Goal: Task Accomplishment & Management: Manage account settings

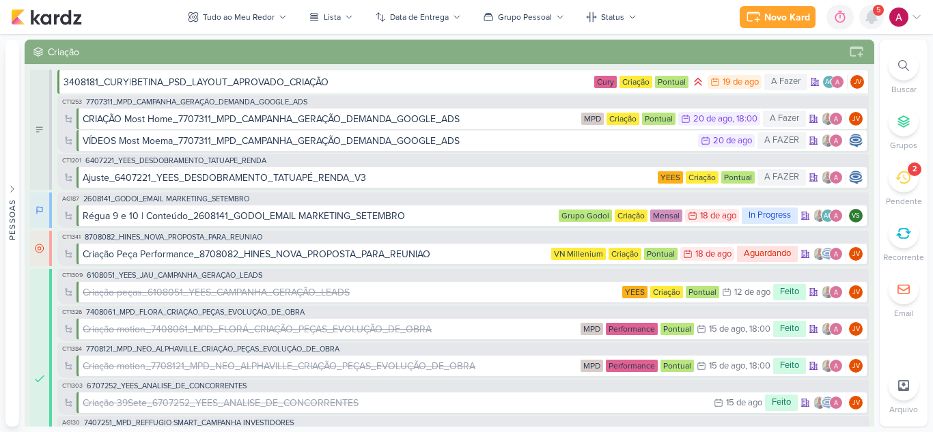
click at [871, 14] on icon at bounding box center [871, 17] width 11 height 12
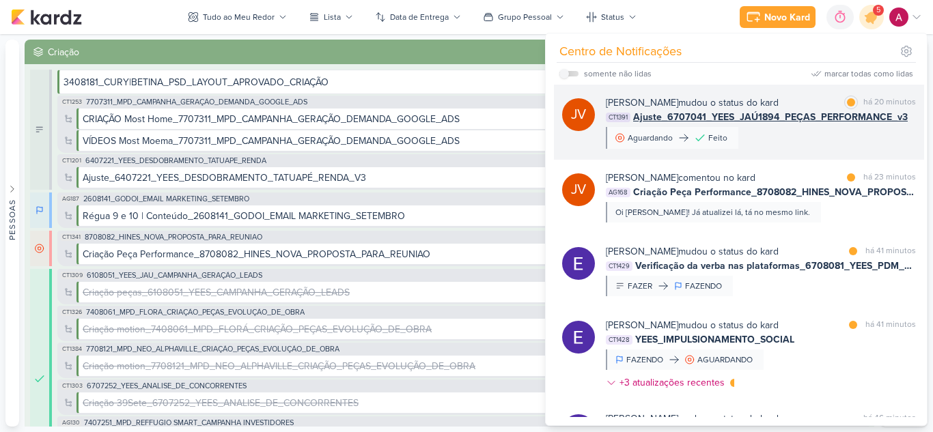
click at [827, 141] on div "Joney Viana mudou o status do kard marcar como lida há 20 minutos CT1391 Ajuste…" at bounding box center [761, 122] width 310 height 53
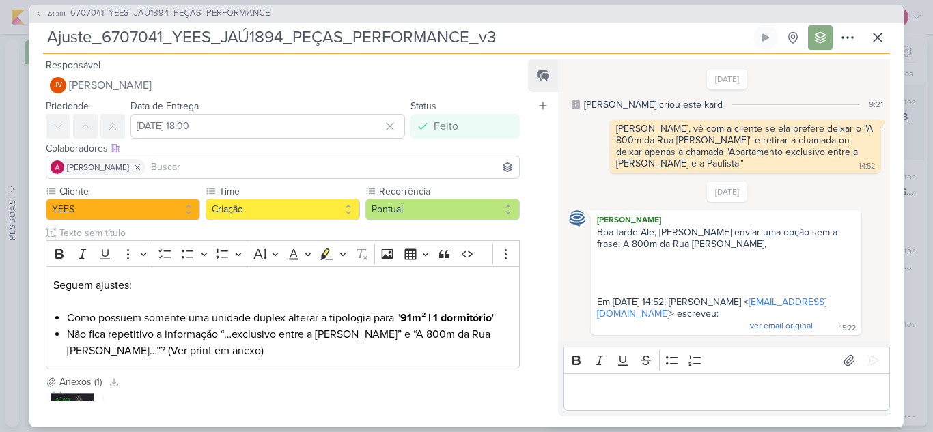
scroll to position [246, 0]
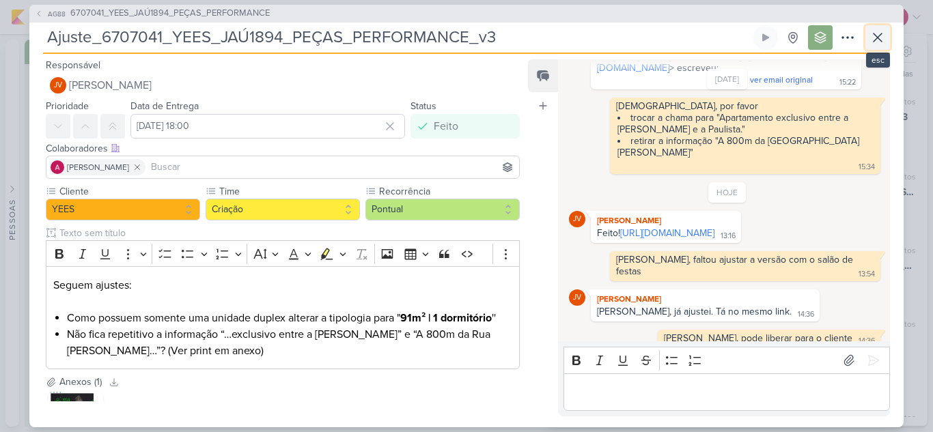
click at [882, 46] on button at bounding box center [877, 37] width 25 height 25
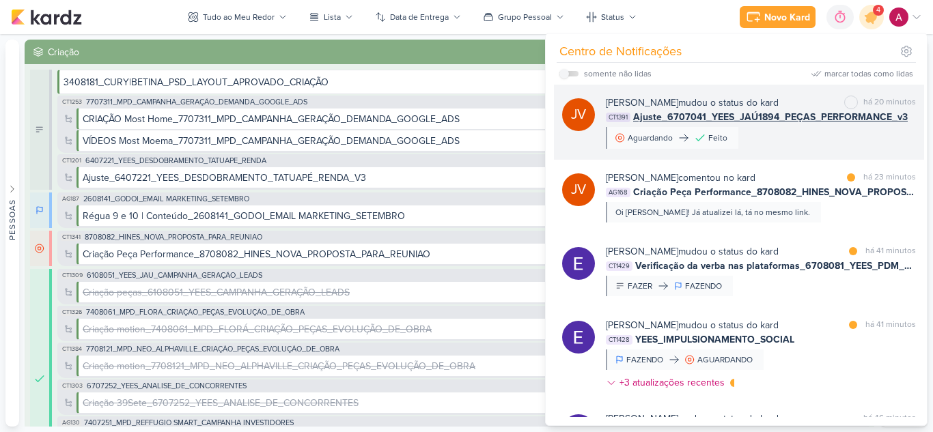
scroll to position [68, 0]
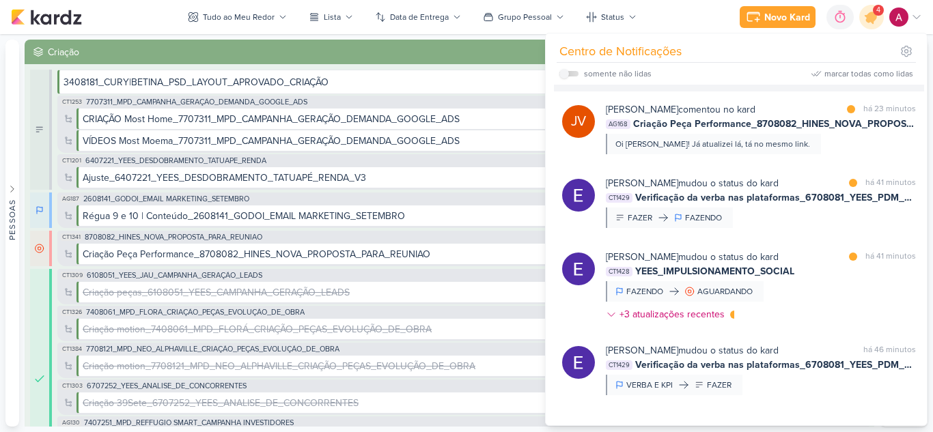
click at [817, 147] on div "Joney Viana comentou no kard marcar como lida há 23 minutos AG168 Criação Peça …" at bounding box center [761, 128] width 310 height 52
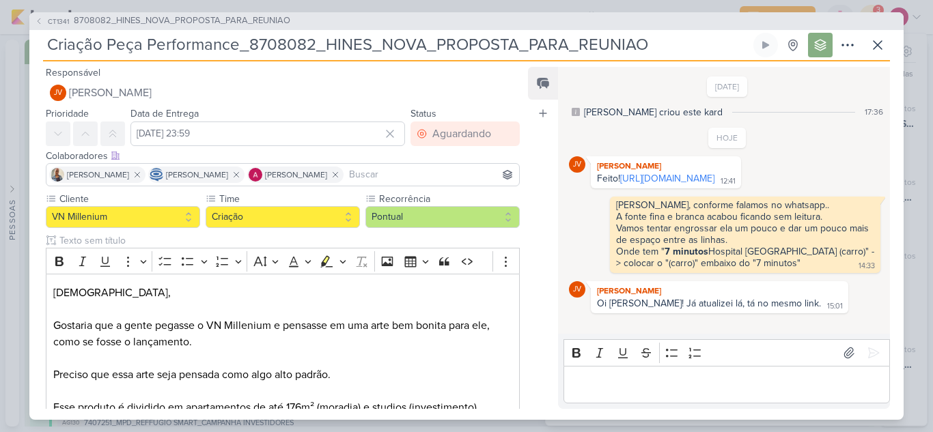
scroll to position [4, 0]
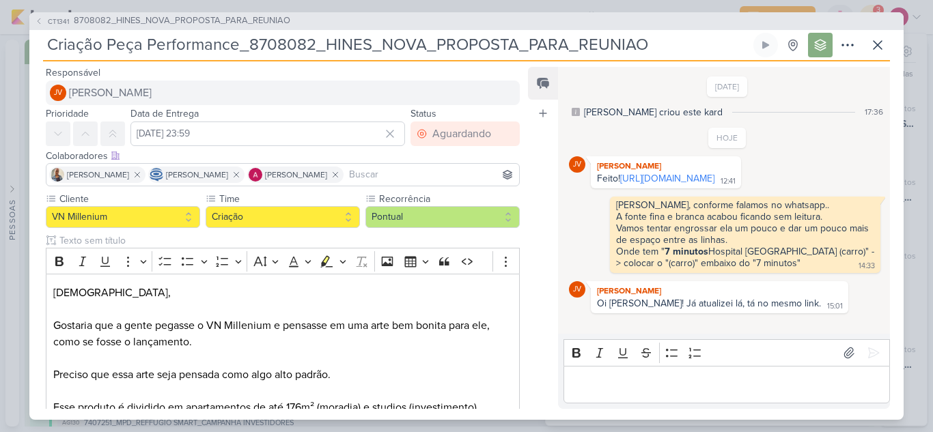
drag, startPoint x: 683, startPoint y: 179, endPoint x: 510, endPoint y: 85, distance: 197.0
click at [683, 178] on link "[URL][DOMAIN_NAME]" at bounding box center [667, 179] width 94 height 12
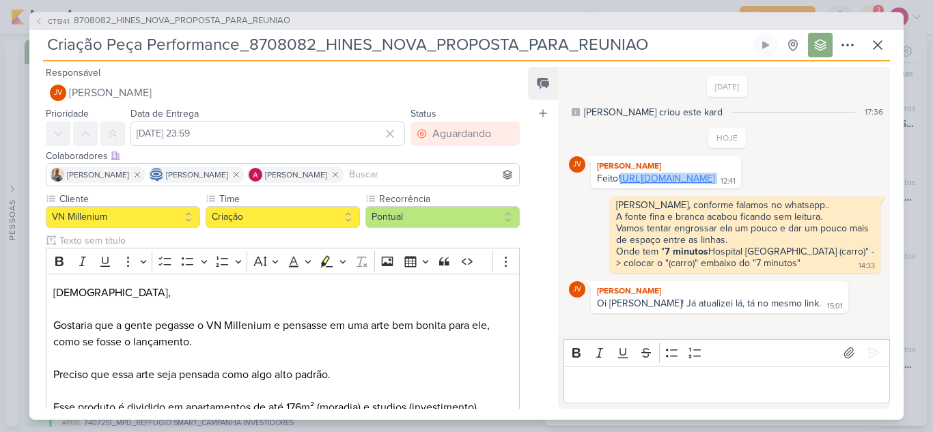
drag, startPoint x: 767, startPoint y: 188, endPoint x: 597, endPoint y: 184, distance: 170.8
click at [597, 184] on div "Feito! https://drive.google.com/drive/folders/1KKpyupyhIFLyITyjtcH1aJ5tLmND9GYq…" at bounding box center [665, 179] width 145 height 13
copy div "[URL][DOMAIN_NAME]"
click at [875, 38] on icon at bounding box center [877, 45] width 16 height 16
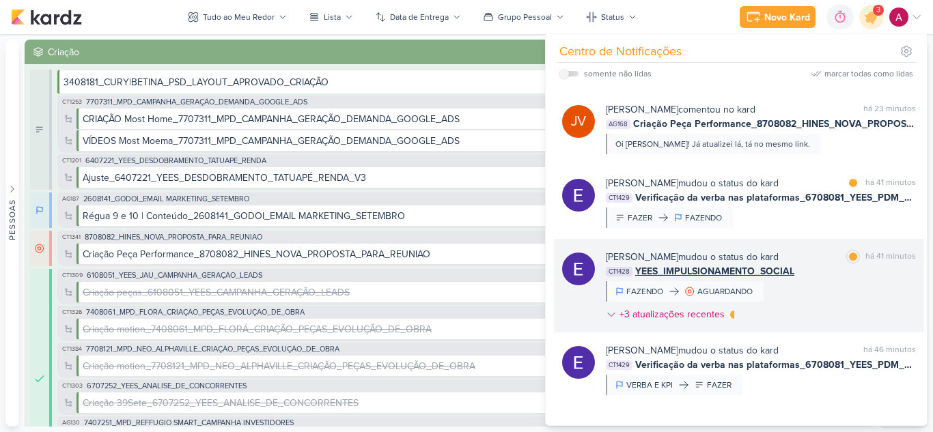
click at [821, 293] on div "Eduardo Quaresma mudou o status do kard marcar como lida há 41 minutos CT1428 Y…" at bounding box center [761, 288] width 310 height 77
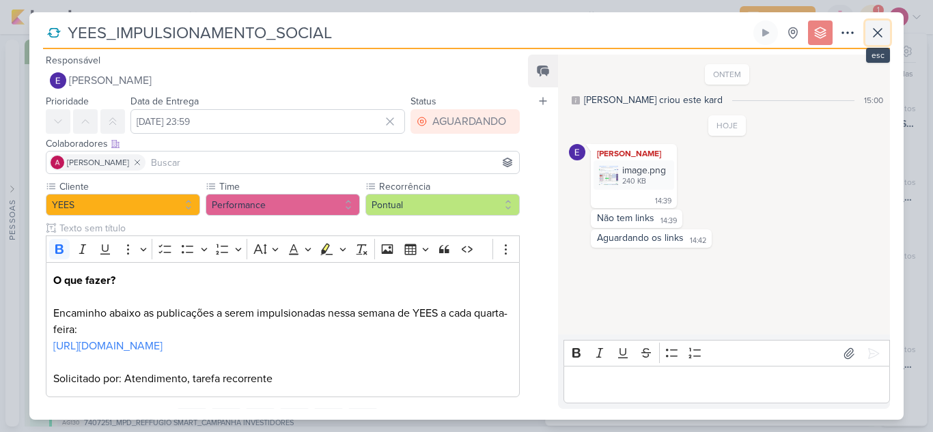
click at [871, 40] on icon at bounding box center [877, 33] width 16 height 16
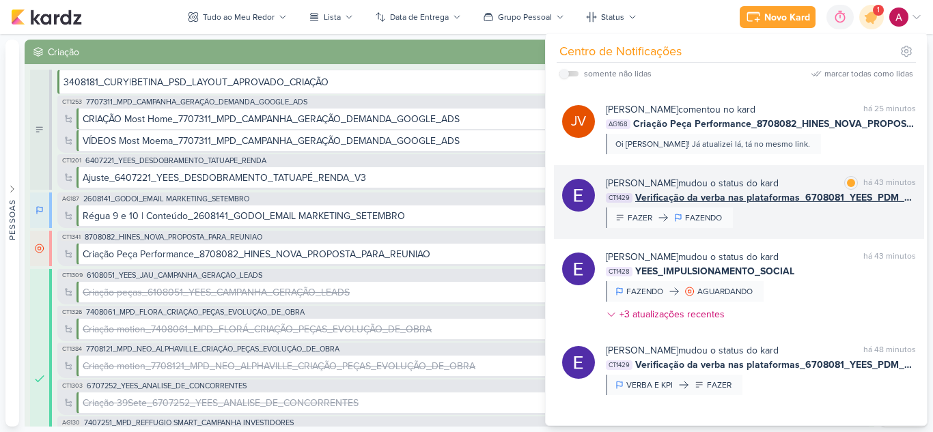
click at [800, 209] on div "Eduardo Quaresma mudou o status do kard marcar como lida há 43 minutos CT1429 V…" at bounding box center [761, 202] width 310 height 52
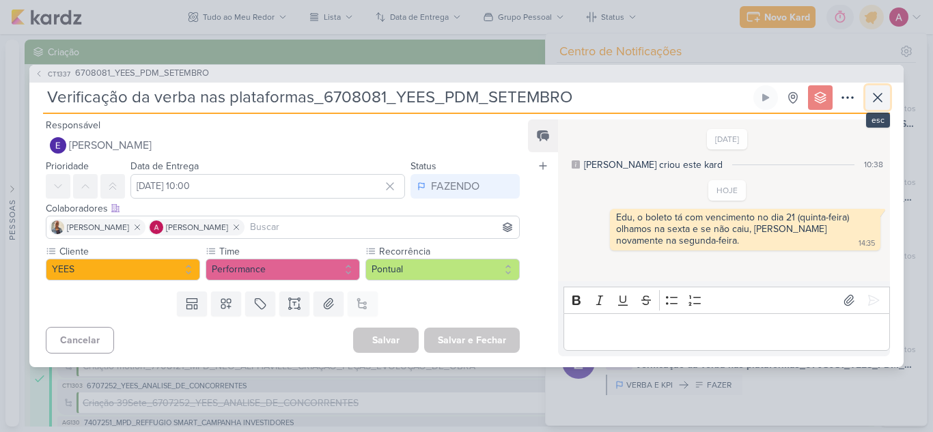
click at [884, 100] on icon at bounding box center [877, 97] width 16 height 16
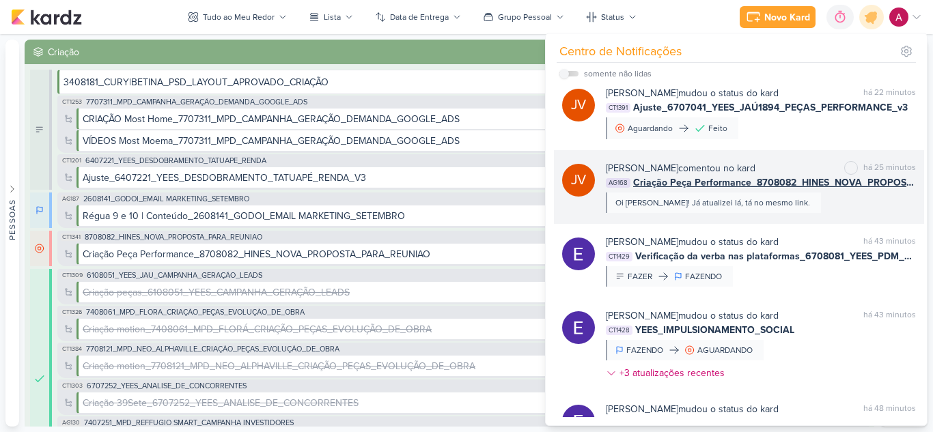
scroll to position [0, 0]
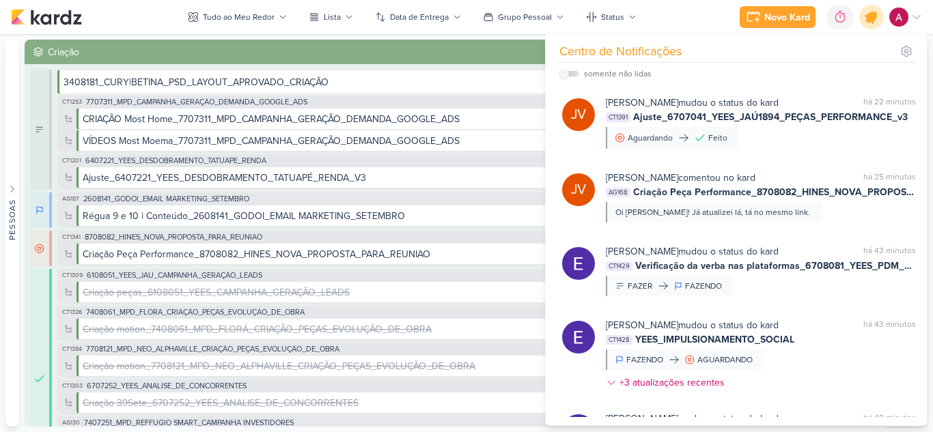
click at [877, 23] on div at bounding box center [871, 17] width 35 height 35
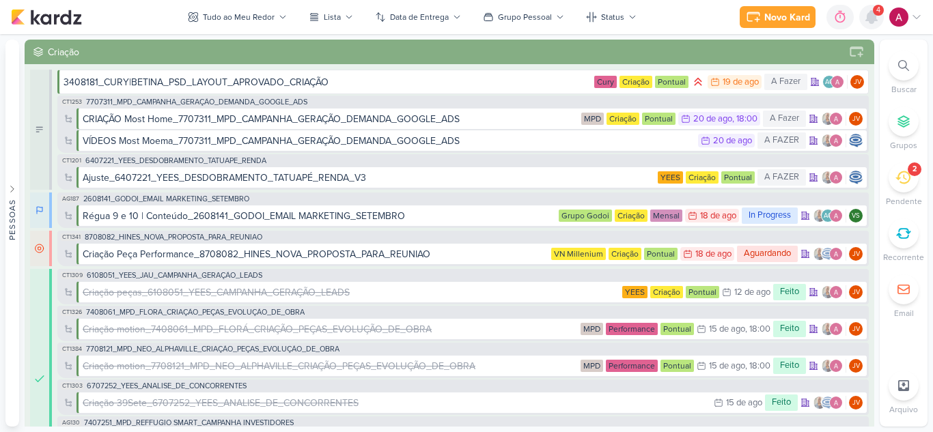
click at [873, 26] on div at bounding box center [871, 17] width 25 height 25
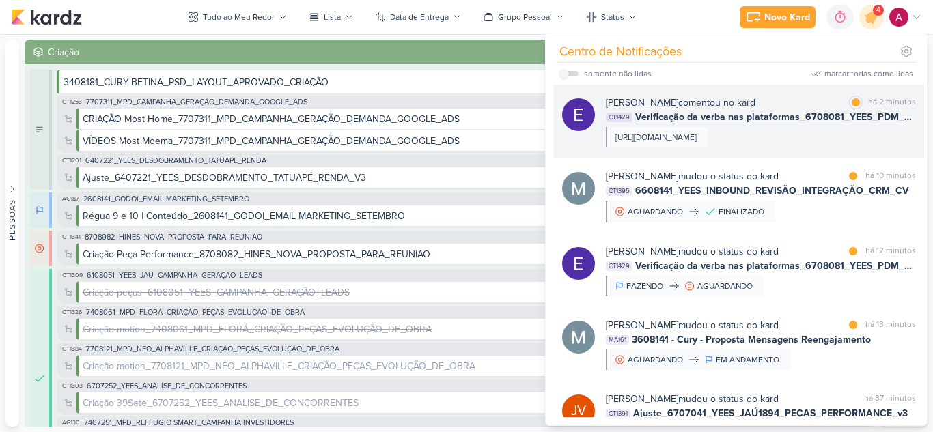
scroll to position [68, 0]
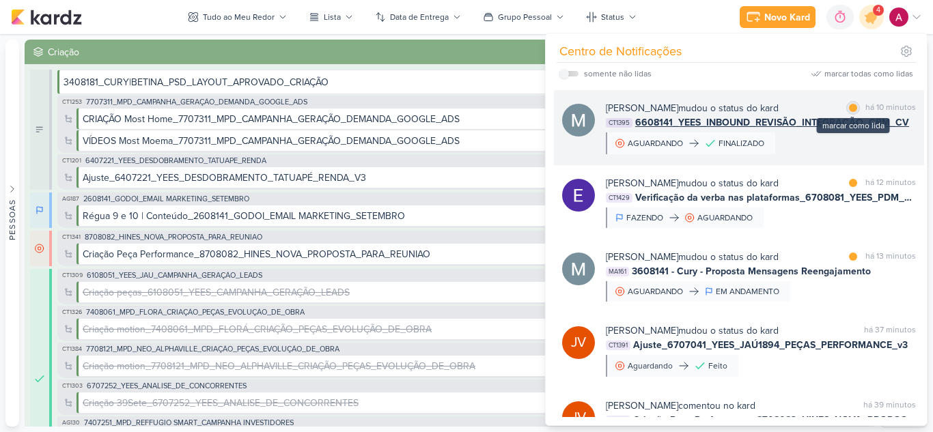
click at [852, 112] on div at bounding box center [853, 108] width 8 height 8
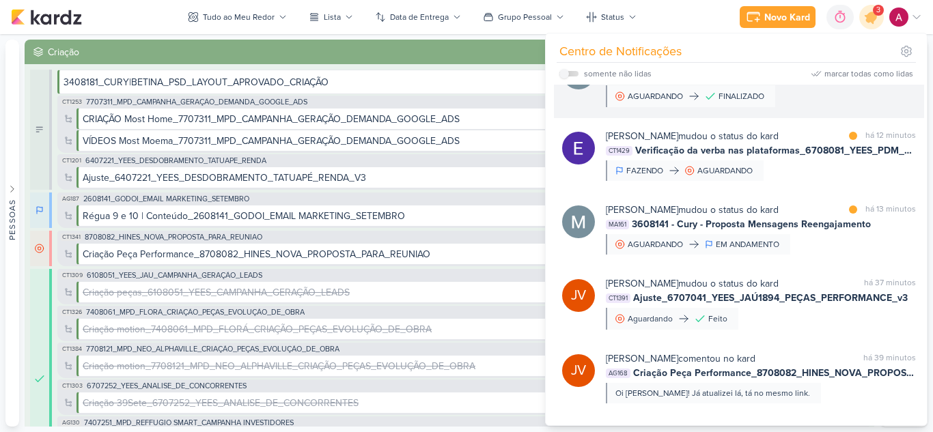
scroll to position [137, 0]
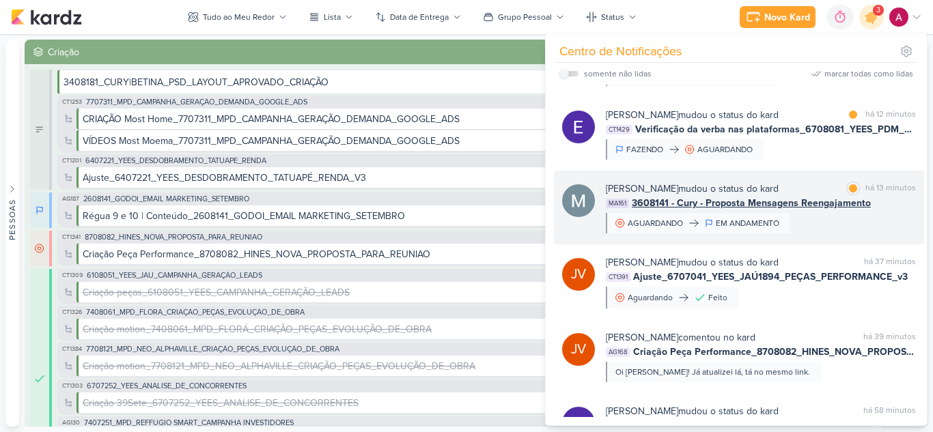
click at [803, 233] on div "Mariana Amorim mudou o status do kard marcar como lida há 13 minutos MA161 3608…" at bounding box center [761, 208] width 310 height 52
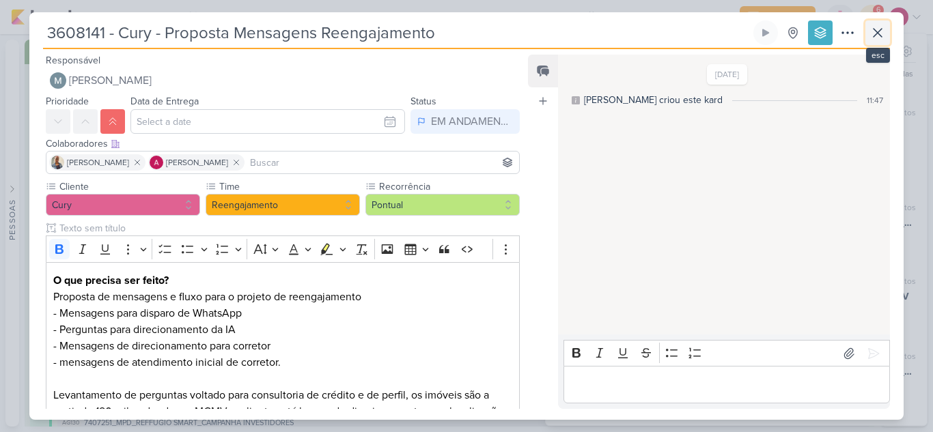
click at [879, 30] on icon at bounding box center [877, 33] width 8 height 8
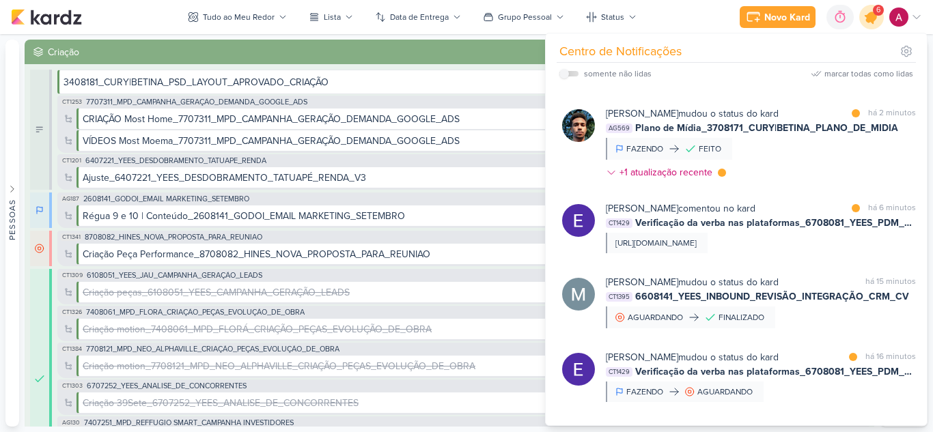
click at [877, 25] on div at bounding box center [871, 17] width 35 height 35
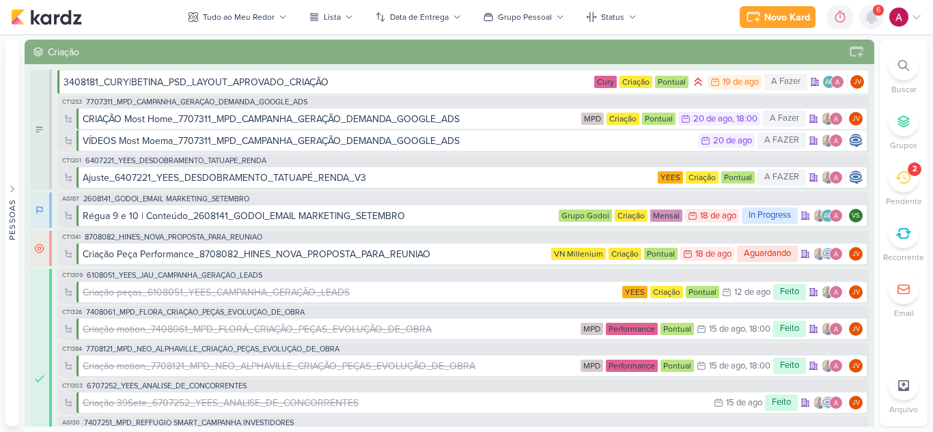
click at [877, 25] on icon at bounding box center [871, 17] width 16 height 16
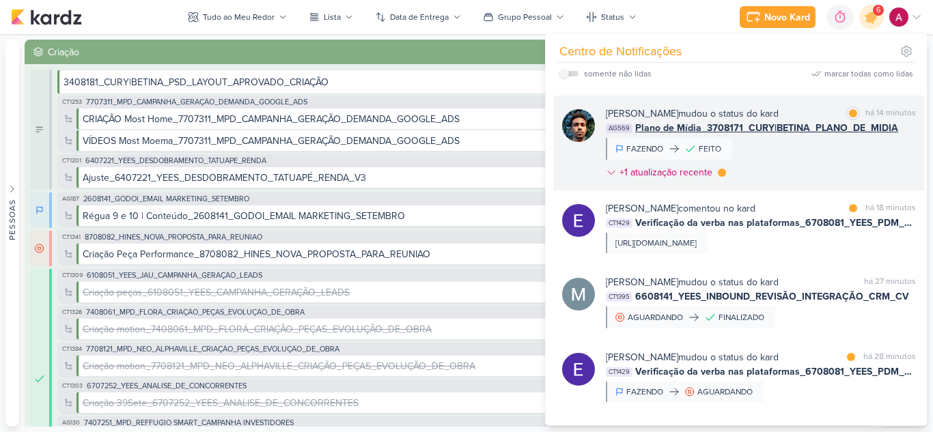
click at [850, 160] on div "Nelito Junior mudou o status do kard marcar como lida há 14 minutos AG569 Plano…" at bounding box center [761, 146] width 310 height 79
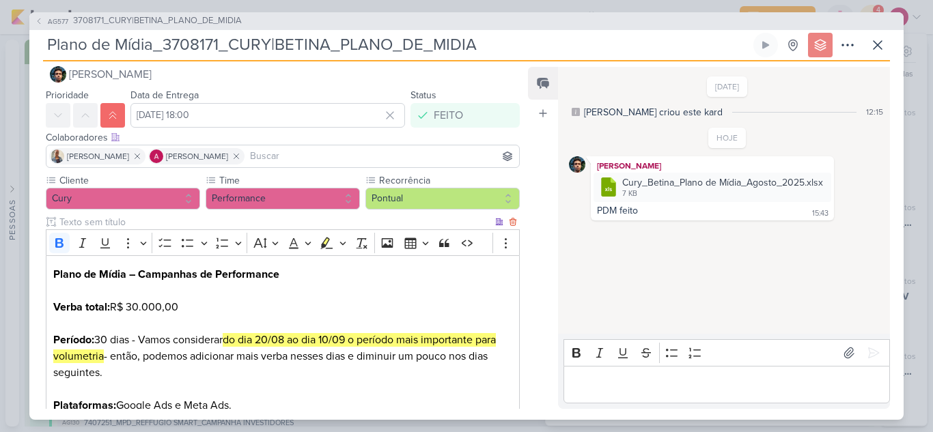
scroll to position [0, 0]
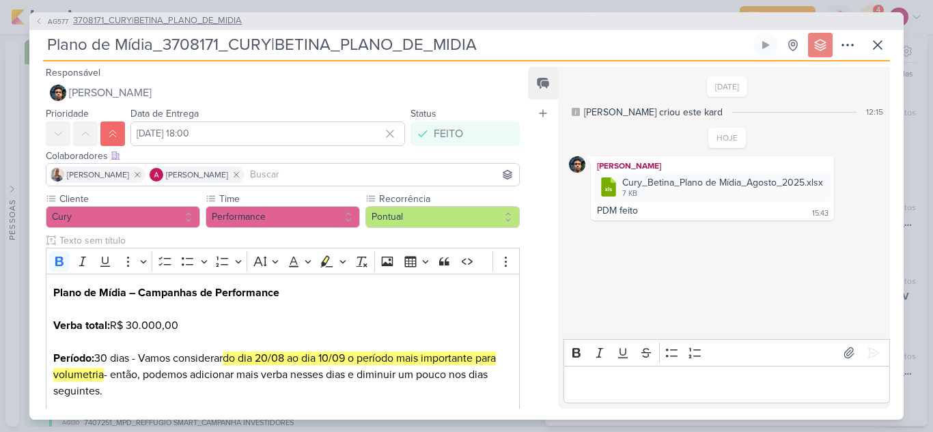
click at [47, 20] on span "AG577" at bounding box center [58, 21] width 25 height 10
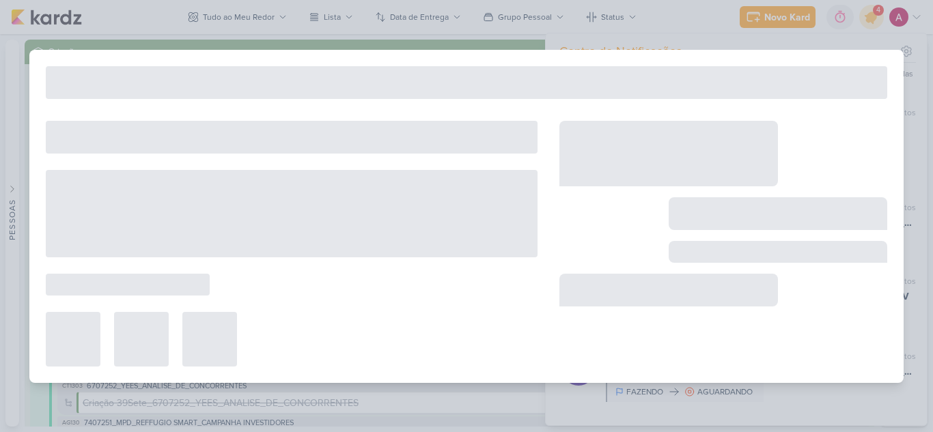
type input "3708171_CURY|BETINA_PLANO_DE_MIDIA"
type input "[DATE] 23:59"
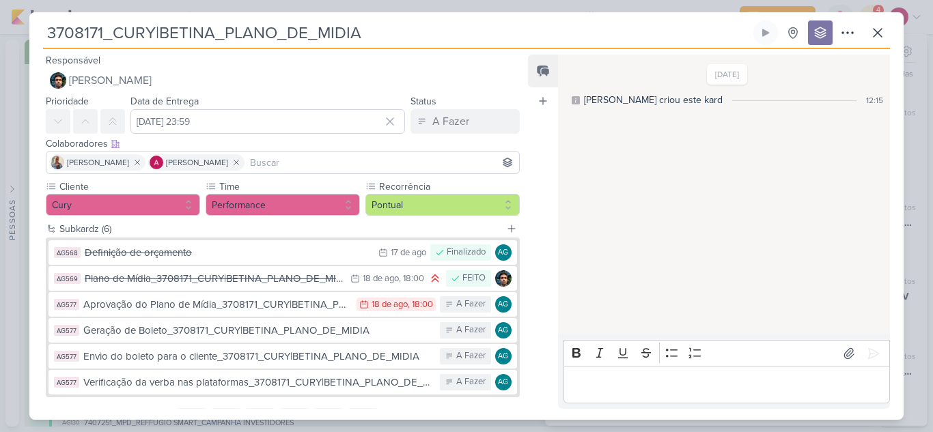
scroll to position [64, 0]
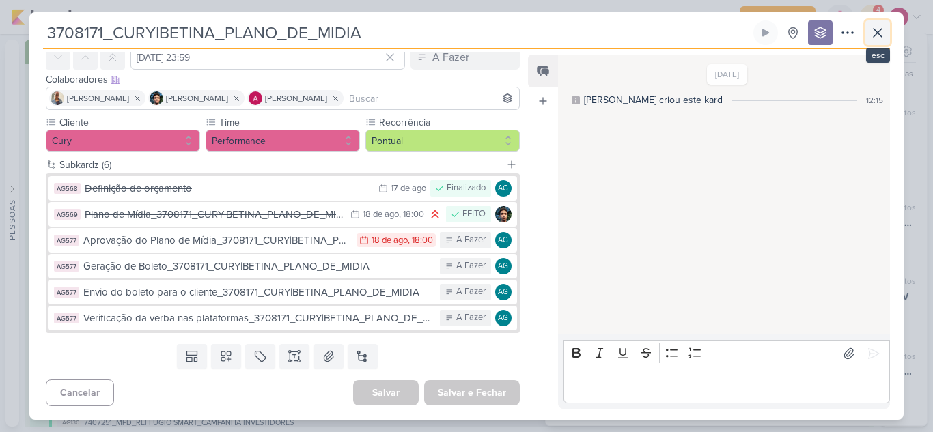
click at [881, 31] on icon at bounding box center [877, 33] width 16 height 16
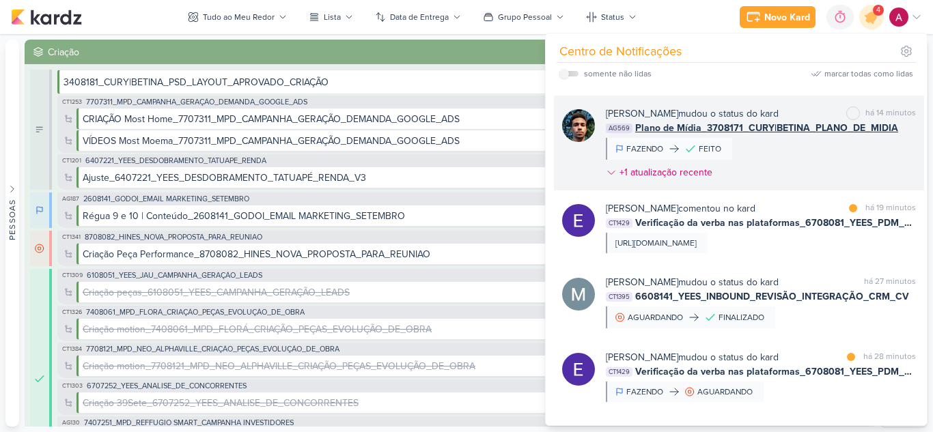
scroll to position [205, 0]
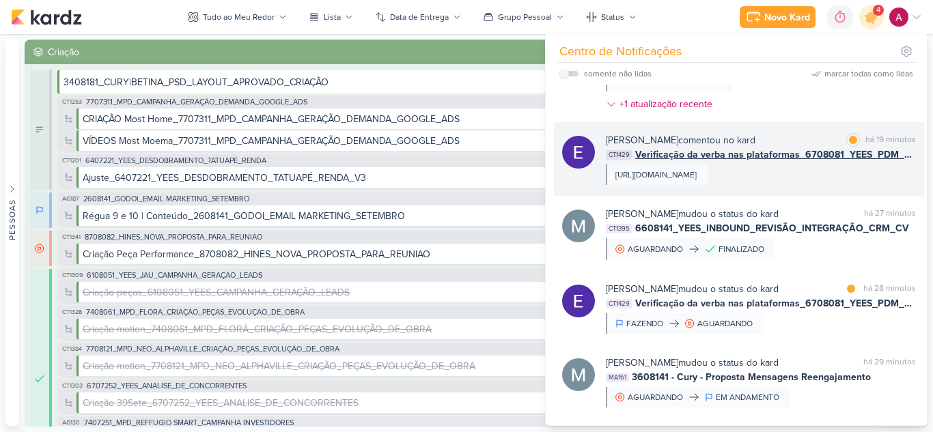
click at [696, 178] on div "[URL][DOMAIN_NAME]" at bounding box center [655, 175] width 81 height 12
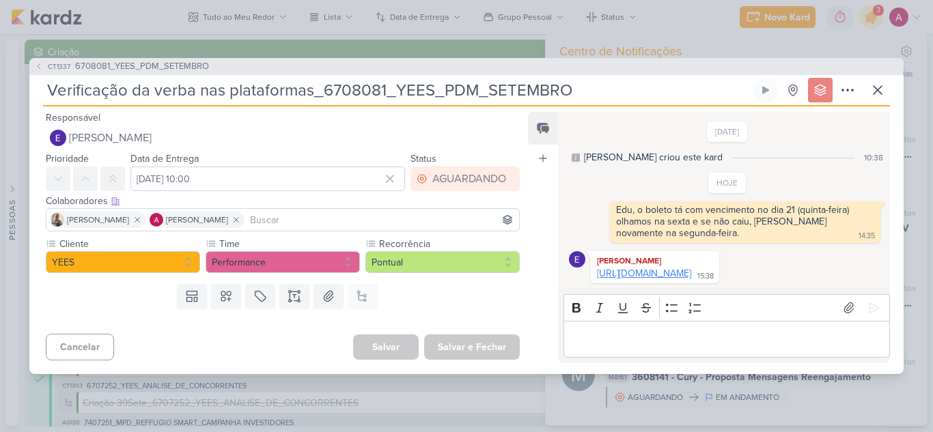
click at [691, 268] on link "[URL][DOMAIN_NAME]" at bounding box center [644, 274] width 94 height 12
click at [884, 87] on button at bounding box center [877, 90] width 25 height 25
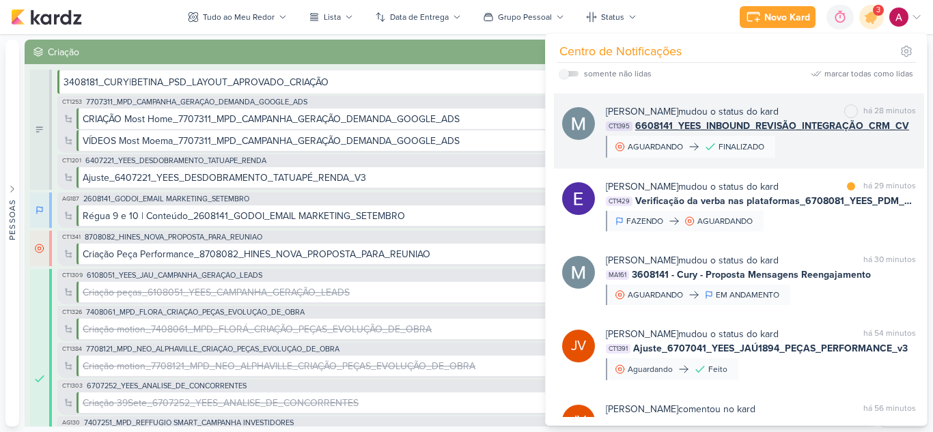
scroll to position [341, 0]
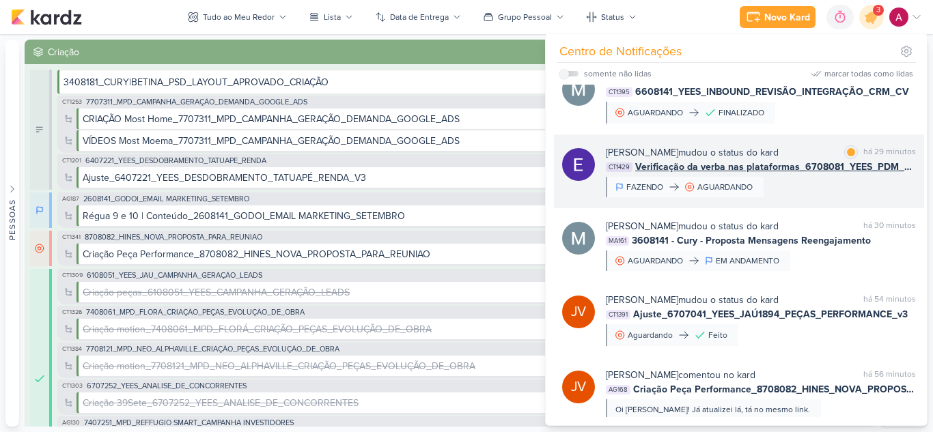
click at [793, 197] on div "Eduardo Quaresma mudou o status do kard marcar como lida há 29 minutos CT1429 V…" at bounding box center [761, 171] width 310 height 52
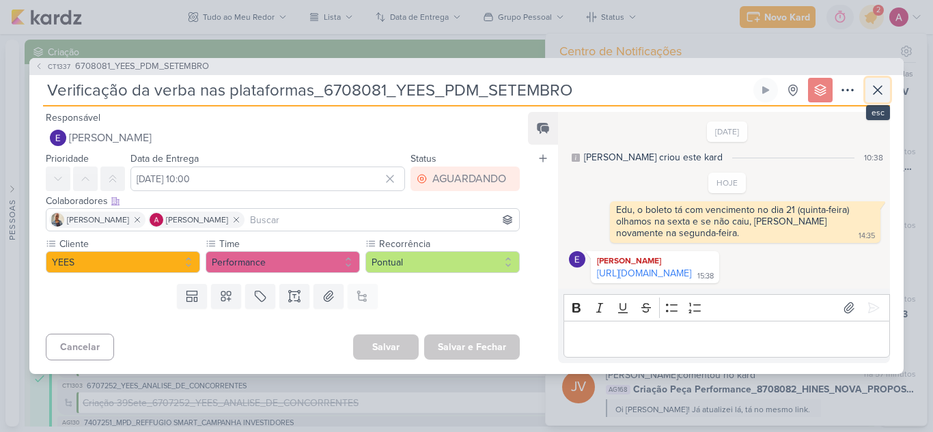
click at [875, 82] on icon at bounding box center [877, 90] width 16 height 16
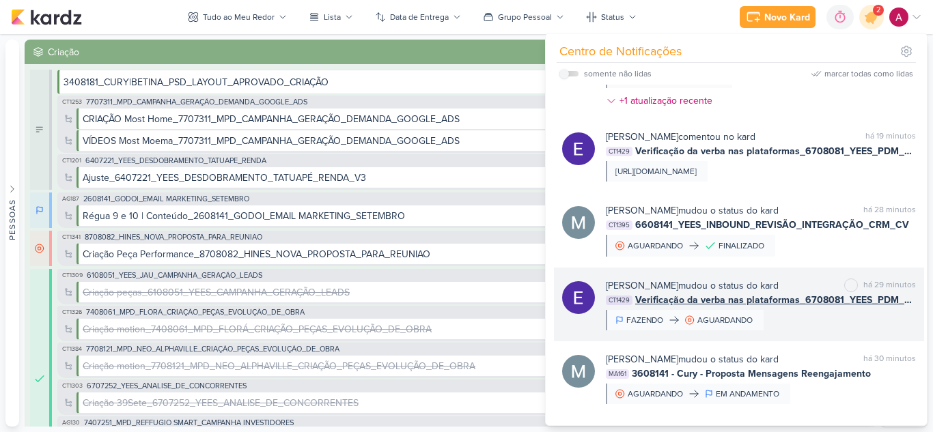
scroll to position [0, 0]
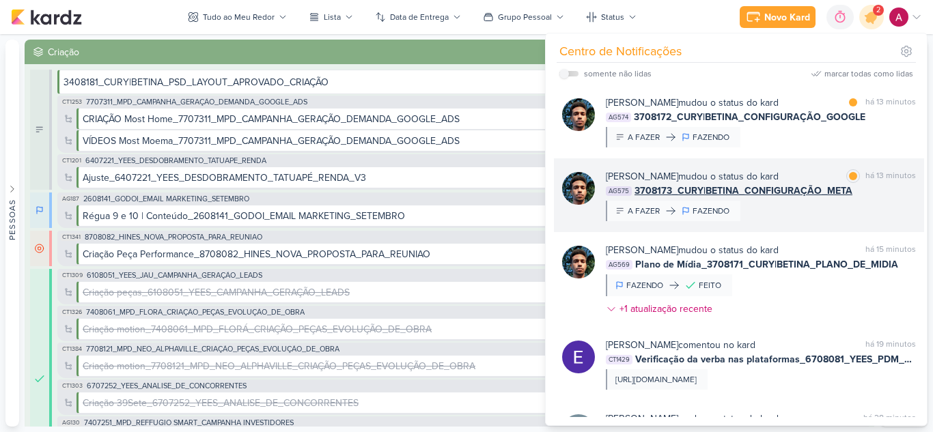
click at [838, 203] on div "Nelito Junior mudou o status do kard marcar como lida há 13 minutos AG575 37081…" at bounding box center [761, 195] width 310 height 52
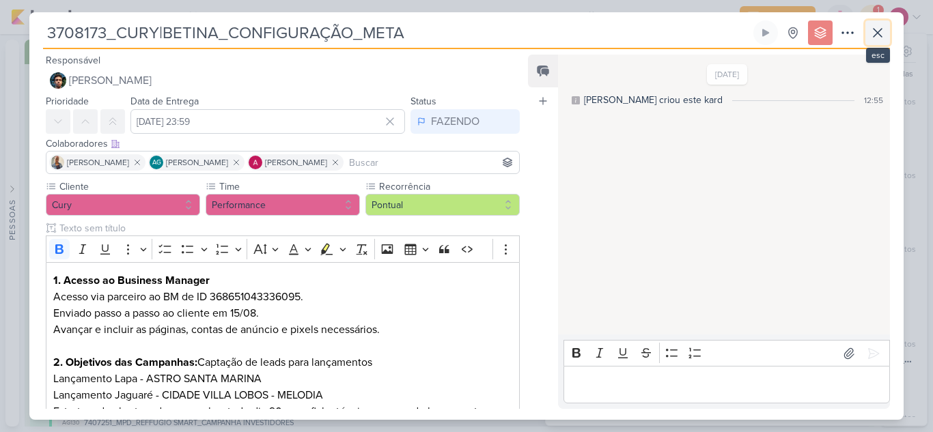
click at [887, 37] on button at bounding box center [877, 32] width 25 height 25
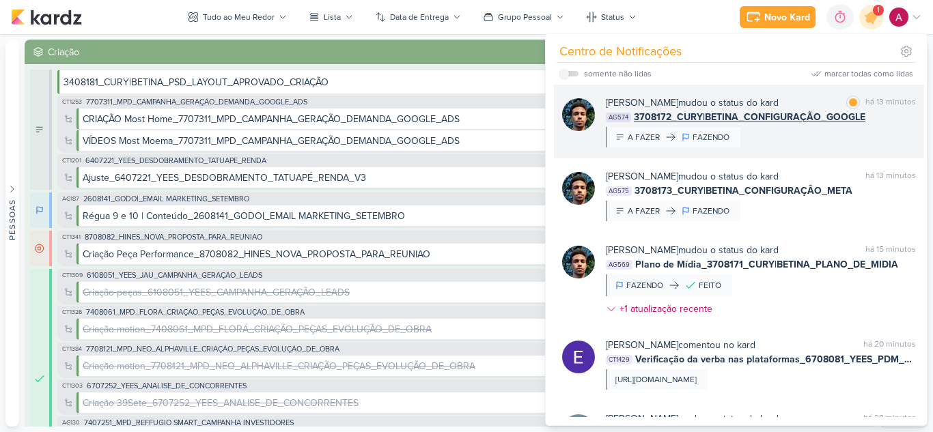
click at [822, 142] on div "Nelito Junior mudou o status do kard marcar como lida há 13 minutos AG574 37081…" at bounding box center [761, 122] width 310 height 52
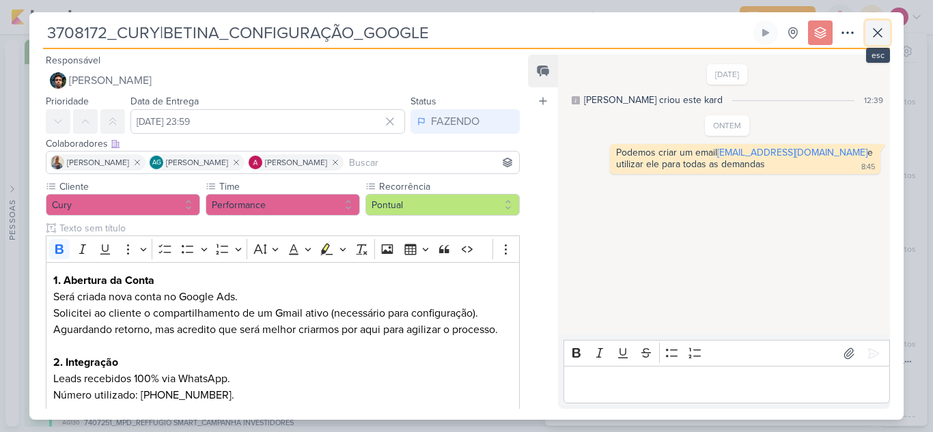
click at [883, 31] on icon at bounding box center [877, 33] width 16 height 16
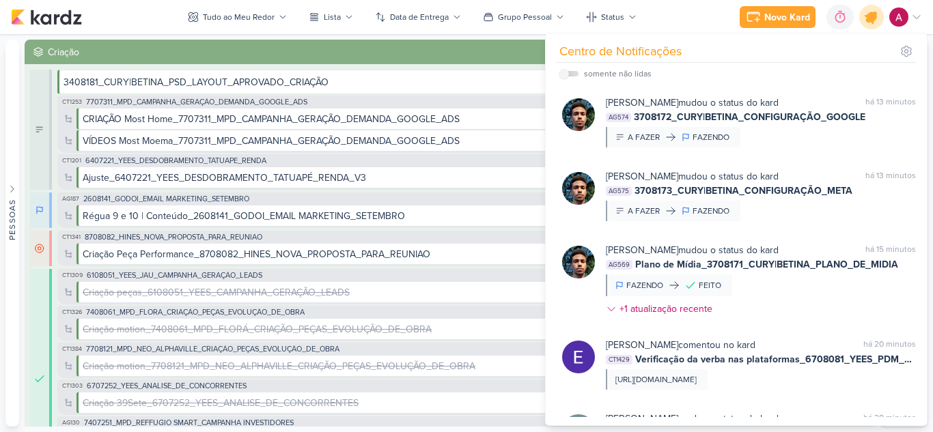
click at [871, 24] on icon at bounding box center [871, 16] width 23 height 23
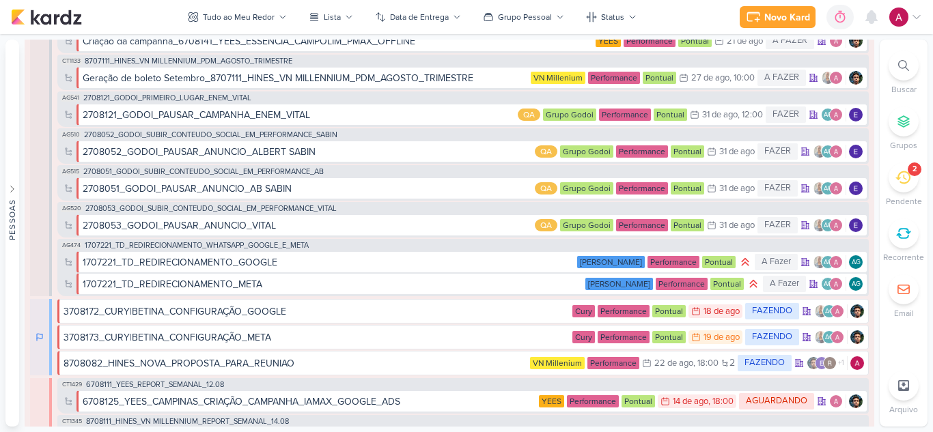
scroll to position [1229, 0]
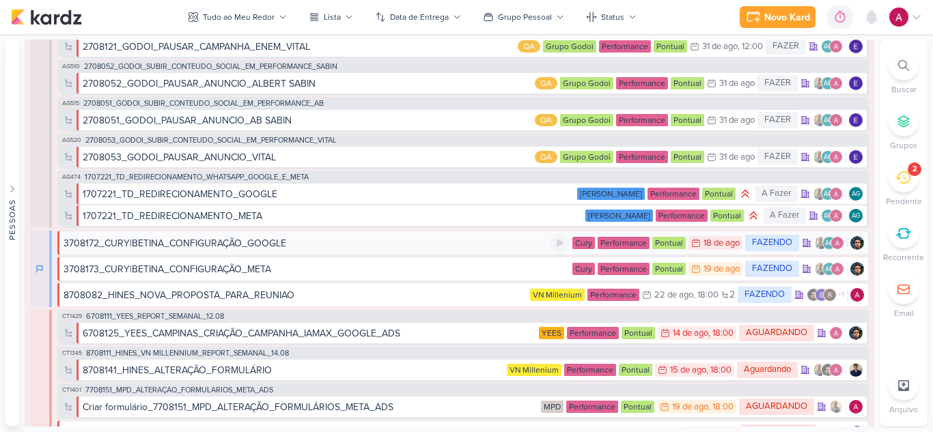
click at [286, 247] on div "3708172_CURY|BETINA_CONFIGURAÇÃO_GOOGLE" at bounding box center [306, 243] width 487 height 14
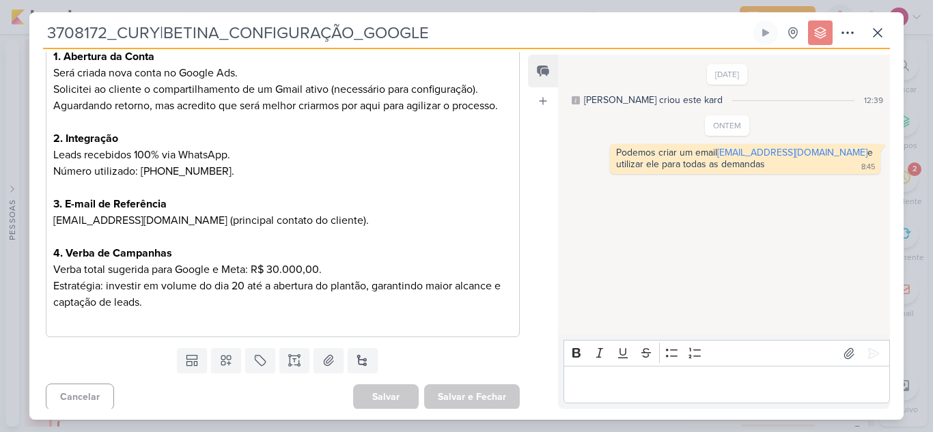
scroll to position [228, 0]
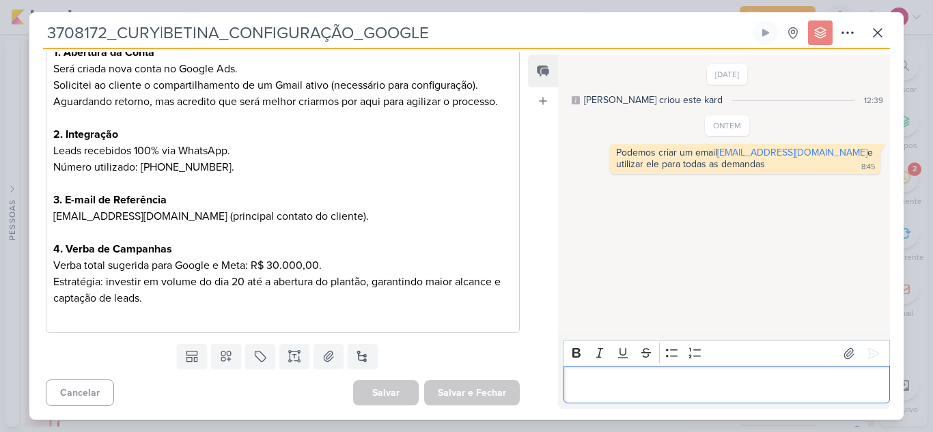
click at [603, 376] on div "Editor editing area: main" at bounding box center [726, 385] width 326 height 38
click at [872, 29] on icon at bounding box center [877, 33] width 16 height 16
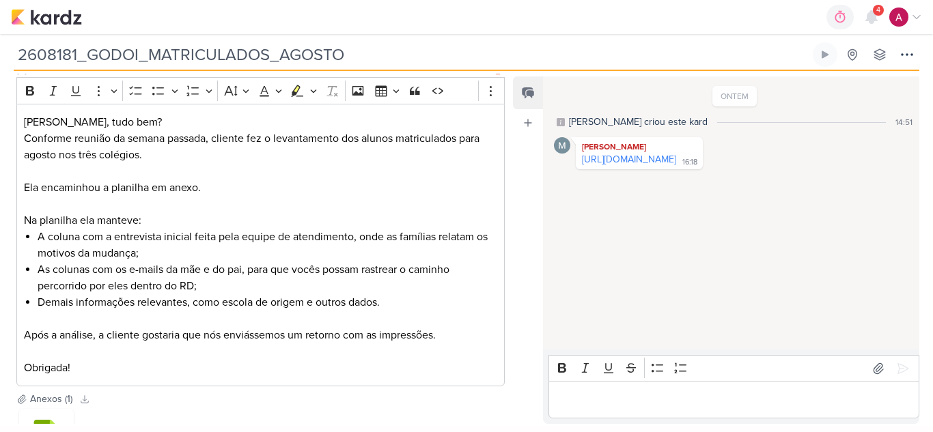
scroll to position [205, 0]
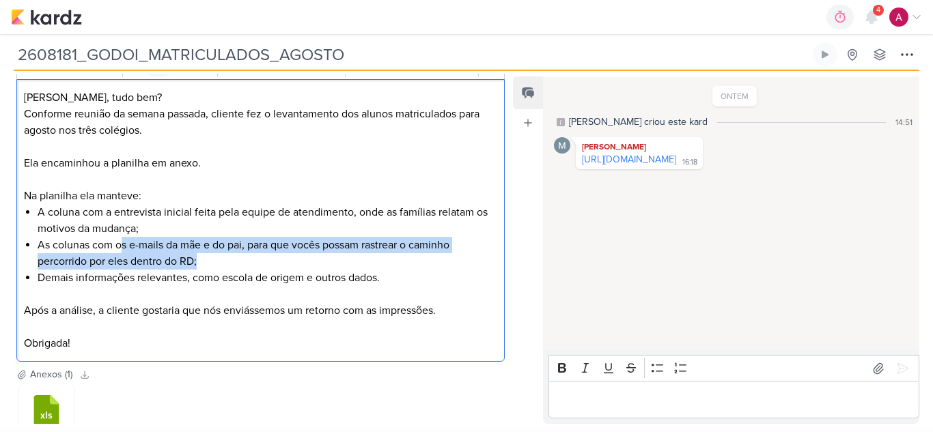
drag, startPoint x: 122, startPoint y: 246, endPoint x: 311, endPoint y: 255, distance: 188.6
click at [311, 255] on li "As colunas com os e-mails da mãe e do pai, para que vocês possam rastrear o cam…" at bounding box center [268, 253] width 460 height 33
click at [311, 257] on li "As colunas com os e-mails da mãe e do pai, para que vocês possam rastrear o cam…" at bounding box center [268, 253] width 460 height 33
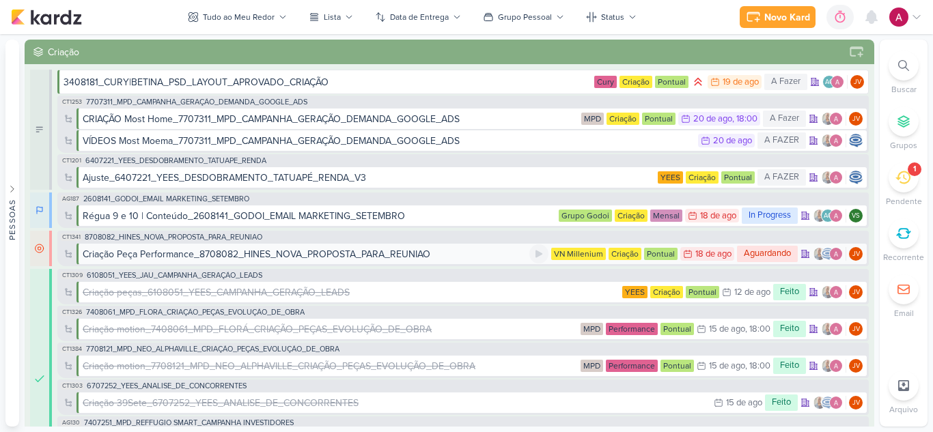
click at [449, 253] on div "Criação Peça Performance_8708082_HINES_NOVA_PROPOSTA_PARA_REUNIAO" at bounding box center [306, 254] width 447 height 14
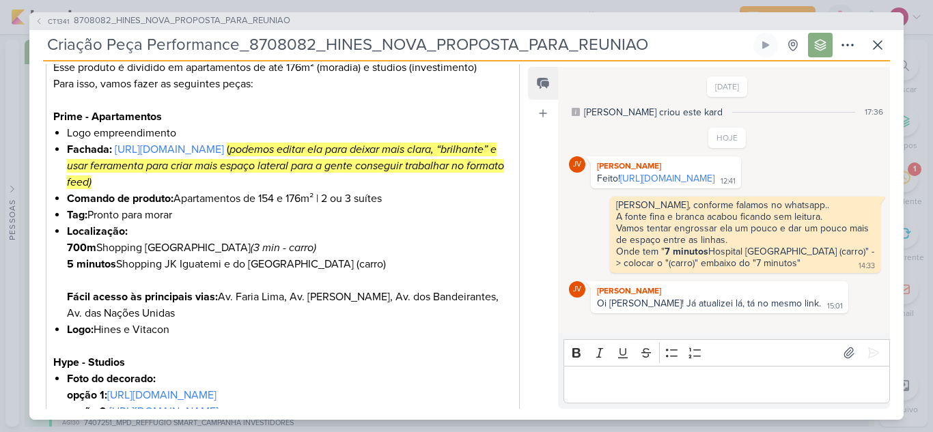
scroll to position [614, 0]
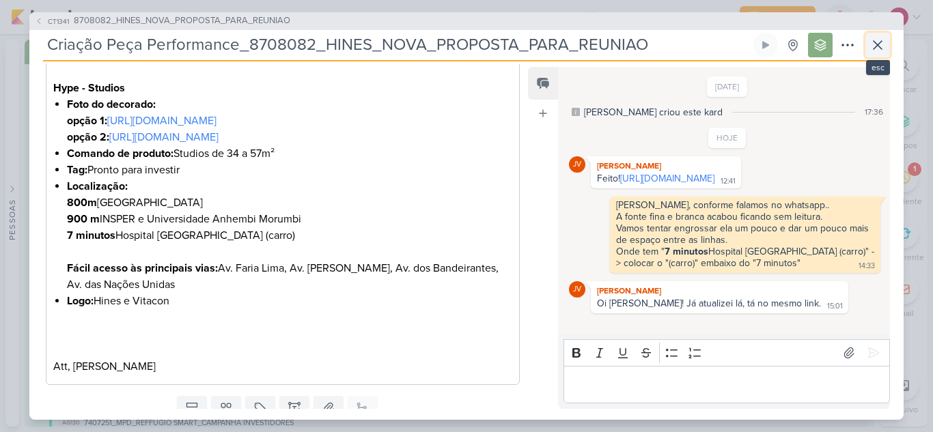
click at [873, 39] on icon at bounding box center [877, 45] width 16 height 16
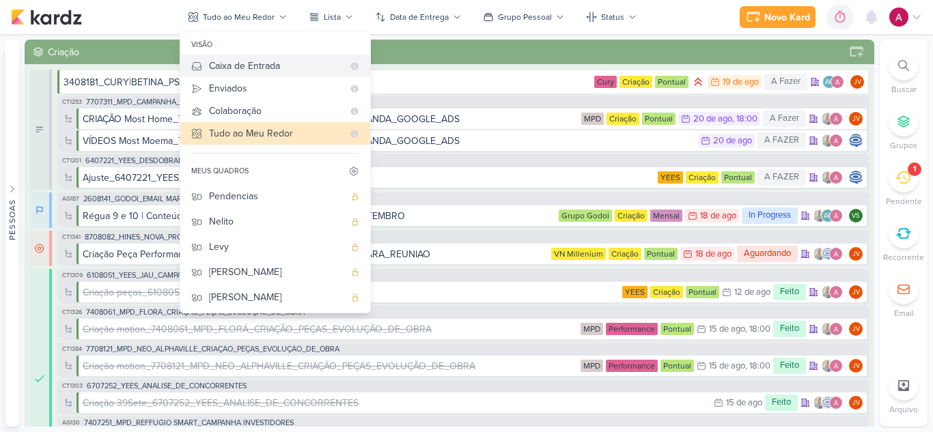
click at [259, 64] on div "Caixa de Entrada" at bounding box center [276, 66] width 134 height 14
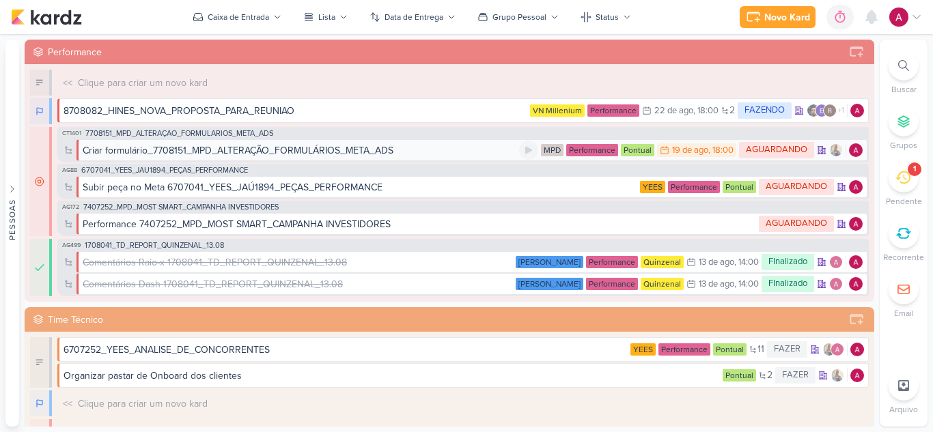
click at [398, 152] on div "Criar formulário_7708151_MPD_ALTERAÇÃO_FORMULÁRIOS_META_ADS" at bounding box center [301, 150] width 436 height 14
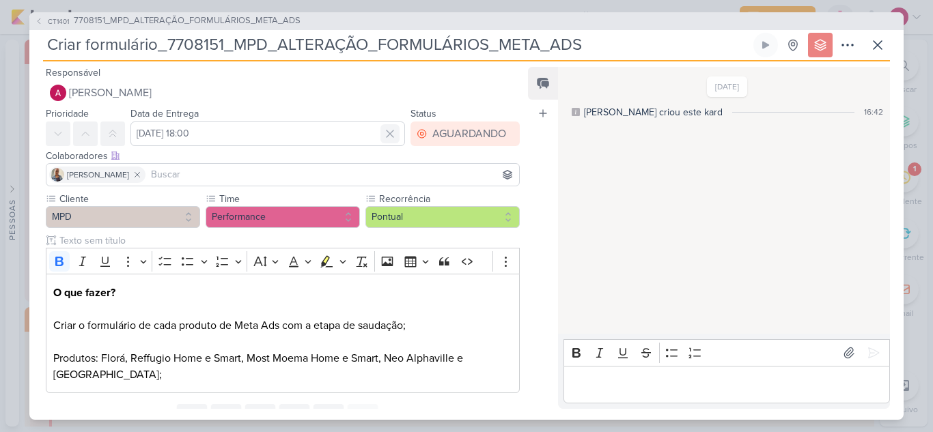
click at [384, 139] on icon at bounding box center [390, 134] width 14 height 14
click at [46, 15] on button "CT1401 7708151_MPD_ALTERAÇÃO_FORMULÁRIOS_META_ADS" at bounding box center [168, 21] width 266 height 14
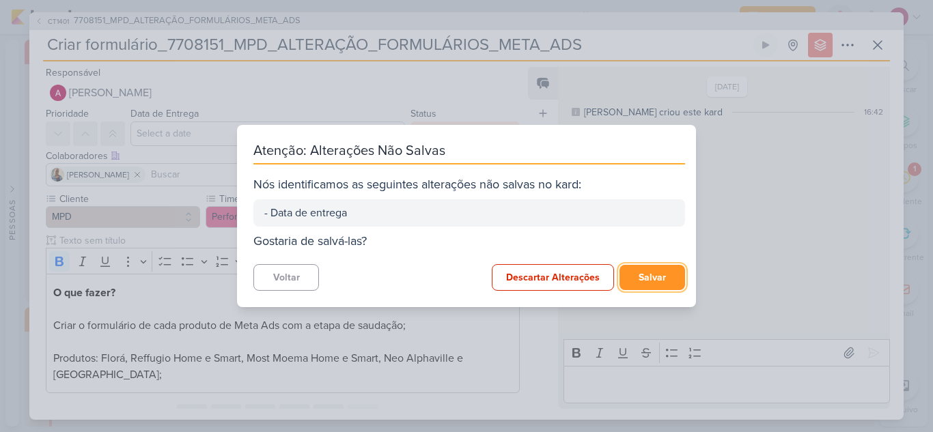
click at [640, 284] on button "Salvar" at bounding box center [652, 277] width 66 height 25
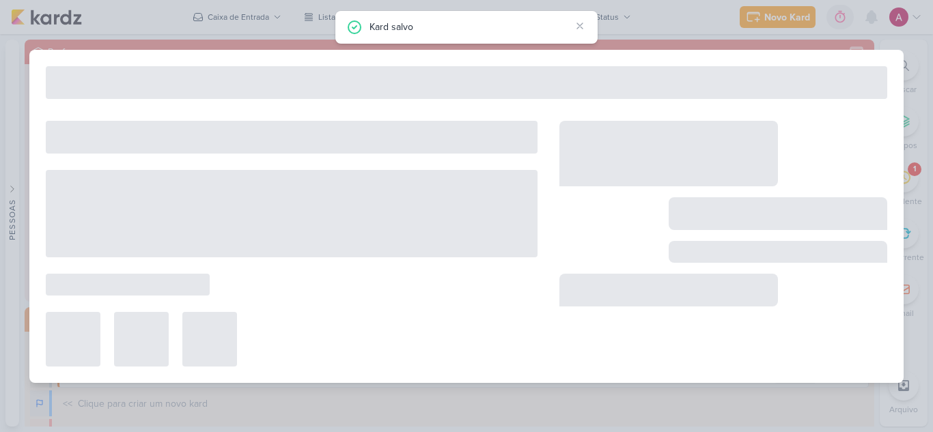
type input "7708151_MPD_ALTERAÇÃO_FORMULÁRIOS_META_ADS"
type input "[DATE] 18:00"
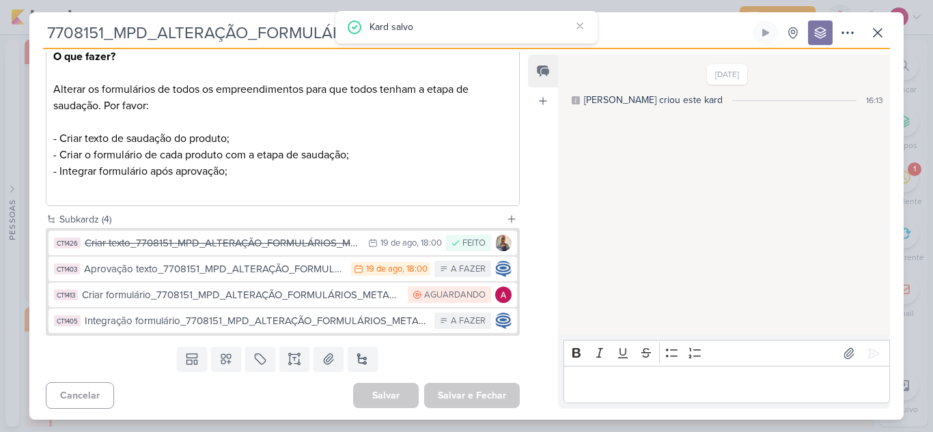
scroll to position [185, 0]
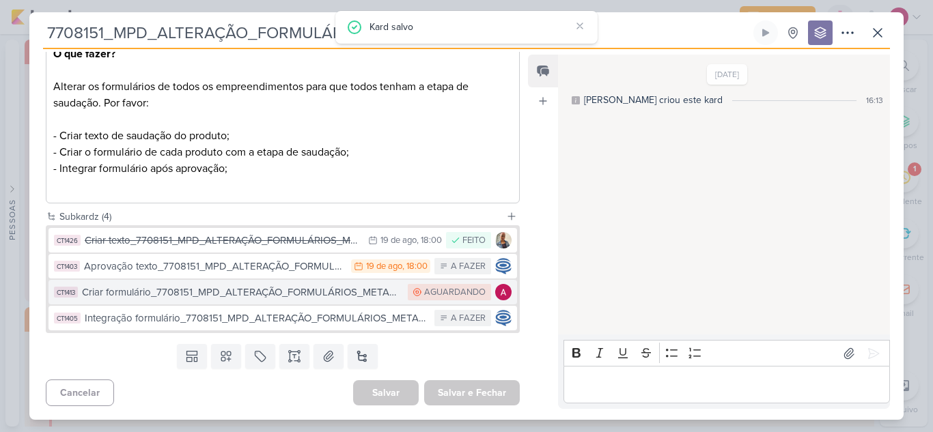
click at [347, 300] on div "Criar formulário_7708151_MPD_ALTERAÇÃO_FORMULÁRIOS_META_ADS" at bounding box center [241, 293] width 319 height 16
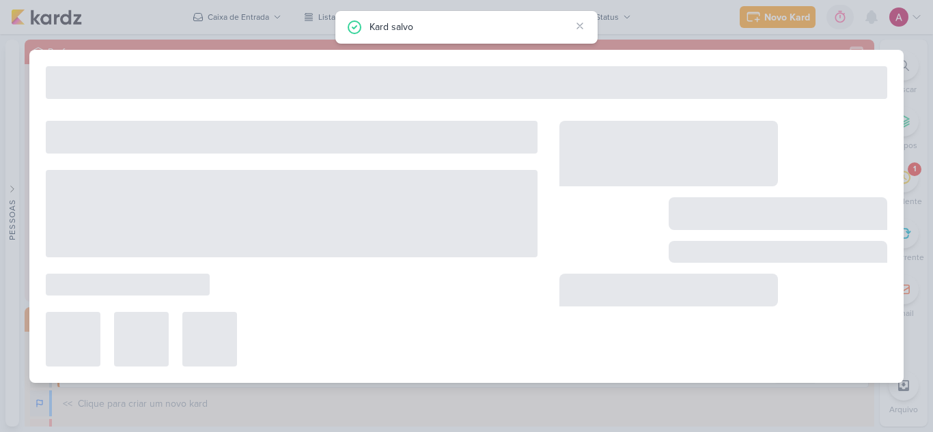
type input "Criar formulário_7708151_MPD_ALTERAÇÃO_FORMULÁRIOS_META_ADS"
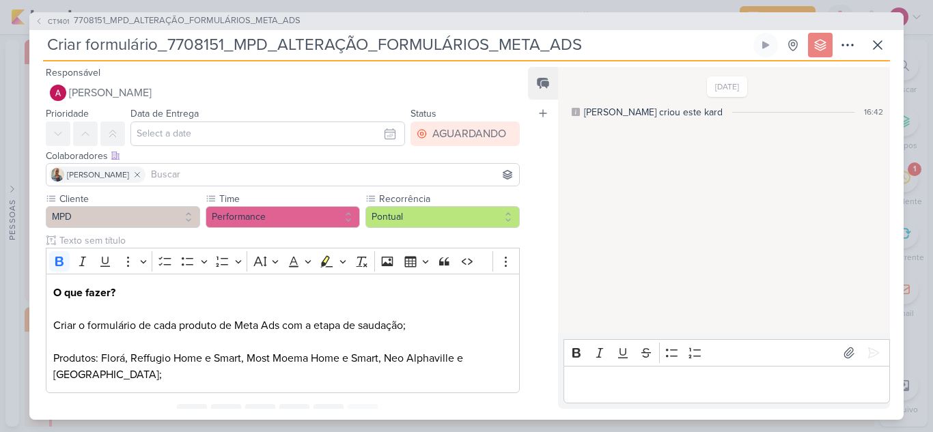
click at [623, 365] on div "Bold Italic Underline Strikethrough Bulleted List Numbered List" at bounding box center [726, 353] width 320 height 26
click at [630, 384] on p "Editor editing area: main" at bounding box center [726, 384] width 312 height 16
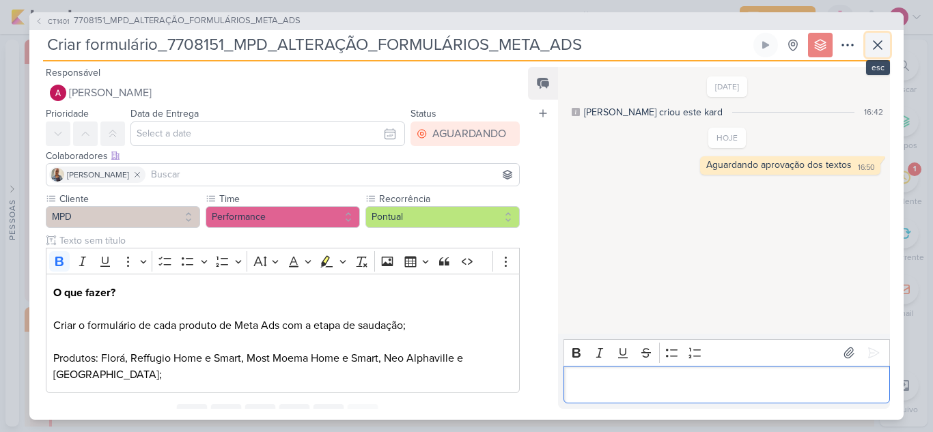
click at [873, 46] on icon at bounding box center [877, 45] width 16 height 16
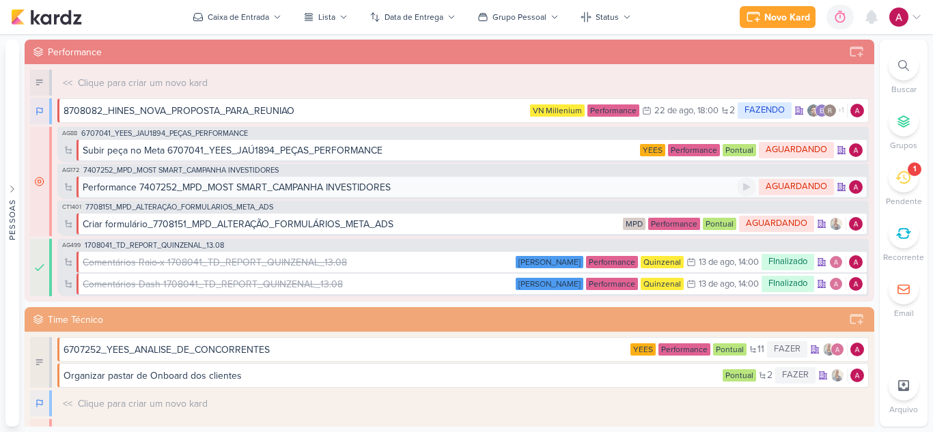
click at [397, 188] on div "Performance 7407252_MPD_MOST SMART_CAMPANHA INVESTIDORES" at bounding box center [410, 187] width 654 height 14
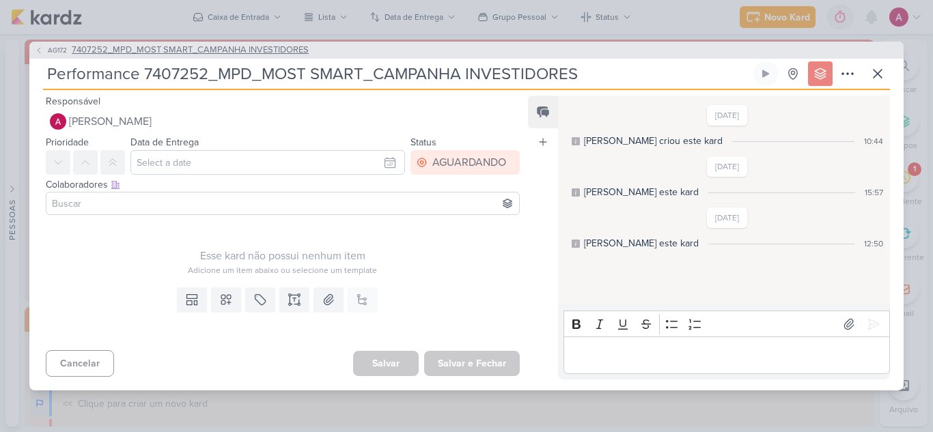
click at [43, 52] on button "AG172 7407252_MPD_MOST SMART_CAMPANHA INVESTIDORES" at bounding box center [172, 51] width 274 height 14
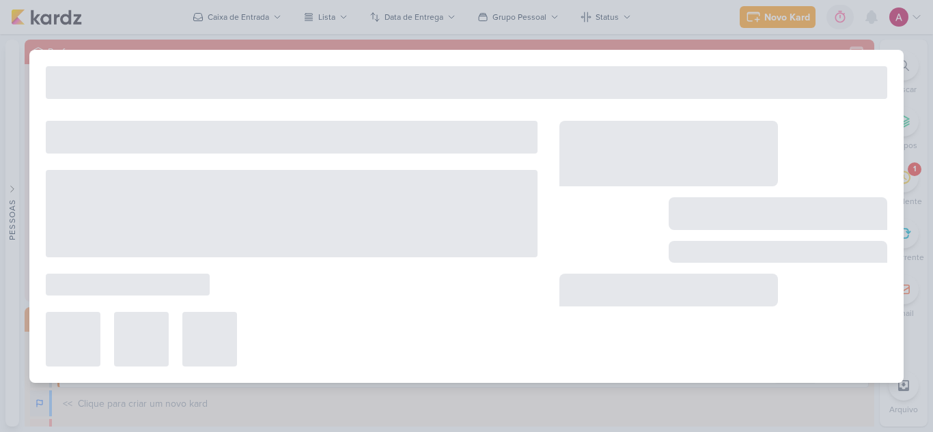
type input "7407252_MPD_MOST SMART_CAMPANHA INVESTIDORES"
type input "29 de julho de 2025 às 23:59"
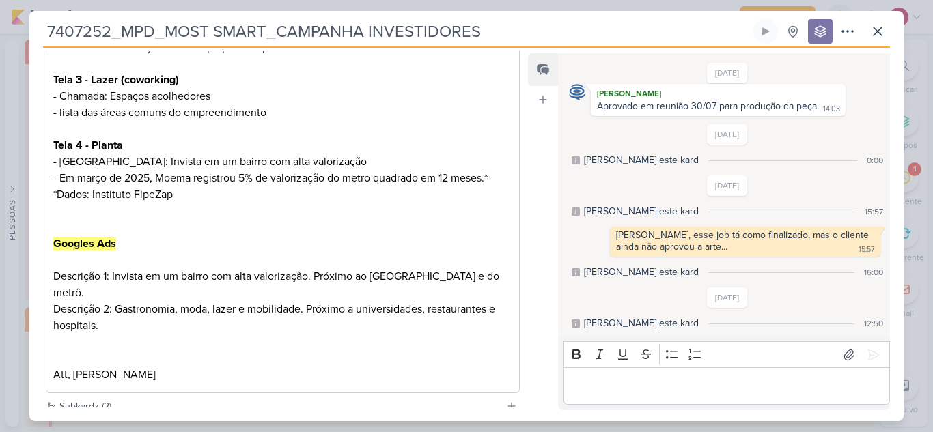
scroll to position [617, 0]
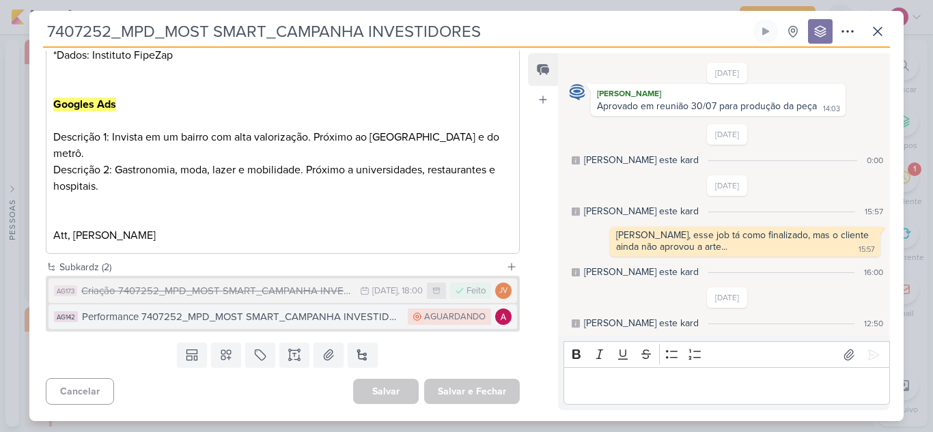
click at [310, 317] on div "Performance 7407252_MPD_MOST SMART_CAMPANHA INVESTIDORES" at bounding box center [241, 317] width 319 height 16
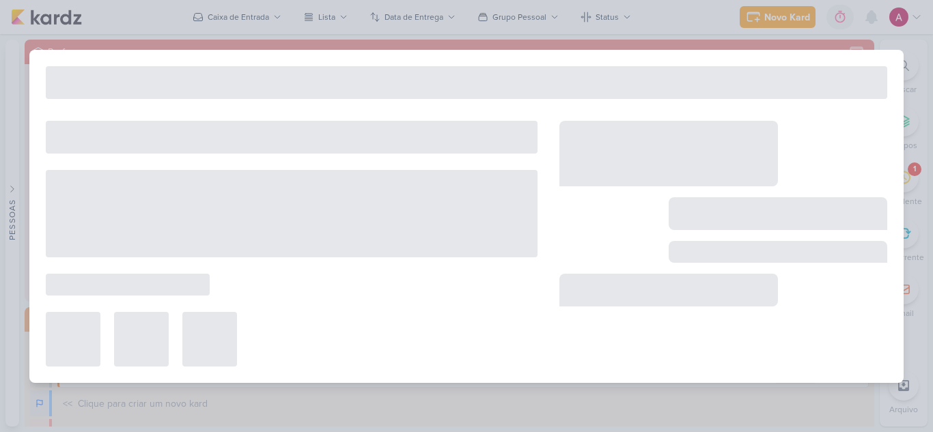
type input "Performance 7407252_MPD_MOST SMART_CAMPANHA INVESTIDORES"
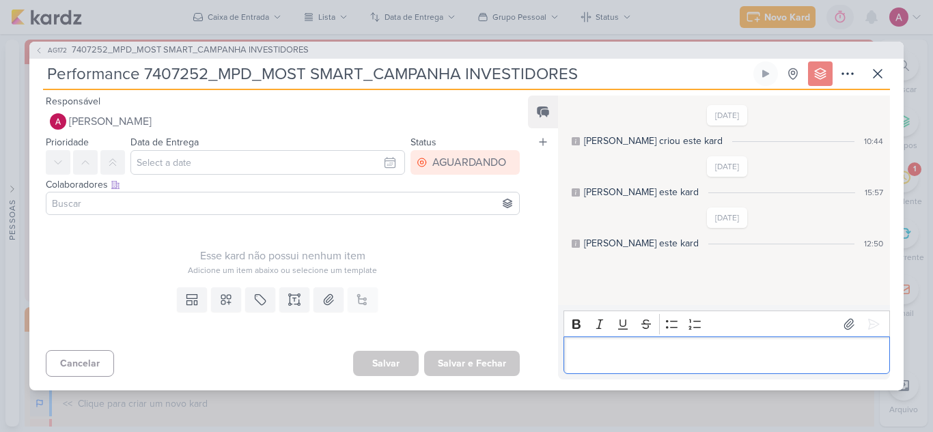
click at [584, 352] on p "Editor editing area: main" at bounding box center [726, 356] width 312 height 16
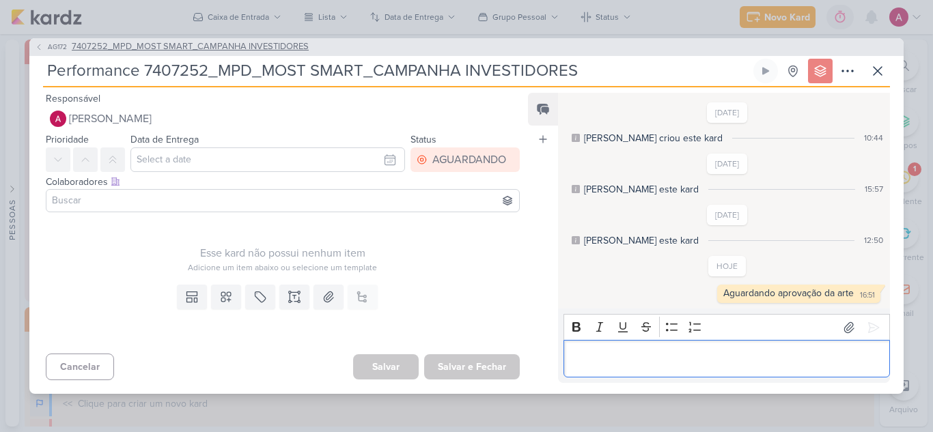
click at [48, 46] on span "AG172" at bounding box center [57, 47] width 23 height 10
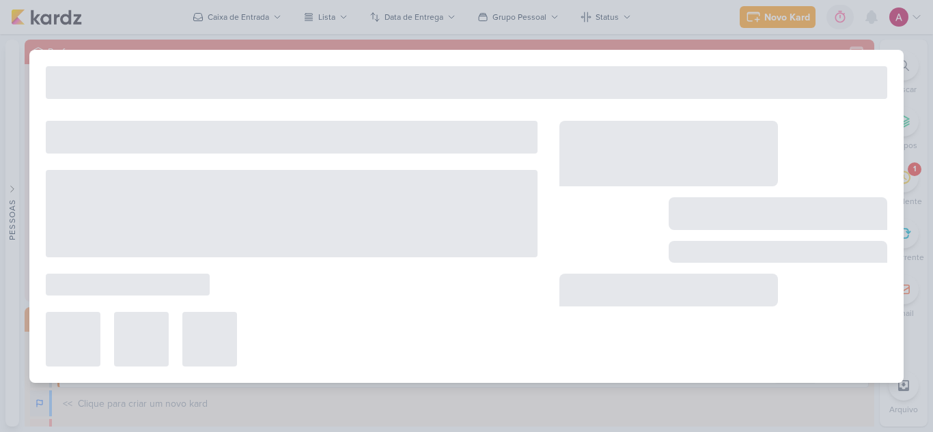
type input "7407252_MPD_MOST SMART_CAMPANHA INVESTIDORES"
type input "29 de julho de 2025 às 23:59"
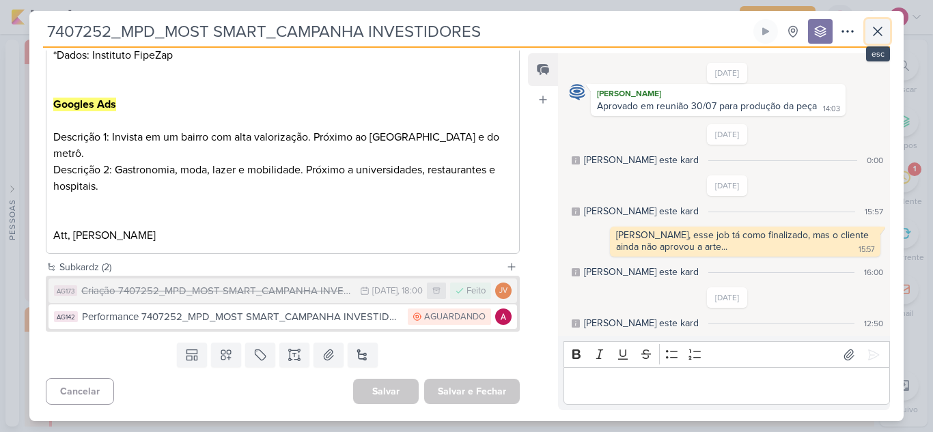
click at [873, 31] on icon at bounding box center [877, 31] width 16 height 16
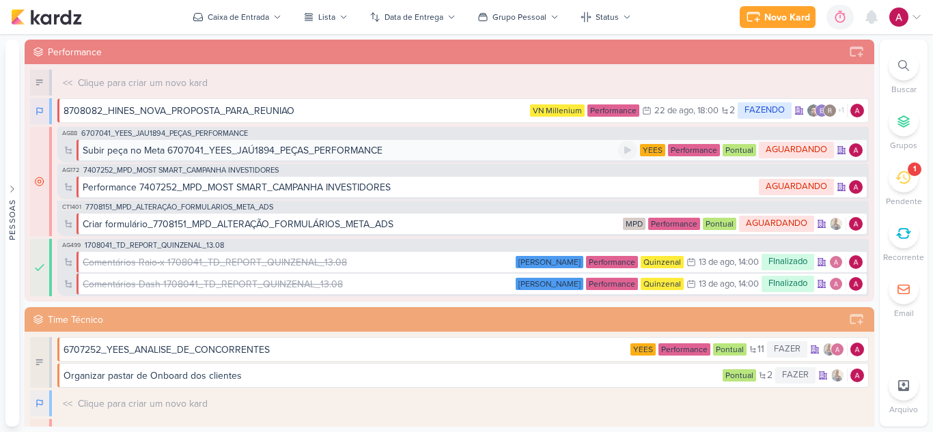
click at [289, 150] on div "Subir peça no Meta 6707041_YEES_JAÚ1894_PEÇAS_PERFORMANCE" at bounding box center [233, 150] width 300 height 14
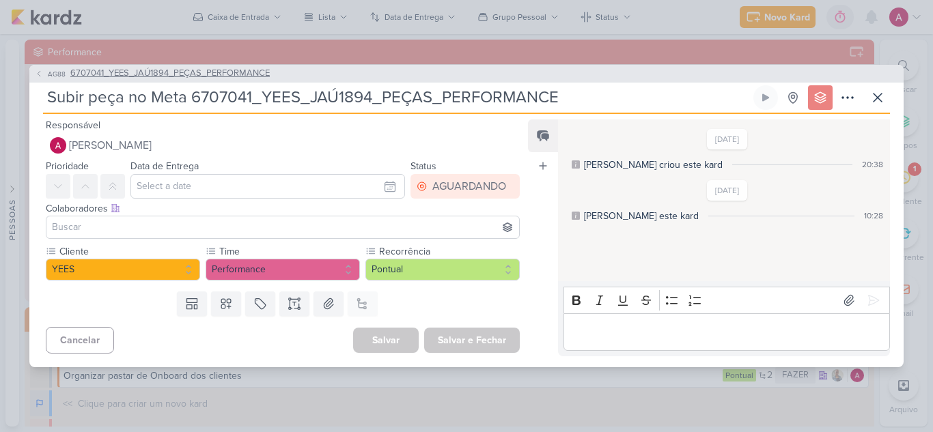
click at [59, 75] on span "AG88" at bounding box center [57, 74] width 22 height 10
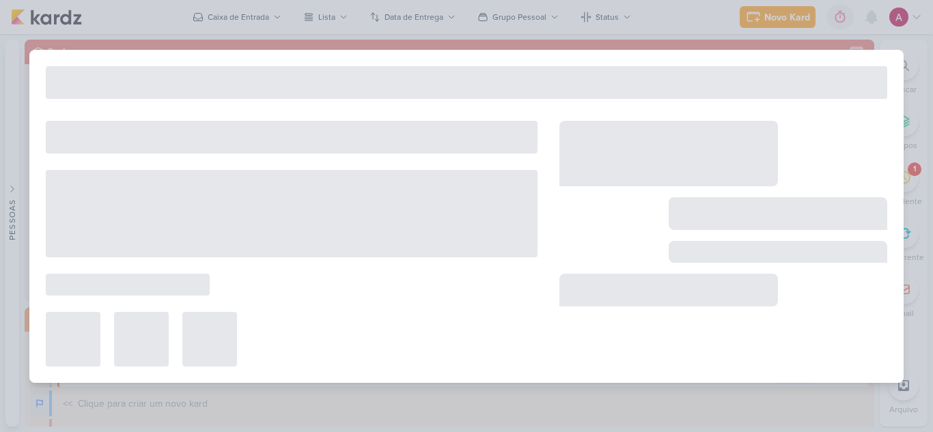
type input "6707041_YEES_JAÚ1894_PEÇAS_PERFORMANCE"
type input "15 de agosto de 2025 às 18:00"
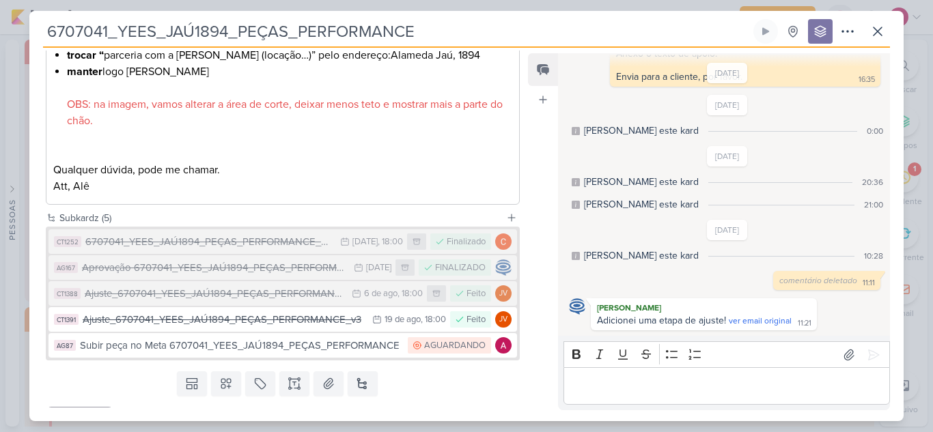
scroll to position [728, 0]
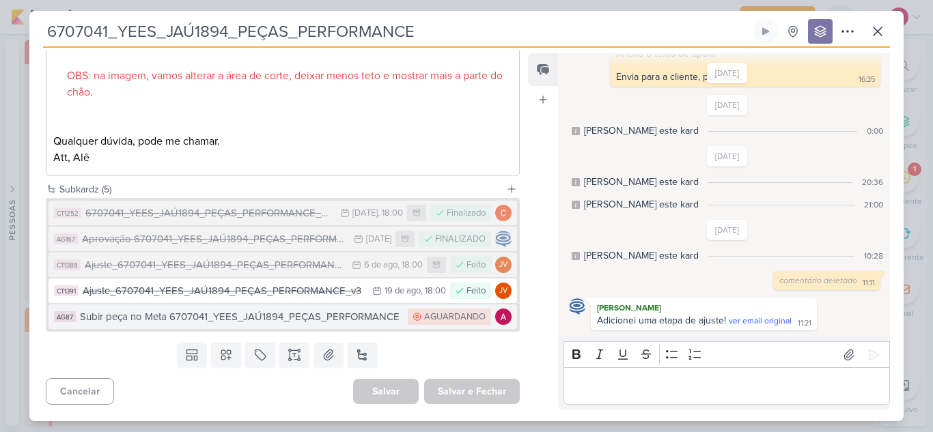
click at [294, 313] on div "Subir peça no Meta 6707041_YEES_JAÚ1894_PEÇAS_PERFORMANCE" at bounding box center [240, 317] width 321 height 16
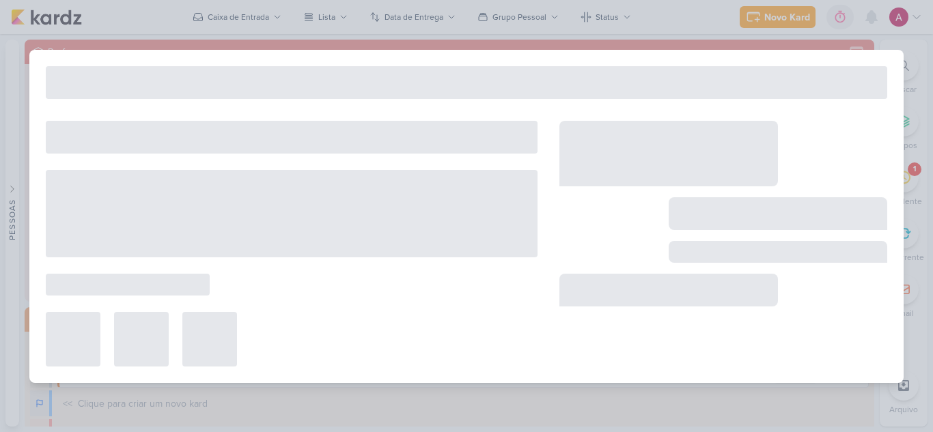
type input "Subir peça no Meta 6707041_YEES_JAÚ1894_PEÇAS_PERFORMANCE"
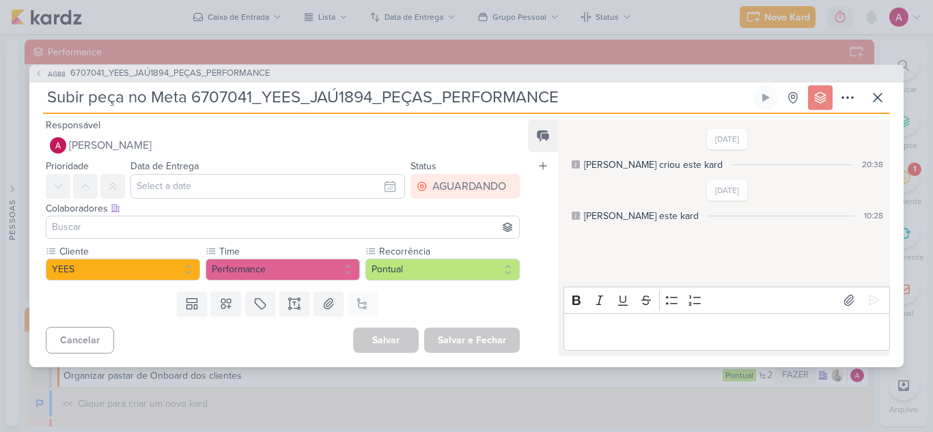
click at [593, 338] on p "Editor editing area: main" at bounding box center [726, 332] width 312 height 16
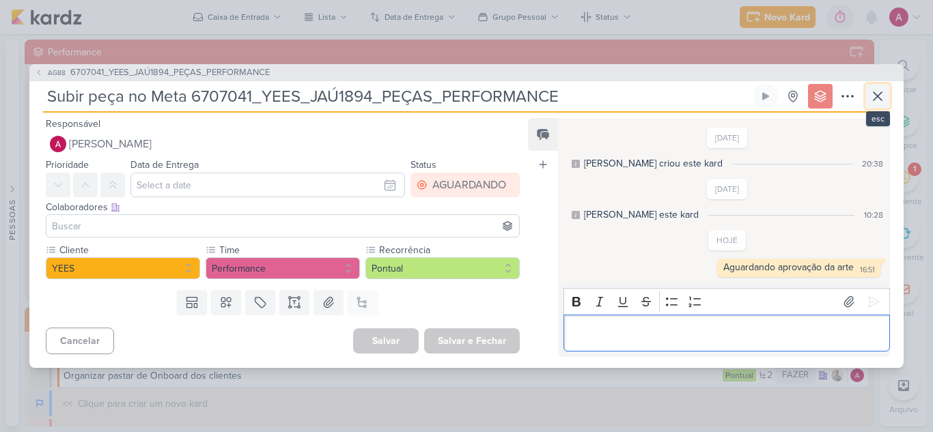
click at [875, 105] on button at bounding box center [877, 96] width 25 height 25
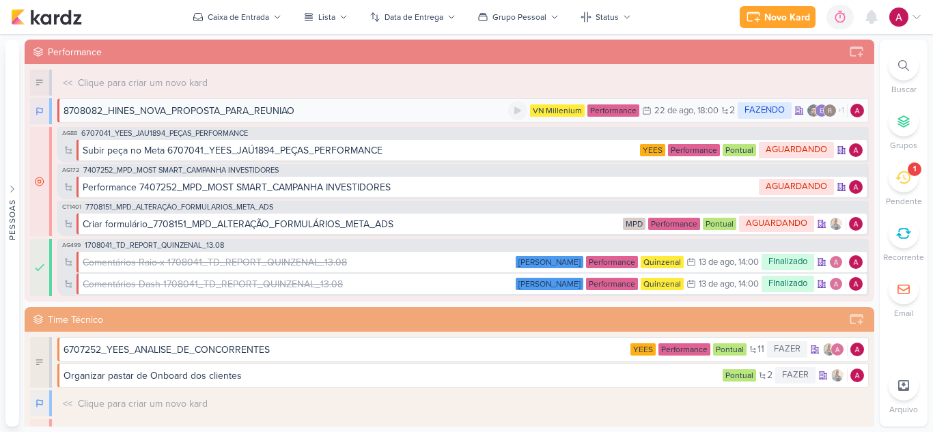
click at [306, 109] on div "8708082_HINES_NOVA_PROPOSTA_PARA_REUNIAO" at bounding box center [285, 111] width 444 height 14
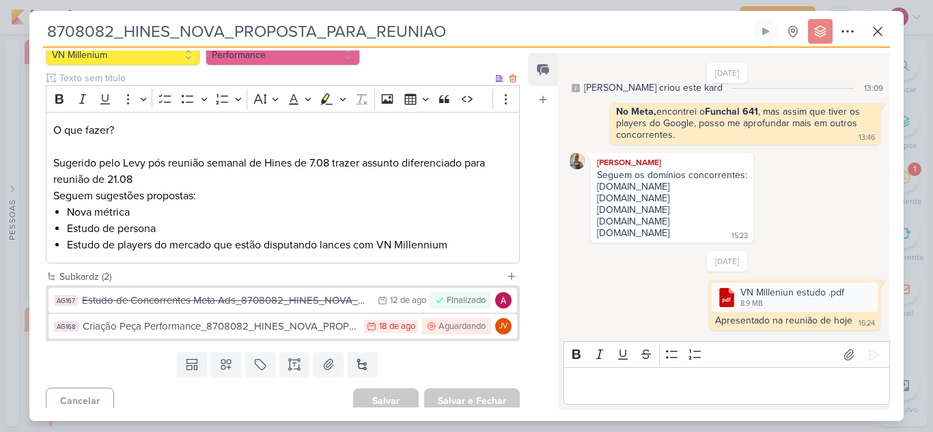
scroll to position [158, 0]
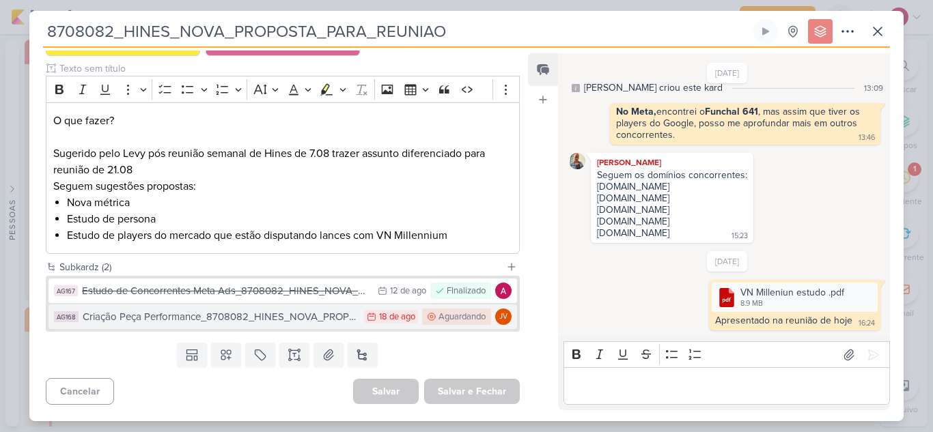
click at [324, 315] on div "Criação Peça Performance_8708082_HINES_NOVA_PROPOSTA_PARA_REUNIAO" at bounding box center [220, 317] width 274 height 16
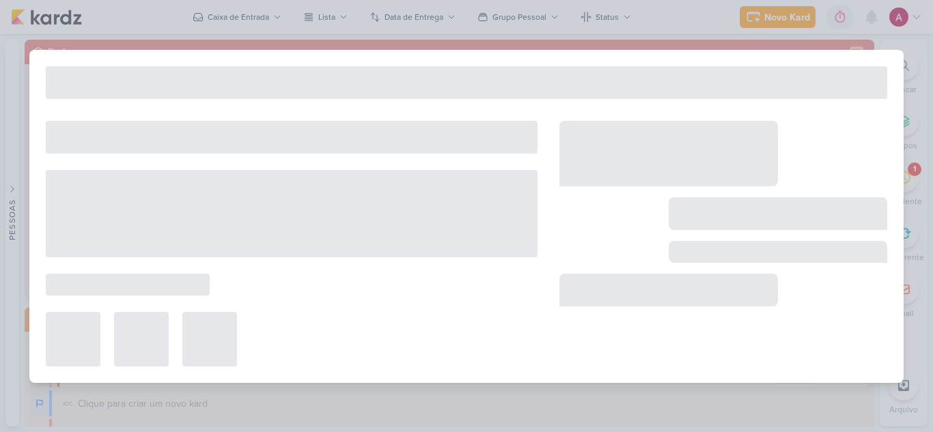
type input "Criação Peça Performance_8708082_HINES_NOVA_PROPOSTA_PARA_REUNIAO"
type input "[DATE] 23:59"
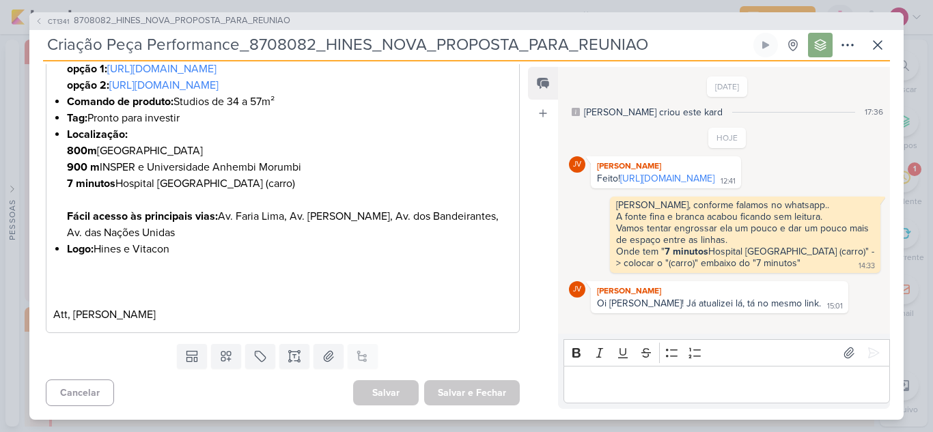
scroll to position [699, 0]
click at [44, 15] on button "CT1341 8708082_HINES_NOVA_PROPOSTA_PARA_REUNIAO" at bounding box center [162, 21] width 255 height 14
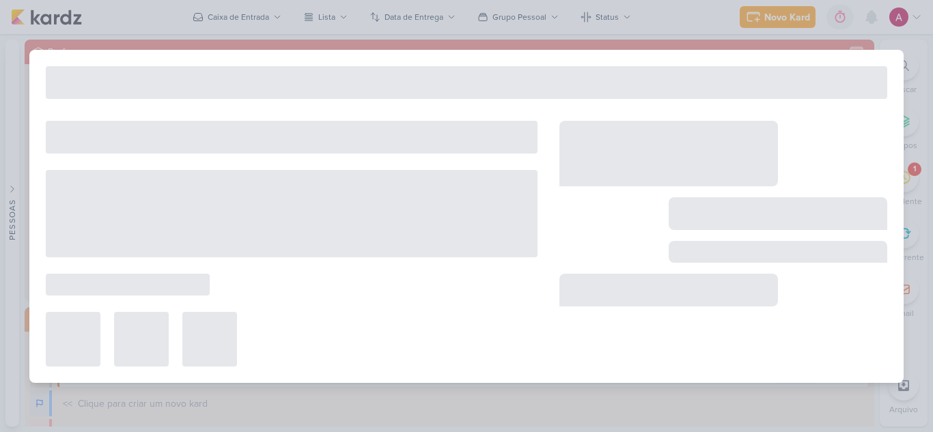
type input "8708082_HINES_NOVA_PROPOSTA_PARA_REUNIAO"
type input "[DATE] 18:00"
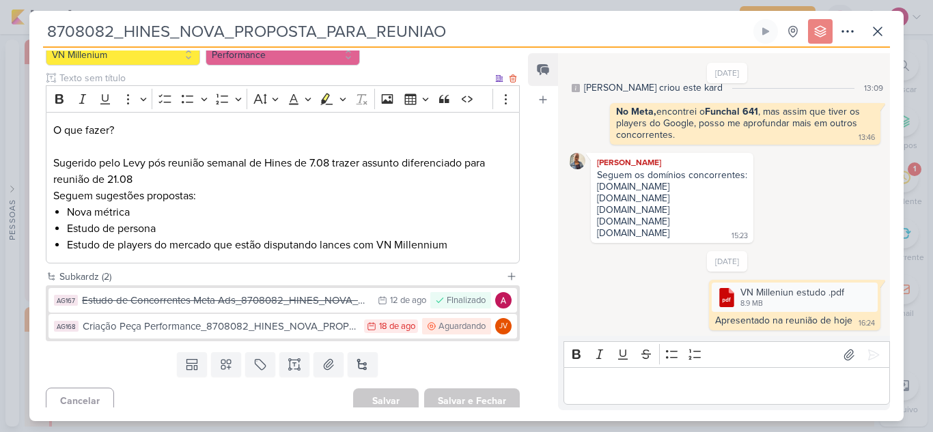
scroll to position [158, 0]
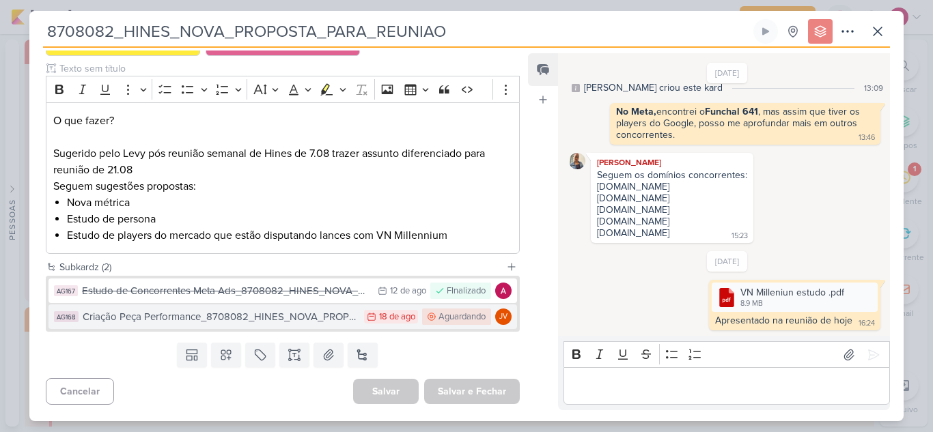
click at [303, 316] on div "Criação Peça Performance_8708082_HINES_NOVA_PROPOSTA_PARA_REUNIAO" at bounding box center [220, 317] width 274 height 16
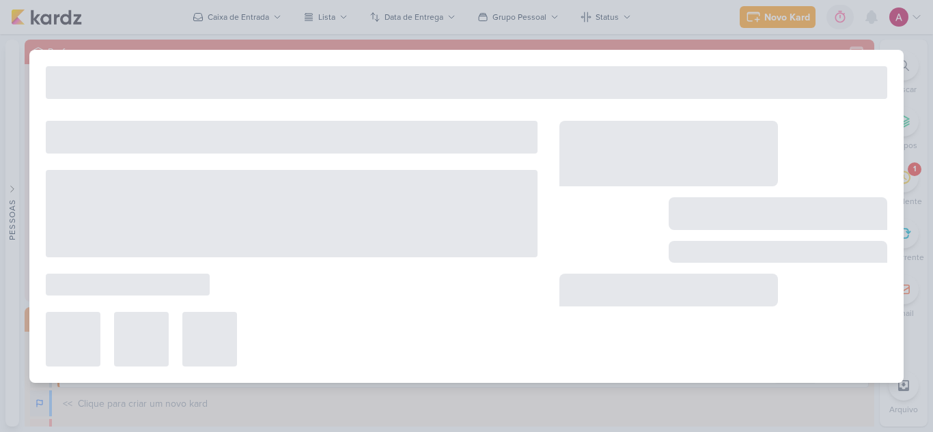
type input "Criação Peça Performance_8708082_HINES_NOVA_PROPOSTA_PARA_REUNIAO"
type input "[DATE] 23:59"
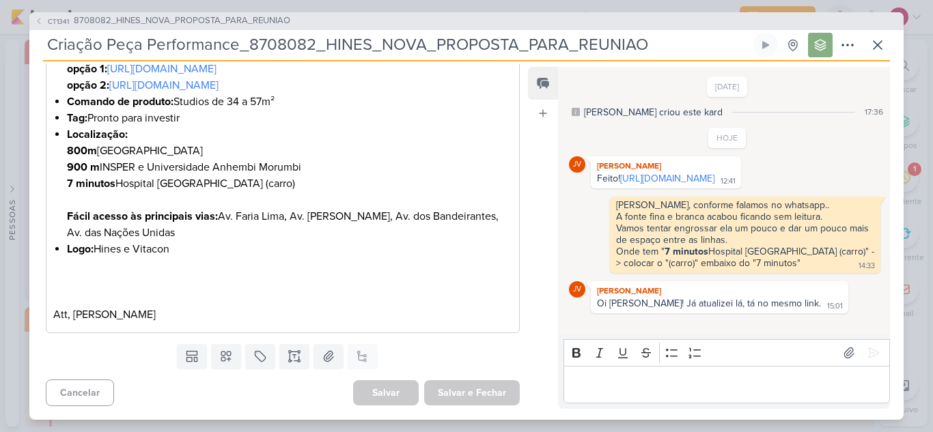
scroll to position [699, 0]
click at [670, 184] on link "[URL][DOMAIN_NAME]" at bounding box center [667, 179] width 94 height 12
click at [640, 393] on p "Editor editing area: main" at bounding box center [726, 384] width 312 height 16
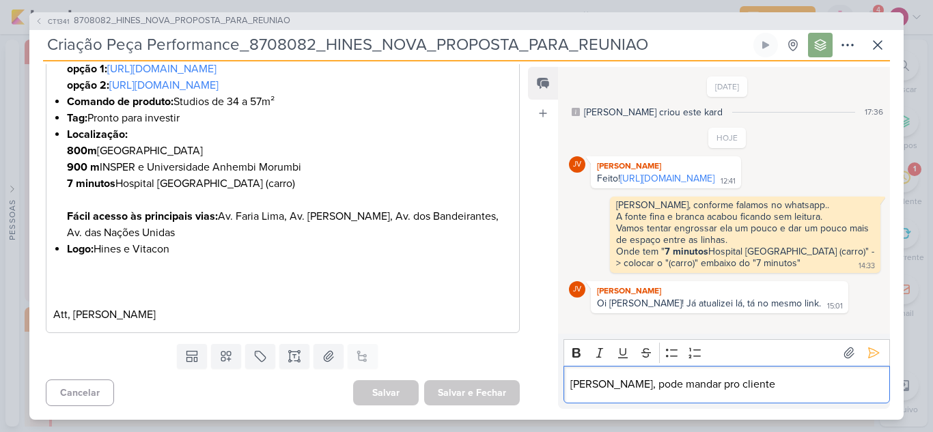
drag, startPoint x: 673, startPoint y: 178, endPoint x: 593, endPoint y: 89, distance: 119.4
click at [673, 178] on link "[URL][DOMAIN_NAME]" at bounding box center [667, 179] width 94 height 12
click at [877, 44] on icon at bounding box center [877, 45] width 16 height 16
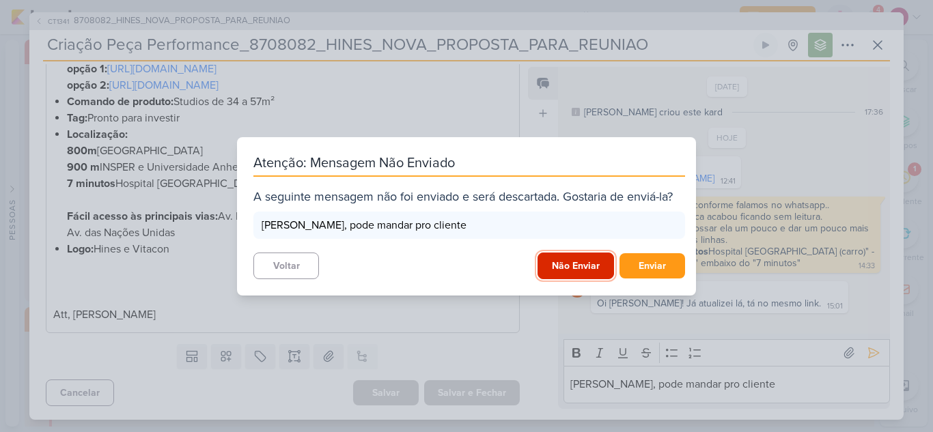
click at [599, 262] on button "Não Enviar" at bounding box center [575, 266] width 76 height 27
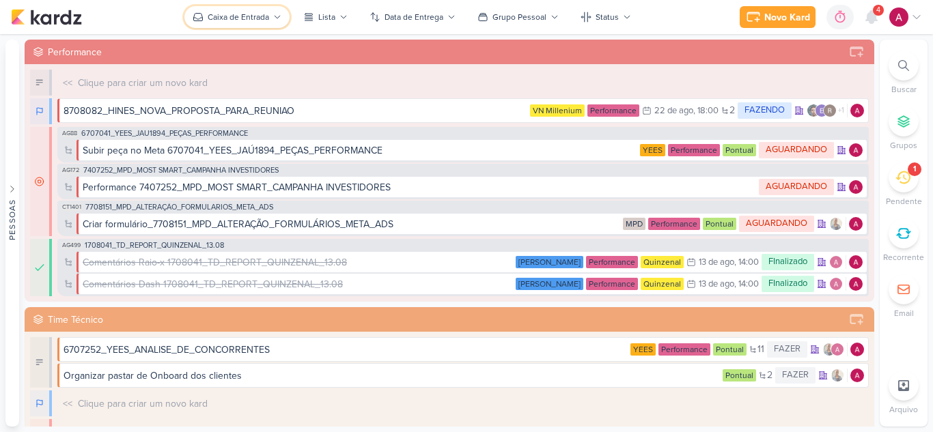
click at [255, 12] on div "Caixa de Entrada" at bounding box center [238, 17] width 61 height 12
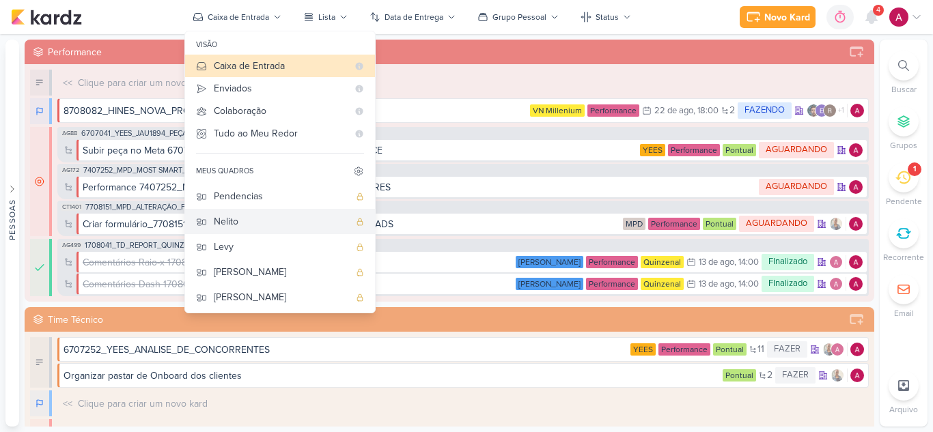
click at [275, 219] on div "Nelito" at bounding box center [281, 221] width 135 height 14
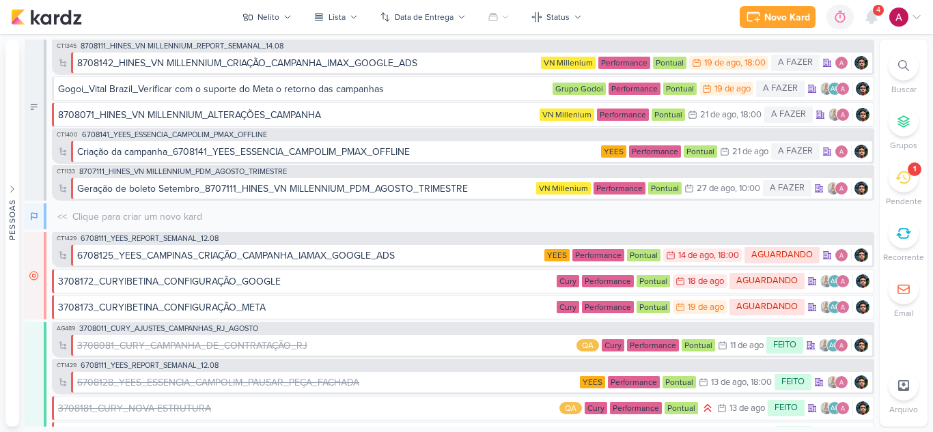
scroll to position [0, 0]
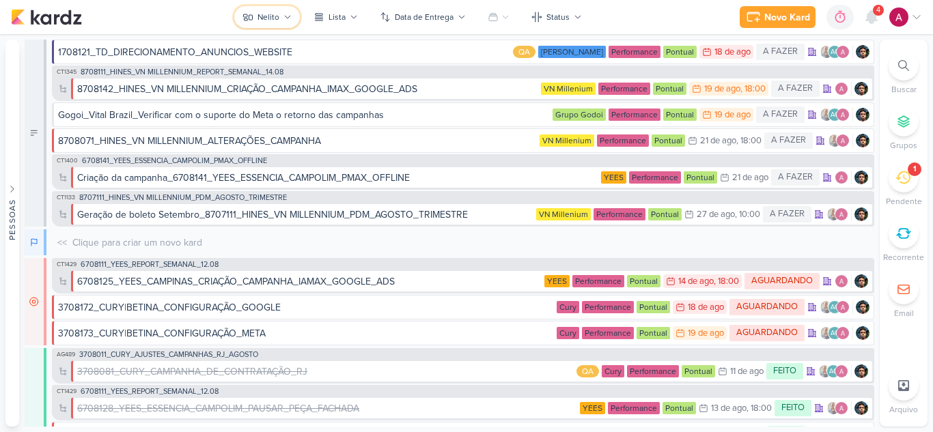
click at [282, 8] on button "Nelito" at bounding box center [267, 17] width 66 height 22
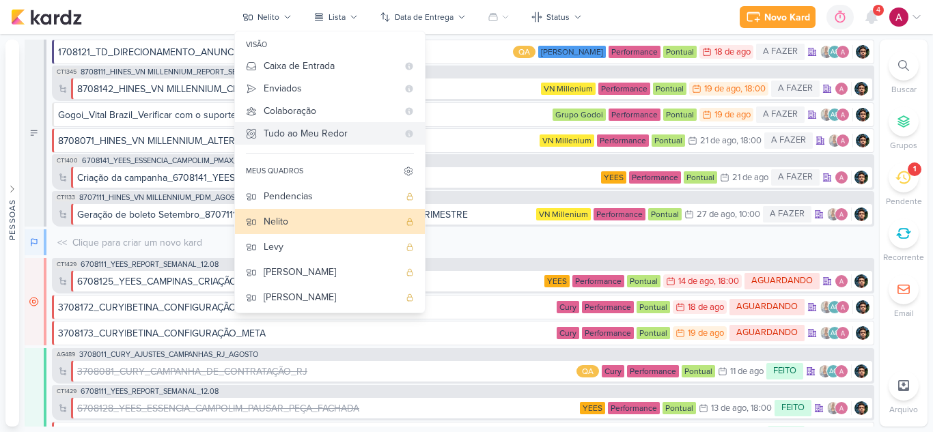
click at [306, 133] on div "Tudo ao Meu Redor" at bounding box center [331, 133] width 134 height 14
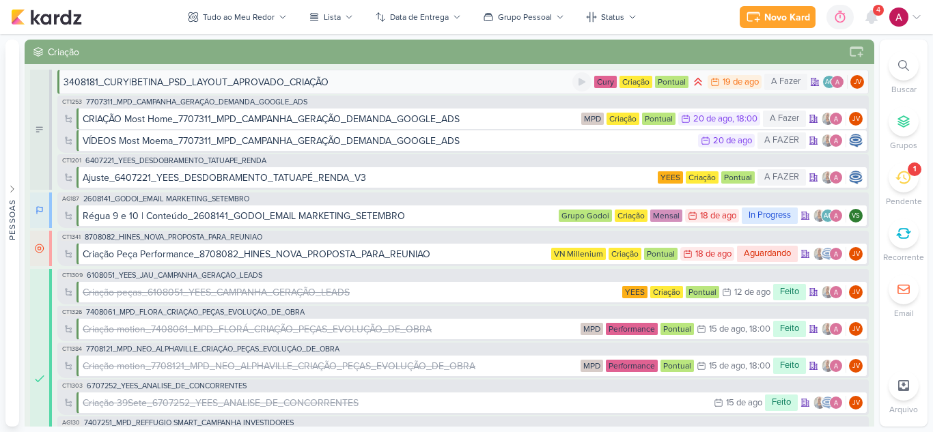
click at [727, 78] on div "19 de ago" at bounding box center [740, 82] width 36 height 9
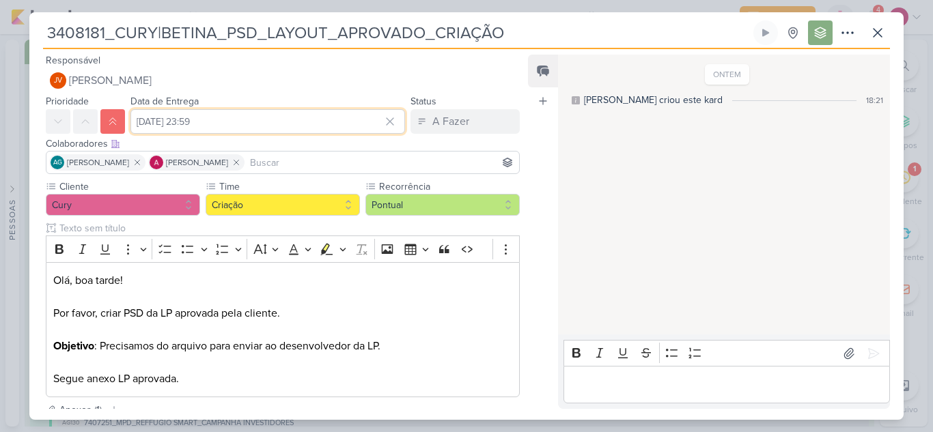
click at [292, 129] on input "[DATE] 23:59" at bounding box center [267, 121] width 274 height 25
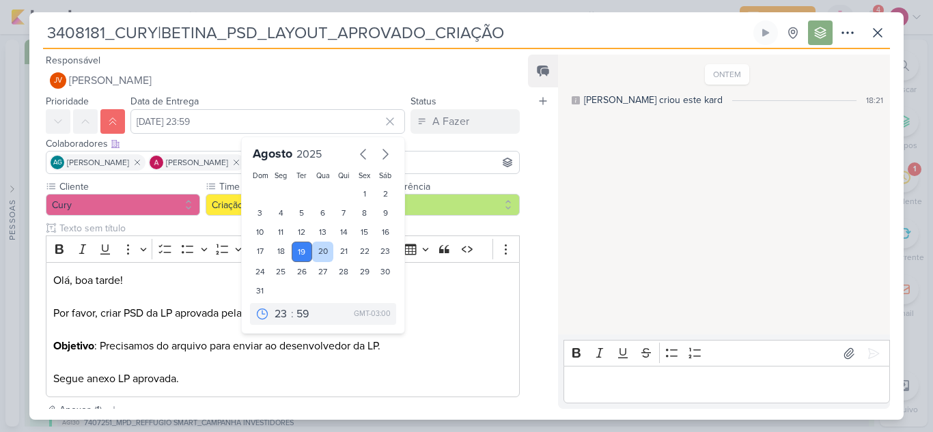
click at [322, 252] on div "20" at bounding box center [322, 252] width 21 height 20
type input "20 de agosto de 2025 às 23:59"
click at [281, 310] on select "00 01 02 03 04 05 06 07 08 09 10 11 12 13 14 15 16 17 18 19 20 21 22 23" at bounding box center [281, 314] width 19 height 16
select select "12"
click at [272, 306] on select "00 01 02 03 04 05 06 07 08 09 10 11 12 13 14 15 16 17 18 19 20 21 22 23" at bounding box center [281, 314] width 19 height 16
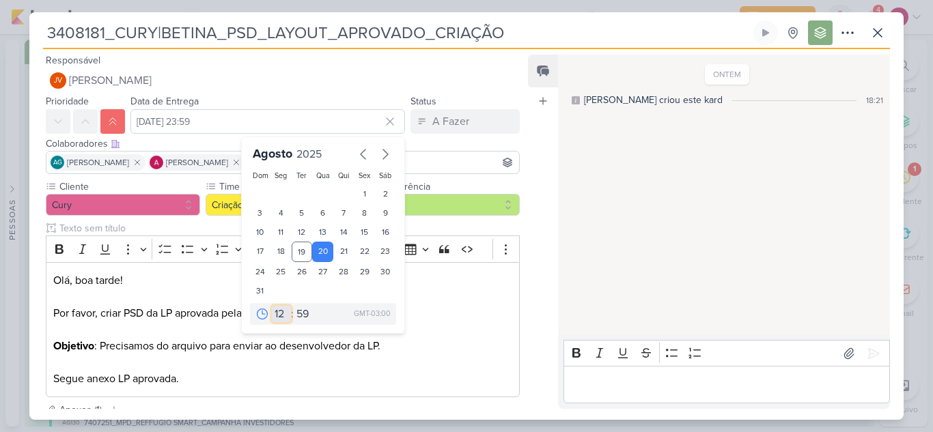
type input "20 de agosto de 2025 às 12:59"
click at [298, 313] on select "00 05 10 15 20 25 30 35 40 45 50 55 59" at bounding box center [303, 314] width 19 height 16
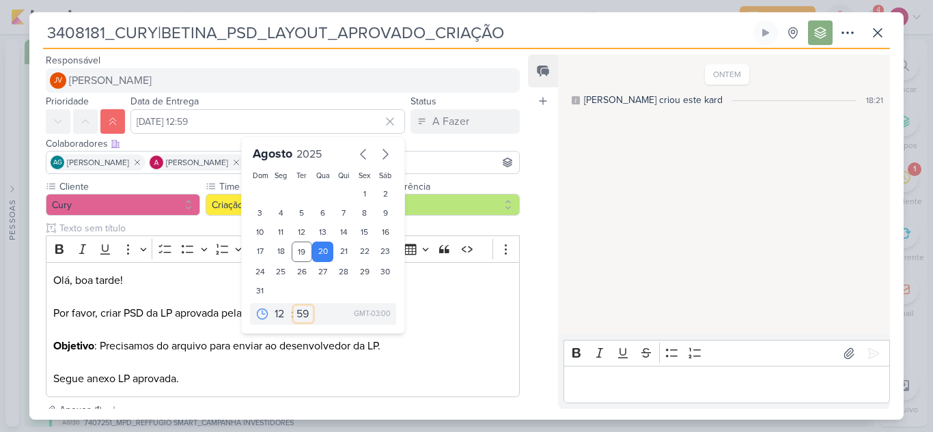
select select "0"
click at [294, 306] on select "00 05 10 15 20 25 30 35 40 45 50 55 59" at bounding box center [303, 314] width 19 height 16
type input "20 de agosto de 2025 às 12:00"
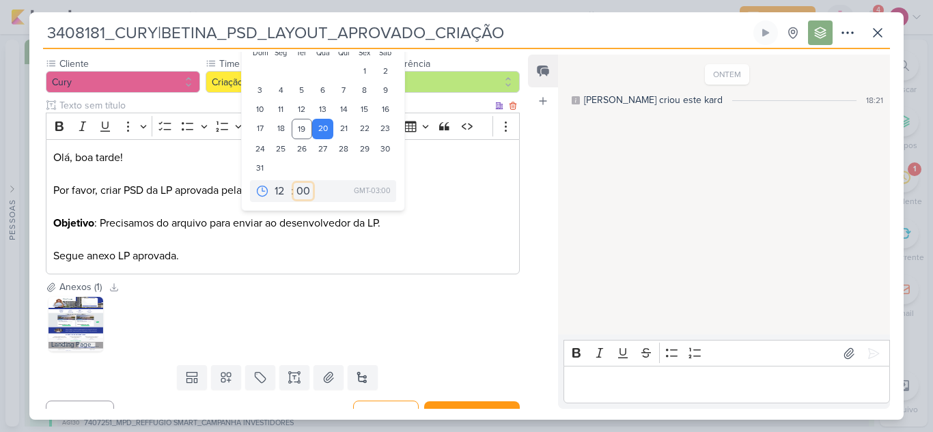
scroll to position [144, 0]
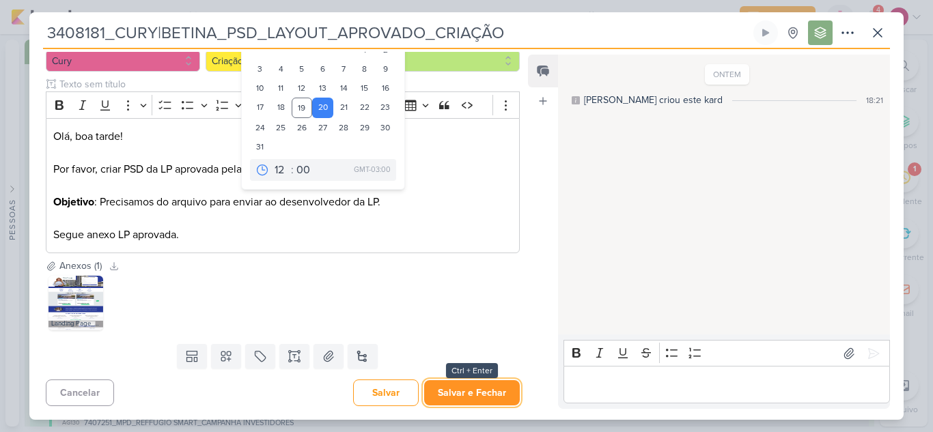
click at [482, 396] on button "Salvar e Fechar" at bounding box center [472, 392] width 96 height 25
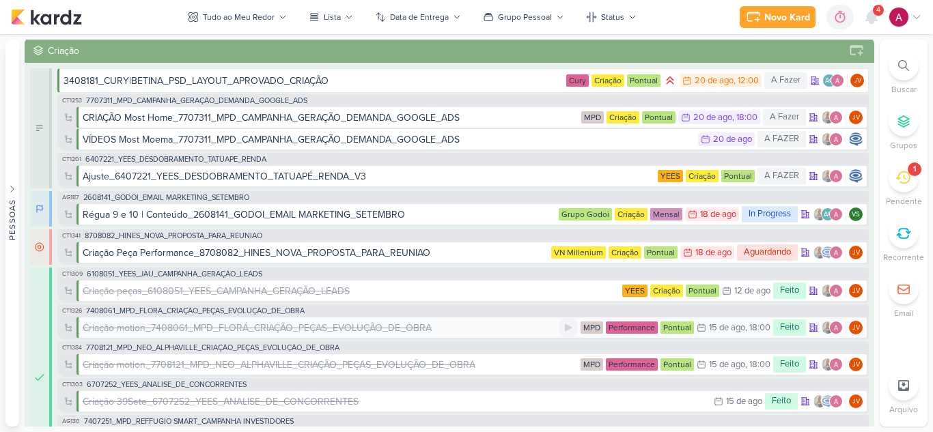
scroll to position [0, 0]
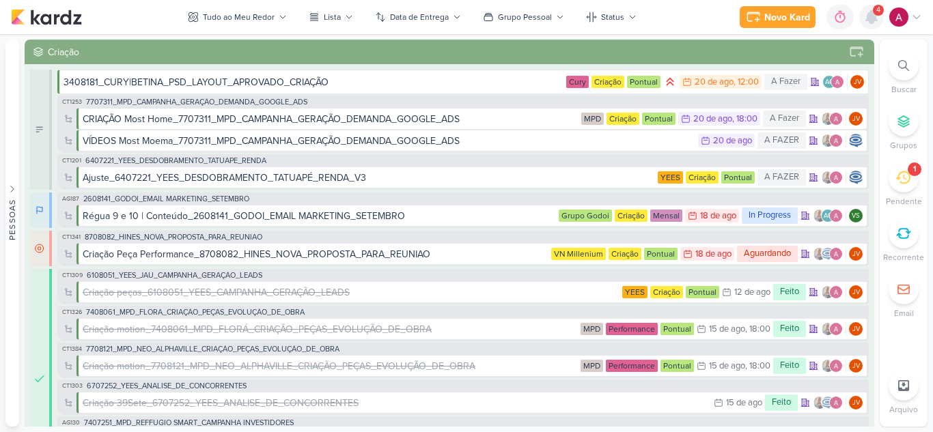
click at [873, 20] on icon at bounding box center [871, 17] width 11 height 12
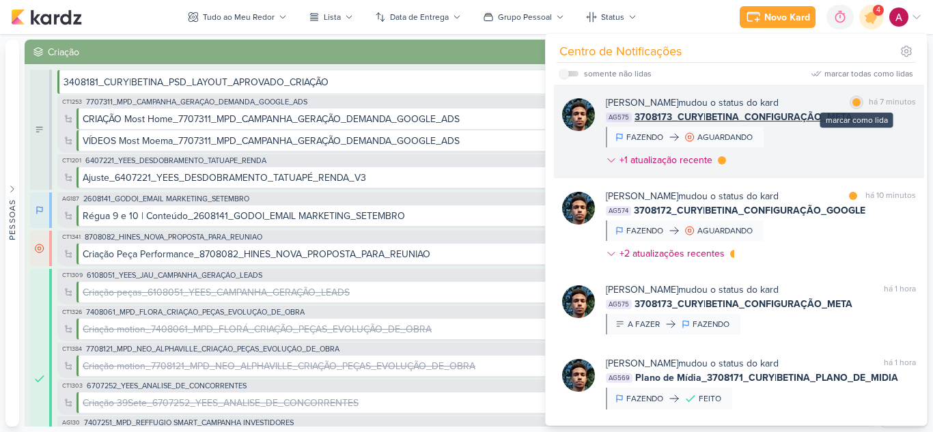
click at [853, 102] on div at bounding box center [856, 102] width 8 height 8
click at [835, 139] on div "Nelito Junior mudou o status do kard marcar como não lida há 7 minutos AG575 37…" at bounding box center [761, 134] width 310 height 77
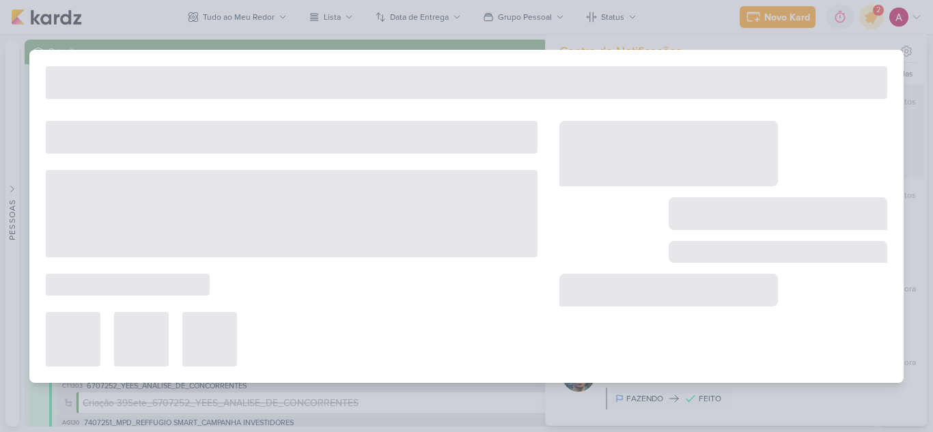
type input "3708173_CURY|BETINA_CONFIGURAÇÃO_META"
type input "[DATE] 23:59"
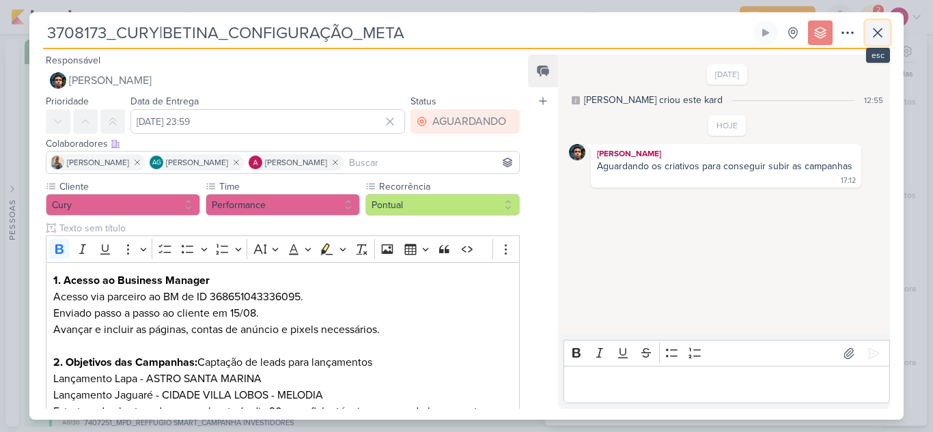
click at [880, 35] on icon at bounding box center [877, 33] width 8 height 8
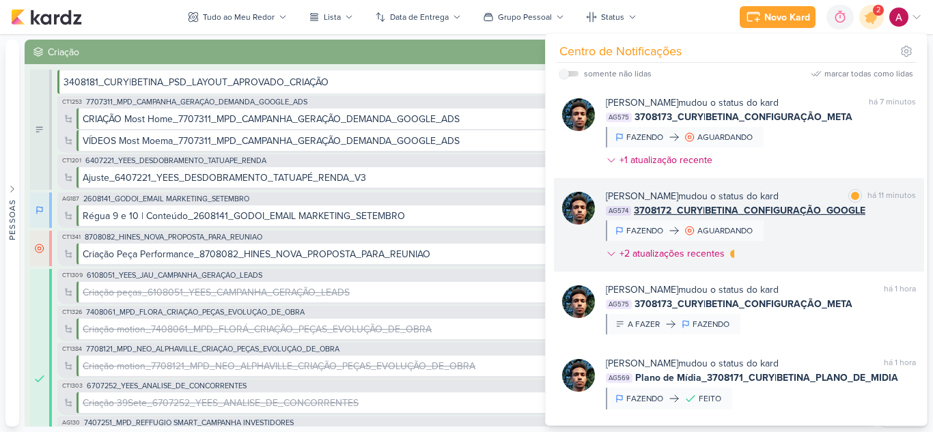
click at [826, 234] on div "Nelito Junior mudou o status do kard marcar como lida há 11 minutos AG574 37081…" at bounding box center [761, 227] width 310 height 77
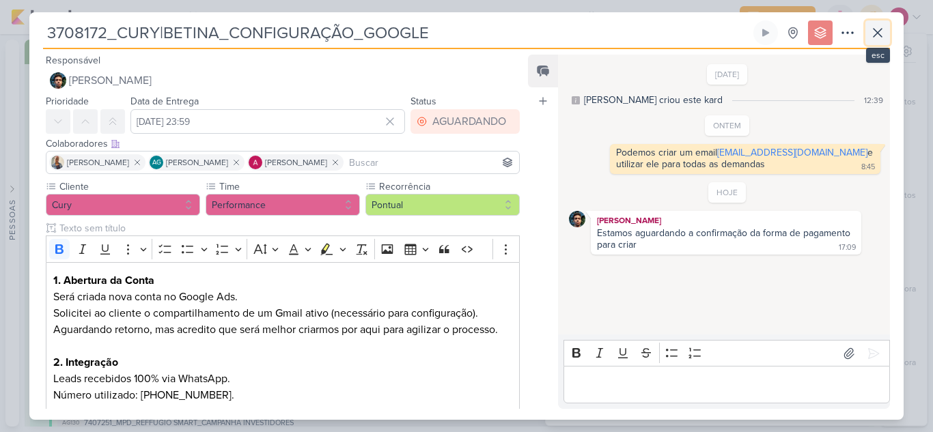
click at [877, 40] on icon at bounding box center [877, 33] width 16 height 16
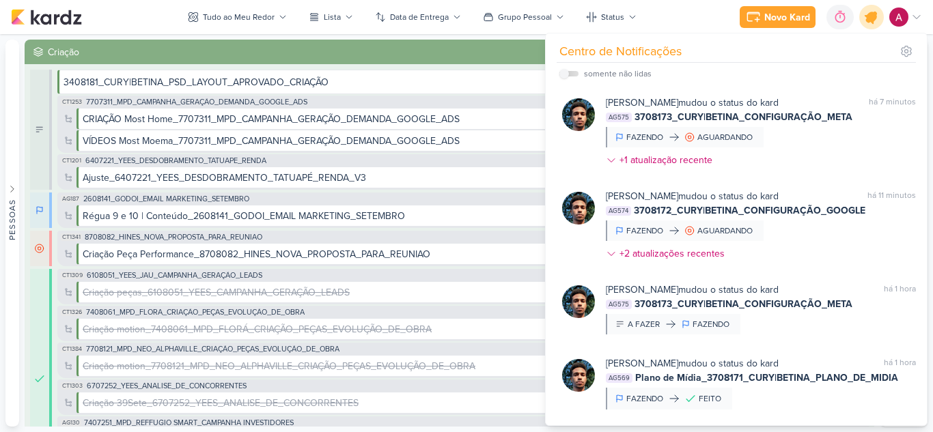
click at [867, 21] on icon at bounding box center [871, 17] width 16 height 16
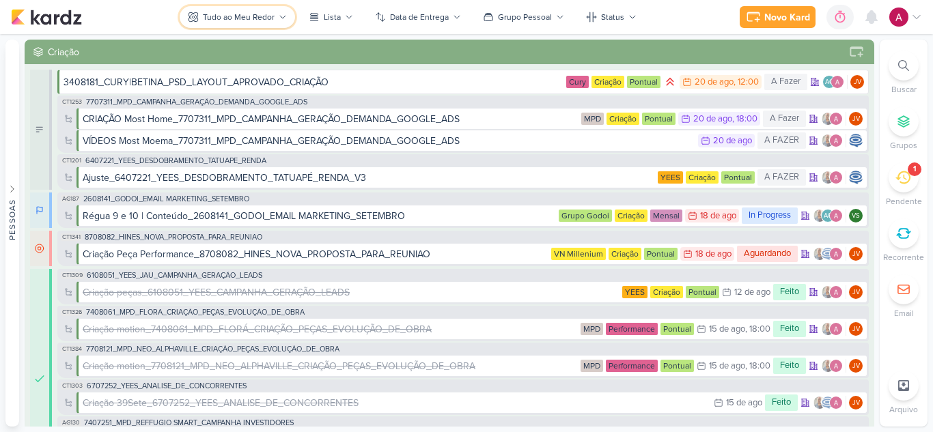
click at [258, 11] on div "Tudo ao Meu Redor" at bounding box center [239, 17] width 72 height 12
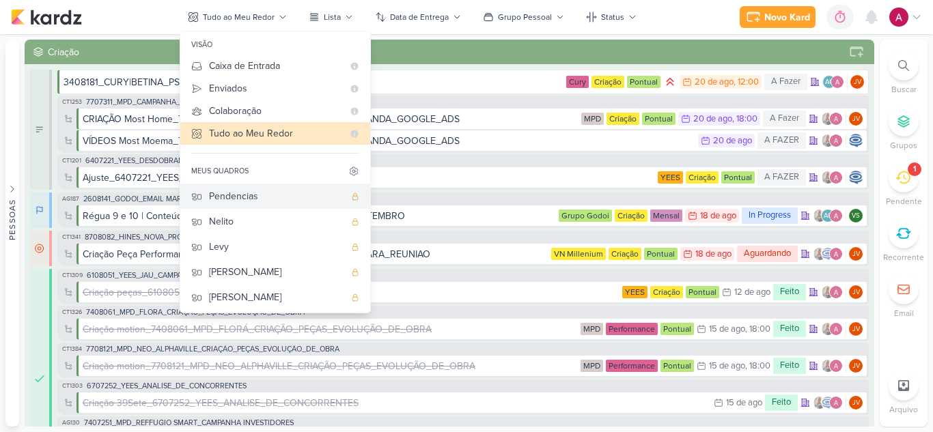
click at [259, 199] on div "Pendencias" at bounding box center [276, 196] width 135 height 14
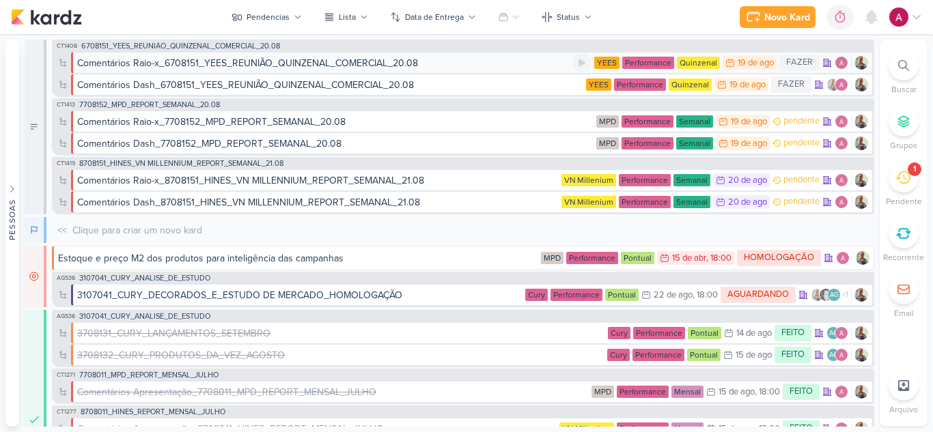
click at [380, 68] on div "Comentários Raio-x_6708151_YEES_REUNIÃO_QUINZENAL_COMERCIAL_20.08" at bounding box center [247, 63] width 341 height 14
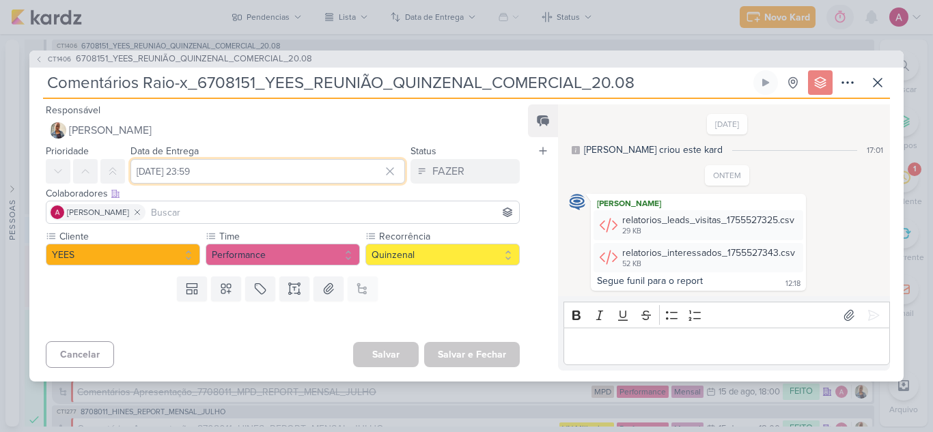
click at [247, 171] on input "[DATE] 23:59" at bounding box center [267, 171] width 274 height 25
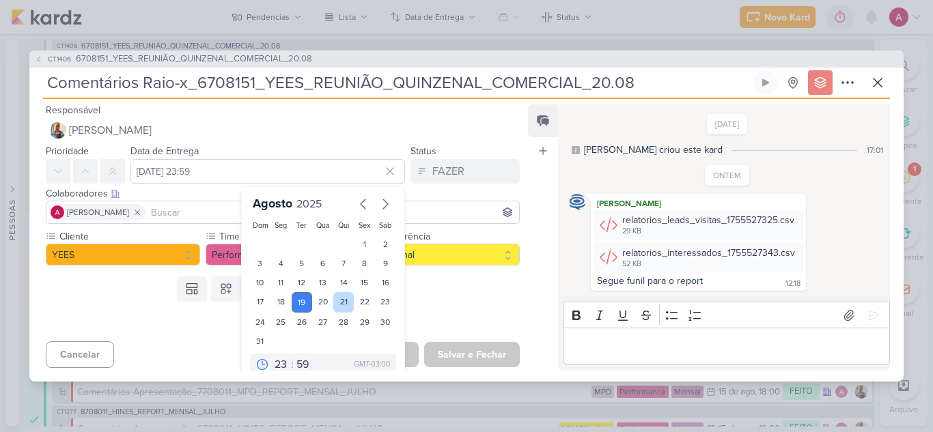
click at [337, 300] on div "21" at bounding box center [343, 302] width 21 height 20
type input "[DATE] 23:59"
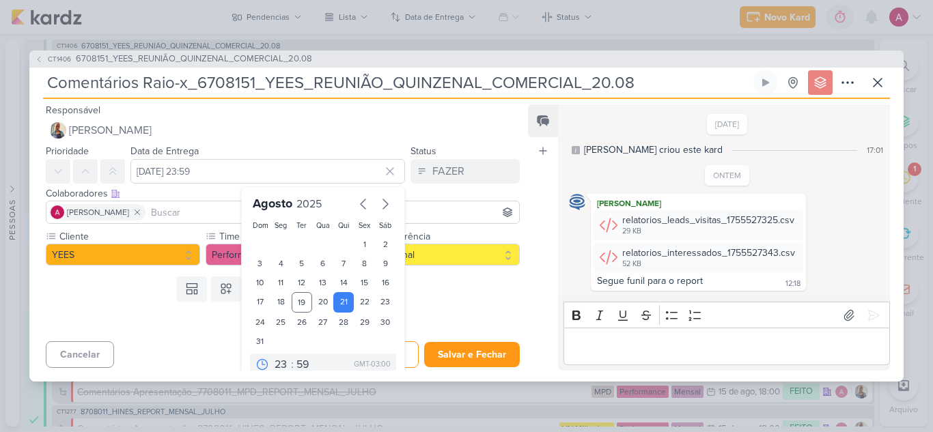
click at [451, 304] on div "Templates Campos Personalizados Marcadores Caixa De Texto Anexo Este kard já é …" at bounding box center [277, 289] width 496 height 36
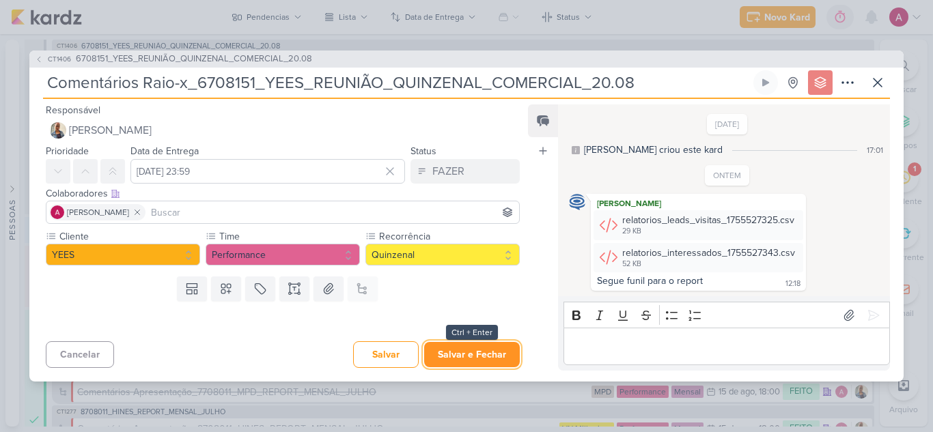
click at [451, 352] on button "Salvar e Fechar" at bounding box center [472, 354] width 96 height 25
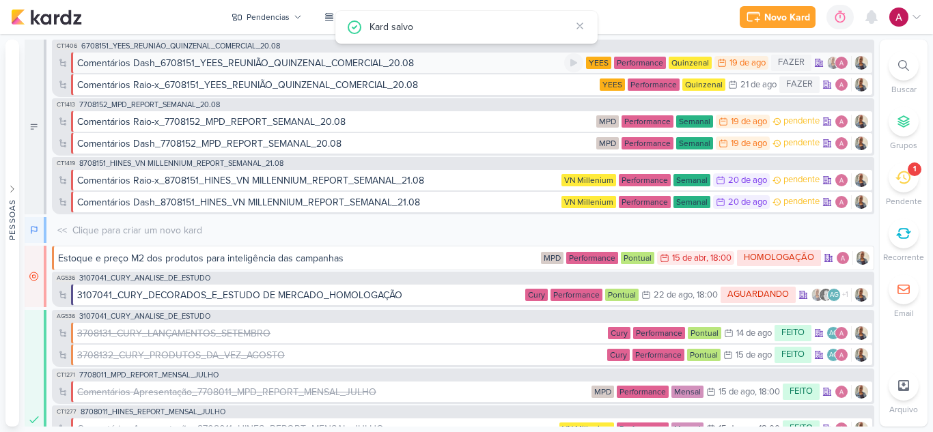
click at [734, 63] on div "19 de ago" at bounding box center [747, 63] width 36 height 9
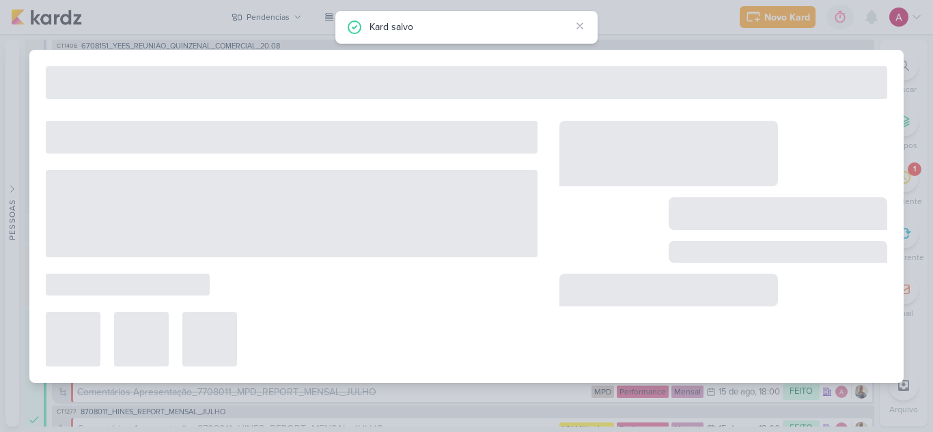
type input "Comentários Dash_6708151_YEES_REUNIÃO_QUINZENAL_COMERCIAL_20.08"
type input "[DATE] 23:59"
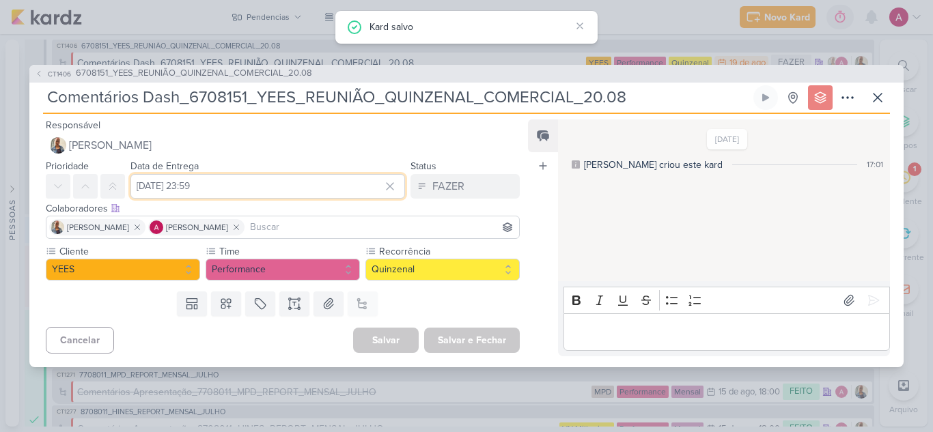
click at [246, 180] on input "[DATE] 23:59" at bounding box center [267, 186] width 274 height 25
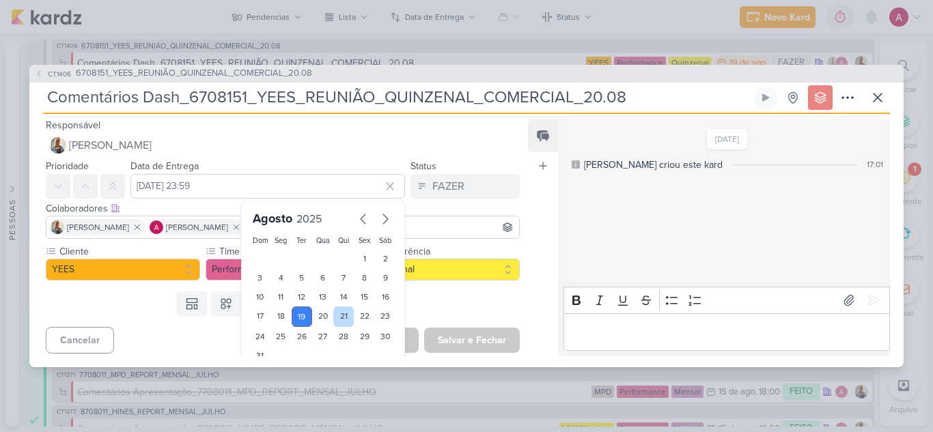
click at [337, 314] on div "21" at bounding box center [343, 317] width 21 height 20
type input "[DATE] 23:59"
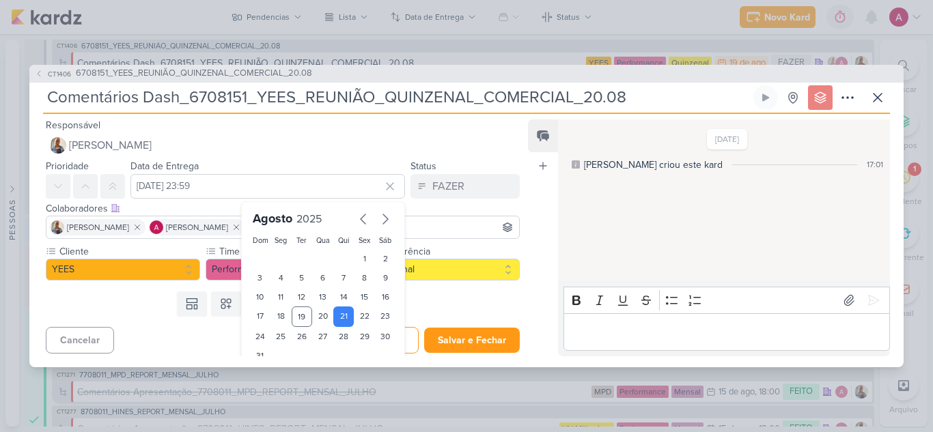
click at [475, 298] on div "Templates Campos Personalizados Marcadores Caixa De Texto Anexo Este kard já é …" at bounding box center [277, 304] width 496 height 36
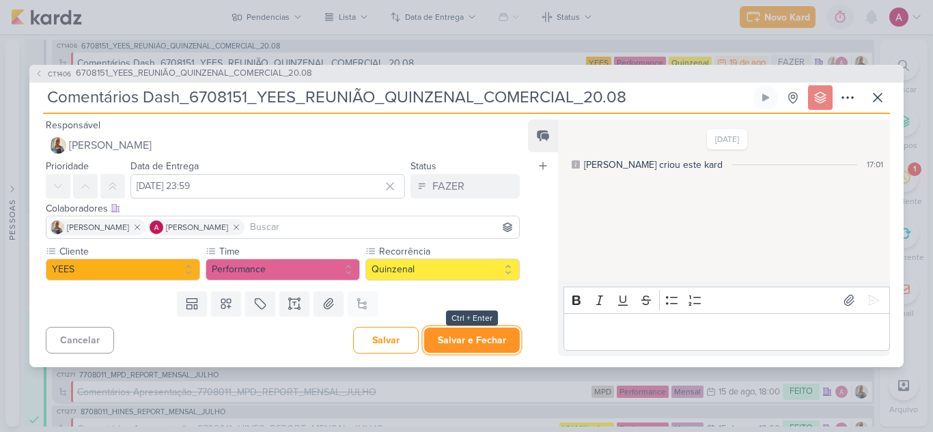
click at [471, 339] on button "Salvar e Fechar" at bounding box center [472, 340] width 96 height 25
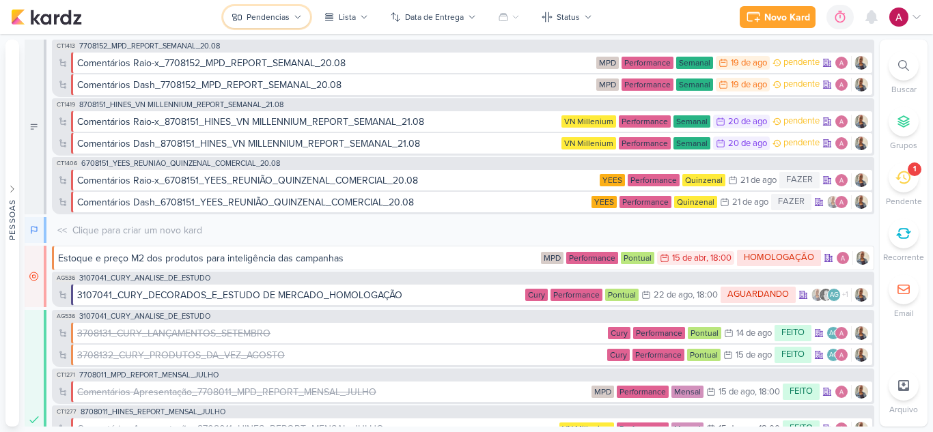
click at [280, 16] on div "Pendencias" at bounding box center [267, 17] width 43 height 12
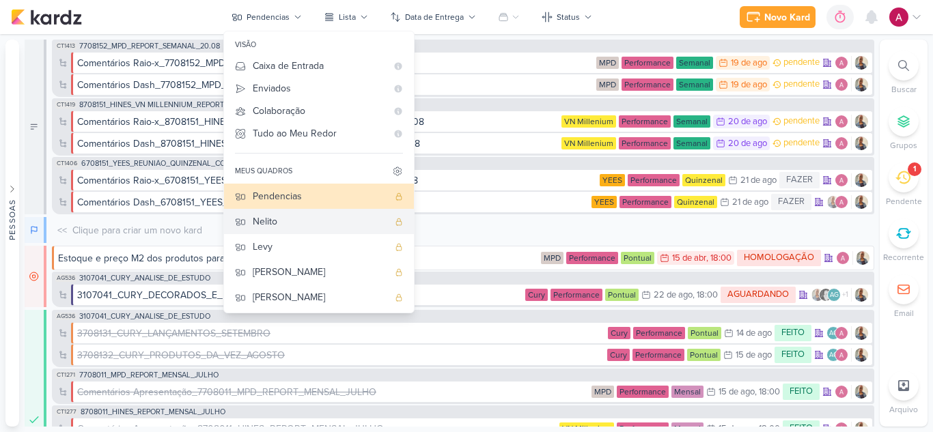
click at [302, 219] on div "Nelito" at bounding box center [320, 221] width 135 height 14
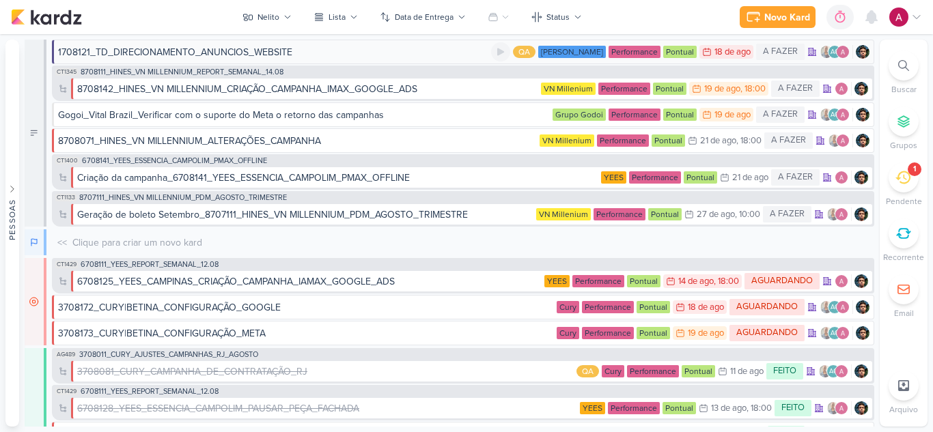
click at [408, 51] on div "1708121_TD_DIRECIONAMENTO_ANUNCIOS_WEBSITE" at bounding box center [274, 52] width 433 height 14
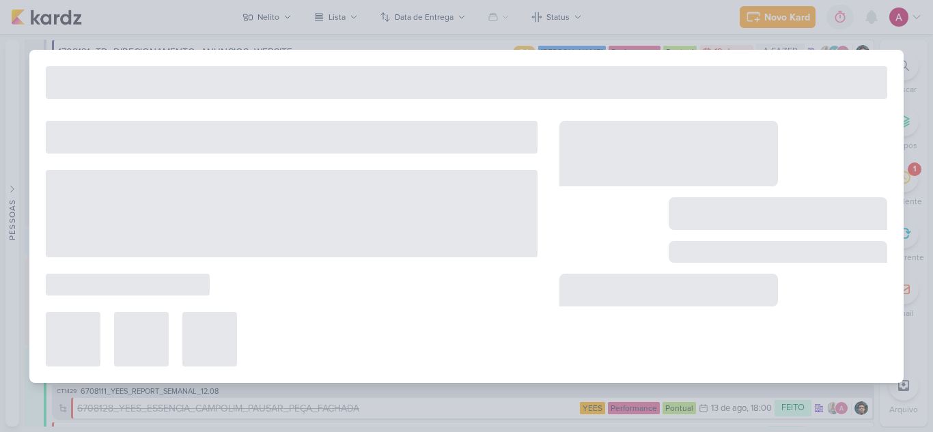
type input "1708121_TD_DIRECIONAMENTO_ANUNCIOS_WEBSITE"
type input "[DATE] 23:59"
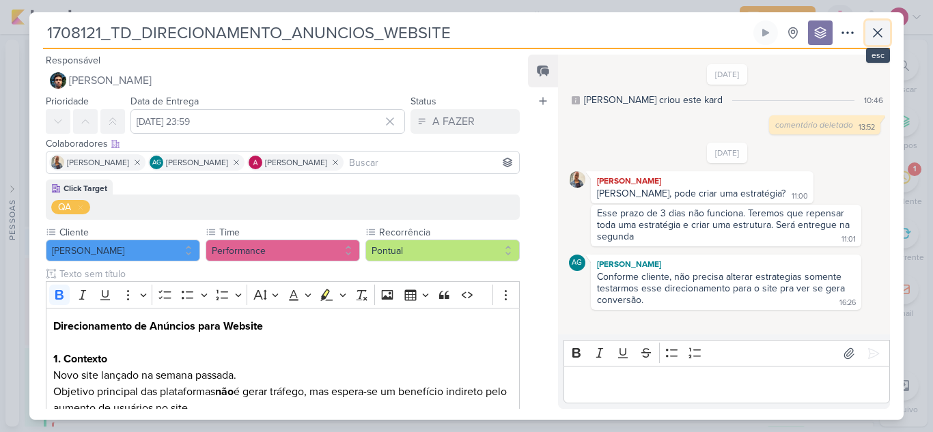
click at [874, 37] on icon at bounding box center [877, 33] width 8 height 8
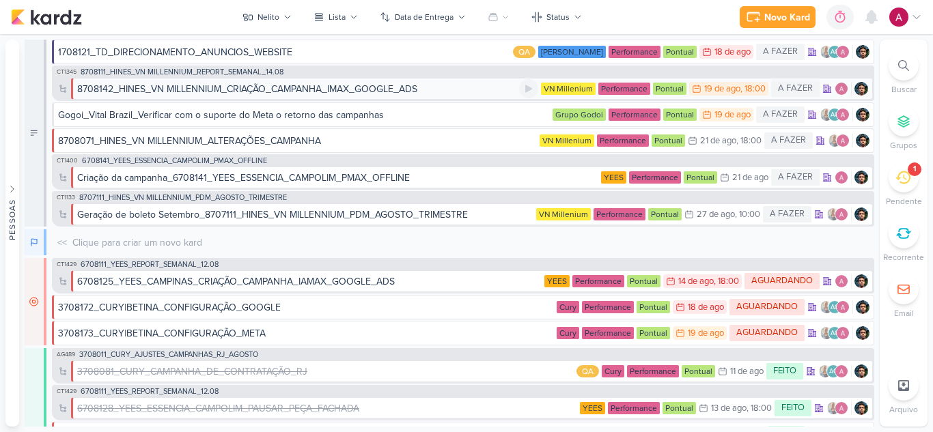
click at [443, 93] on div "8708142_HINES_VN MILLENNIUM_CRIAÇÃO_CAMPANHA_IMAX_GOOGLE_ADS" at bounding box center [298, 89] width 442 height 14
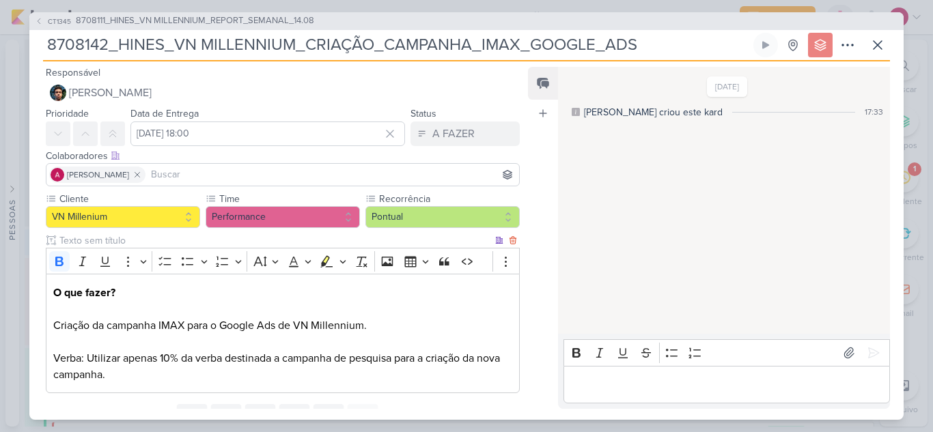
scroll to position [60, 0]
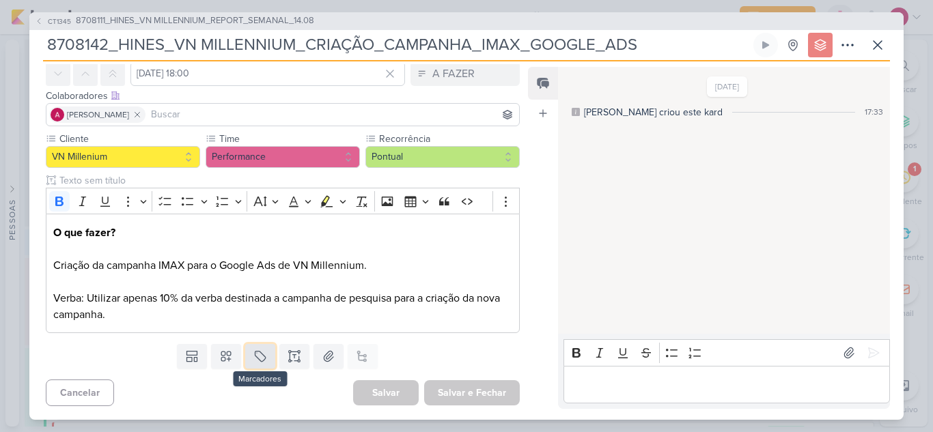
click at [257, 362] on icon at bounding box center [260, 357] width 14 height 14
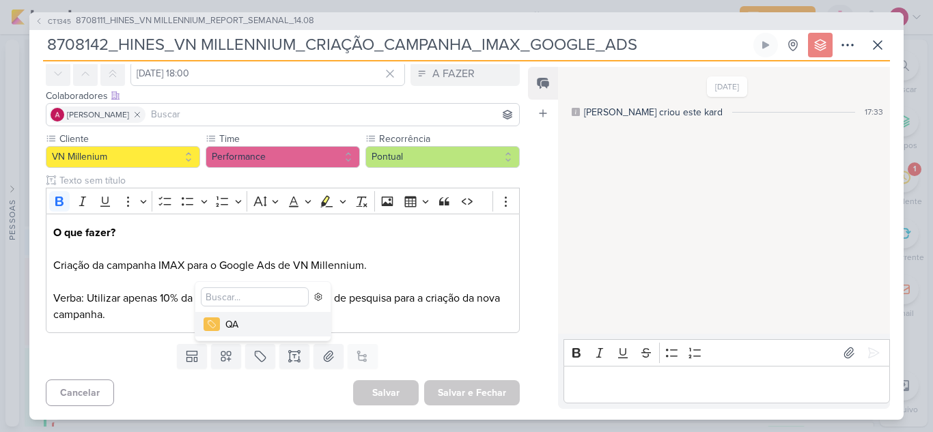
click at [232, 325] on div "QA" at bounding box center [269, 324] width 89 height 14
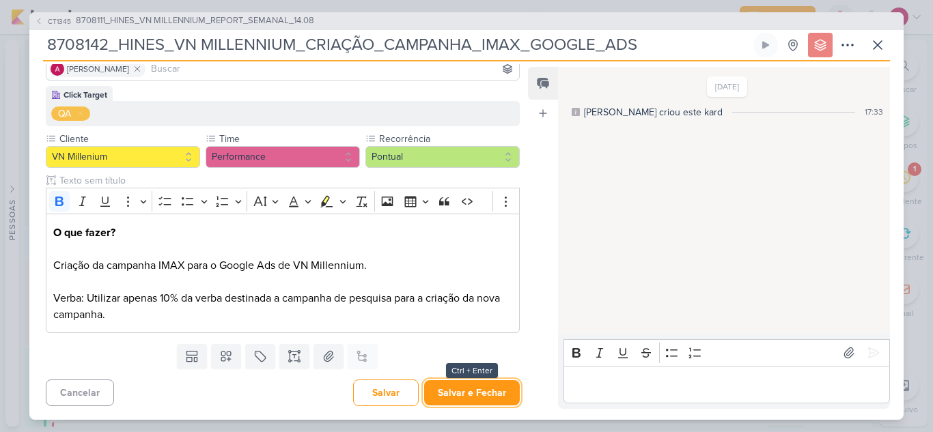
click at [464, 388] on button "Salvar e Fechar" at bounding box center [472, 392] width 96 height 25
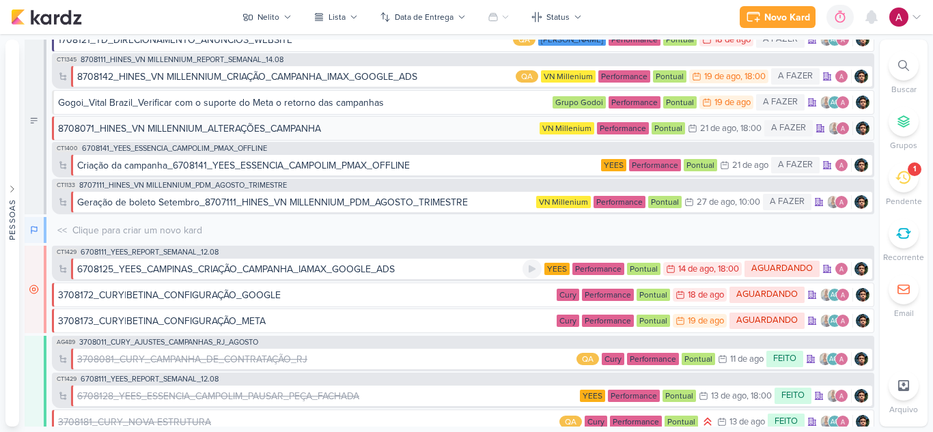
scroll to position [0, 0]
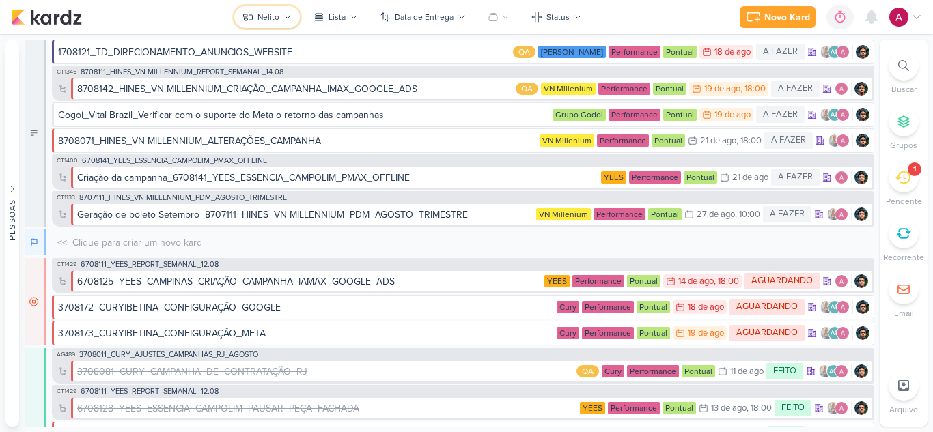
click at [275, 21] on div "Nelito" at bounding box center [268, 17] width 22 height 12
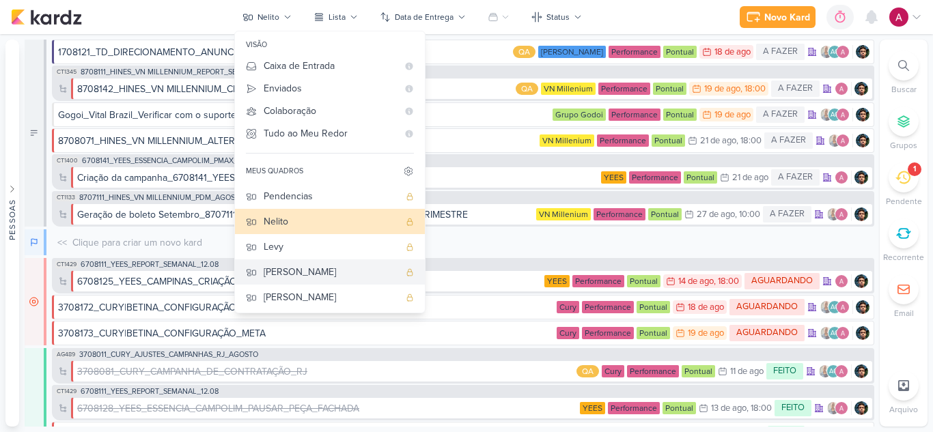
click at [300, 274] on div "[PERSON_NAME]" at bounding box center [331, 272] width 135 height 14
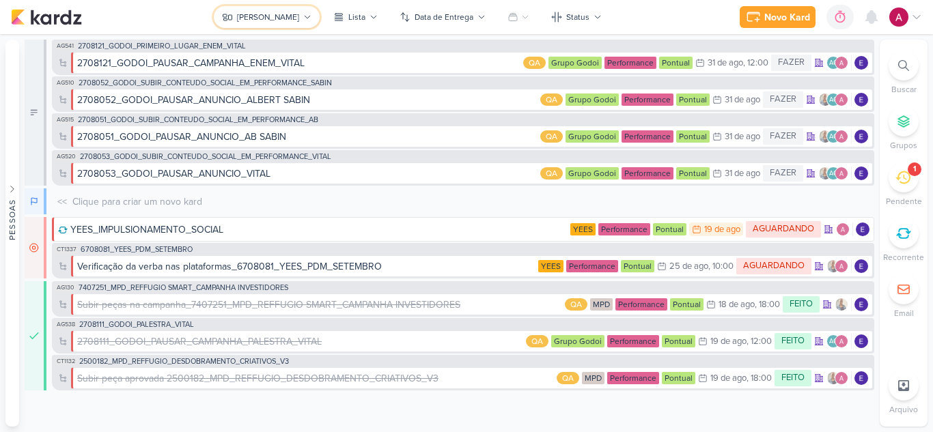
click at [282, 19] on div "[PERSON_NAME]" at bounding box center [268, 17] width 62 height 12
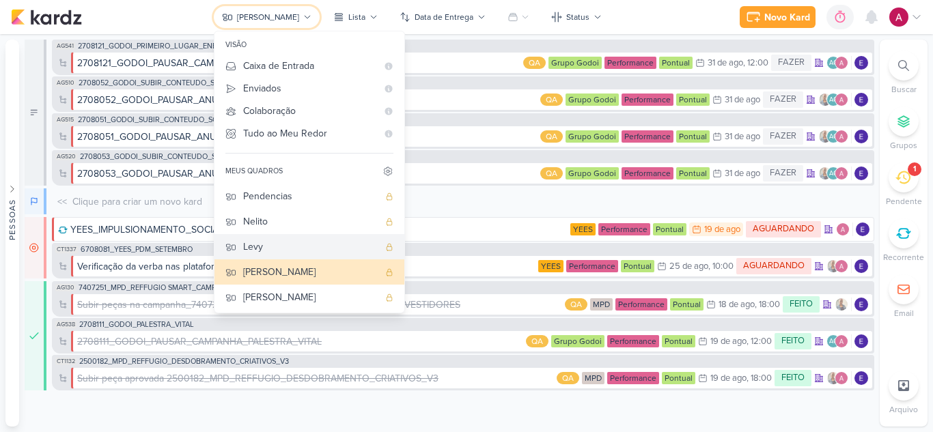
scroll to position [52, 0]
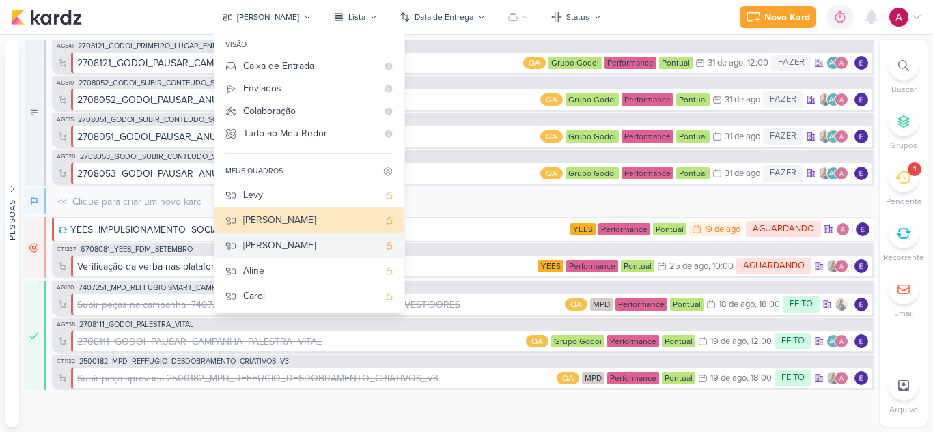
click at [309, 253] on div "[PERSON_NAME]" at bounding box center [310, 245] width 135 height 14
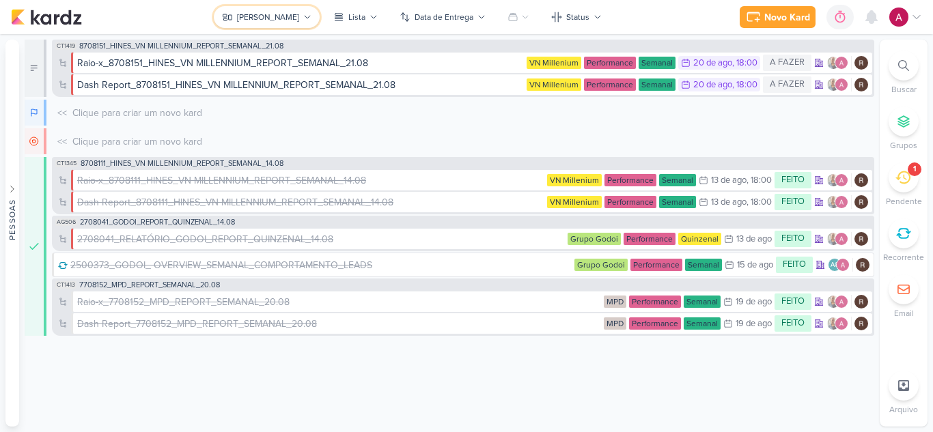
click at [268, 12] on div "[PERSON_NAME]" at bounding box center [268, 17] width 62 height 12
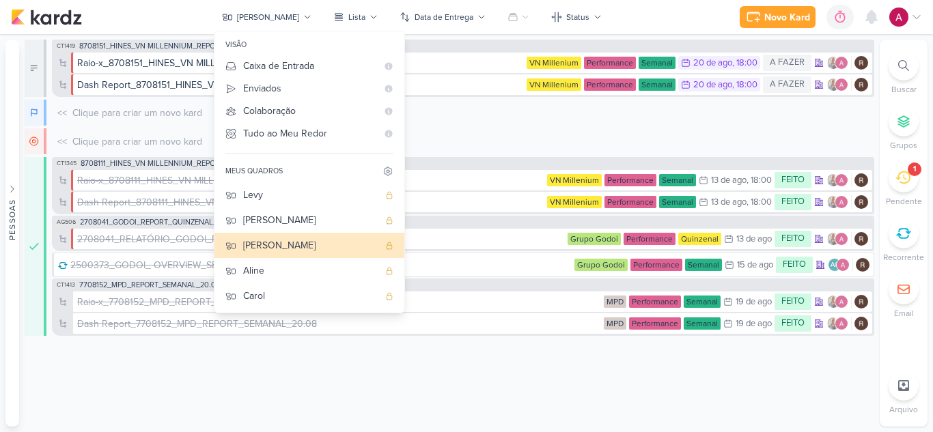
click at [498, 119] on div "<< Clique para criar um novo kard O título do kard deve ter menos que 100 carac…" at bounding box center [463, 113] width 822 height 26
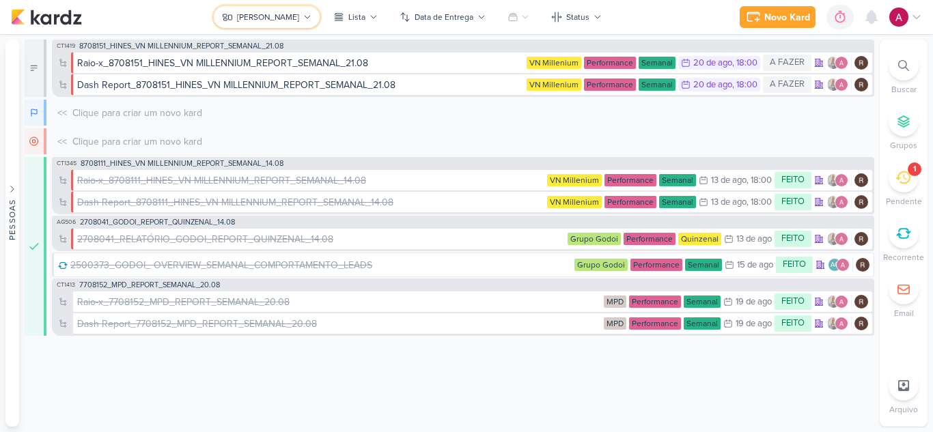
click at [275, 23] on button "[PERSON_NAME]" at bounding box center [267, 17] width 106 height 22
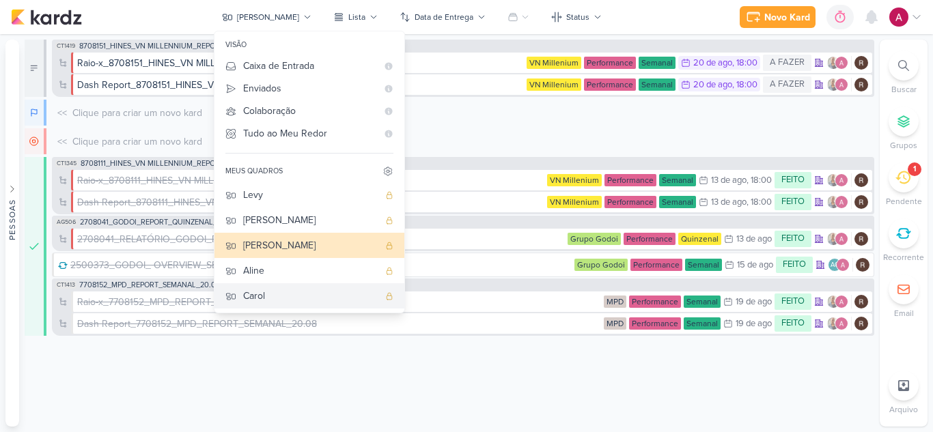
click at [291, 298] on div "Carol" at bounding box center [310, 296] width 135 height 14
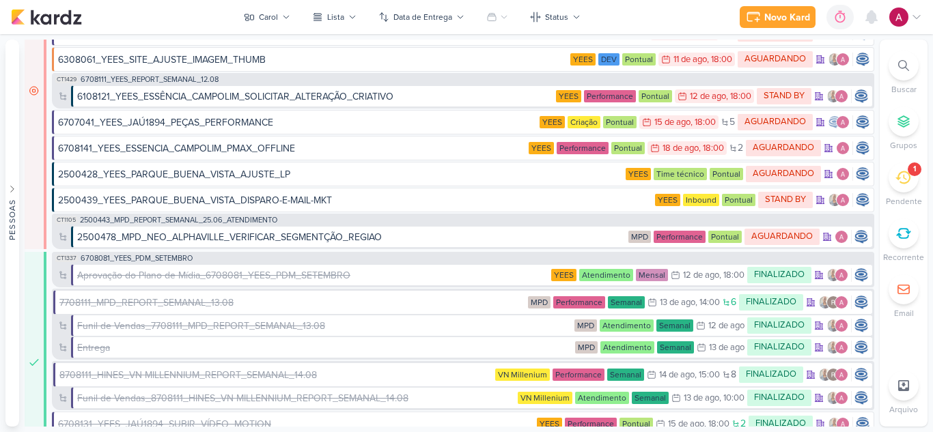
scroll to position [969, 0]
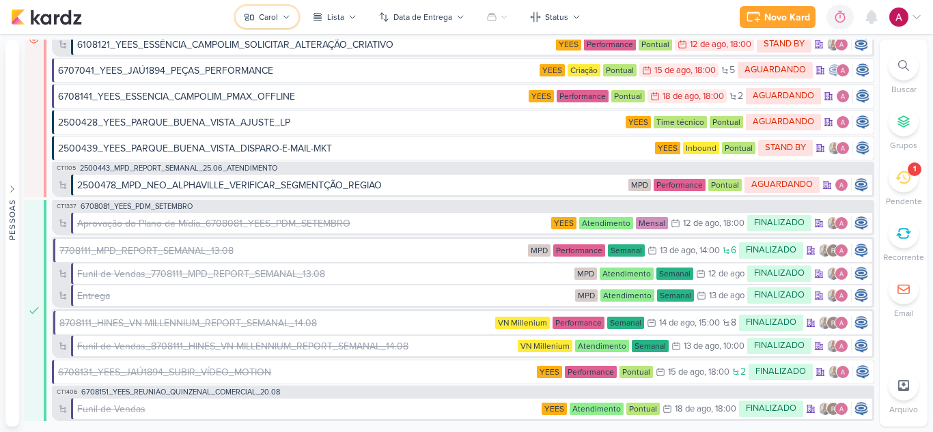
click at [266, 9] on button "Carol" at bounding box center [267, 17] width 63 height 22
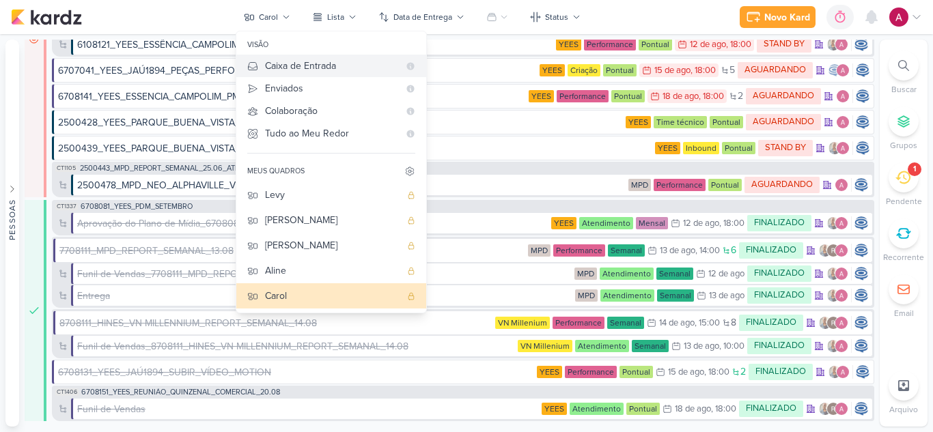
click at [297, 57] on button "Caixa de Entrada" at bounding box center [331, 66] width 190 height 23
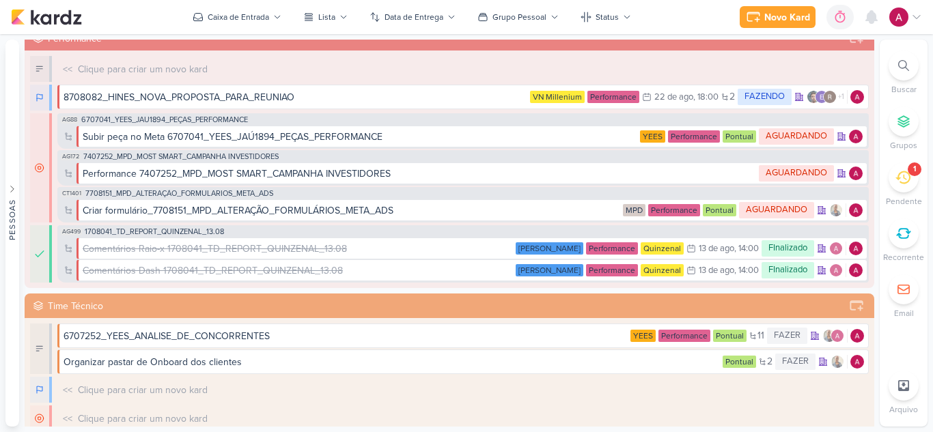
scroll to position [0, 0]
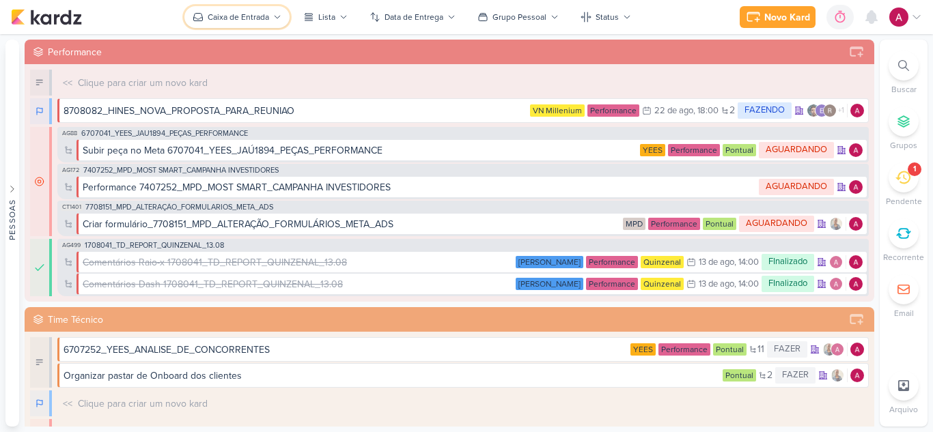
click at [251, 20] on div "Caixa de Entrada" at bounding box center [238, 17] width 61 height 12
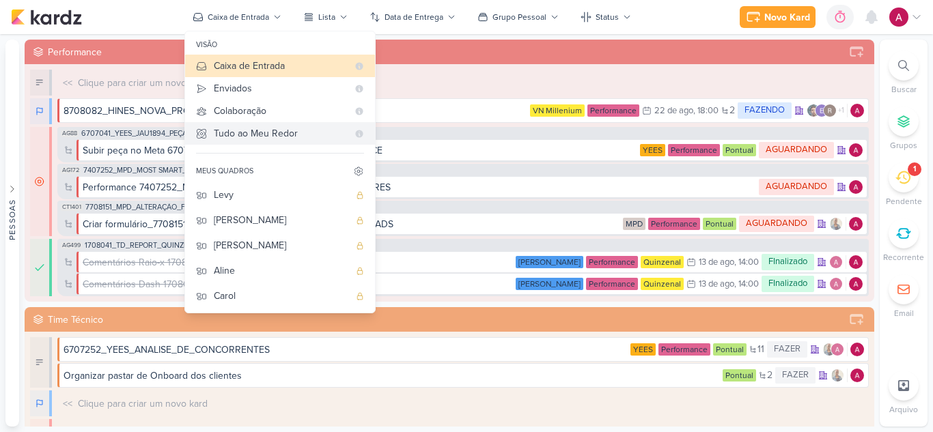
click at [266, 137] on div "Tudo ao Meu Redor" at bounding box center [281, 133] width 134 height 14
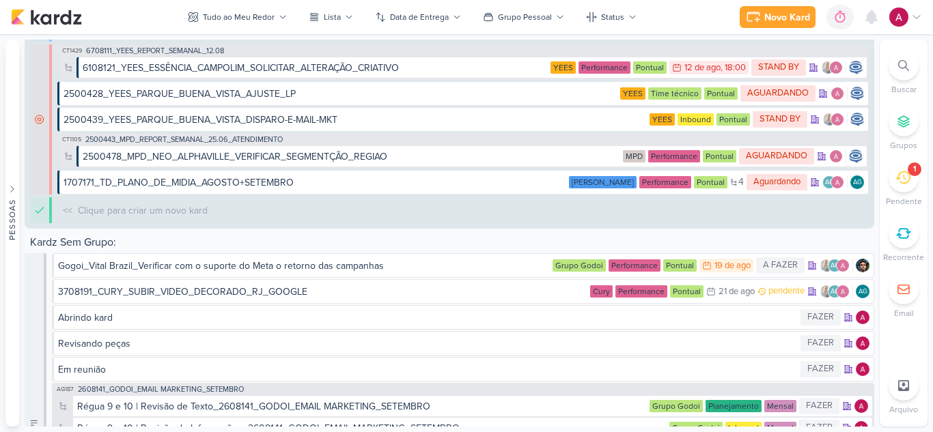
scroll to position [5181, 0]
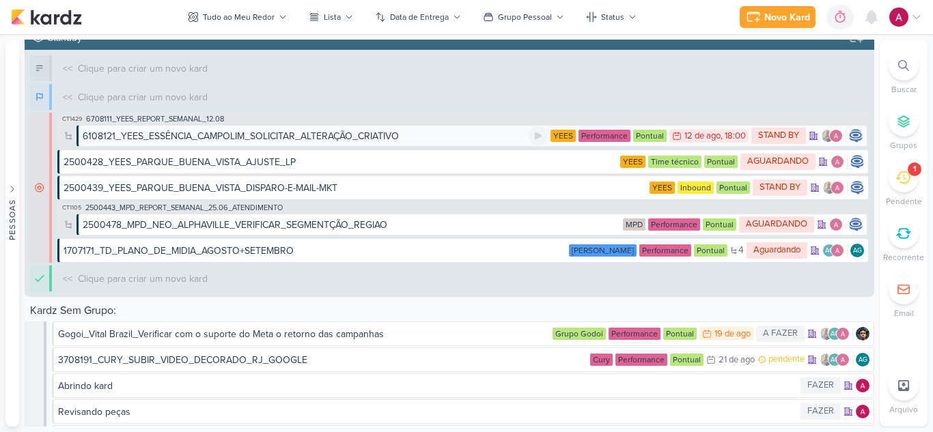
click at [405, 134] on div "6108121_YEES_ESSÊNCIA_CAMPOLIM_SOLICITAR_ALTERAÇÃO_CRIATIVO" at bounding box center [306, 136] width 446 height 14
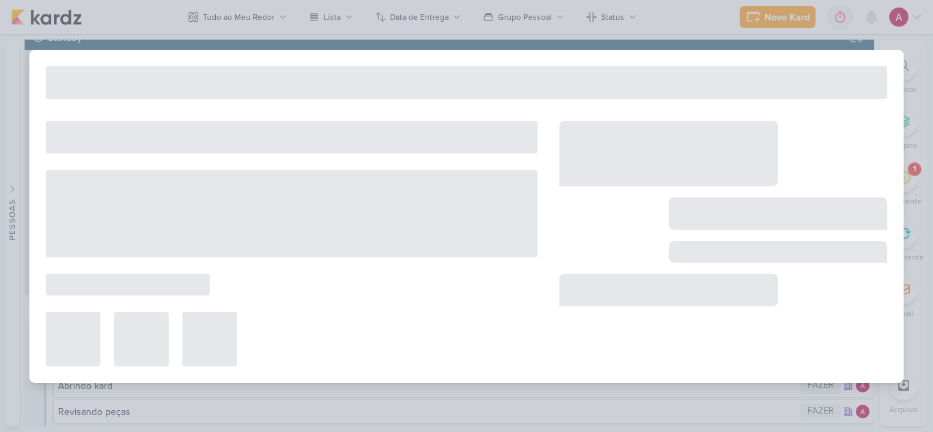
type input "6108121_YEES_ESSÊNCIA_CAMPOLIM_SOLICITAR_ALTERAÇÃO_CRIATIVO"
type input "12 de agosto de 2025 às 18:00"
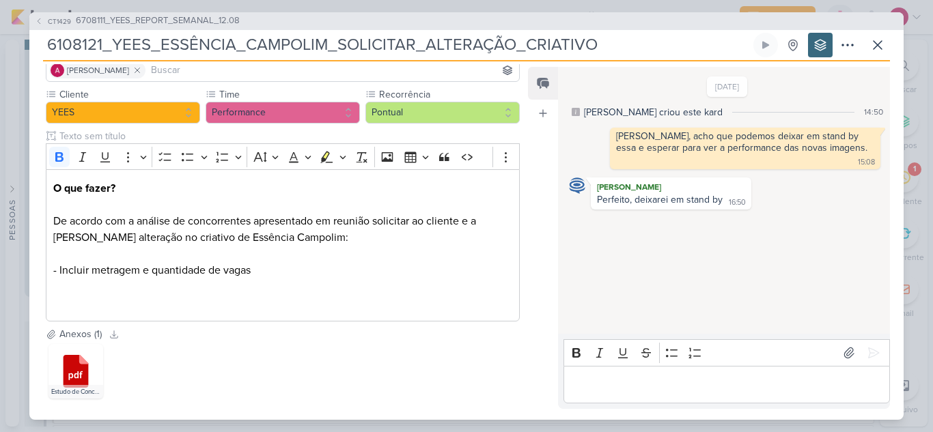
scroll to position [0, 0]
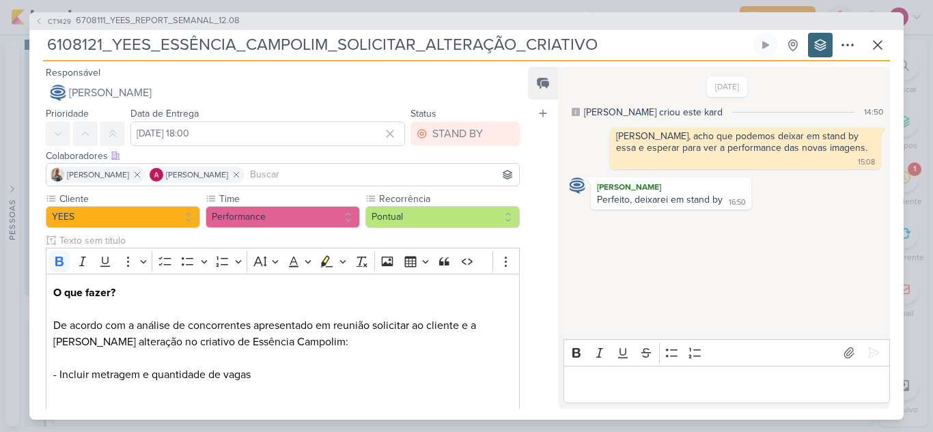
click at [696, 5] on div "CT1429 6708111_YEES_REPORT_SEMANAL_12.08 6108121_YEES_ESSÊNCIA_CAMPOLIM_SOLICIT…" at bounding box center [466, 216] width 933 height 432
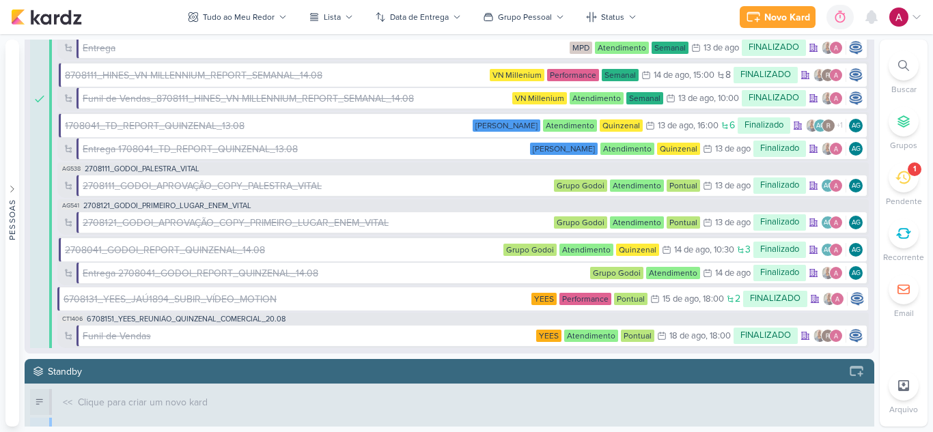
scroll to position [4840, 0]
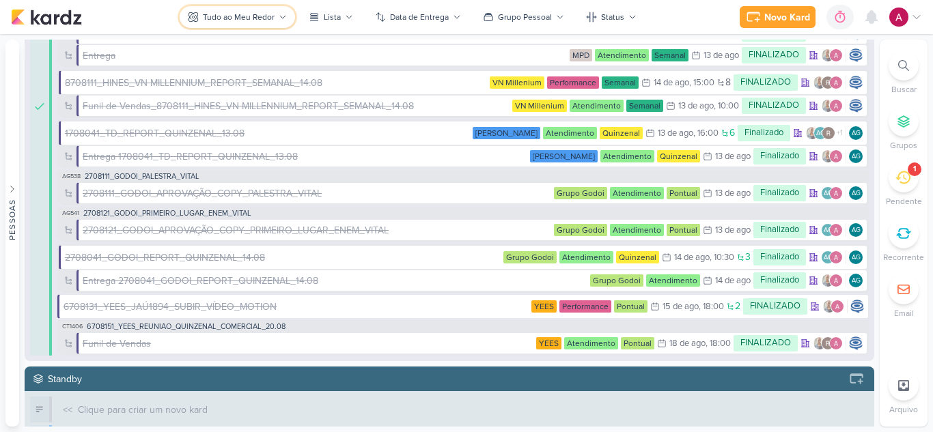
click at [244, 21] on div "Tudo ao Meu Redor" at bounding box center [239, 17] width 72 height 12
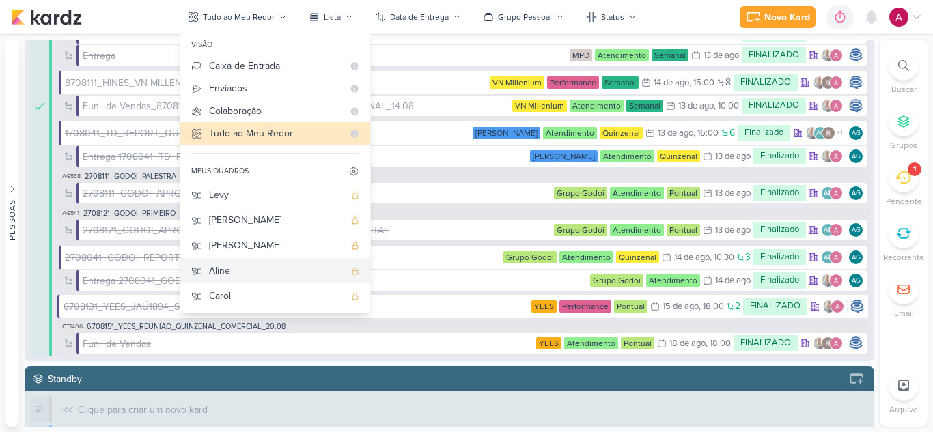
click at [247, 276] on div "Aline" at bounding box center [276, 271] width 135 height 14
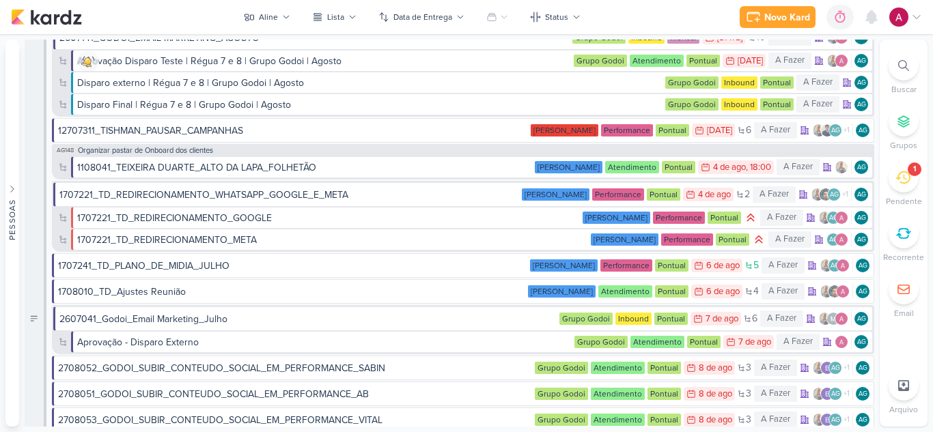
scroll to position [0, 0]
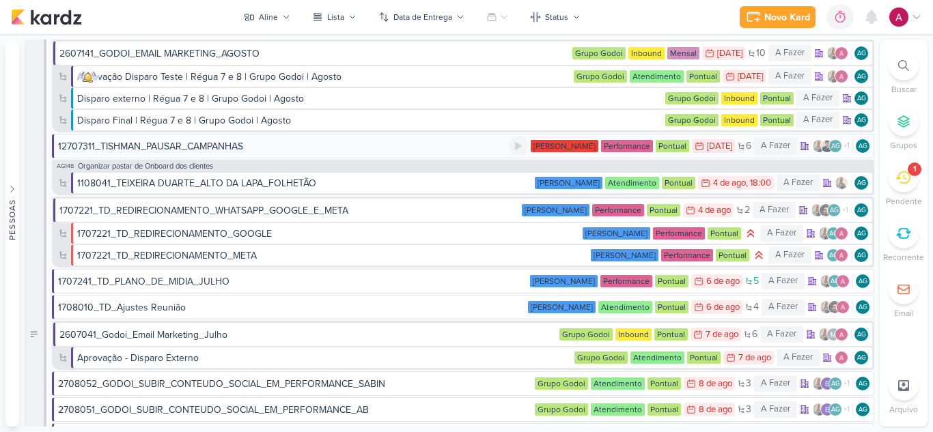
click at [250, 145] on div "12707311_TISHMAN_PAUSAR_CAMPANHAS" at bounding box center [283, 146] width 451 height 14
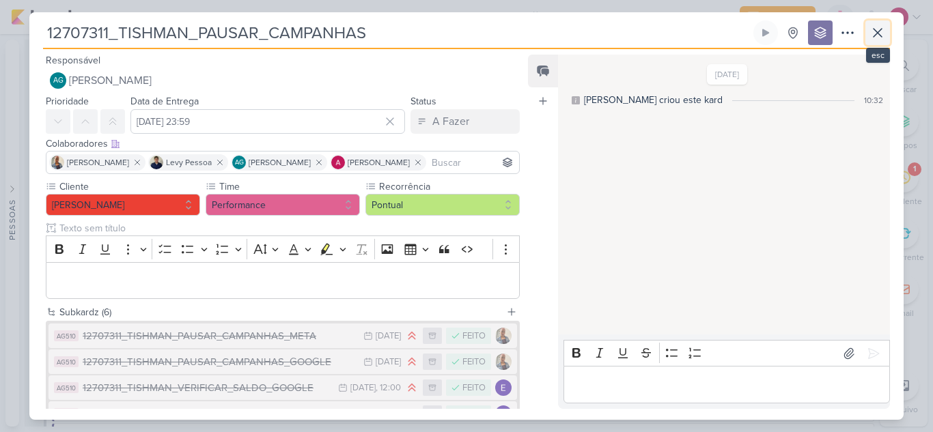
click at [872, 35] on icon at bounding box center [877, 33] width 16 height 16
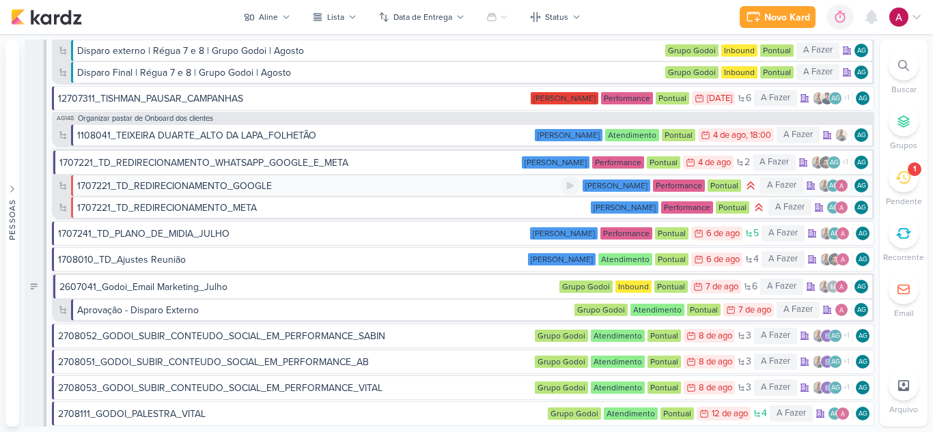
scroll to position [68, 0]
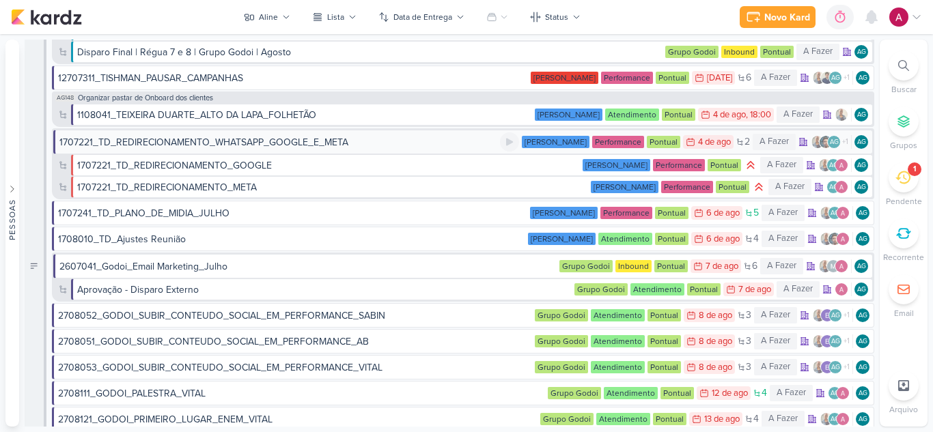
click at [273, 147] on div "1707221_TD_REDIRECIONAMENTO_WHATSAPP_GOOGLE_E_META" at bounding box center [203, 142] width 289 height 14
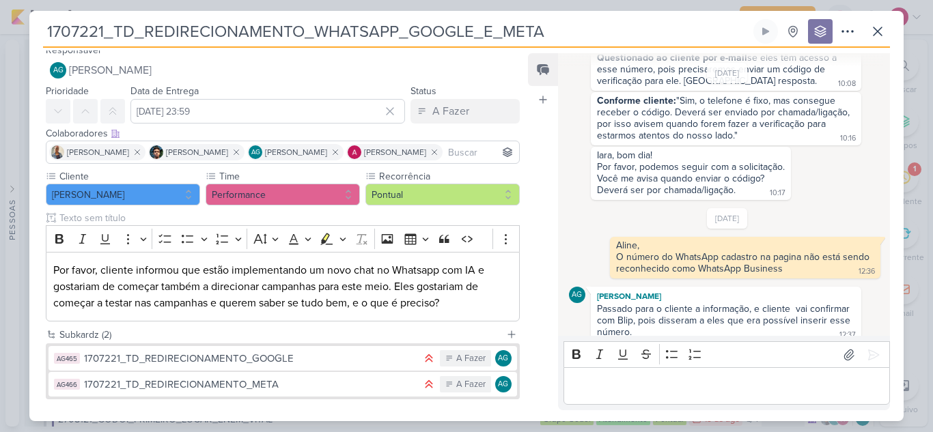
scroll to position [0, 0]
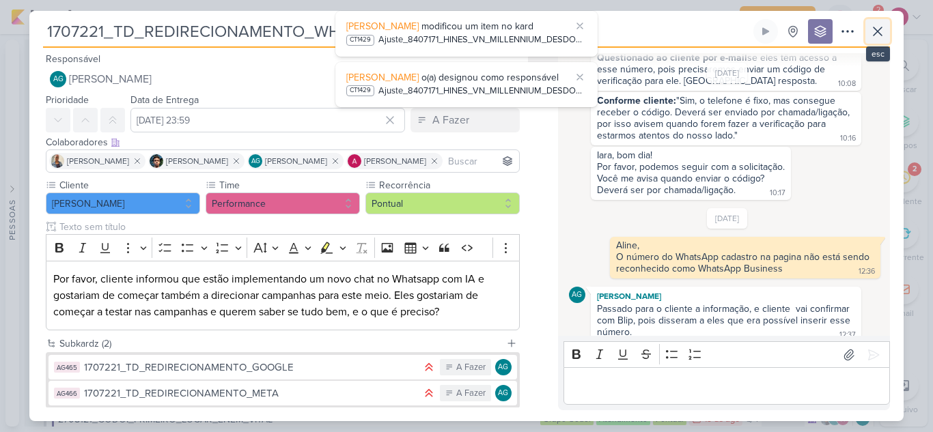
click at [868, 29] on button at bounding box center [877, 31] width 25 height 25
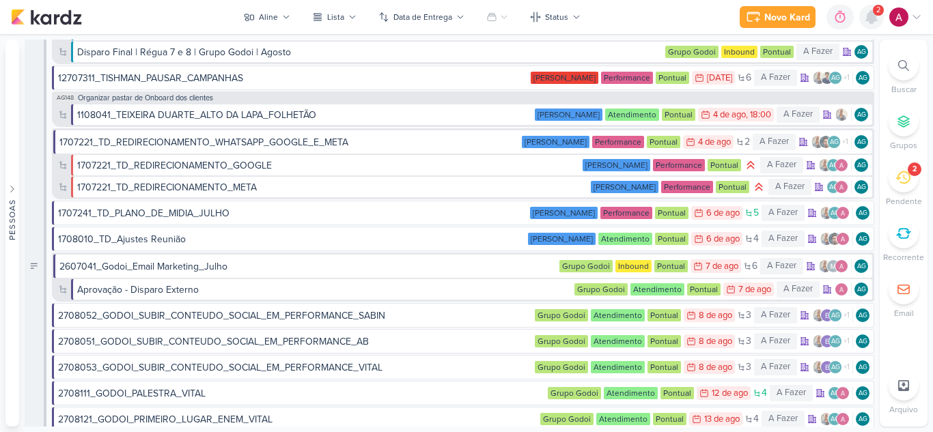
click at [868, 21] on icon at bounding box center [871, 17] width 11 height 12
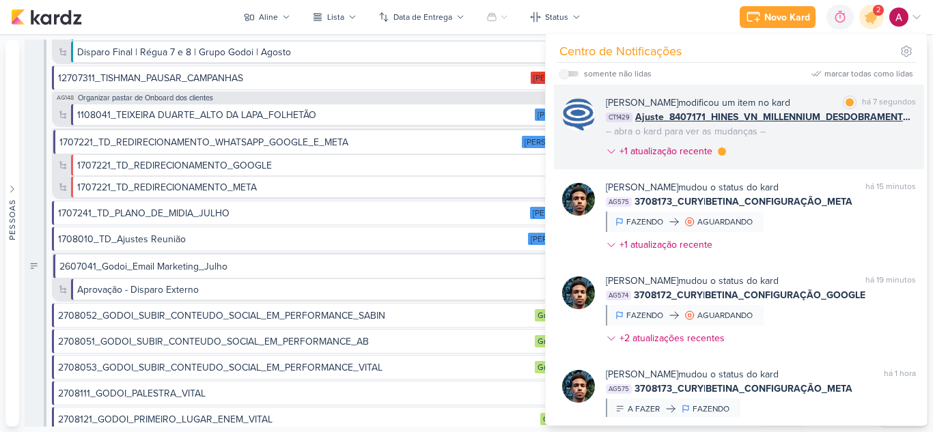
click at [795, 146] on div "Caroline Traven De Andrade modificou um item no kard marcar como lida há 7 segu…" at bounding box center [761, 130] width 310 height 68
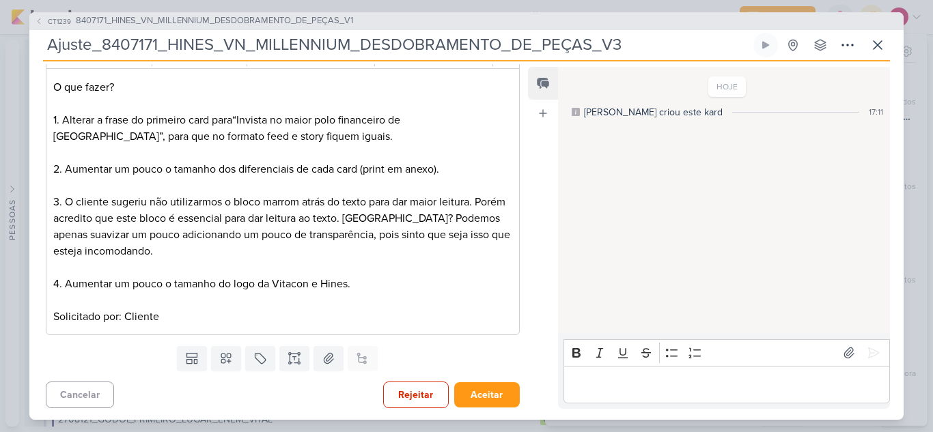
scroll to position [166, 0]
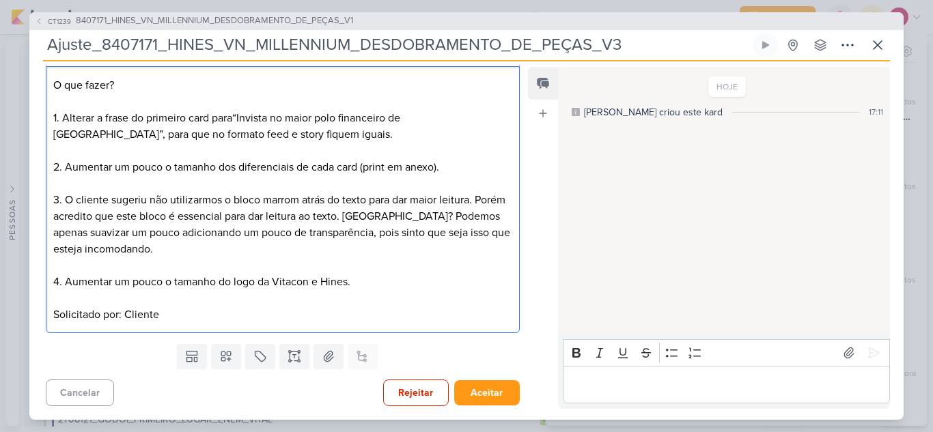
drag, startPoint x: 272, startPoint y: 169, endPoint x: 448, endPoint y: 159, distance: 175.7
click at [448, 159] on p "O que fazer? 1 . Alterar a frase do primeiro card para “Invista no maior polo f…" at bounding box center [282, 200] width 459 height 246
click at [476, 162] on p "O que fazer? 1 . Alterar a frase do primeiro card para “Invista no maior polo f…" at bounding box center [282, 200] width 459 height 246
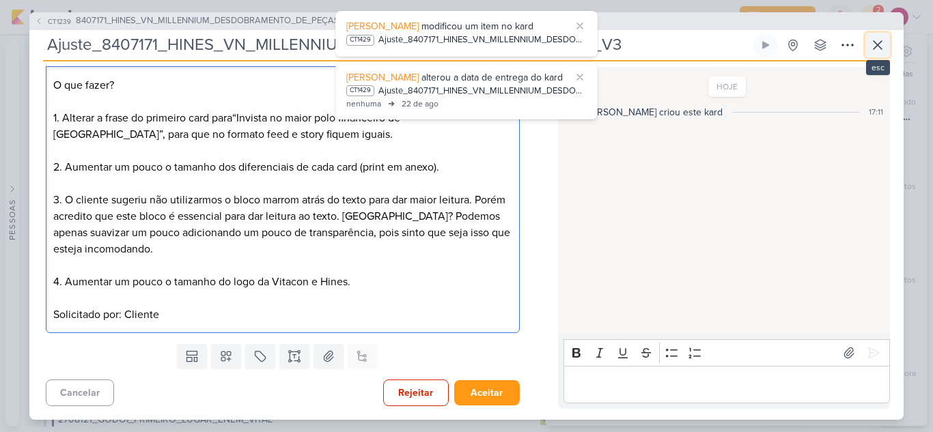
click at [868, 46] on button at bounding box center [877, 45] width 25 height 25
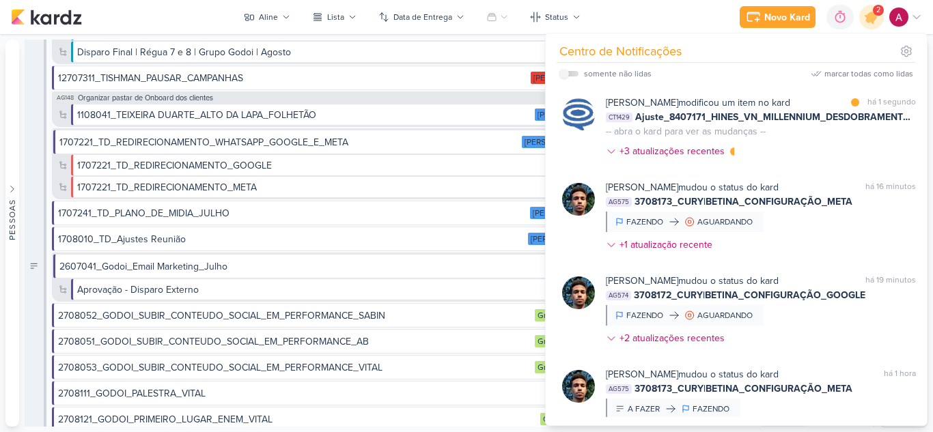
click at [838, 162] on div "Caroline Traven De Andrade modificou um item no kard marcar como lida há 1 segu…" at bounding box center [761, 130] width 310 height 68
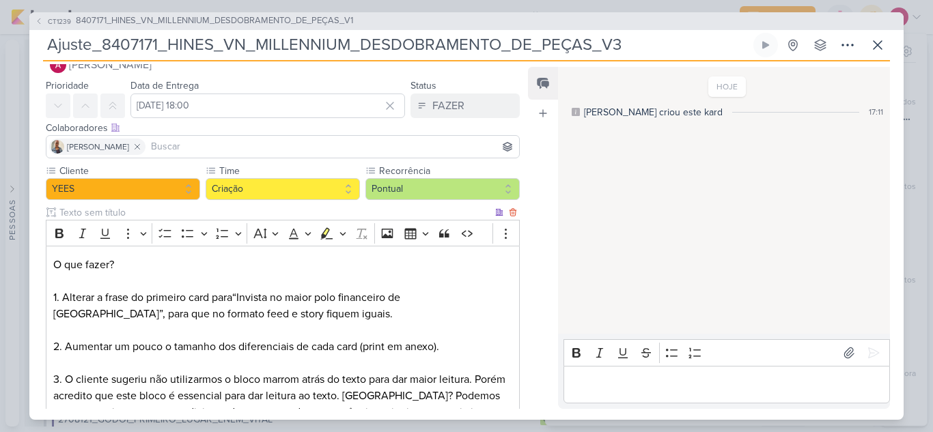
scroll to position [0, 0]
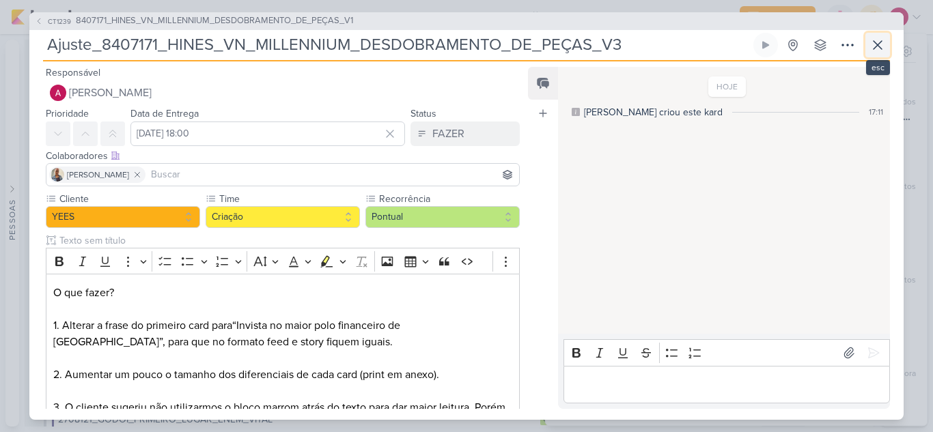
click at [872, 44] on icon at bounding box center [877, 45] width 16 height 16
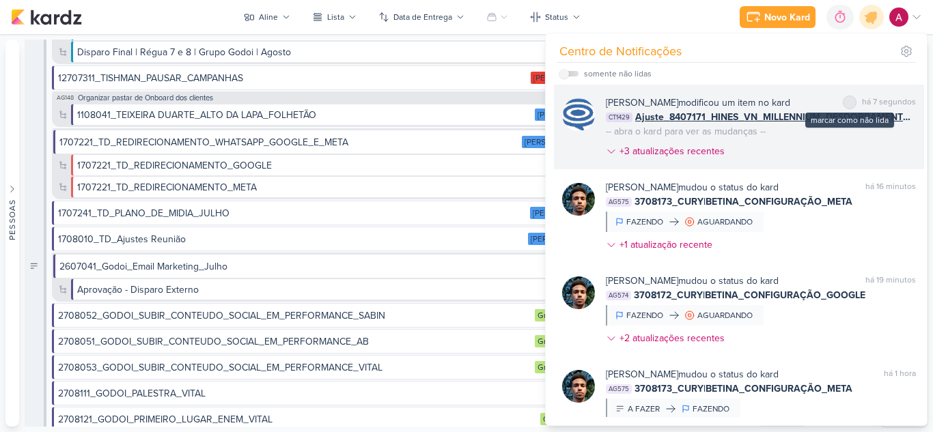
click at [849, 104] on div "marcar como não lida" at bounding box center [850, 103] width 14 height 14
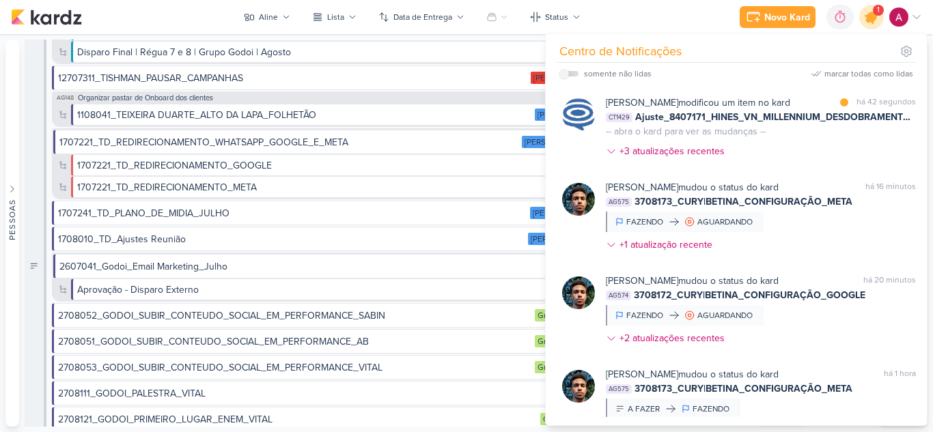
click at [870, 25] on icon at bounding box center [871, 16] width 23 height 23
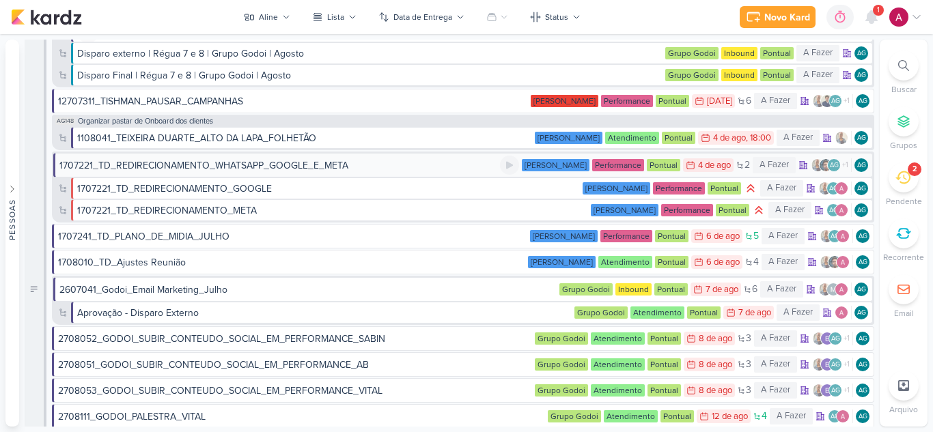
scroll to position [68, 0]
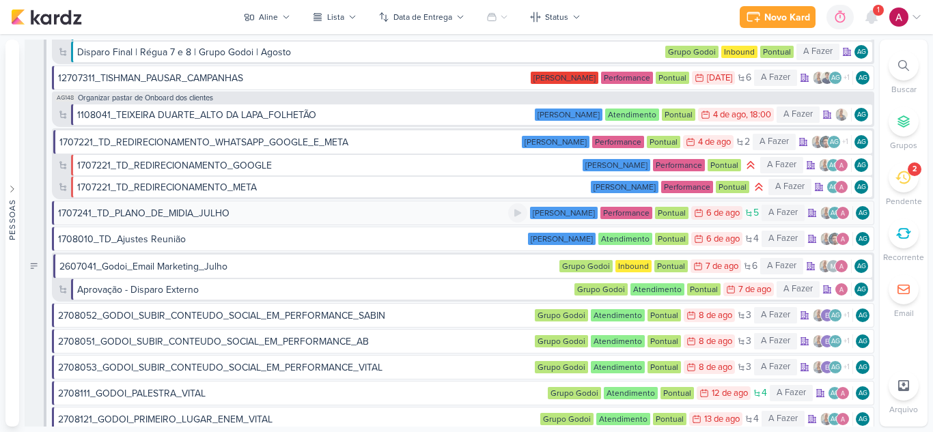
click at [263, 217] on div "1707241_TD_PLANO_DE_MIDIA_JULHO" at bounding box center [283, 213] width 450 height 14
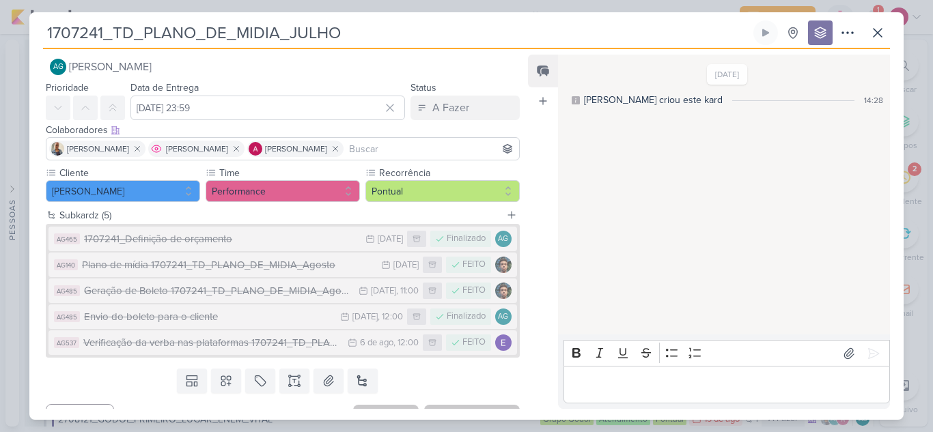
scroll to position [0, 0]
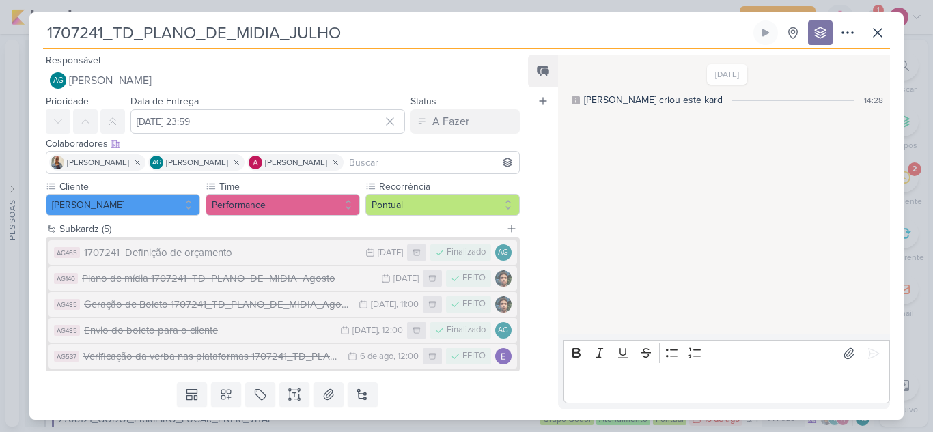
click at [624, 40] on input "1707241_TD_PLANO_DE_MIDIA_JULHO" at bounding box center [396, 32] width 707 height 25
click at [696, 16] on div "1707241_TD_PLANO_DE_MIDIA_JULHO Criado por Aline" at bounding box center [466, 216] width 874 height 408
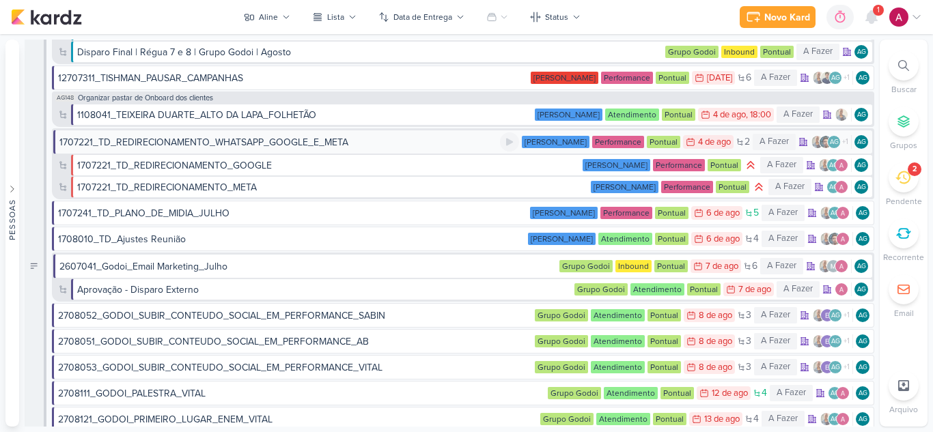
scroll to position [137, 0]
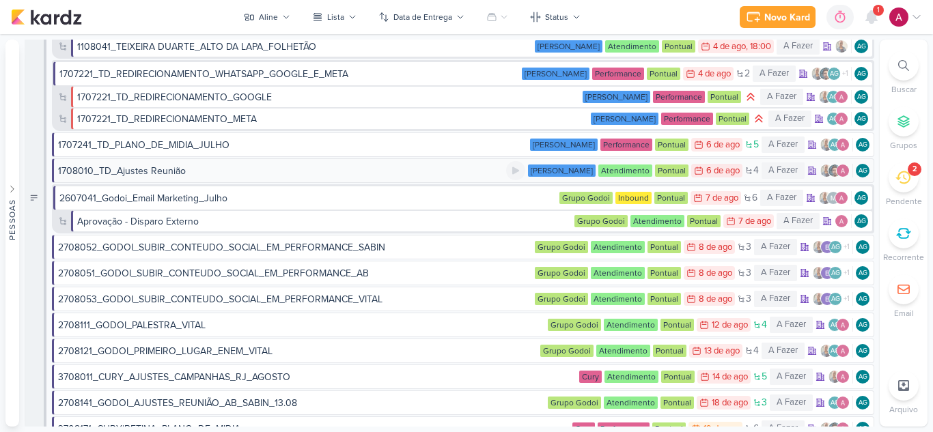
click at [328, 169] on div "1708010_TD_Ajustes Reunião" at bounding box center [282, 171] width 448 height 14
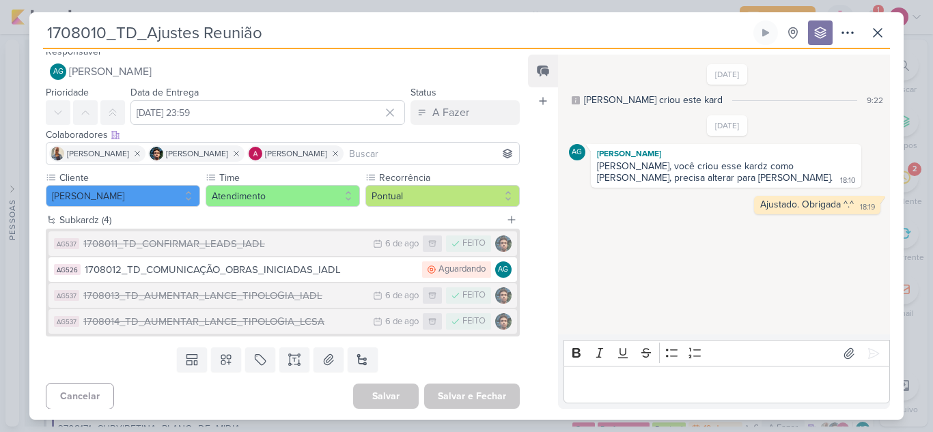
scroll to position [12, 0]
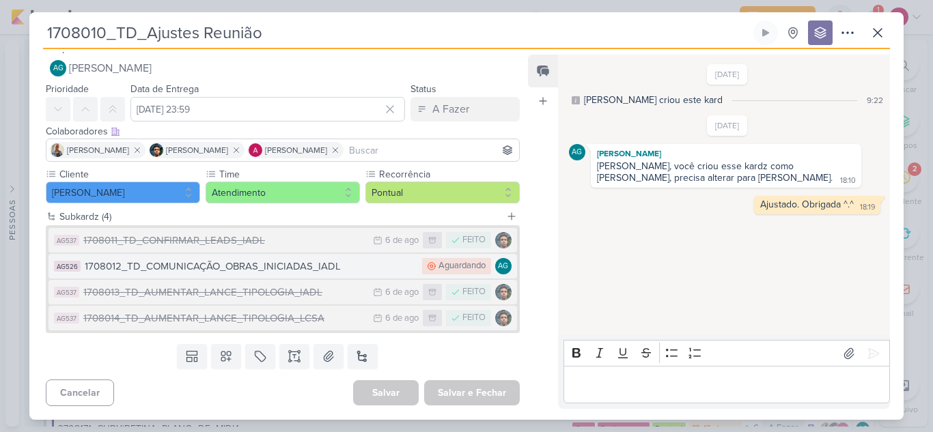
click at [334, 268] on div "1708012_TD_COMUNICAÇÃO_OBRAS_INICIADAS_IADL" at bounding box center [250, 267] width 330 height 16
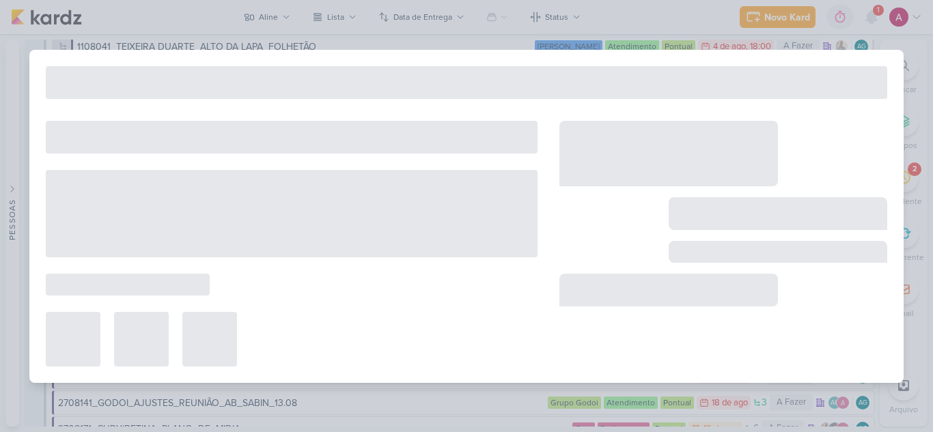
type input "1708012_TD_COMUNICAÇÃO_OBRAS_INICIADAS_IADL"
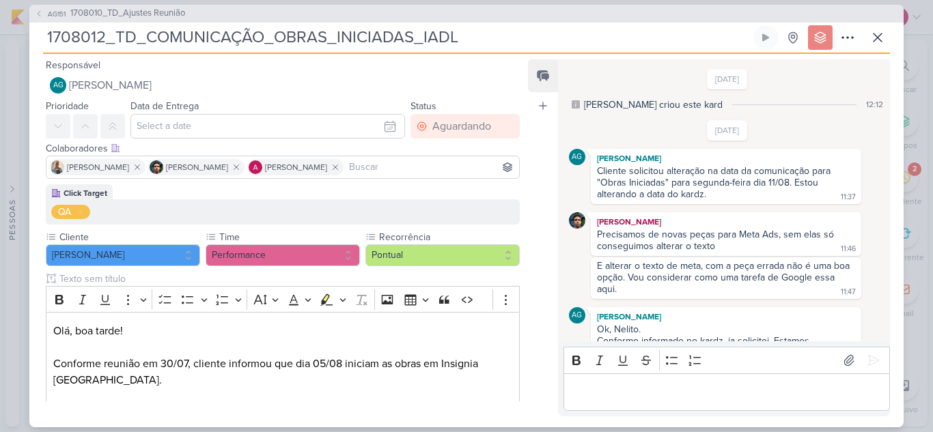
scroll to position [266, 0]
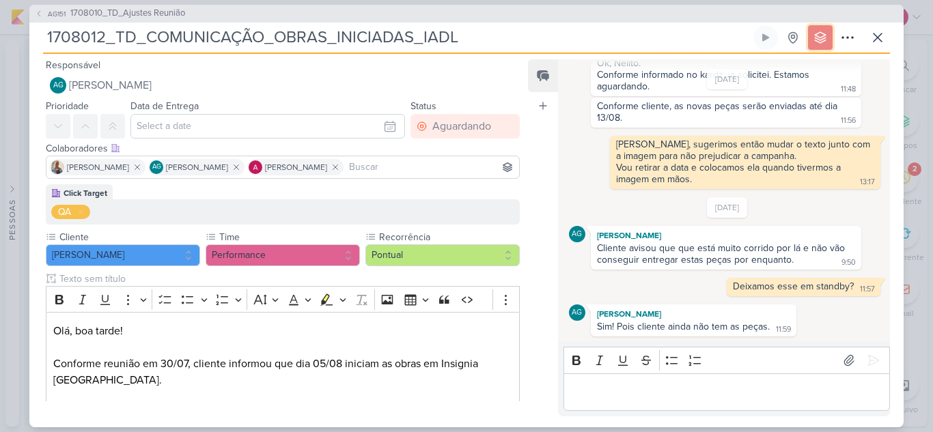
click at [817, 38] on icon at bounding box center [820, 37] width 11 height 11
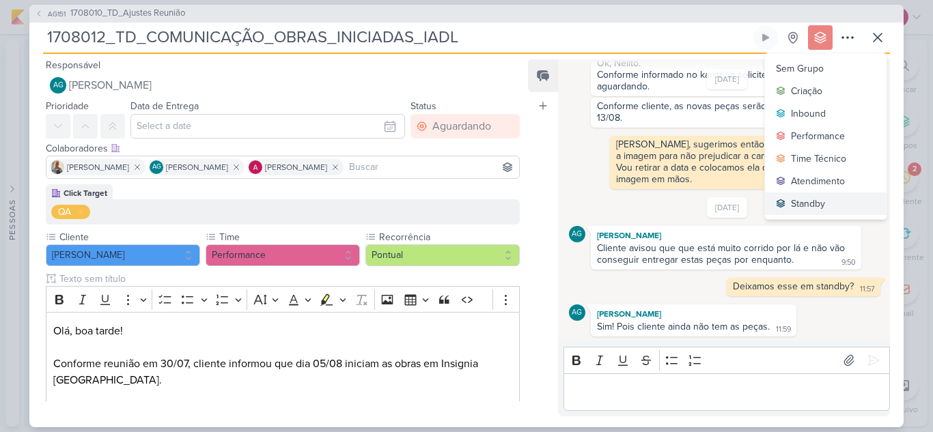
click at [820, 201] on div "Standby" at bounding box center [808, 204] width 34 height 14
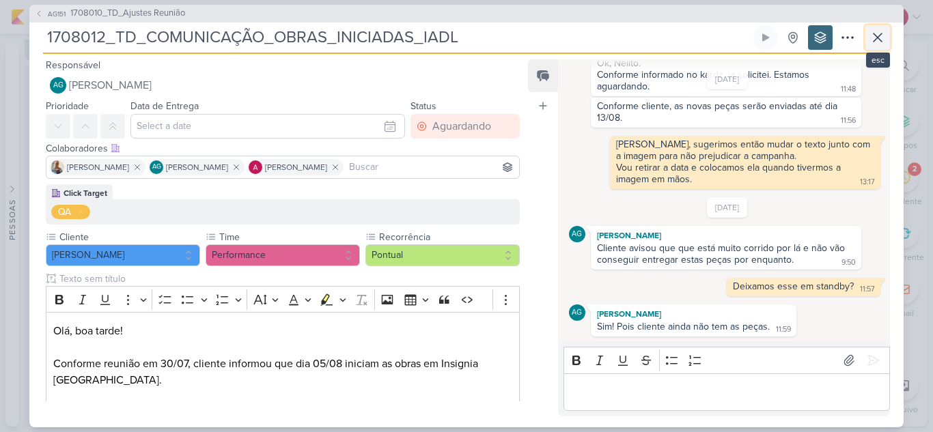
click at [872, 46] on button at bounding box center [877, 37] width 25 height 25
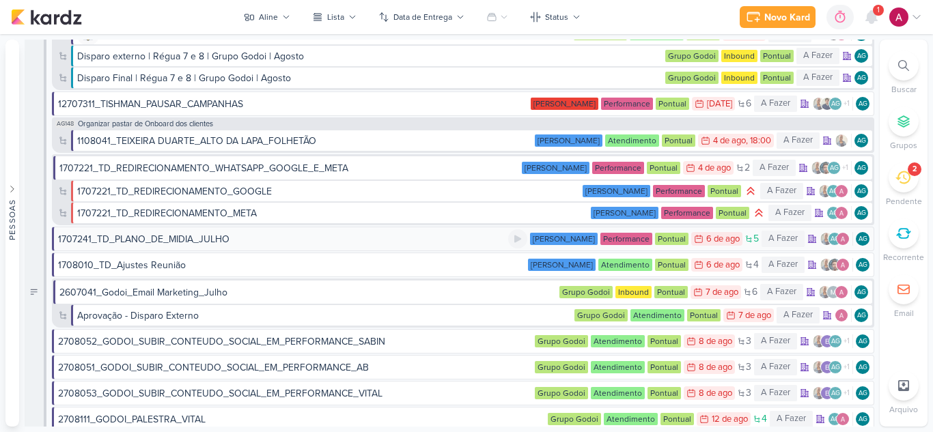
scroll to position [273, 0]
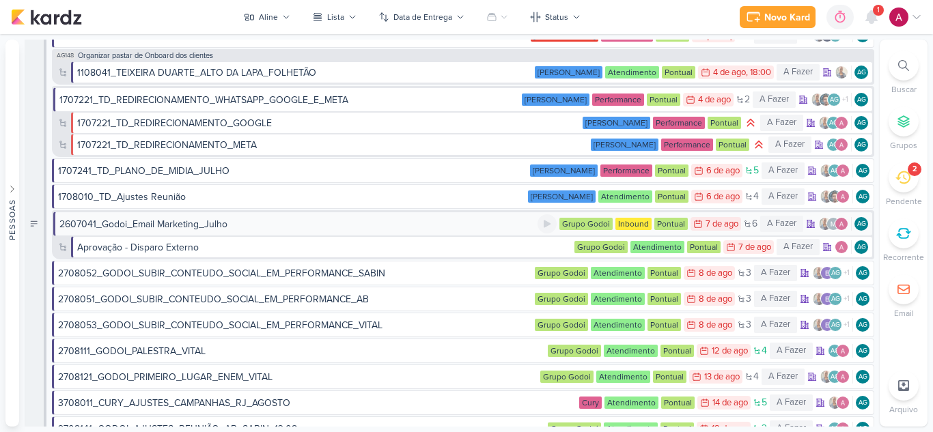
click at [251, 223] on div "2607041_Godoi_Email Marketing_Julho" at bounding box center [298, 224] width 478 height 14
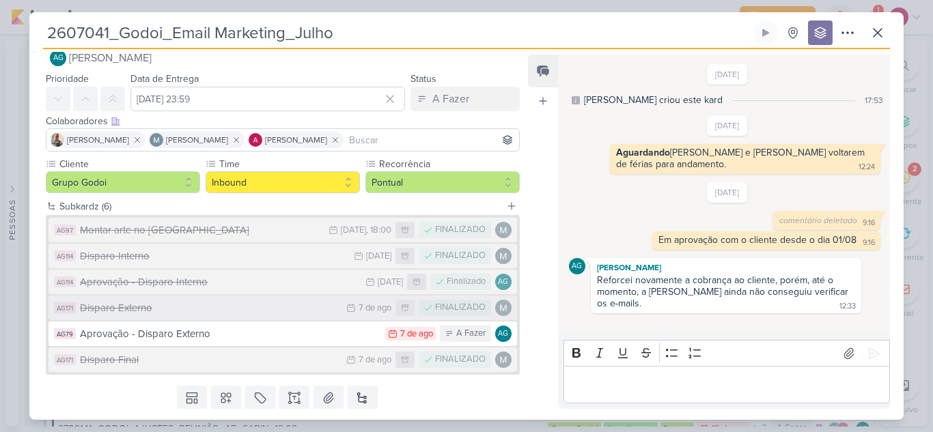
scroll to position [0, 0]
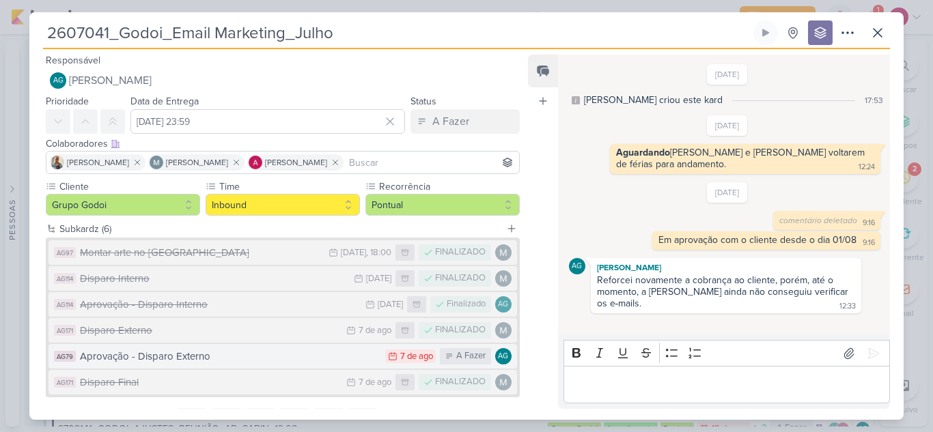
click at [246, 352] on div "Aprovação - Disparo Externo" at bounding box center [229, 357] width 298 height 16
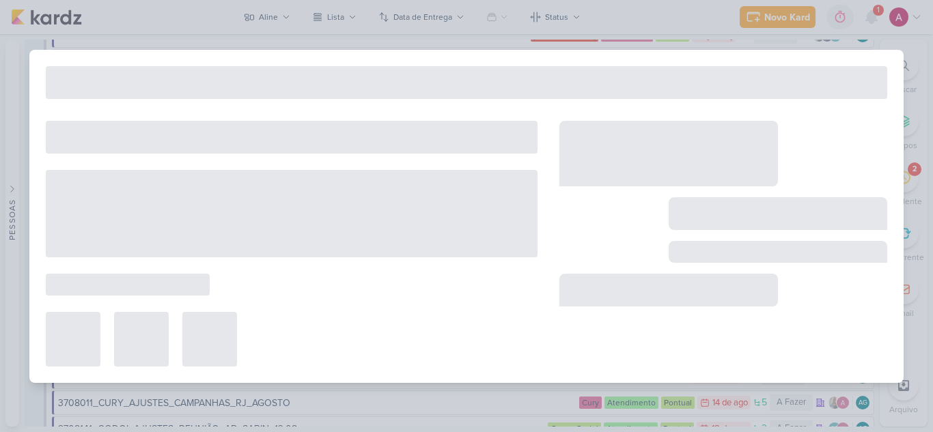
type input "Aprovação - Disparo Externo"
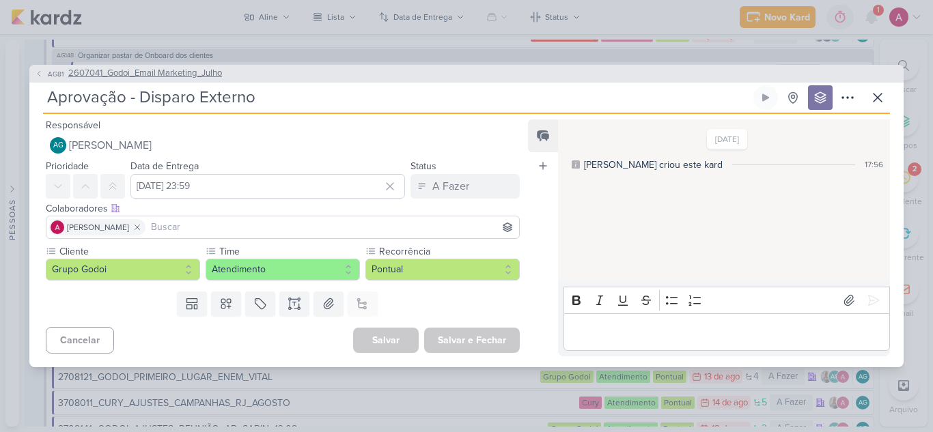
click at [40, 73] on icon at bounding box center [39, 74] width 8 height 8
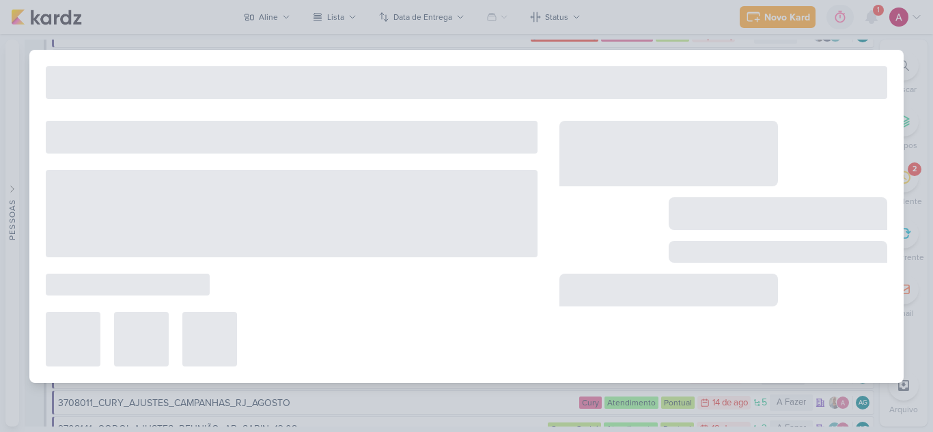
type input "2607041_Godoi_Email Marketing_Julho"
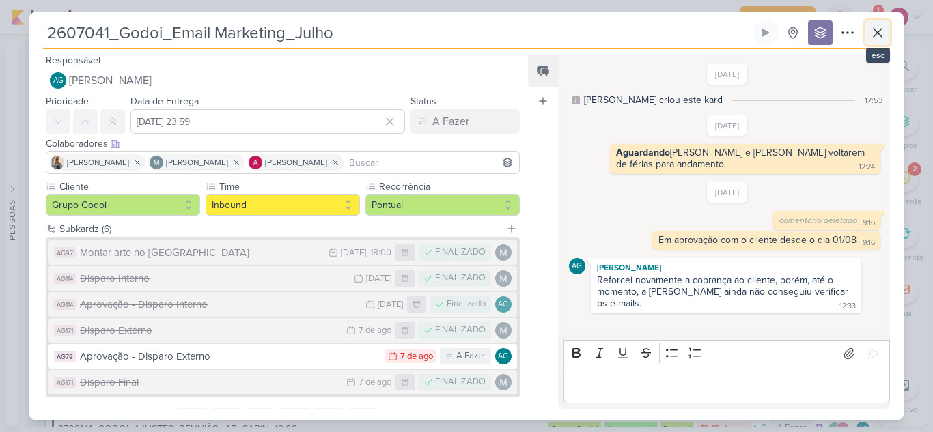
click at [875, 39] on icon at bounding box center [877, 33] width 16 height 16
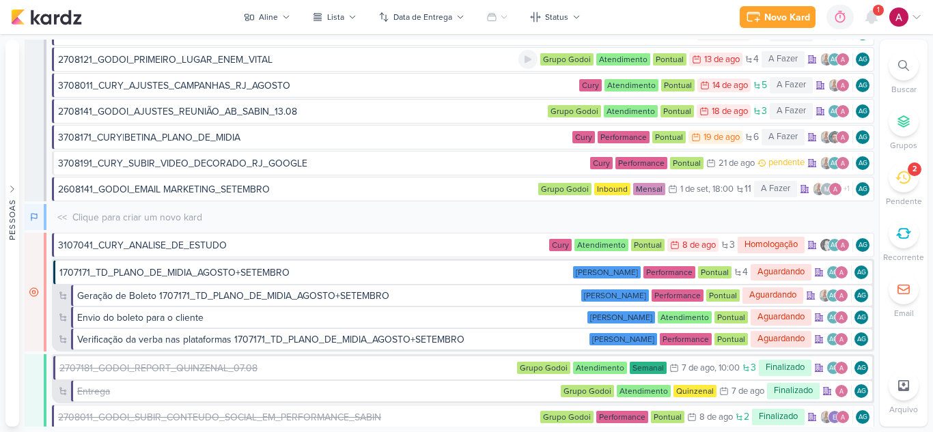
scroll to position [614, 0]
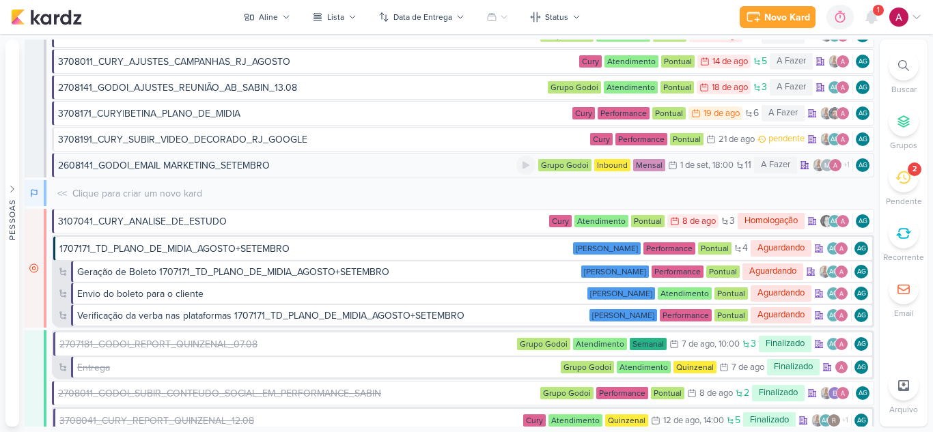
click at [343, 162] on div "2608141_GODOI_EMAIL MARKETING_SETEMBRO" at bounding box center [287, 165] width 458 height 14
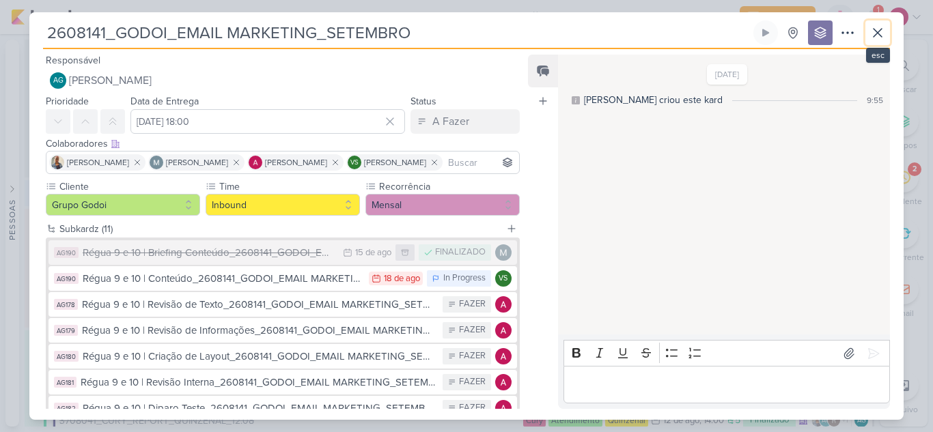
click at [874, 29] on icon at bounding box center [877, 33] width 8 height 8
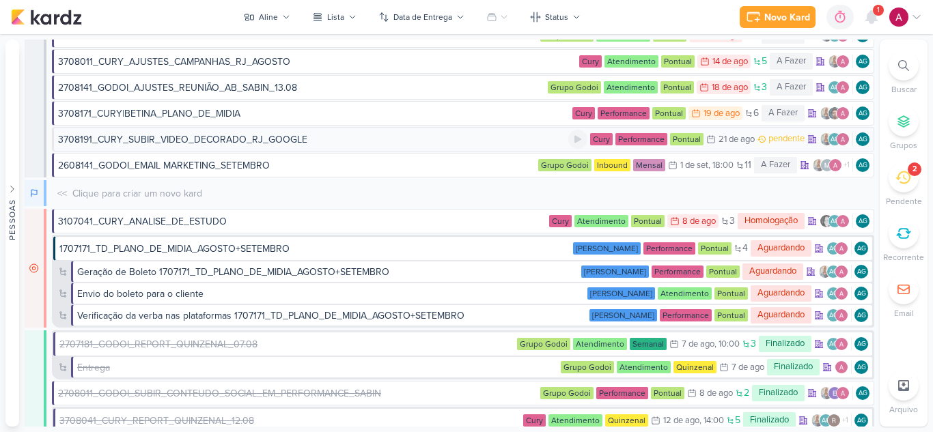
click at [295, 140] on div "3708191_CURY_SUBIR_VIDEO_DECORADO_RJ_GOOGLE" at bounding box center [182, 139] width 249 height 14
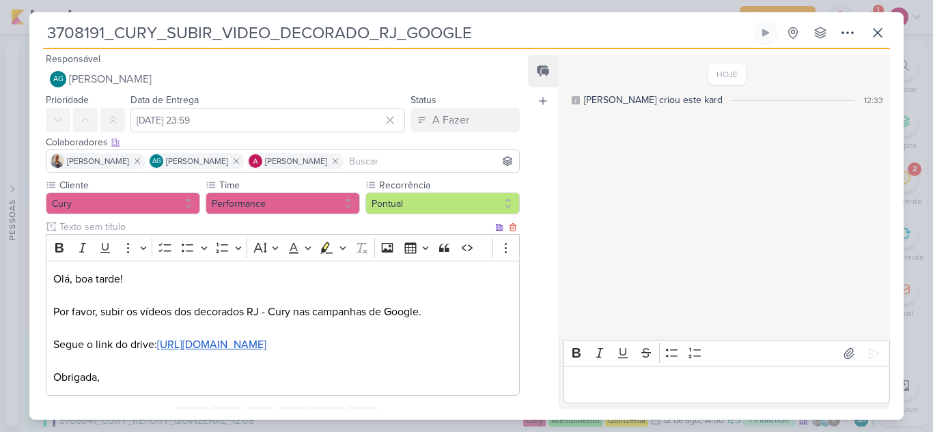
scroll to position [0, 0]
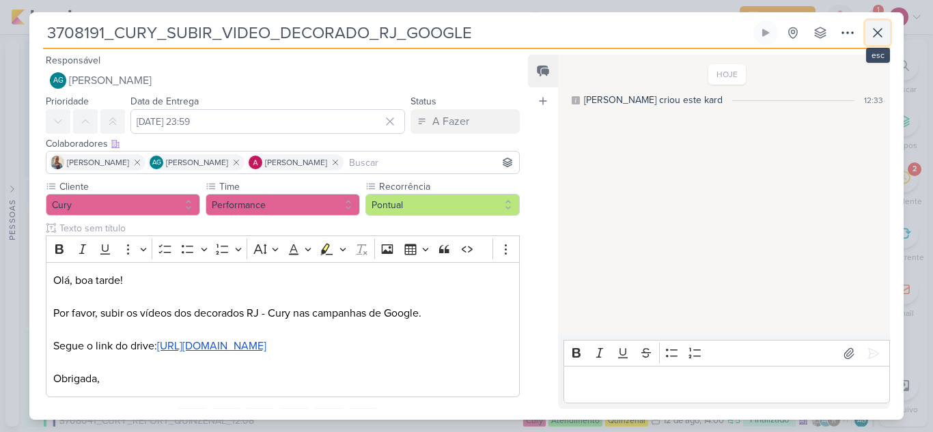
click at [880, 38] on icon at bounding box center [877, 33] width 16 height 16
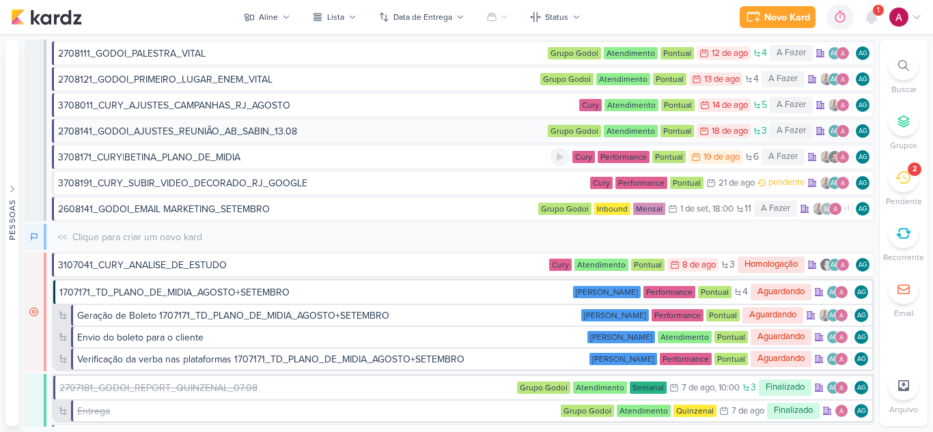
scroll to position [546, 0]
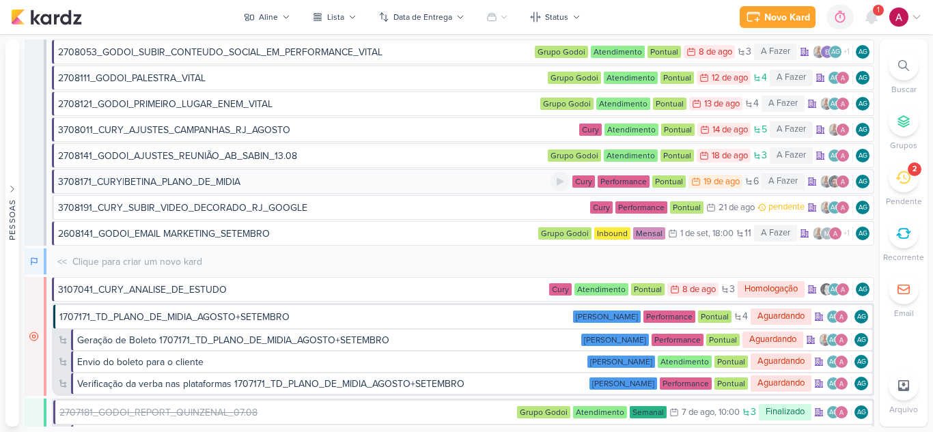
click at [277, 186] on div "3708171_CURY|BETINA_PLANO_DE_MIDIA" at bounding box center [304, 182] width 492 height 14
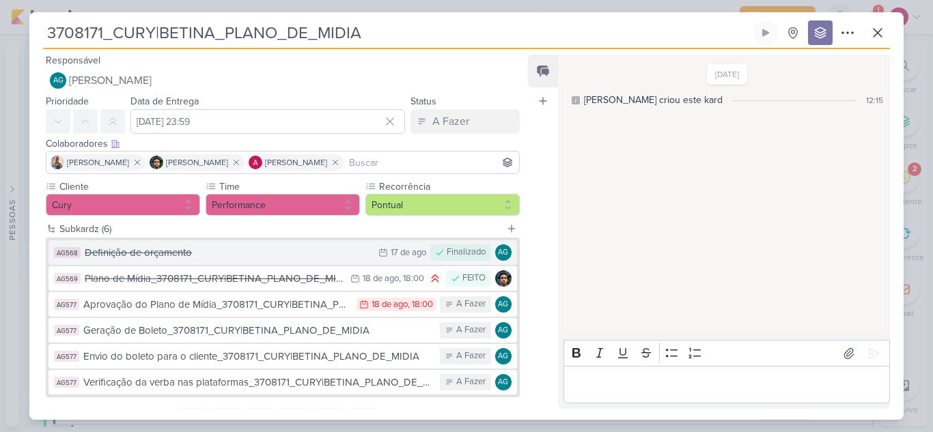
scroll to position [64, 0]
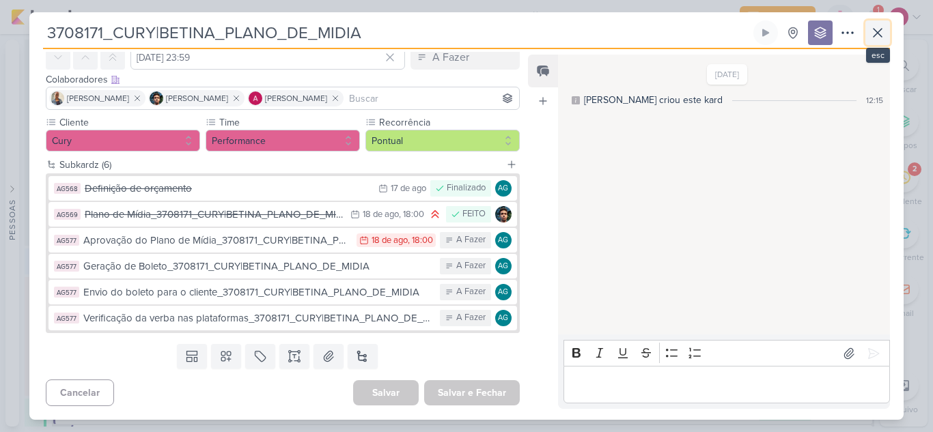
click at [881, 35] on icon at bounding box center [877, 33] width 16 height 16
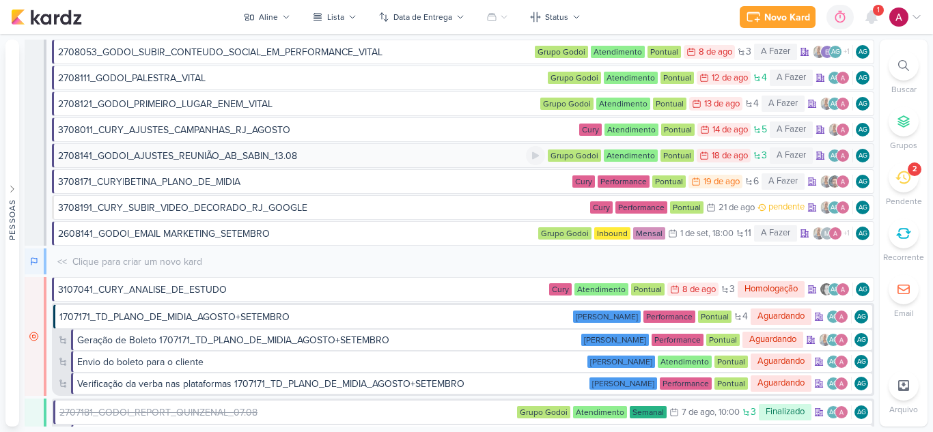
click at [241, 158] on div "2708141_GODOI_AJUSTES_REUNIÃO_AB_SABIN_13.08" at bounding box center [177, 156] width 239 height 14
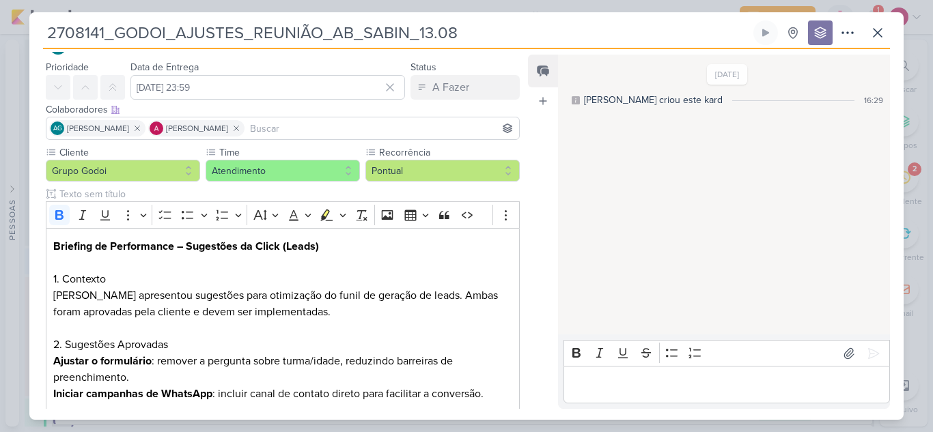
scroll to position [0, 0]
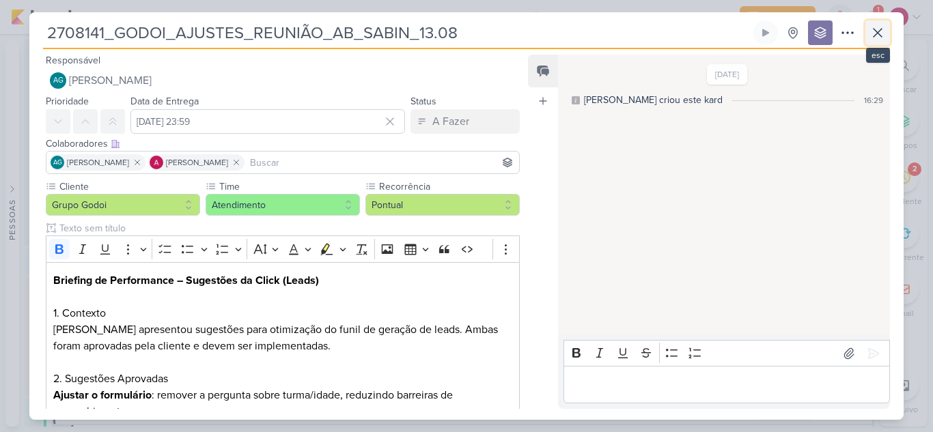
click at [874, 34] on icon at bounding box center [877, 33] width 16 height 16
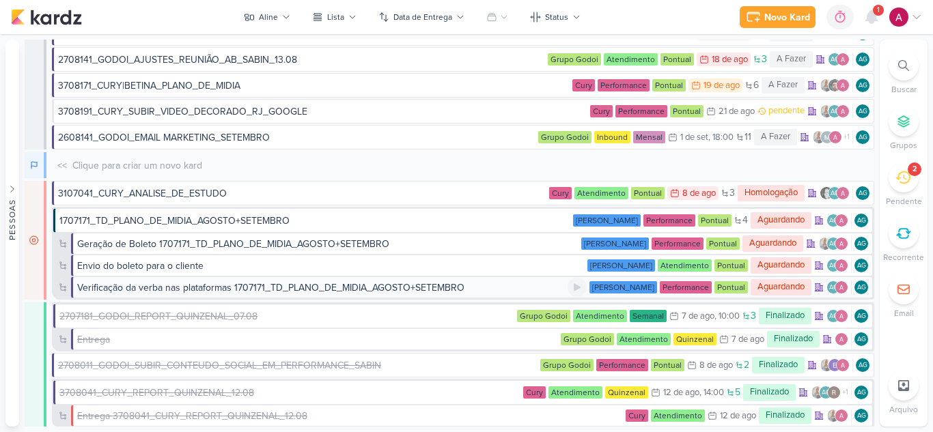
scroll to position [619, 0]
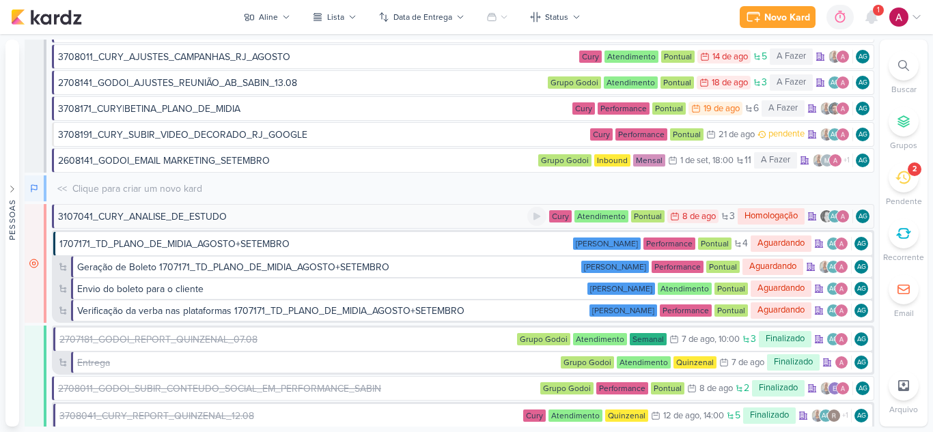
click at [317, 218] on div "3107041_CURY_ANALISE_DE_ESTUDO" at bounding box center [292, 217] width 469 height 14
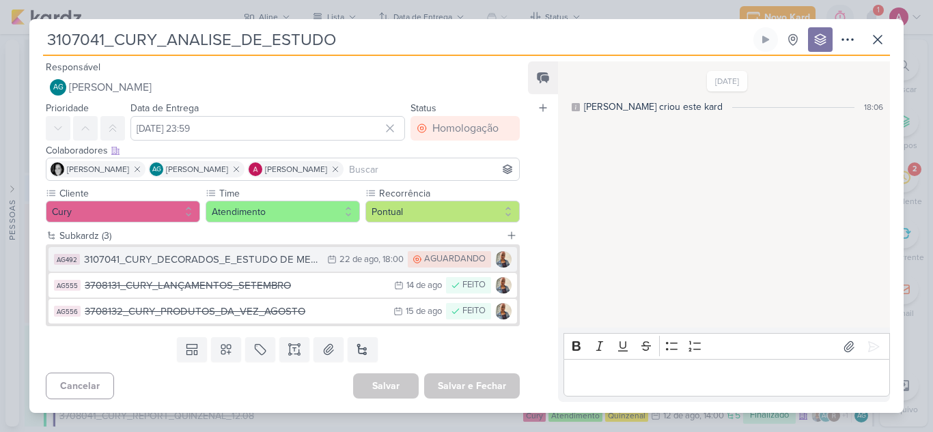
click at [290, 263] on div "3107041_CURY_DECORADOS_E_ESTUDO DE MERCADO_HOMOLOGAÇÃO" at bounding box center [202, 260] width 236 height 16
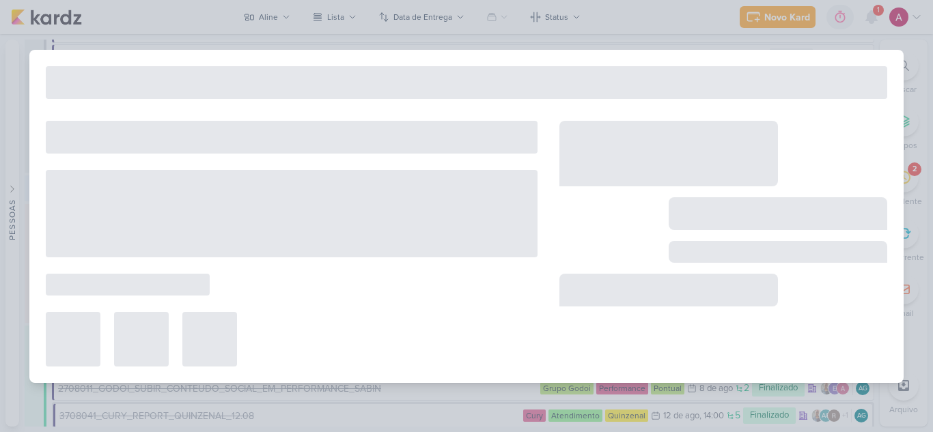
type input "3107041_CURY_DECORADOS_E_ESTUDO DE MERCADO_HOMOLOGAÇÃO"
type input "[DATE] 18:00"
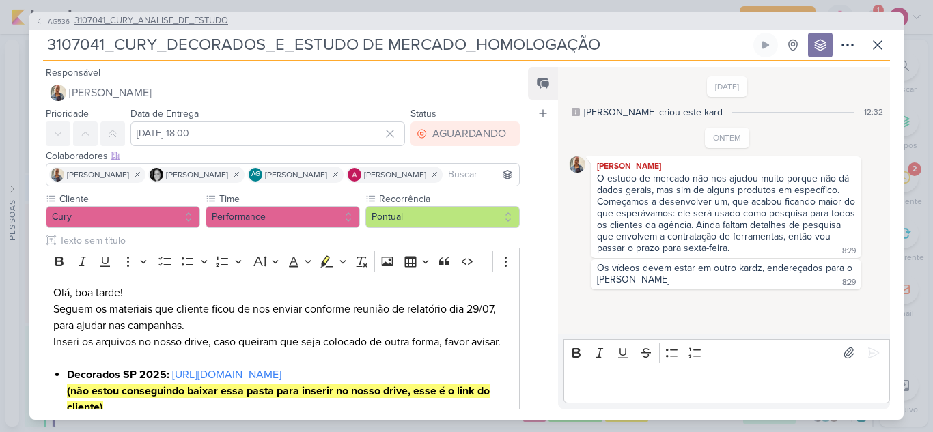
click at [46, 25] on span "AG536" at bounding box center [59, 21] width 26 height 10
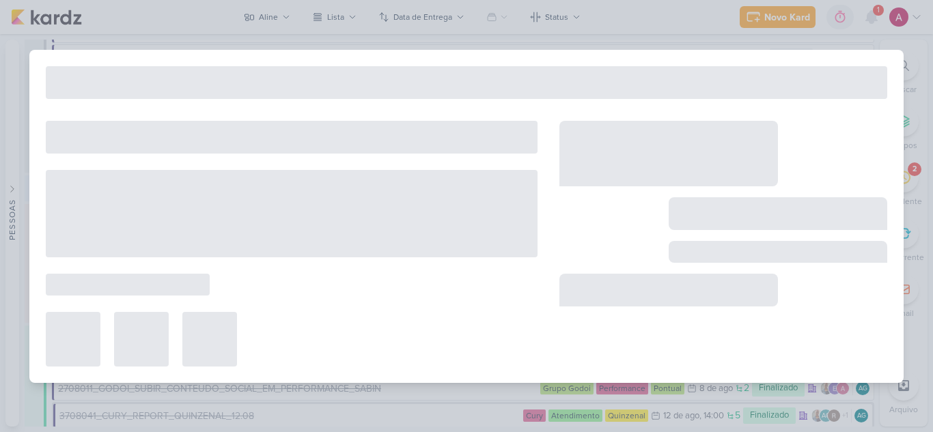
type input "3107041_CURY_ANALISE_DE_ESTUDO"
type input "8 de agosto de 2025 às 23:59"
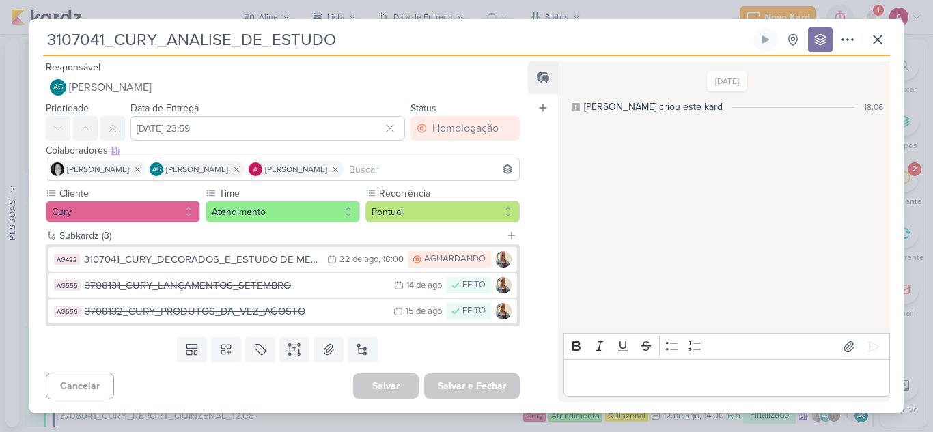
click at [618, 230] on div "8/8/25 Aline criou este kard 18:06" at bounding box center [723, 195] width 330 height 265
click at [871, 47] on icon at bounding box center [877, 39] width 16 height 16
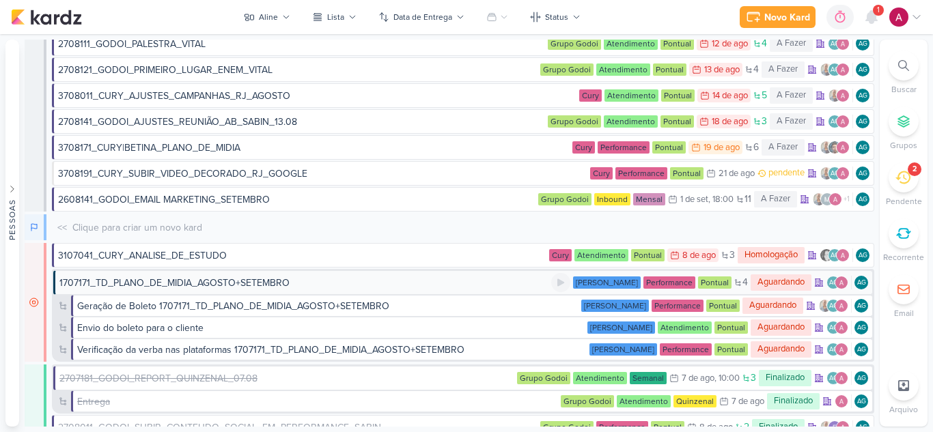
scroll to position [551, 0]
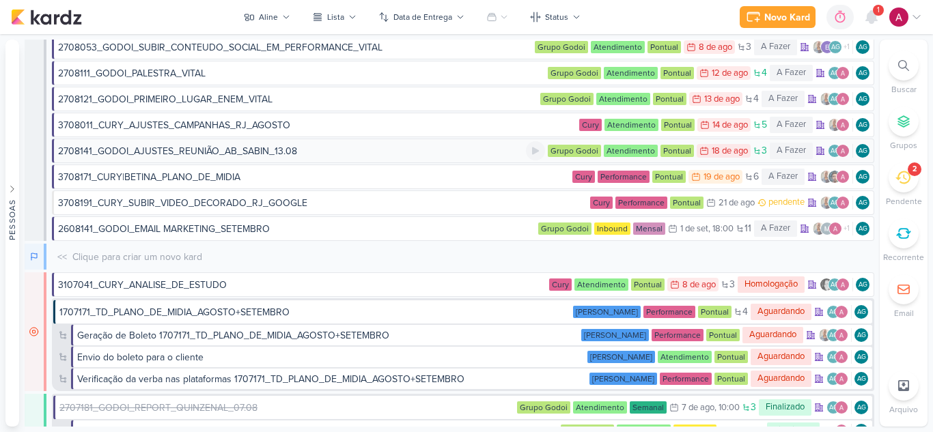
click at [348, 150] on div "2708141_GODOI_AJUSTES_REUNIÃO_AB_SABIN_13.08" at bounding box center [292, 151] width 468 height 14
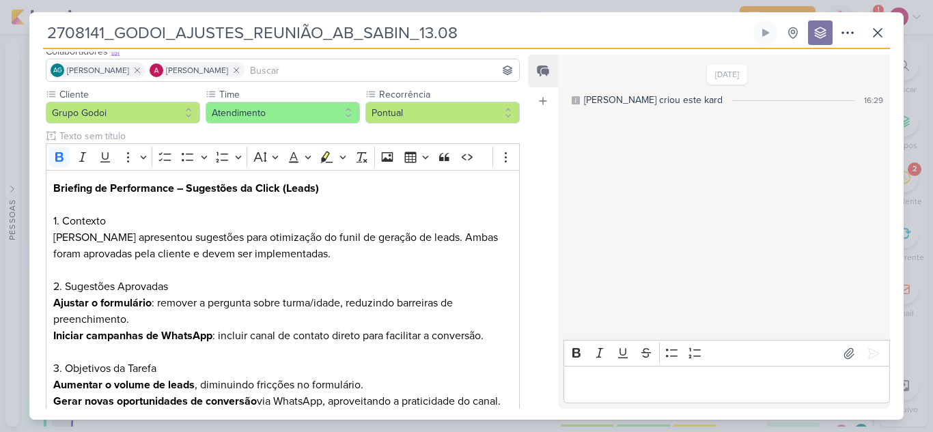
scroll to position [0, 0]
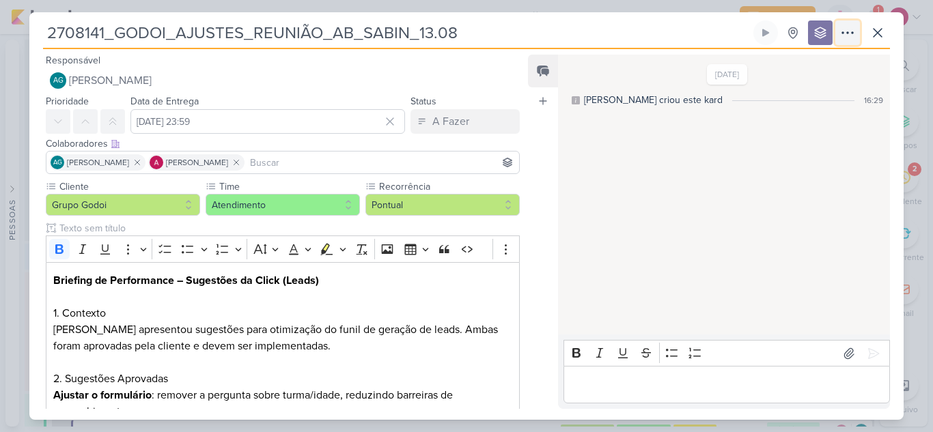
click at [843, 39] on icon at bounding box center [847, 33] width 16 height 16
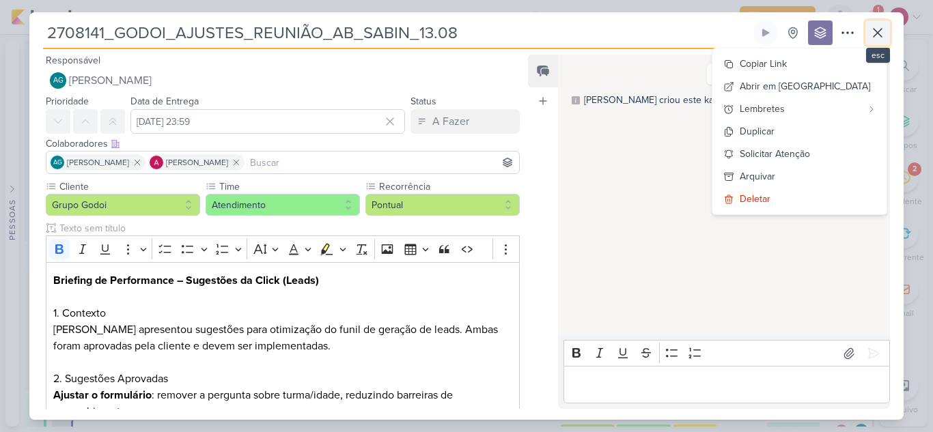
click at [877, 38] on icon at bounding box center [877, 33] width 16 height 16
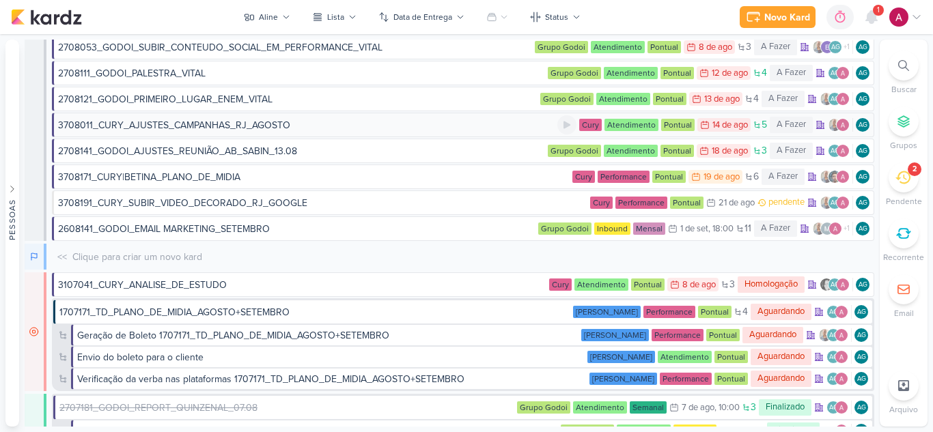
click at [257, 126] on div "3708011_CURY_AJUSTES_CAMPANHAS_RJ_AGOSTO" at bounding box center [174, 125] width 232 height 14
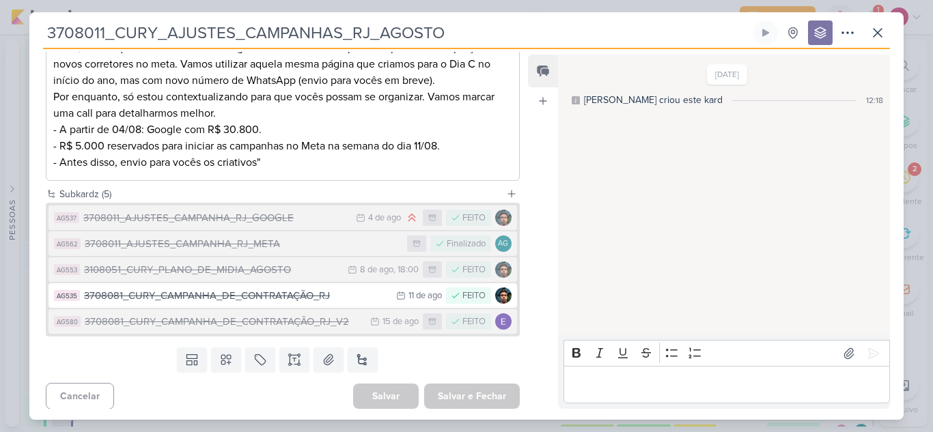
scroll to position [335, 0]
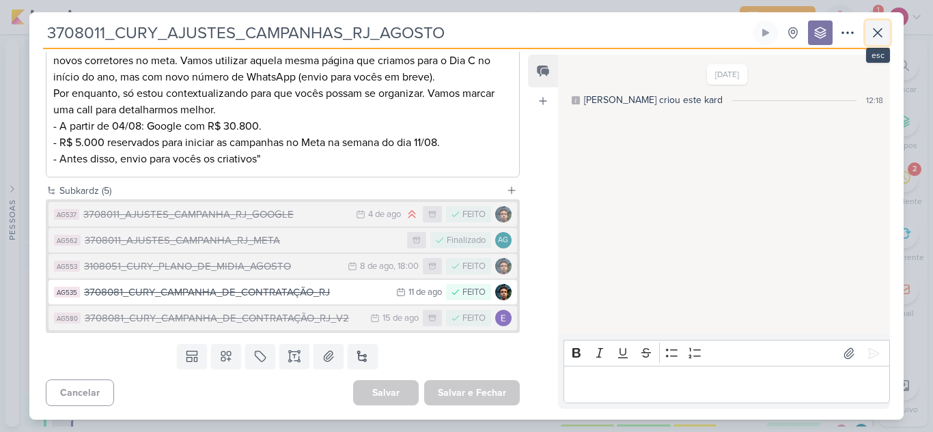
click at [876, 31] on icon at bounding box center [877, 33] width 8 height 8
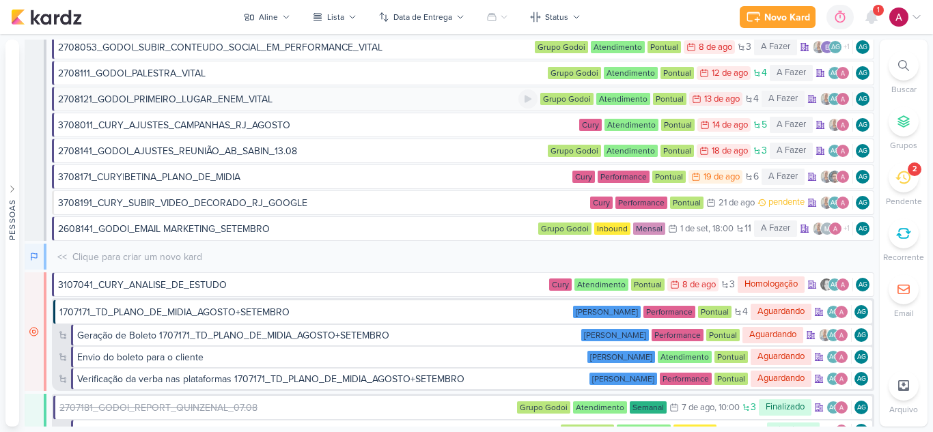
click at [323, 105] on div "2708121_GODOI_PRIMEIRO_LUGAR_ENEM_VITAL" at bounding box center [288, 99] width 460 height 14
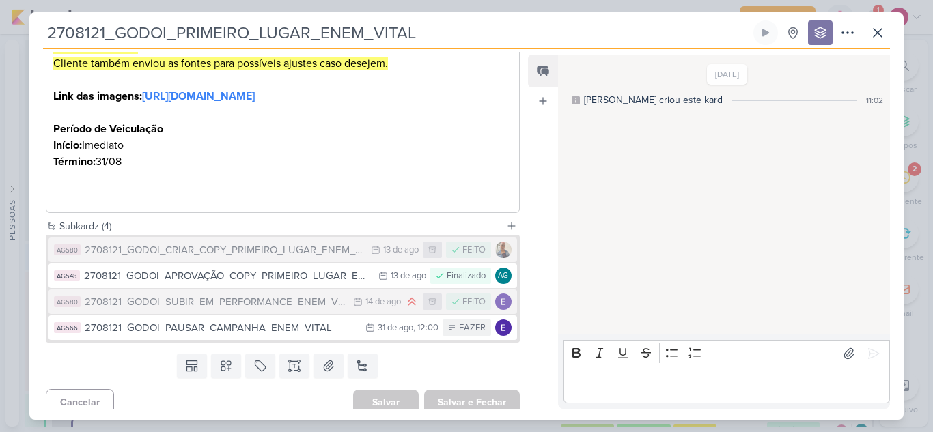
scroll to position [440, 0]
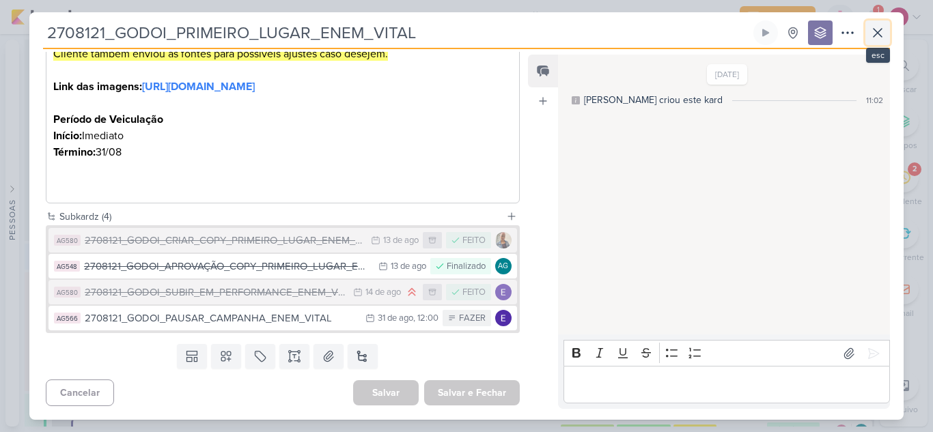
click at [880, 34] on icon at bounding box center [877, 33] width 16 height 16
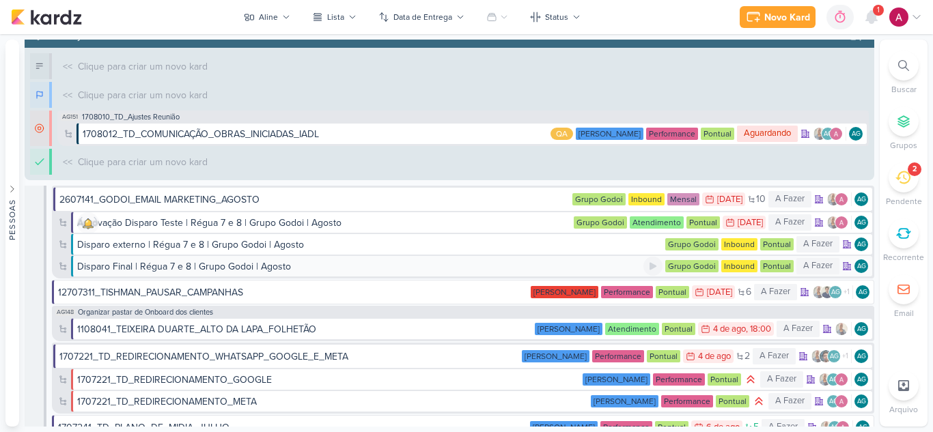
scroll to position [0, 0]
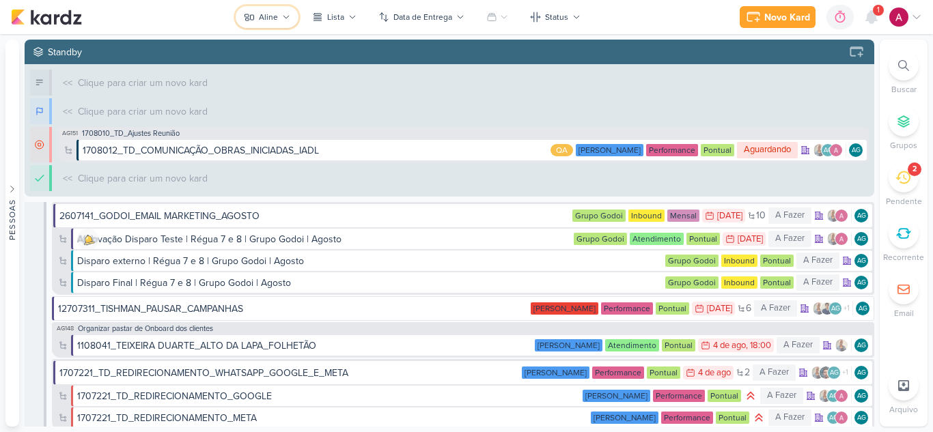
click at [279, 22] on button "Aline" at bounding box center [267, 17] width 63 height 22
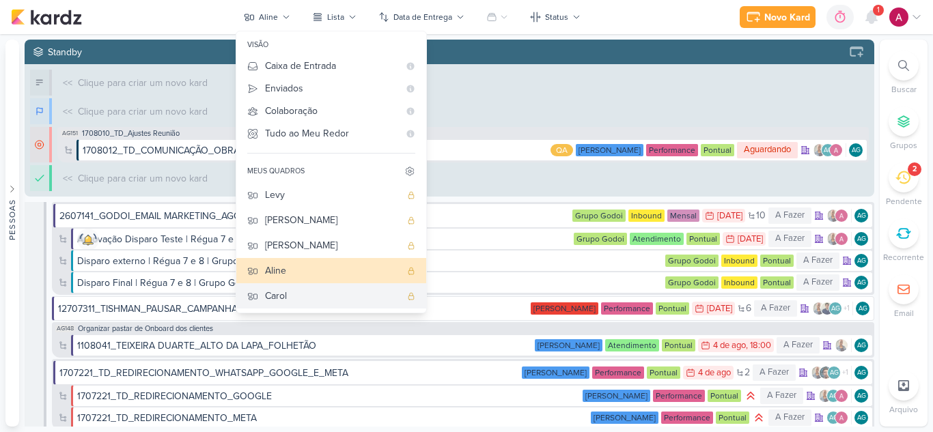
click at [287, 294] on div "Carol" at bounding box center [332, 296] width 135 height 14
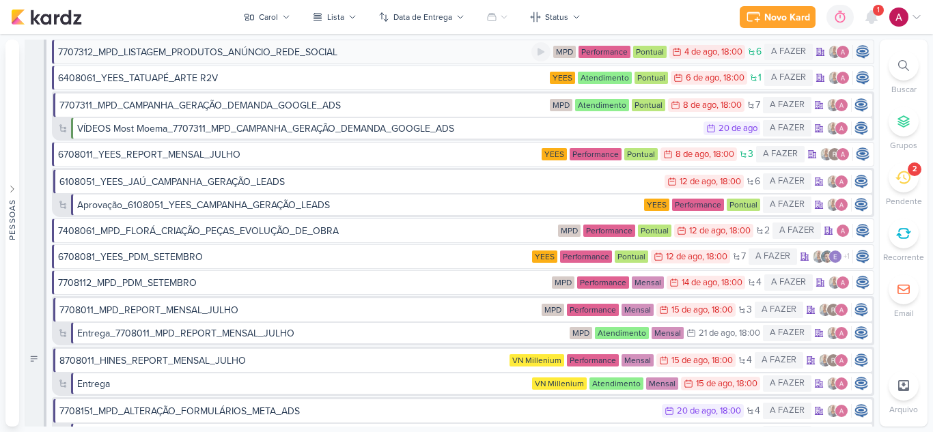
click at [313, 52] on div "7707312_MPD_LISTAGEM_PRODUTOS_ANÚNCIO_REDE_SOCIAL" at bounding box center [197, 52] width 279 height 14
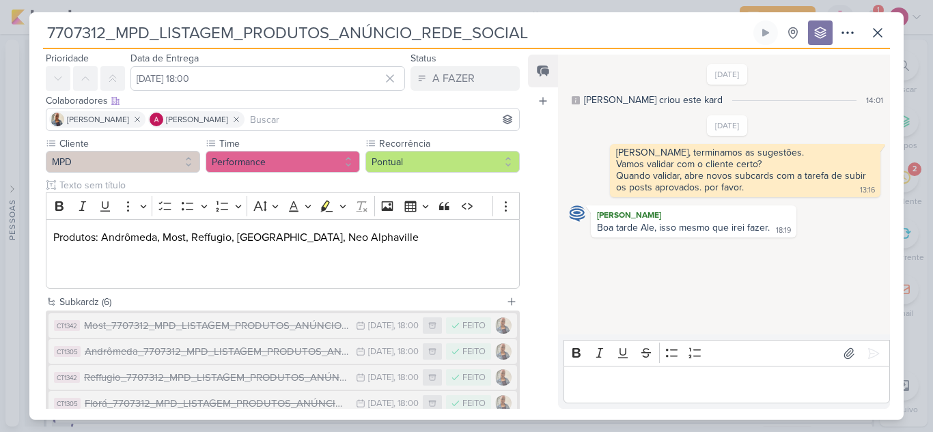
scroll to position [180, 0]
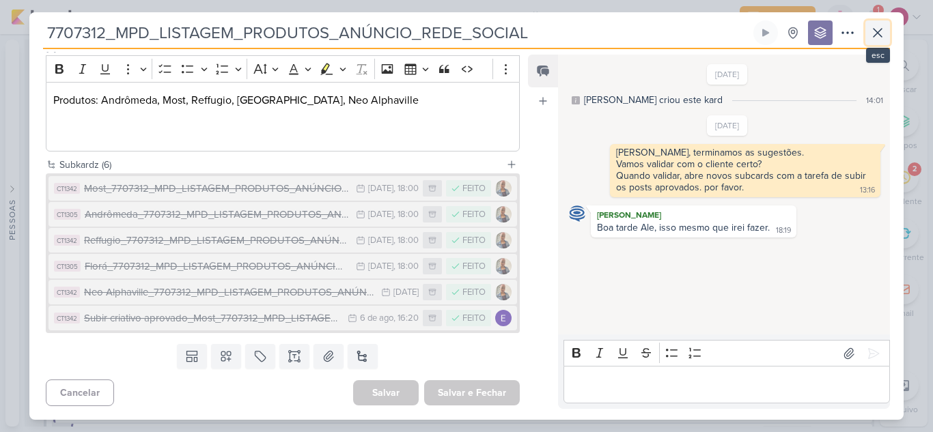
click at [885, 39] on icon at bounding box center [877, 33] width 16 height 16
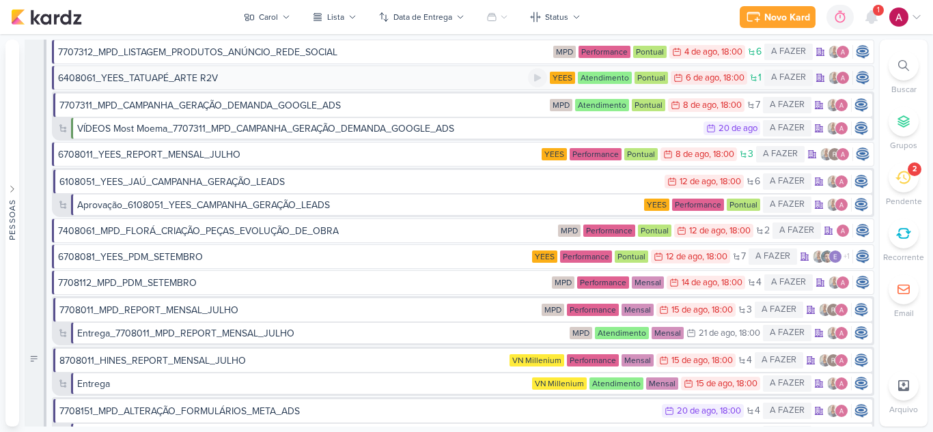
click at [295, 85] on div "6408061_YEES_TATUAPÉ_ARTE R2V YEES Atendimento Pontual 6/8 6 de ago , 18:00 1 A…" at bounding box center [463, 78] width 822 height 25
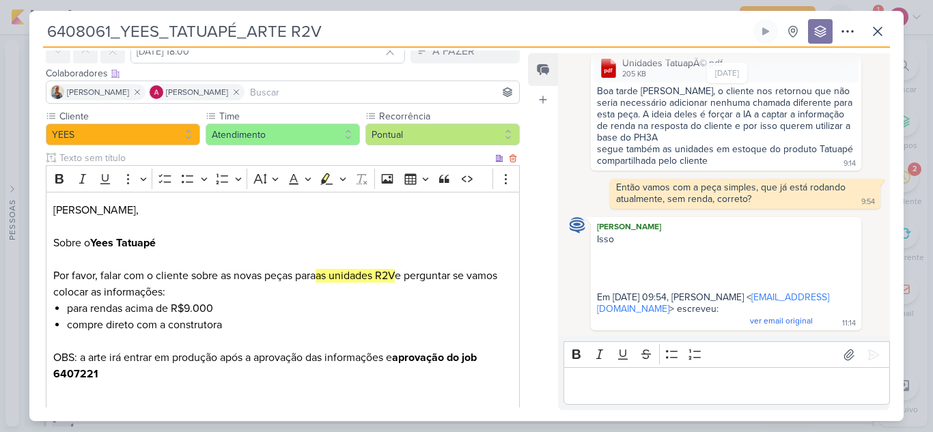
scroll to position [0, 0]
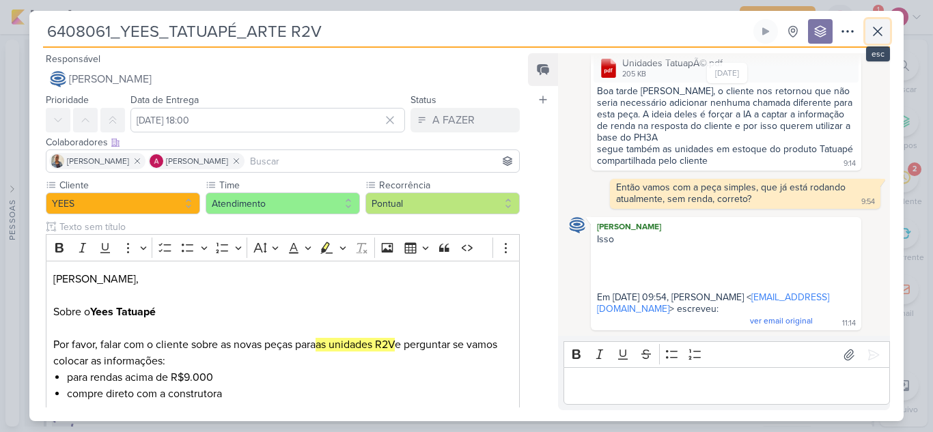
click at [879, 38] on icon at bounding box center [877, 31] width 16 height 16
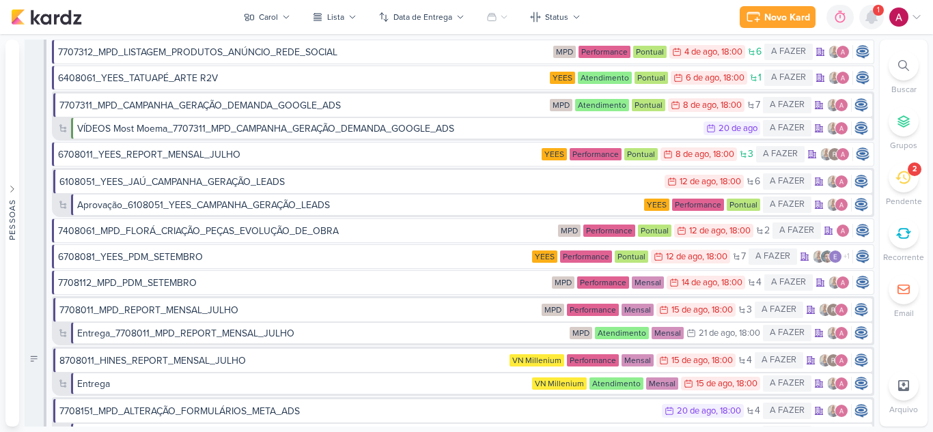
click at [871, 18] on icon at bounding box center [871, 17] width 11 height 12
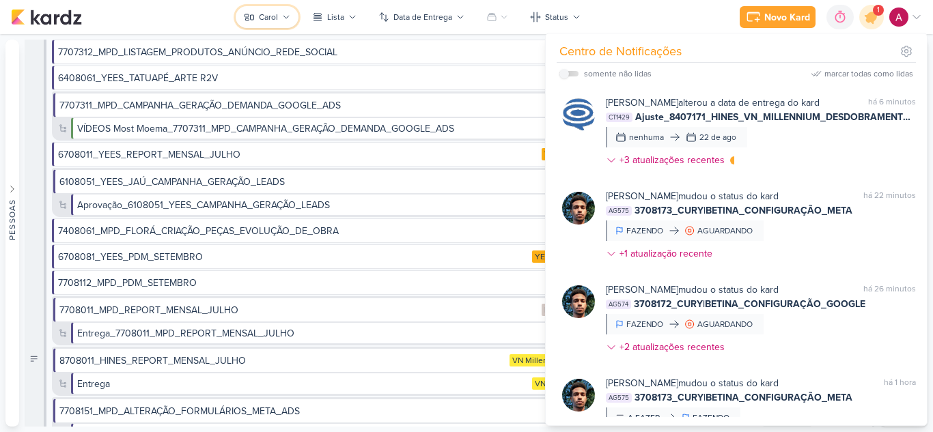
click at [276, 24] on button "Carol" at bounding box center [267, 17] width 63 height 22
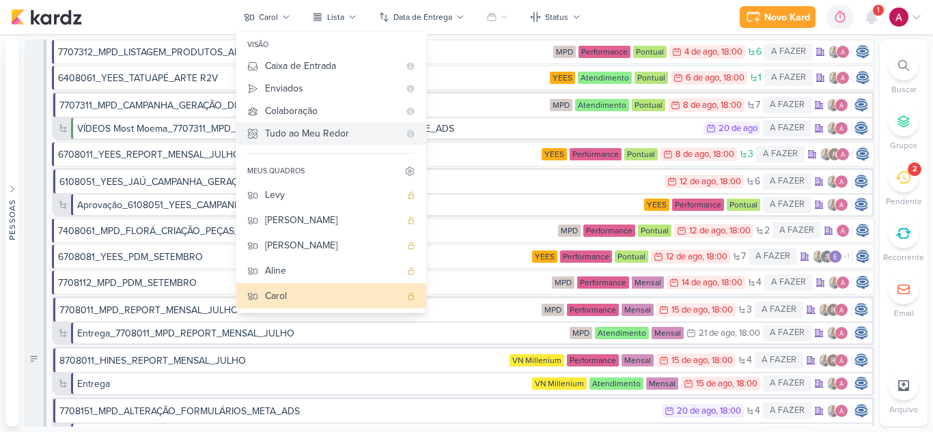
click at [300, 134] on div "Tudo ao Meu Redor" at bounding box center [332, 133] width 134 height 14
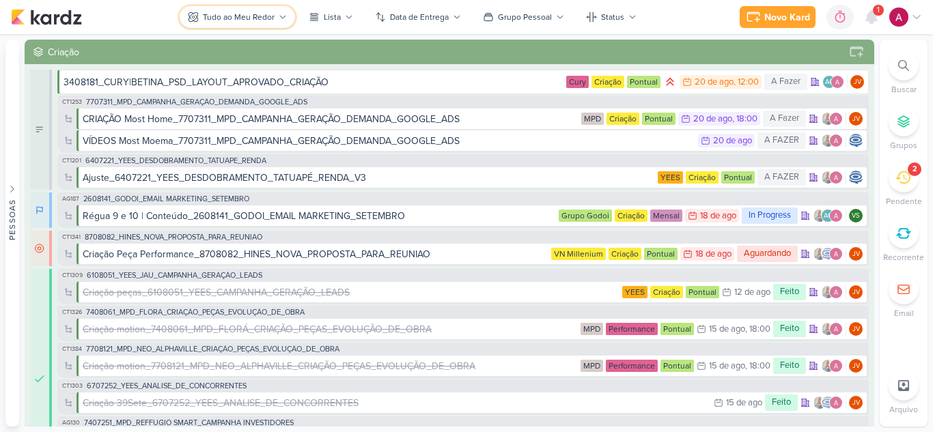
click at [269, 14] on div "Tudo ao Meu Redor" at bounding box center [239, 17] width 72 height 12
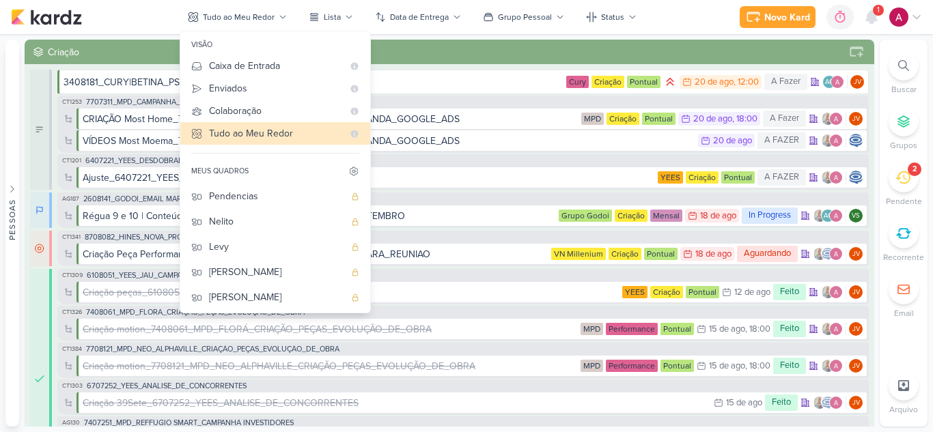
click at [243, 315] on div "Aline" at bounding box center [276, 322] width 135 height 14
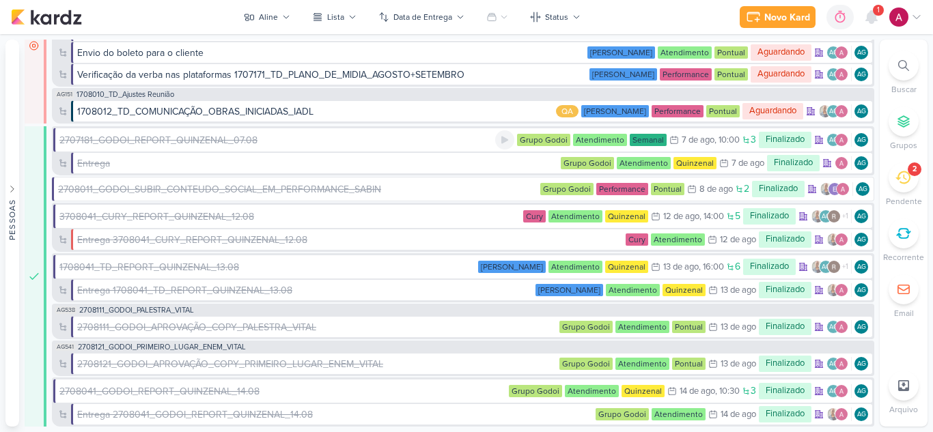
scroll to position [698, 0]
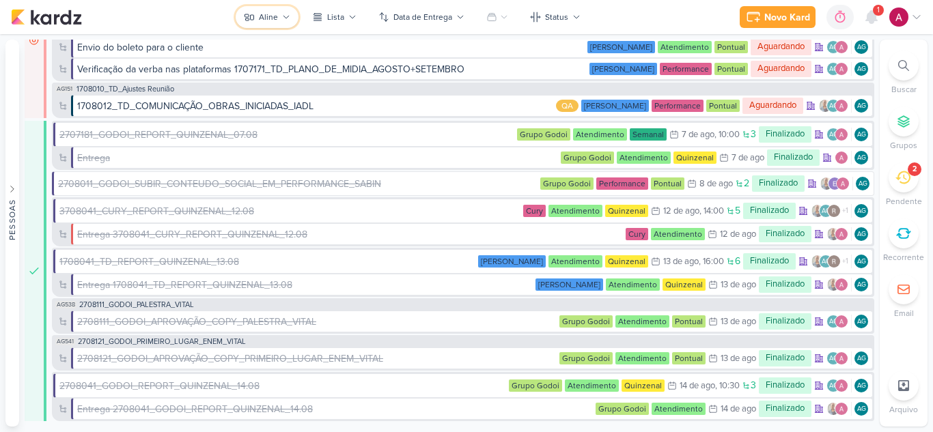
click at [277, 13] on div "Aline" at bounding box center [268, 17] width 19 height 12
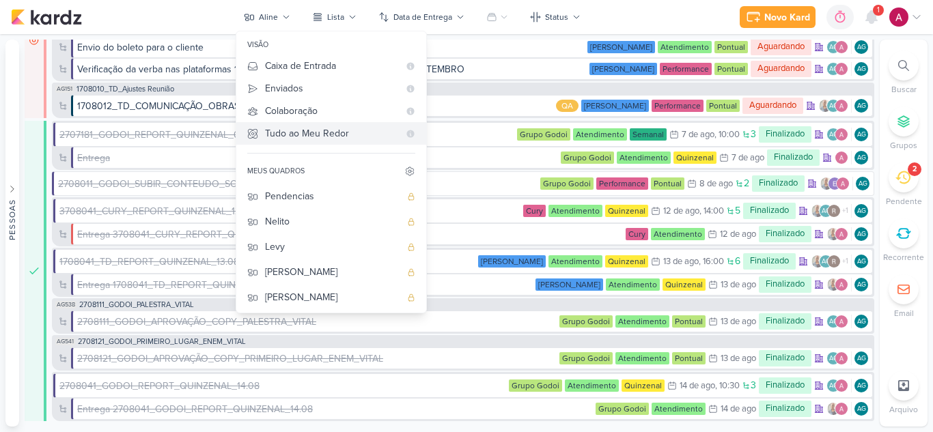
click at [306, 128] on div "Tudo ao Meu Redor" at bounding box center [332, 133] width 134 height 14
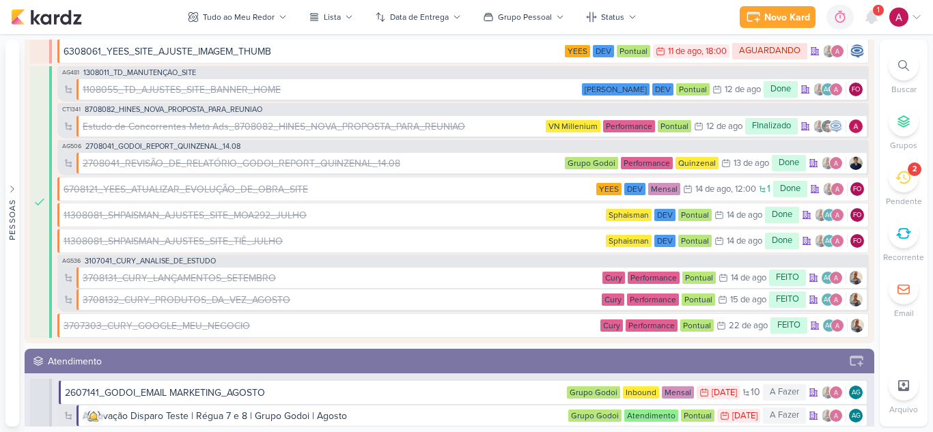
scroll to position [2314, 0]
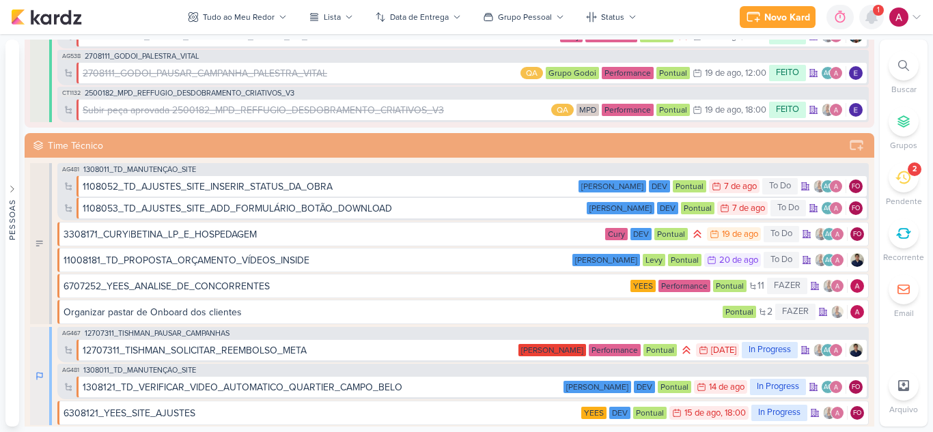
click at [869, 25] on icon at bounding box center [871, 17] width 16 height 16
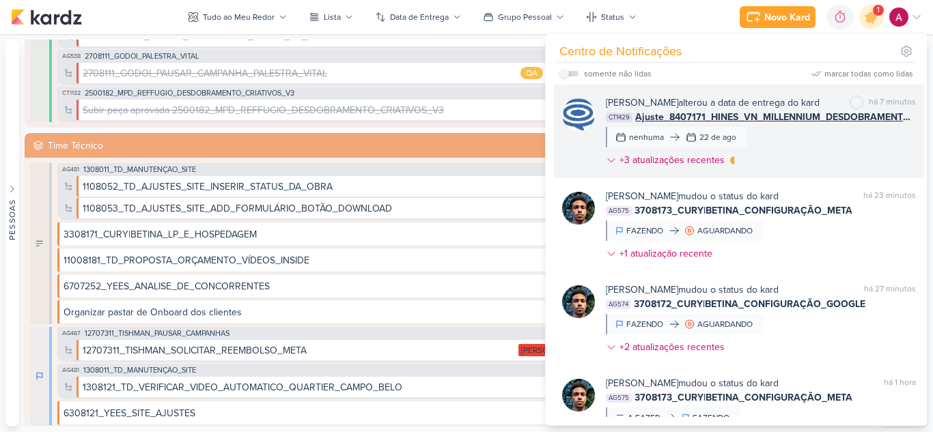
click at [791, 150] on div "[PERSON_NAME] alterou a data de entrega do kard marcar como não lida há 7 minut…" at bounding box center [761, 134] width 310 height 77
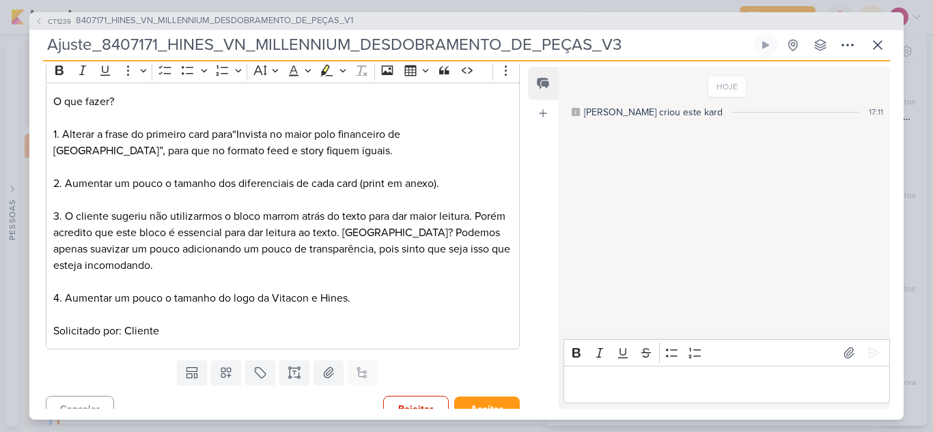
scroll to position [208, 0]
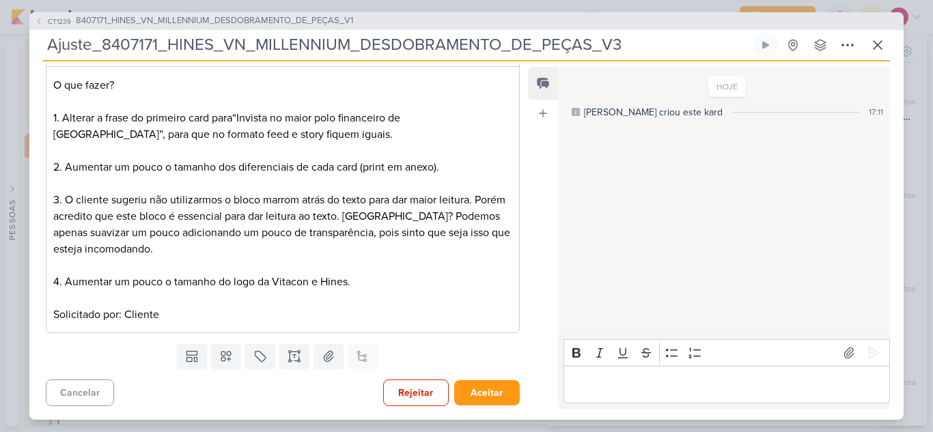
drag, startPoint x: 119, startPoint y: 45, endPoint x: 152, endPoint y: 43, distance: 32.2
click at [156, 44] on input "Ajuste_8407171_HINES_VN_MILLENNIUM_DESDOBRAMENTO_DE_PEÇAS_V3" at bounding box center [396, 45] width 707 height 25
click at [61, 22] on span "CT1239" at bounding box center [59, 21] width 27 height 10
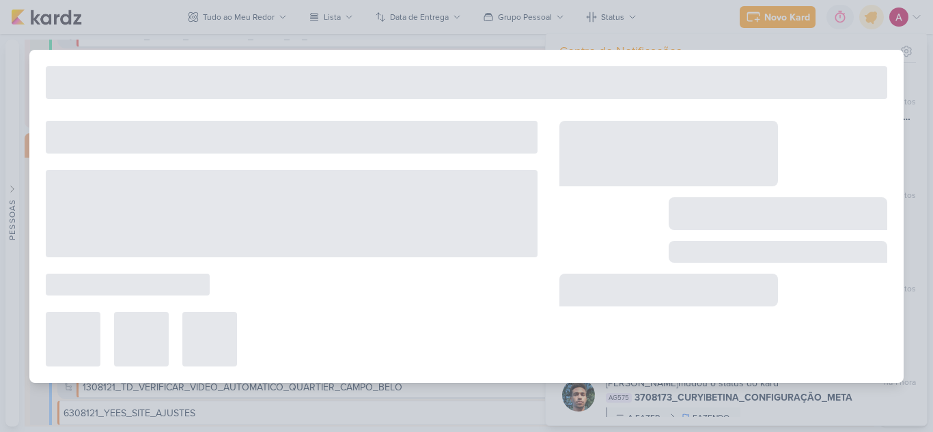
type input "8407171_HINES_VN_MILLENNIUM_DESDOBRAMENTO_DE_PEÇAS_V1"
type input "[DATE] 18:00"
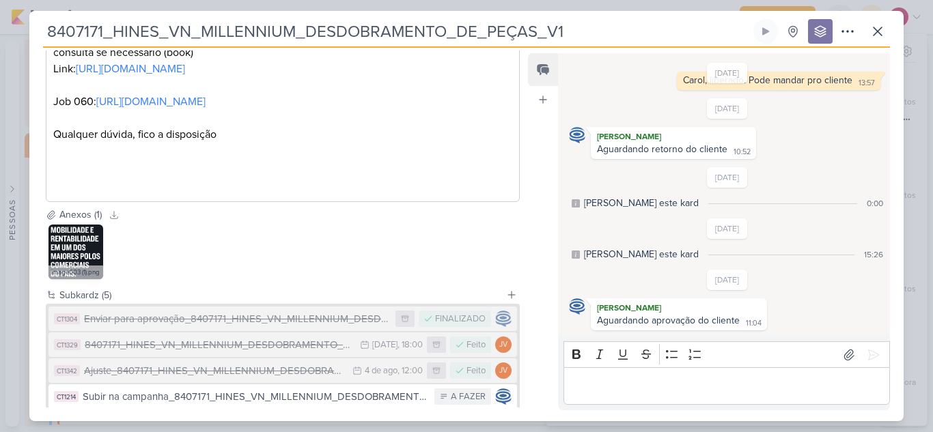
scroll to position [464, 0]
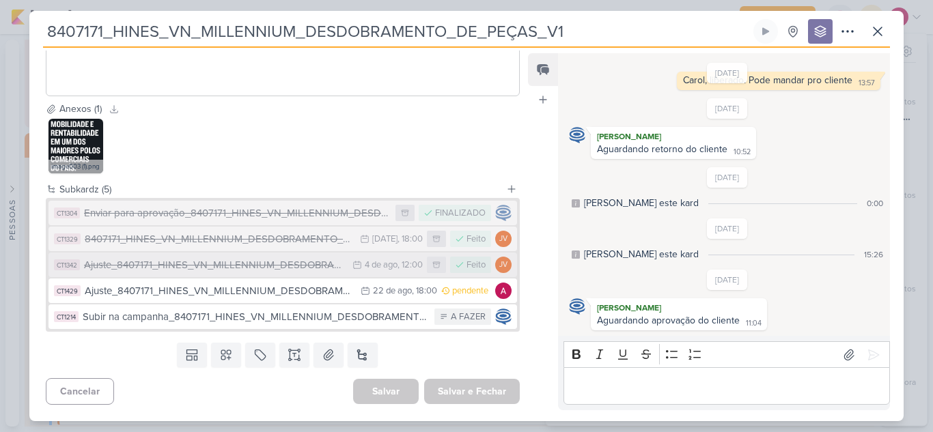
click at [200, 267] on div "Ajuste_8407171_HINES_VN_MILLENNIUM_DESDOBRAMENTO_DE_PEÇAS_V1" at bounding box center [214, 265] width 261 height 16
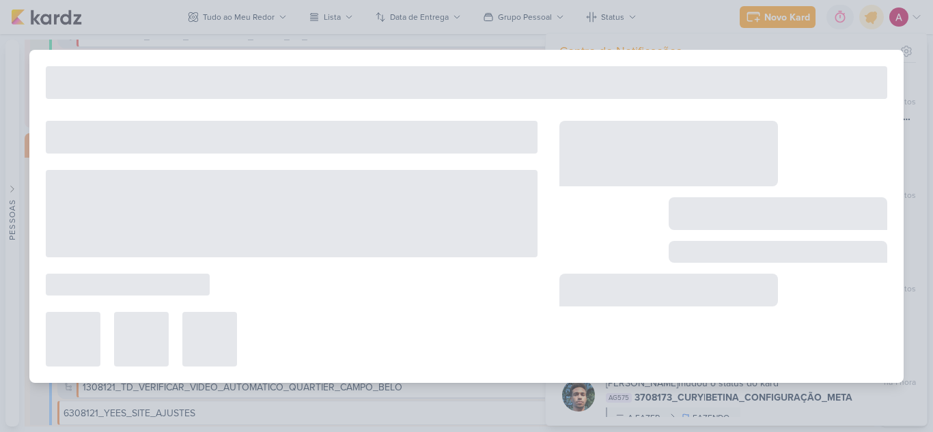
type input "Ajuste_8407171_HINES_VN_MILLENNIUM_DESDOBRAMENTO_DE_PEÇAS_V1"
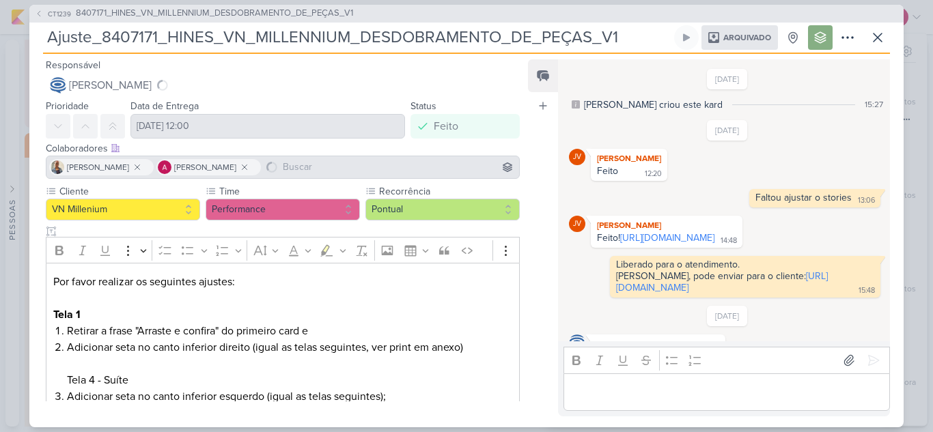
scroll to position [116, 0]
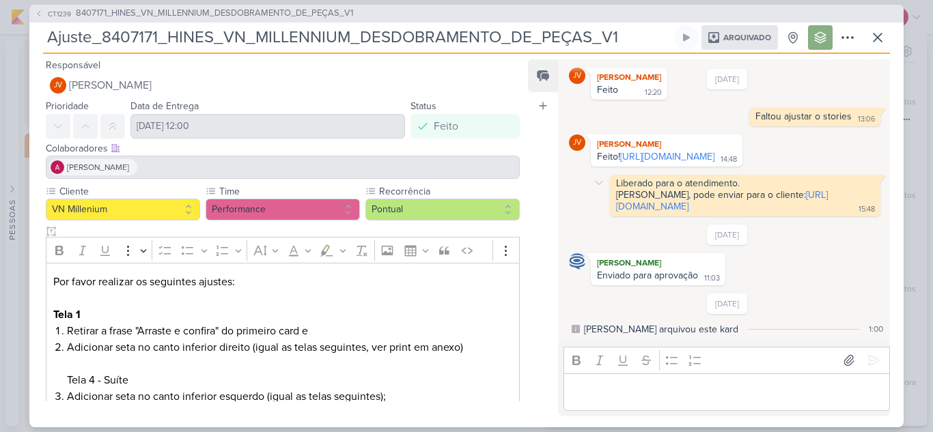
click at [658, 206] on link "[URL][DOMAIN_NAME]" at bounding box center [722, 200] width 212 height 23
click at [60, 13] on span "CT1239" at bounding box center [59, 14] width 27 height 10
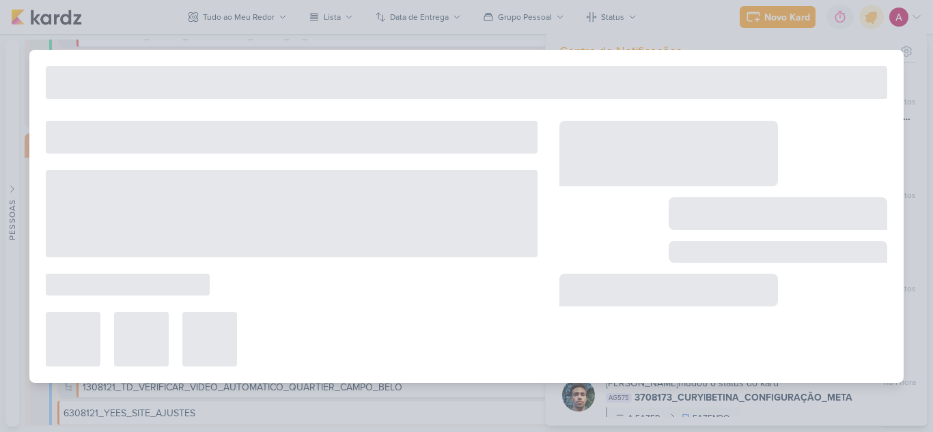
type input "8407171_HINES_VN_MILLENNIUM_DESDOBRAMENTO_DE_PEÇAS_V1"
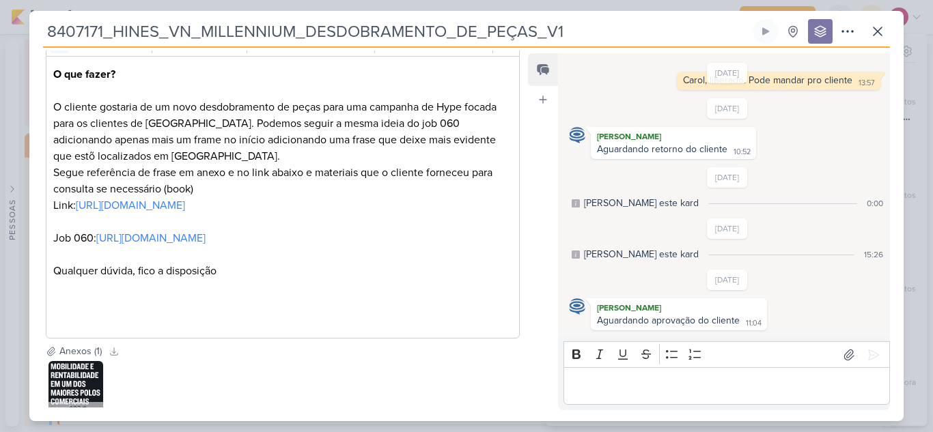
scroll to position [464, 0]
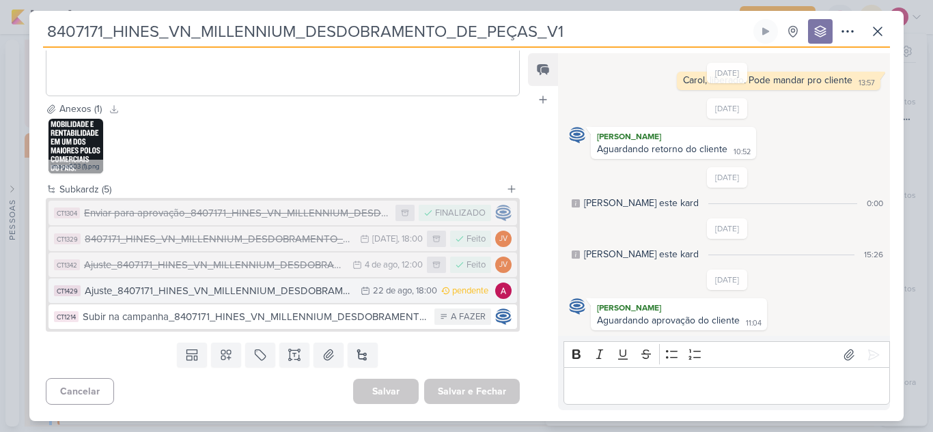
click at [273, 295] on div "Ajuste_8407171_HINES_VN_MILLENNIUM_DESDOBRAMENTO_DE_PEÇAS_V3" at bounding box center [219, 291] width 269 height 16
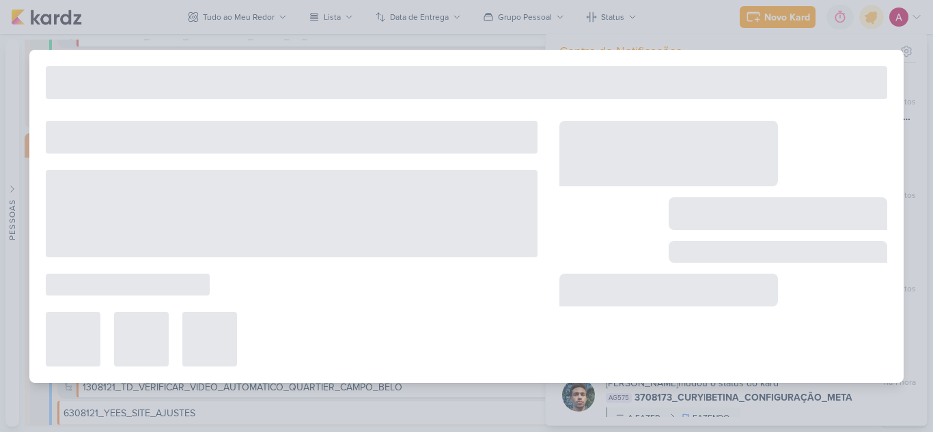
type input "Ajuste_8407171_HINES_VN_MILLENNIUM_DESDOBRAMENTO_DE_PEÇAS_V3"
type input "[DATE] 18:00"
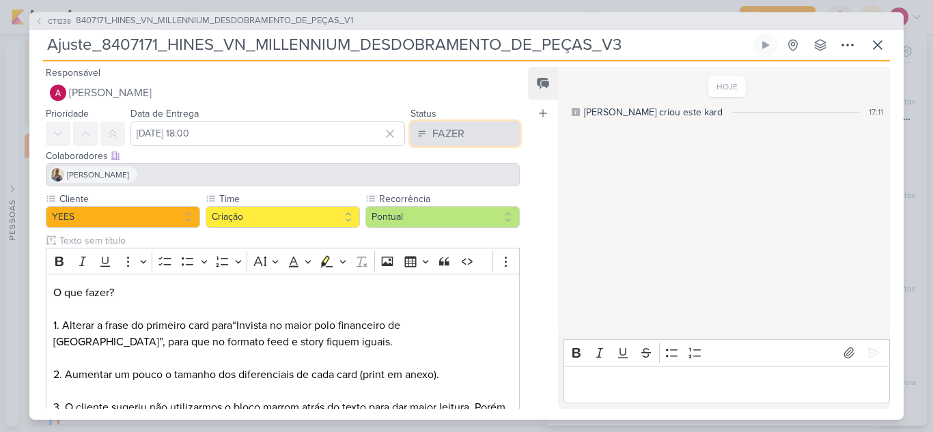
click at [459, 134] on button "FAZER" at bounding box center [464, 134] width 109 height 25
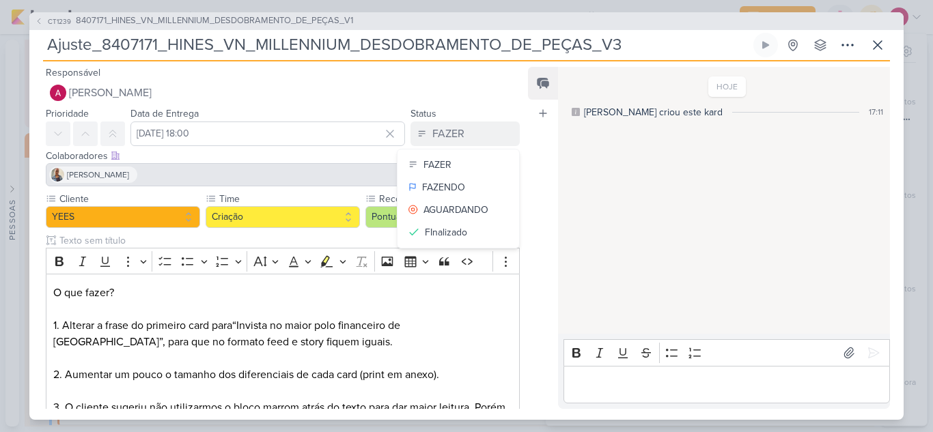
click at [677, 178] on div "HOJE [PERSON_NAME] criou este kard 17:11" at bounding box center [723, 201] width 330 height 266
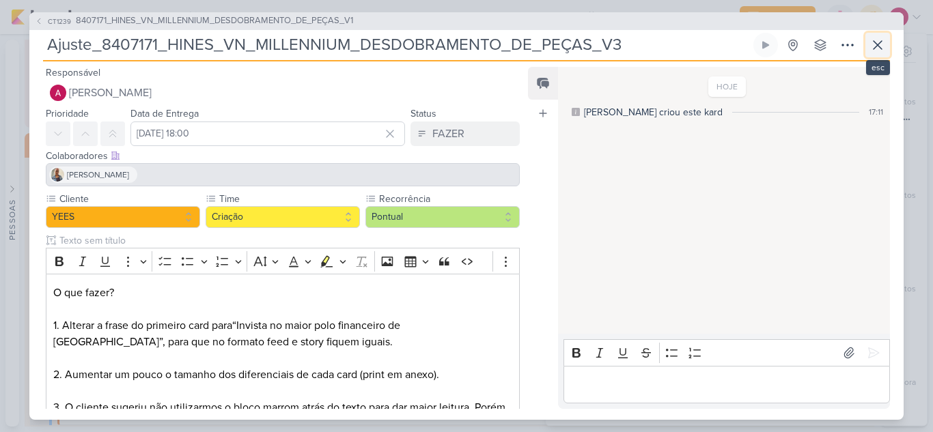
click at [881, 50] on icon at bounding box center [877, 45] width 16 height 16
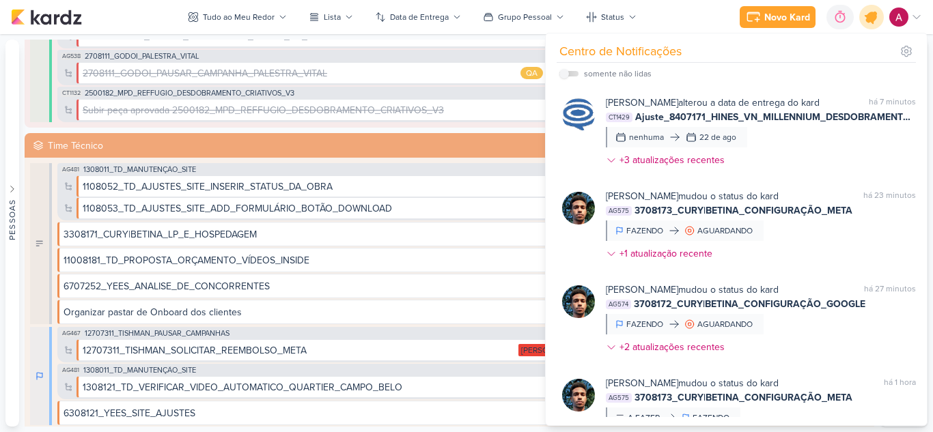
click at [864, 23] on div at bounding box center [871, 17] width 35 height 35
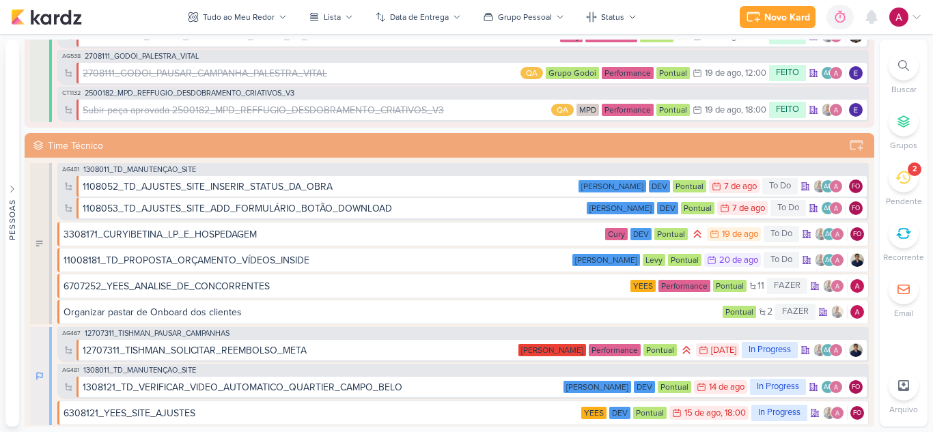
click at [895, 180] on icon at bounding box center [902, 177] width 15 height 15
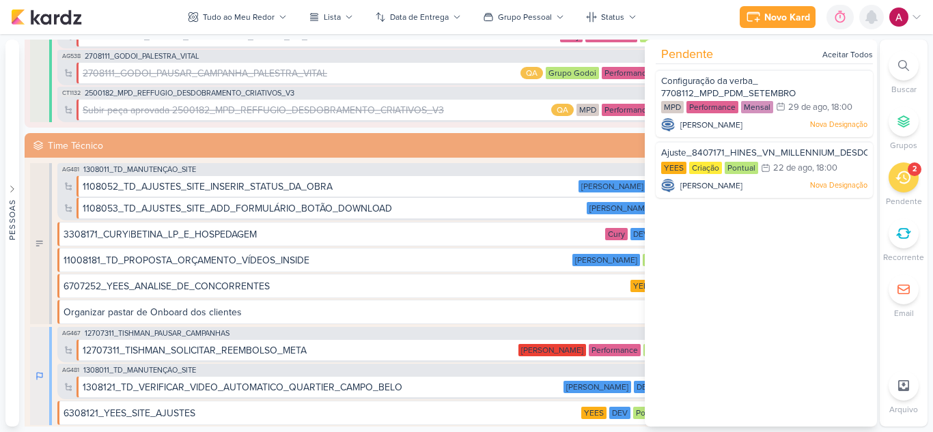
click at [868, 27] on div at bounding box center [871, 17] width 25 height 25
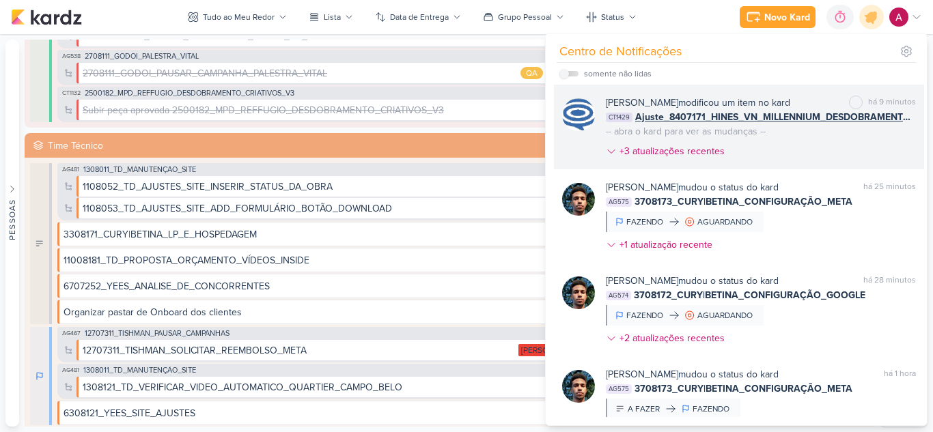
click at [772, 150] on div "[PERSON_NAME] modificou um item no kard marcar como não lida há 9 minutos CT142…" at bounding box center [761, 130] width 310 height 68
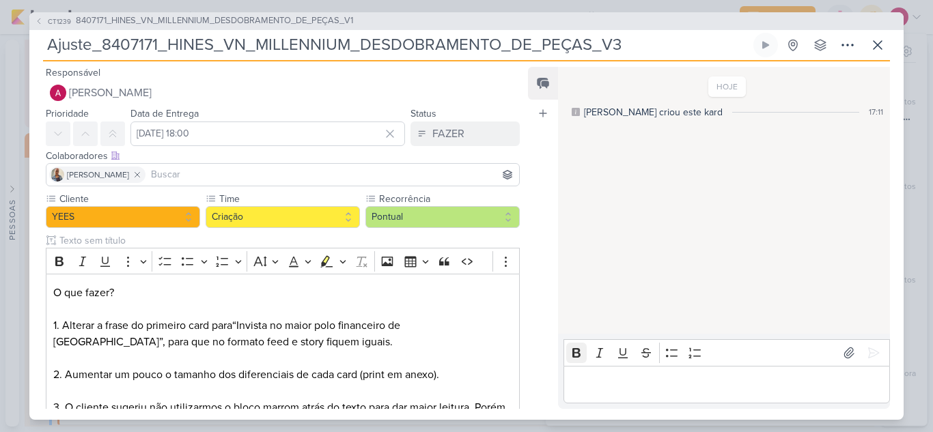
scroll to position [208, 0]
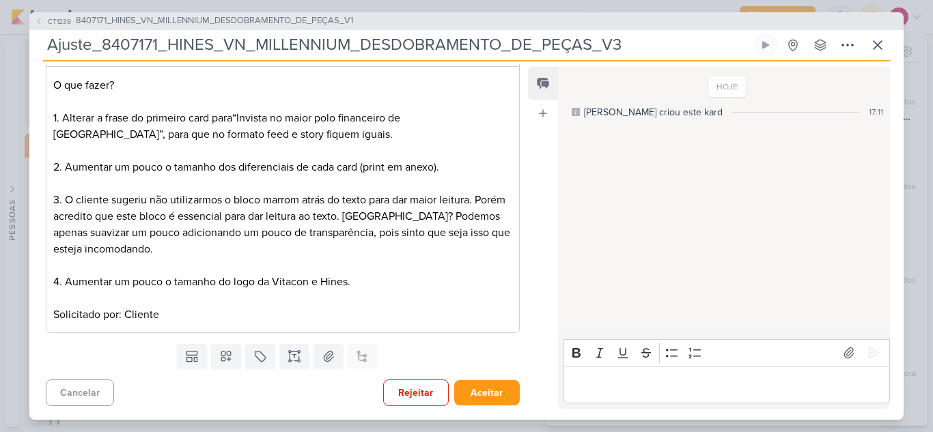
click at [603, 374] on div "Editor editing area: main" at bounding box center [726, 385] width 326 height 38
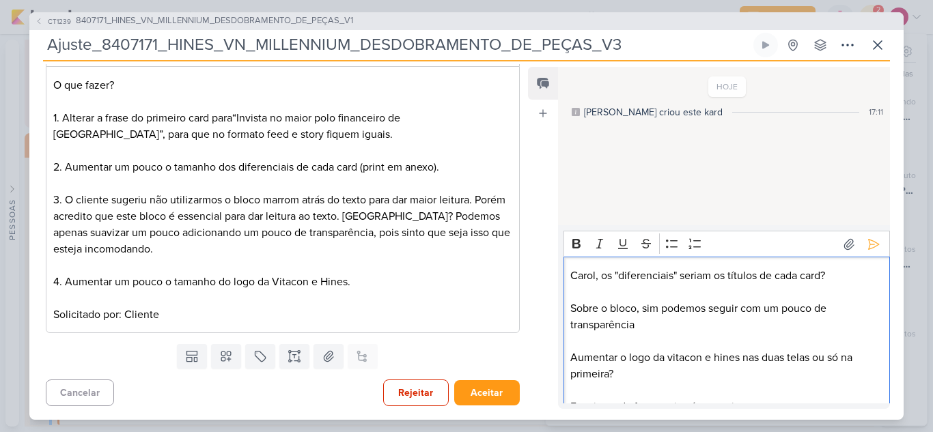
scroll to position [22, 0]
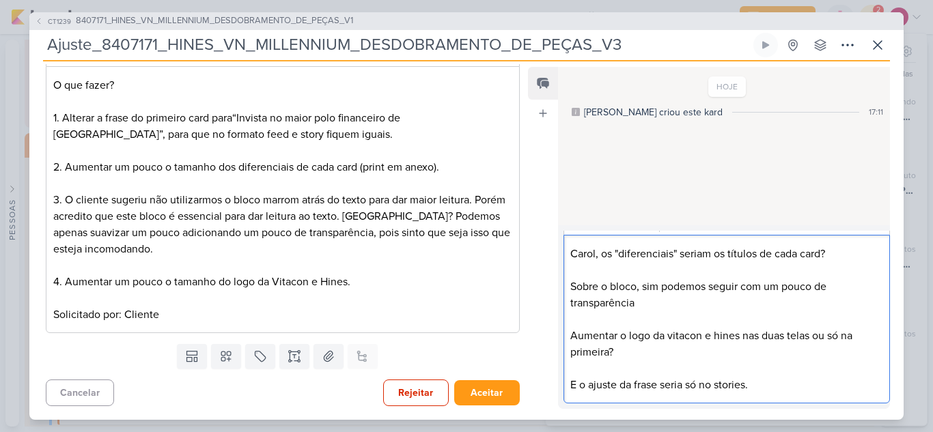
click at [651, 288] on p "Sobre o bloco, sim podemos seguir com um pouco de transparência" at bounding box center [726, 295] width 312 height 33
click at [0, 0] on lt-span "sim ," at bounding box center [0, 0] width 0 height 0
click at [662, 314] on p "Editor editing area: main" at bounding box center [726, 319] width 312 height 16
click at [729, 389] on p "E o ajuste da frase seria só no stories." at bounding box center [726, 385] width 312 height 16
click at [0, 0] on lt-span "no stor y" at bounding box center [0, 0] width 0 height 0
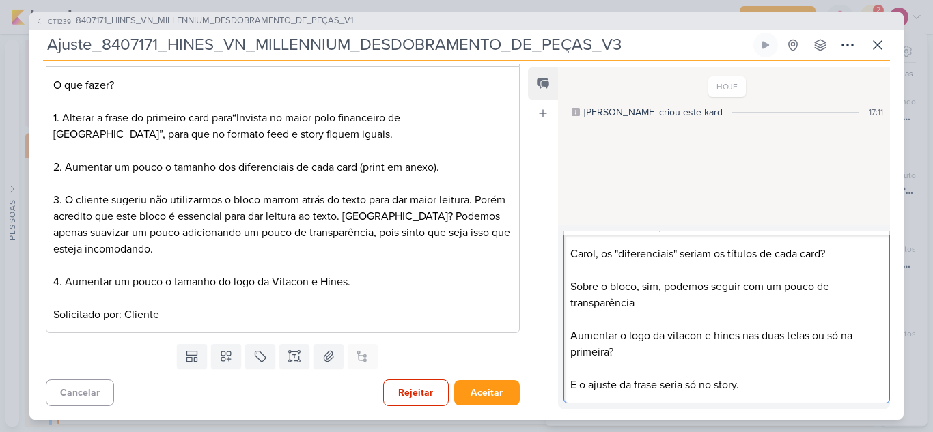
click at [761, 381] on p "E o ajuste da frase seria só no story." at bounding box center [726, 385] width 312 height 16
click at [604, 259] on p "Carol, os "diferenciais" seriam os títulos de cada card?" at bounding box center [726, 254] width 312 height 16
click at [604, 257] on p "Carol, os "diferenciais" seriam os títulos de cada card?" at bounding box center [726, 254] width 312 height 16
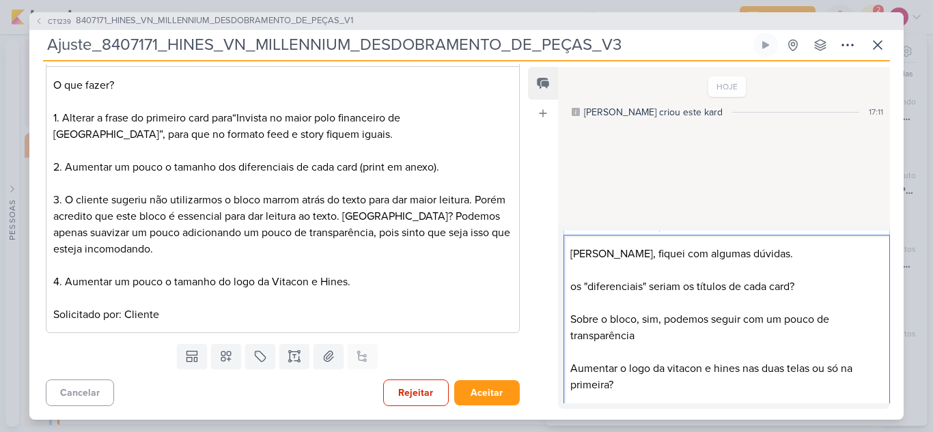
scroll to position [55, 0]
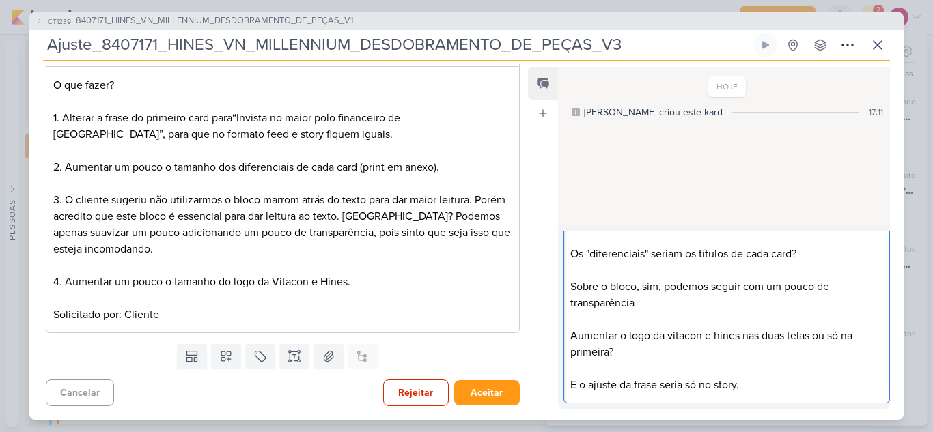
click at [574, 256] on p "Os "diferenciais" seriam os títulos de cada card?" at bounding box center [726, 254] width 312 height 16
click at [574, 287] on p "Sobre o bloco, sim, podemos seguir com um pouco de transparência" at bounding box center [726, 295] width 312 height 33
click at [571, 288] on p "Sobre o bloco, sim, podemos seguir com um pouco de transparência" at bounding box center [726, 295] width 312 height 33
click at [574, 336] on p "Aumentar o logo da vitacon e hines nas duas telas ou só na primeira?" at bounding box center [726, 344] width 312 height 33
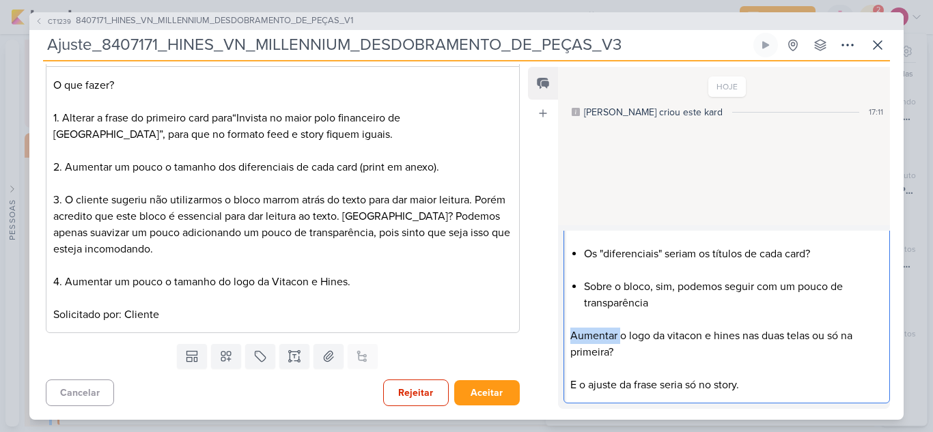
click at [572, 336] on p "Aumentar o logo da vitacon e hines nas duas telas ou só na primeira?" at bounding box center [726, 344] width 312 height 33
click at [569, 386] on div "[PERSON_NAME], fiquei com algumas dúvidas. Os "diferenciais" seriam os títulos …" at bounding box center [726, 302] width 326 height 201
click at [582, 371] on p "Editor editing area: main" at bounding box center [726, 368] width 312 height 16
click at [593, 313] on p "Editor editing area: main" at bounding box center [726, 319] width 312 height 16
click at [594, 272] on p "Editor editing area: main" at bounding box center [726, 270] width 312 height 16
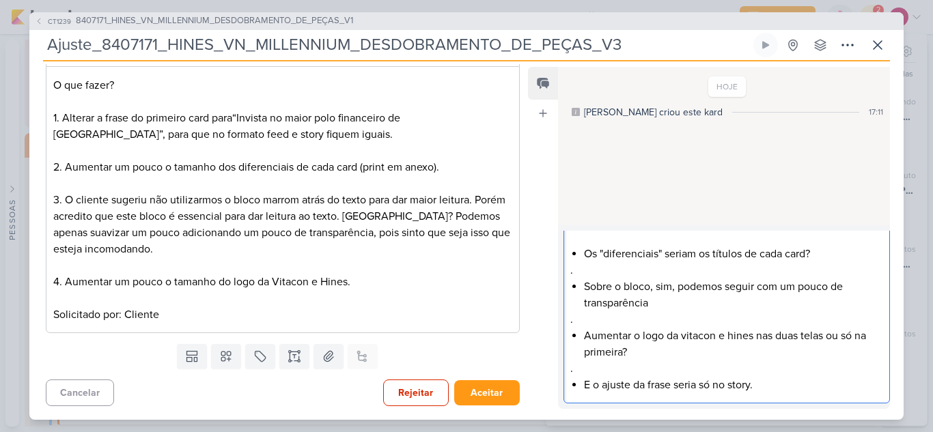
click at [784, 380] on li "E o ajuste da frase seria só no story." at bounding box center [733, 385] width 298 height 16
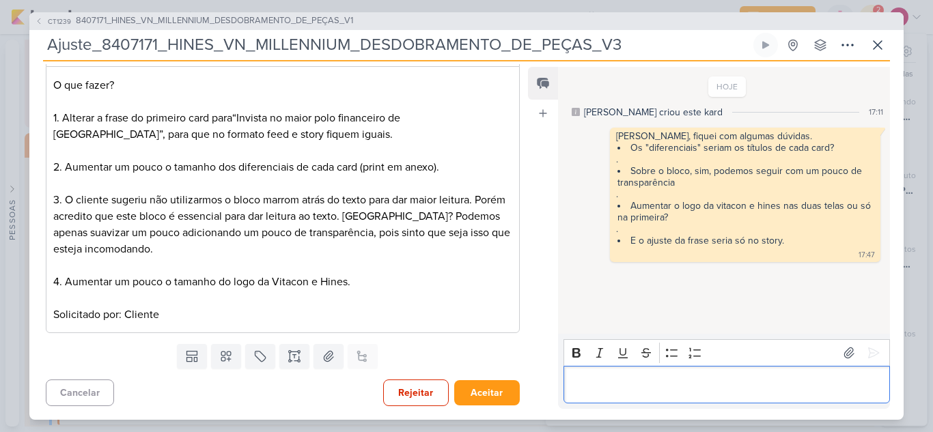
scroll to position [0, 0]
click at [421, 390] on button "Rejeitar" at bounding box center [416, 393] width 66 height 27
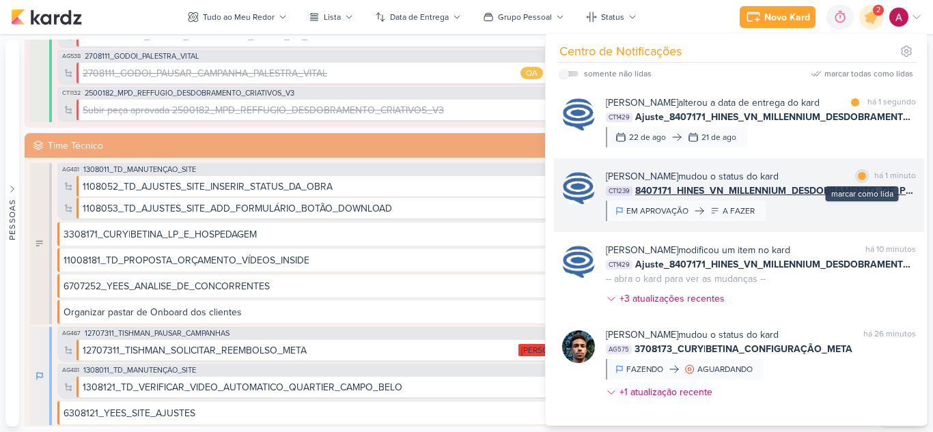
click at [860, 180] on div at bounding box center [862, 176] width 8 height 8
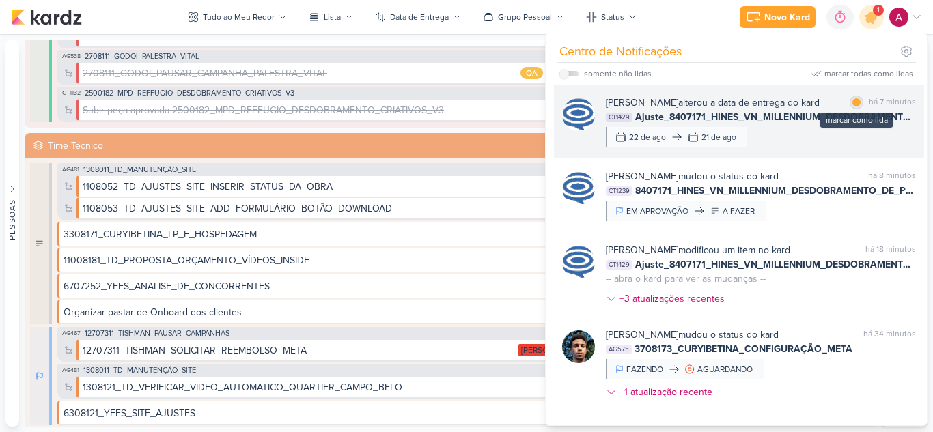
click at [852, 104] on div at bounding box center [856, 102] width 8 height 8
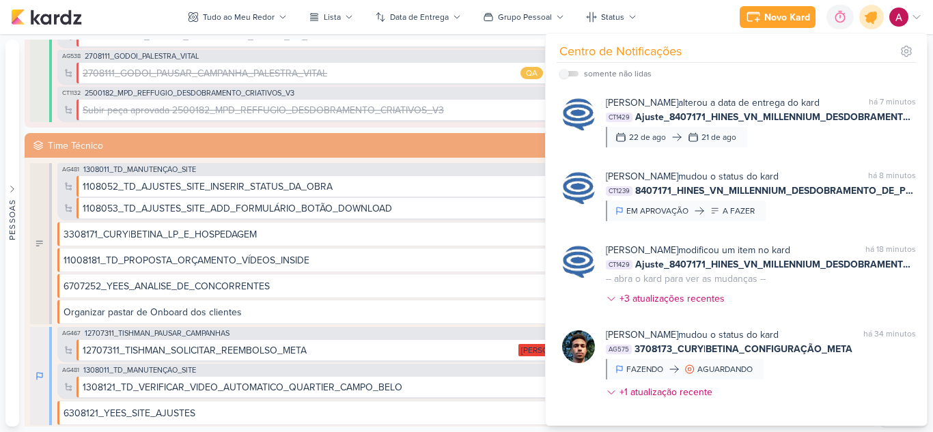
click at [873, 23] on icon at bounding box center [871, 17] width 16 height 16
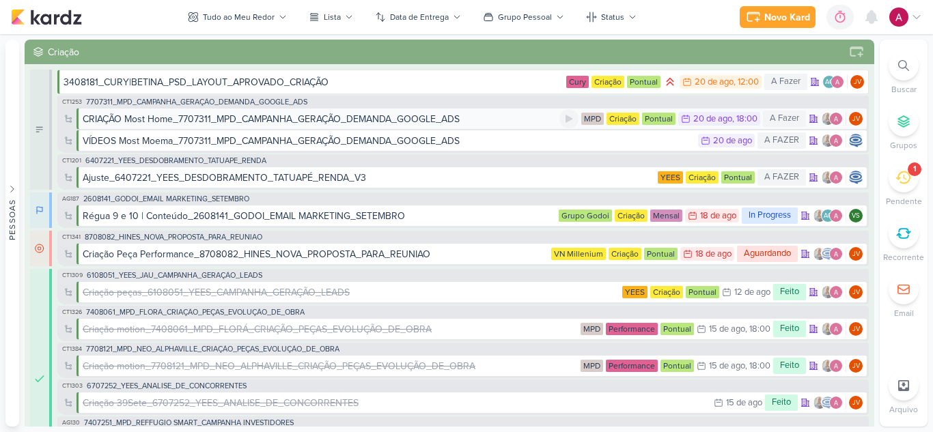
click at [400, 123] on div "CRIAÇÃO Most Home_7707311_MPD_CAMPANHA_GERAÇÃO_DEMANDA_GOOGLE_ADS" at bounding box center [271, 119] width 377 height 14
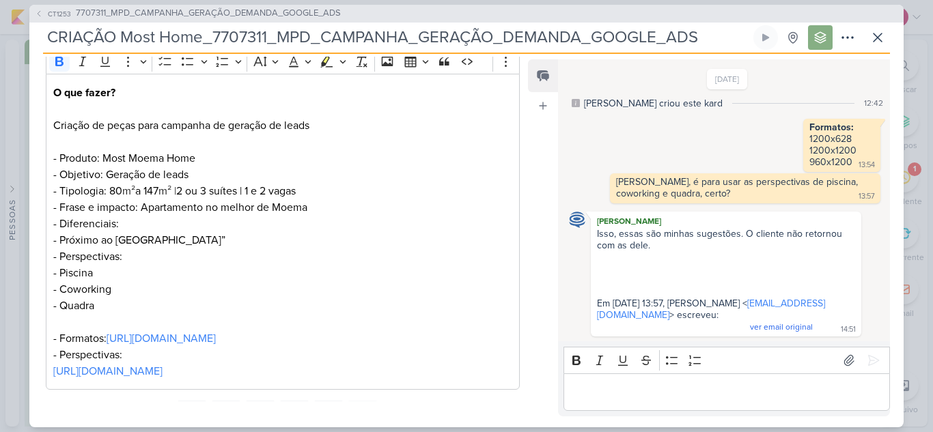
scroll to position [273, 0]
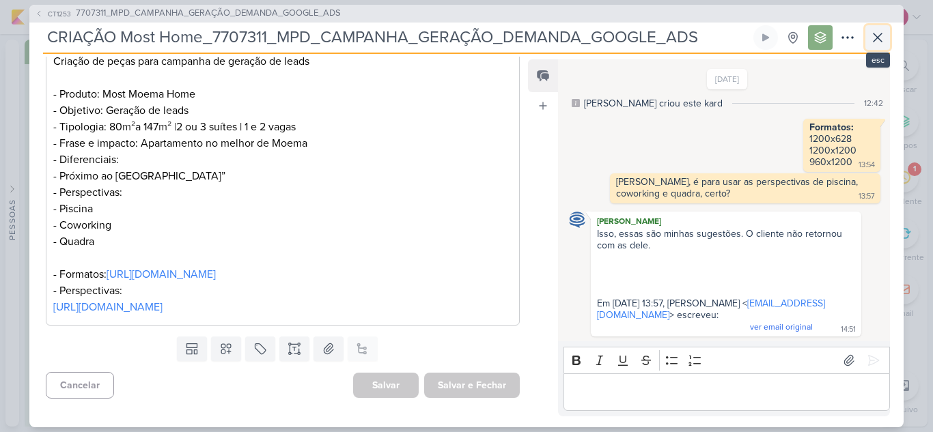
click at [875, 41] on icon at bounding box center [877, 37] width 16 height 16
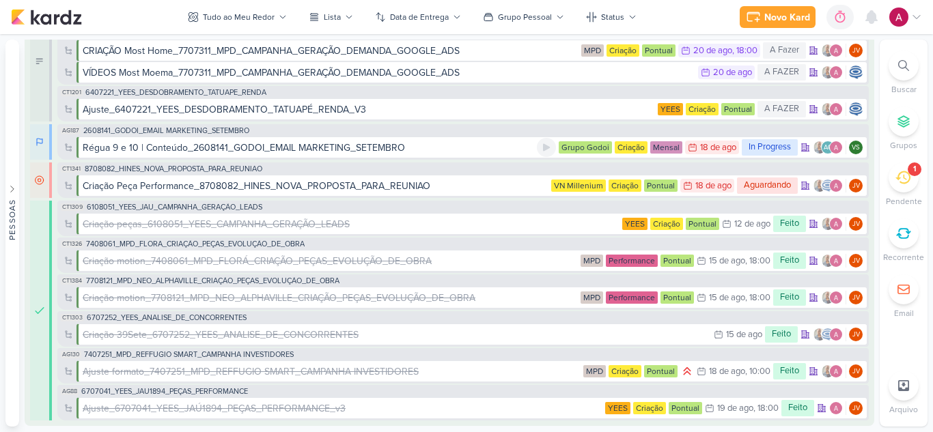
scroll to position [0, 0]
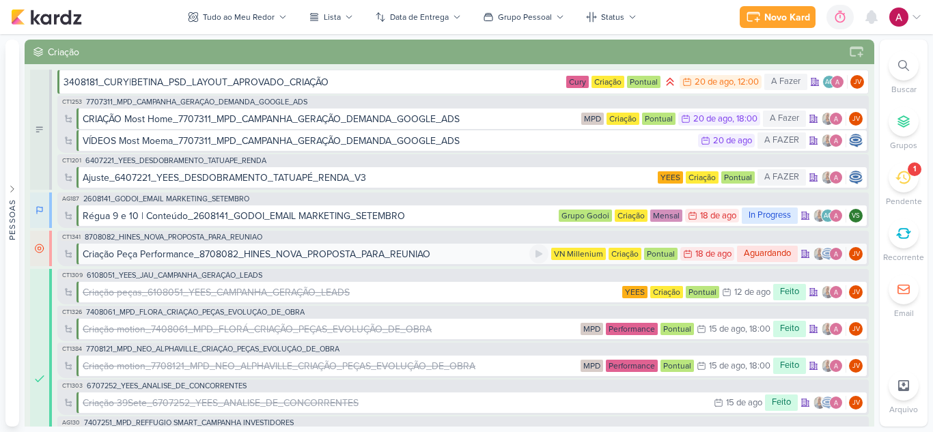
click at [233, 256] on div "Criação Peça Performance_8708082_HINES_NOVA_PROPOSTA_PARA_REUNIAO" at bounding box center [257, 254] width 348 height 14
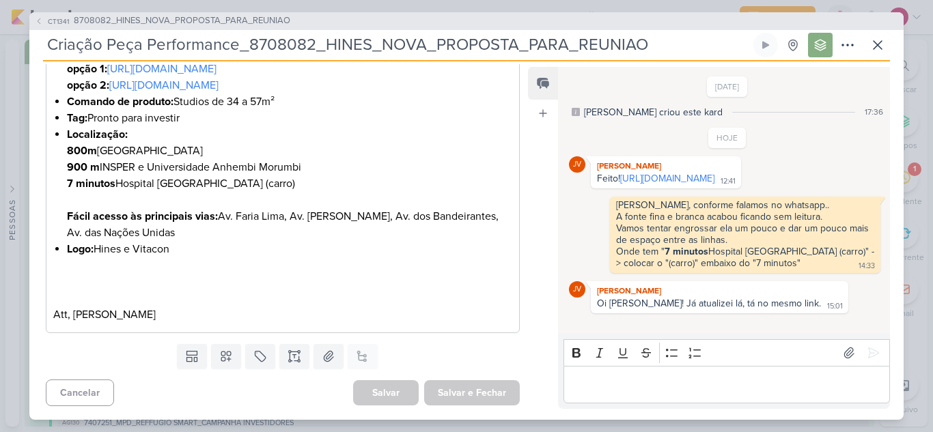
scroll to position [699, 0]
click at [651, 184] on link "[URL][DOMAIN_NAME]" at bounding box center [667, 179] width 94 height 12
click at [676, 393] on p "Editor editing area: main" at bounding box center [726, 384] width 312 height 16
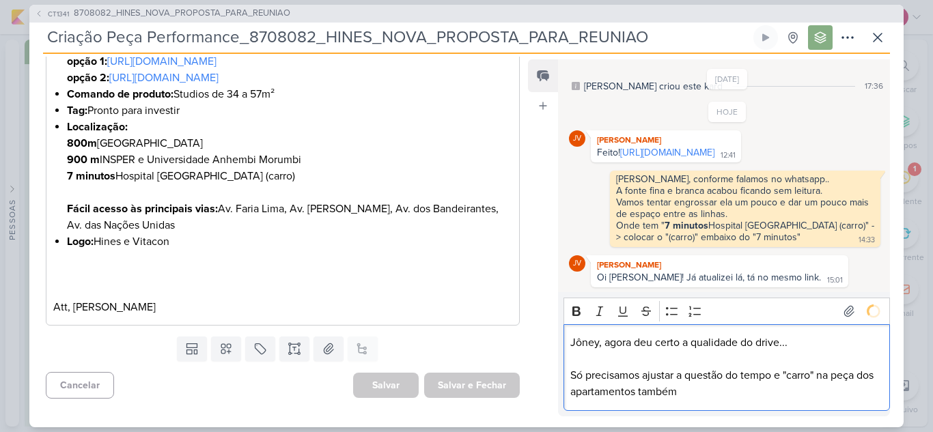
scroll to position [54, 0]
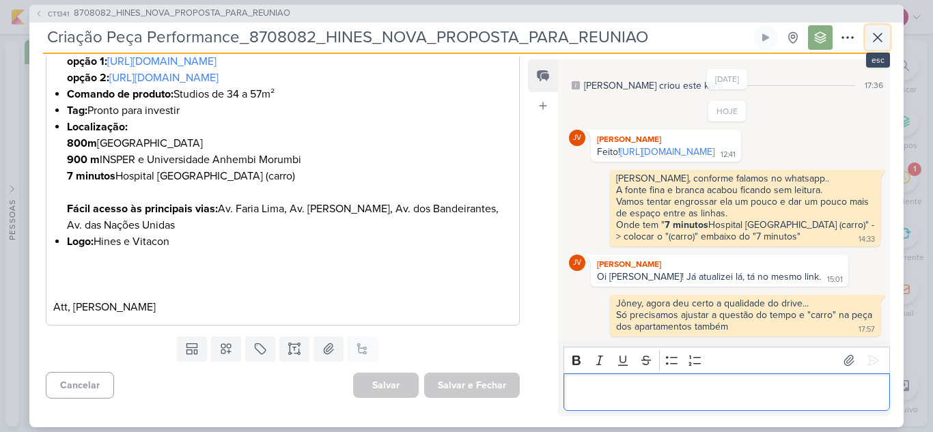
click at [871, 40] on icon at bounding box center [877, 37] width 16 height 16
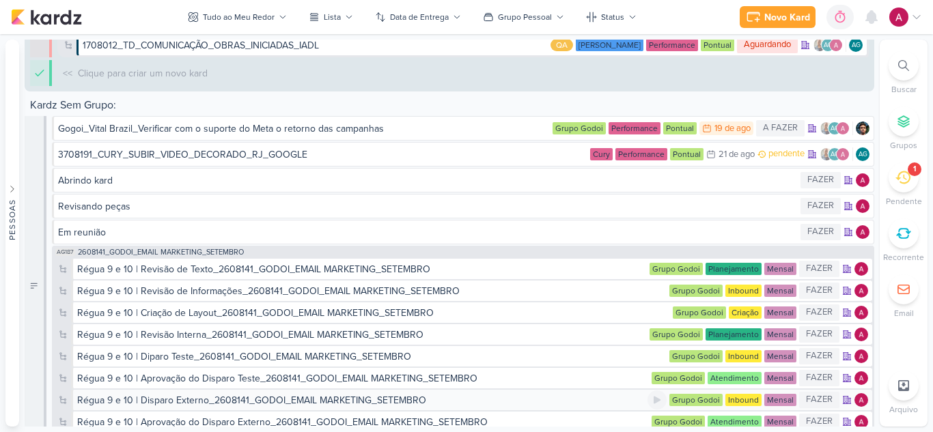
scroll to position [5386, 0]
click at [427, 130] on div "Gogoi_Vital Brazil_Verificar com o suporte do Meta o retorno das campanhas" at bounding box center [294, 129] width 472 height 14
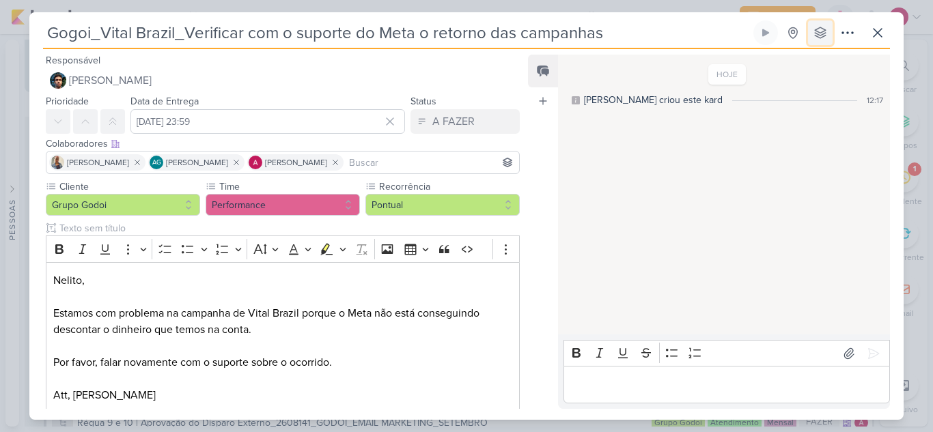
click at [821, 36] on icon at bounding box center [820, 33] width 14 height 14
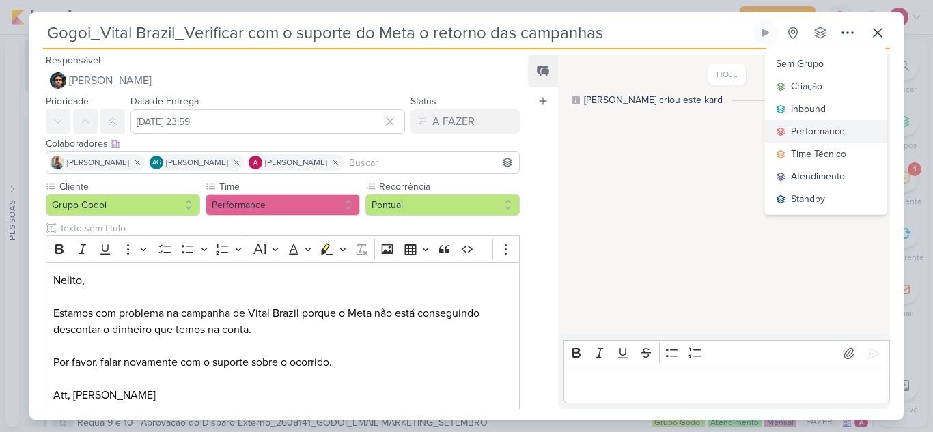
click at [833, 128] on div "Performance" at bounding box center [818, 131] width 54 height 14
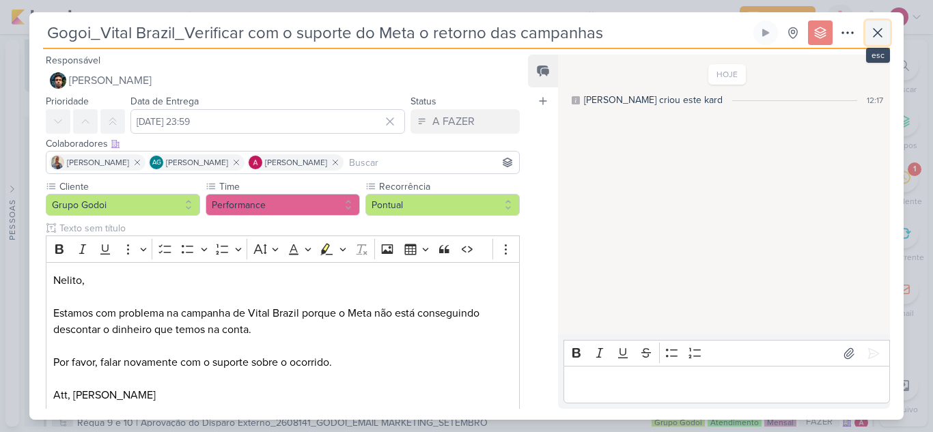
click at [883, 38] on icon at bounding box center [877, 33] width 16 height 16
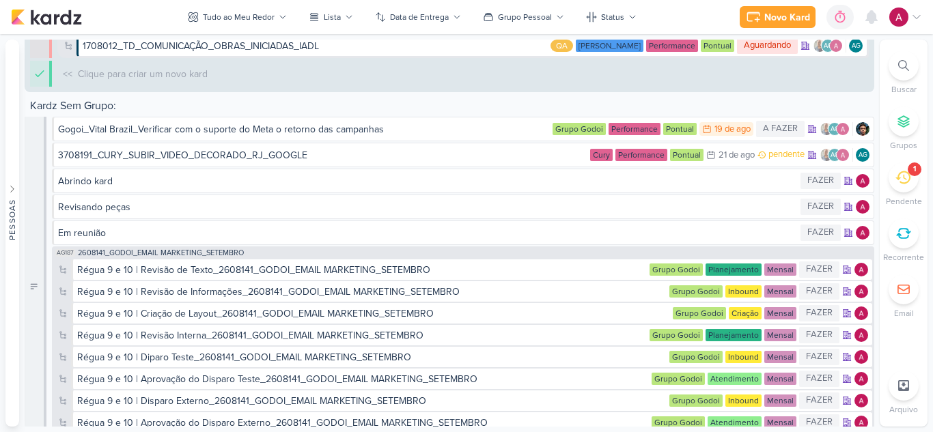
click at [907, 180] on icon at bounding box center [902, 177] width 15 height 15
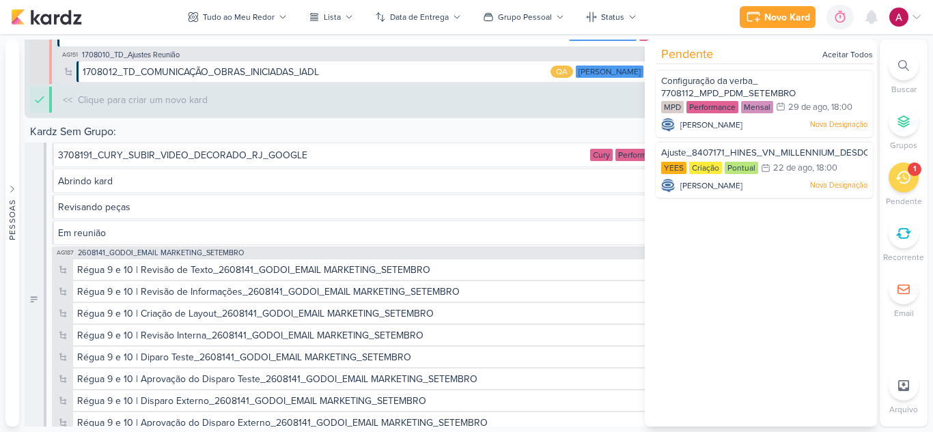
scroll to position [5412, 0]
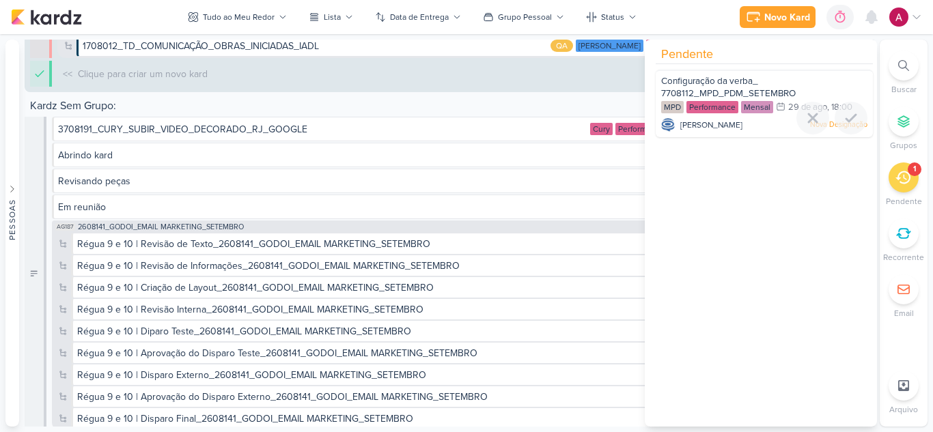
click at [701, 79] on span "Configuração da verba_ 7708112_MPD_PDM_SETEMBRO" at bounding box center [728, 87] width 134 height 23
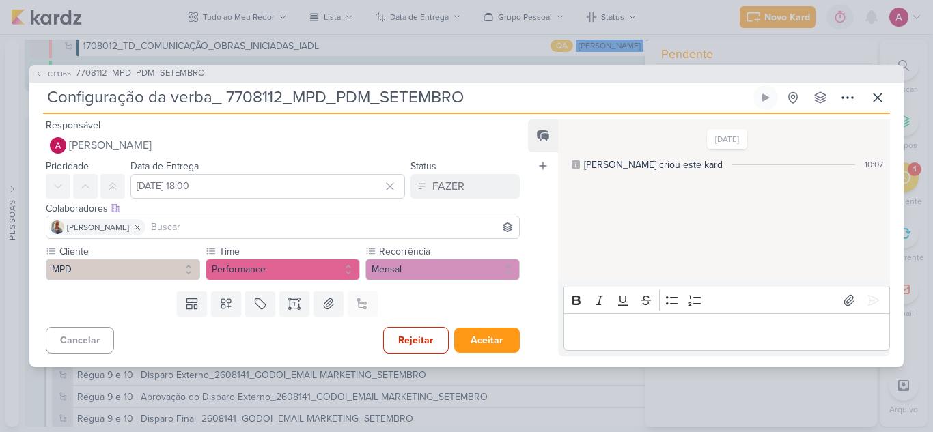
click at [107, 75] on span "7708112_MPD_PDM_SETEMBRO" at bounding box center [140, 74] width 129 height 14
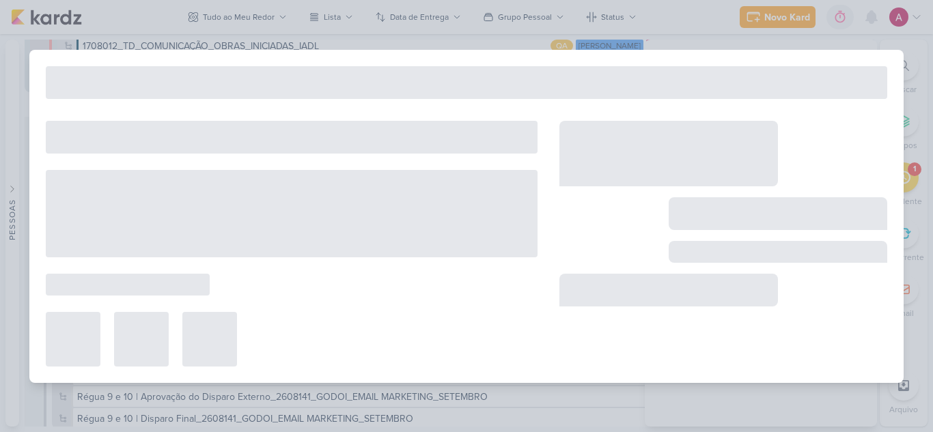
type input "7708112_MPD_PDM_SETEMBRO"
type input "[DATE] 18:00"
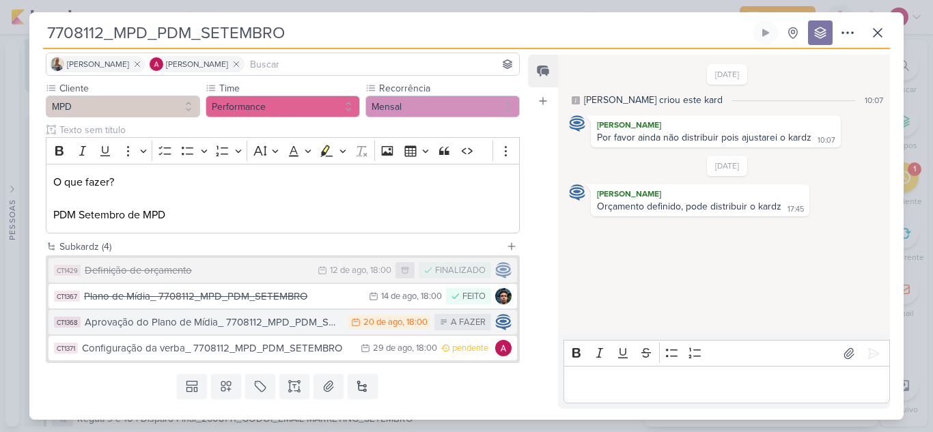
scroll to position [128, 0]
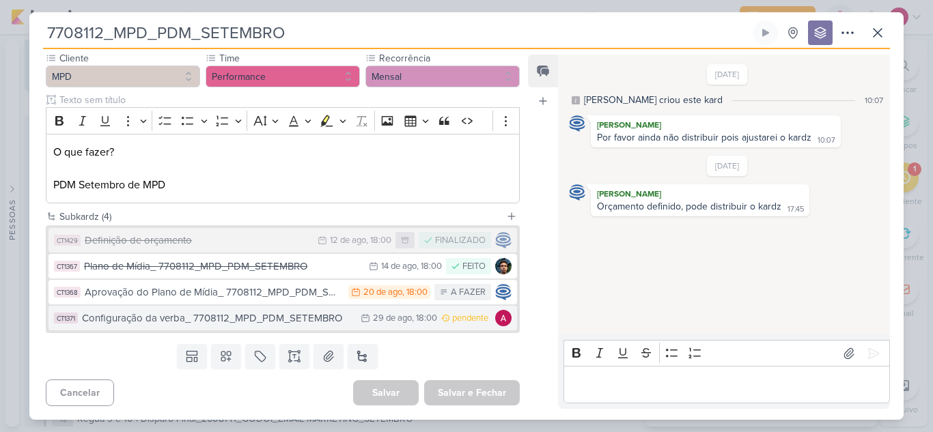
click at [265, 322] on div "Configuração da verba_ 7708112_MPD_PDM_SETEMBRO" at bounding box center [218, 319] width 272 height 16
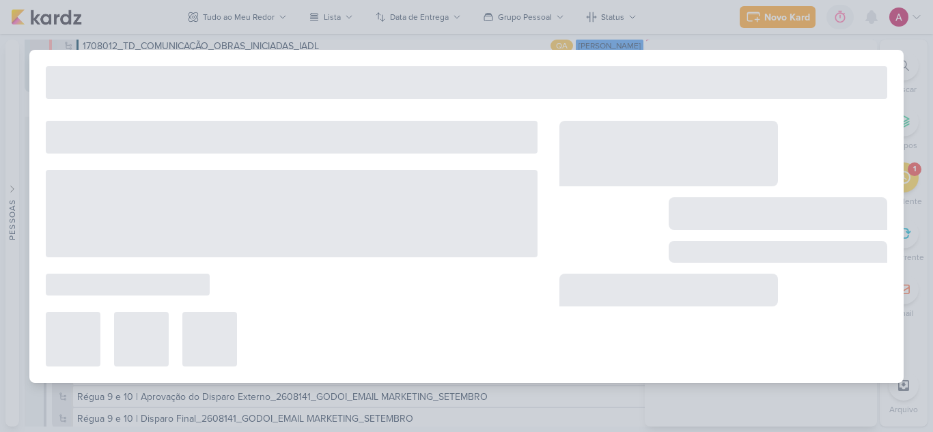
type input "Configuração da verba_ 7708112_MPD_PDM_SETEMBRO"
type input "[DATE] 18:00"
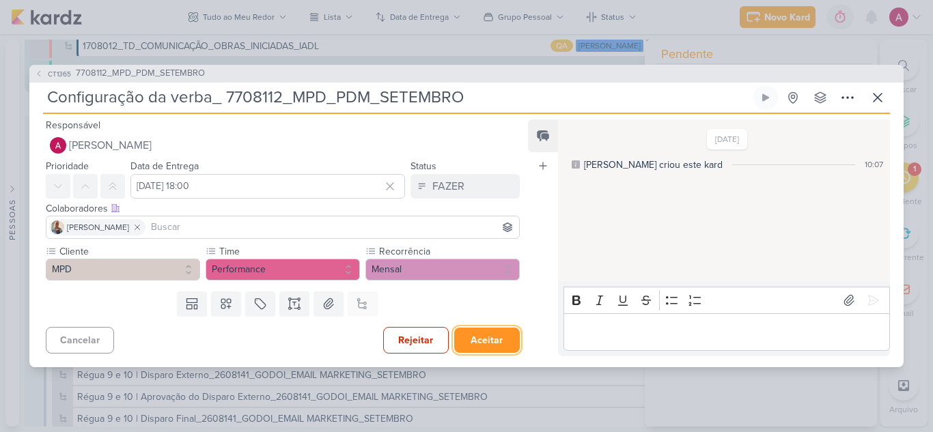
click at [487, 338] on button "Aceitar" at bounding box center [487, 340] width 66 height 25
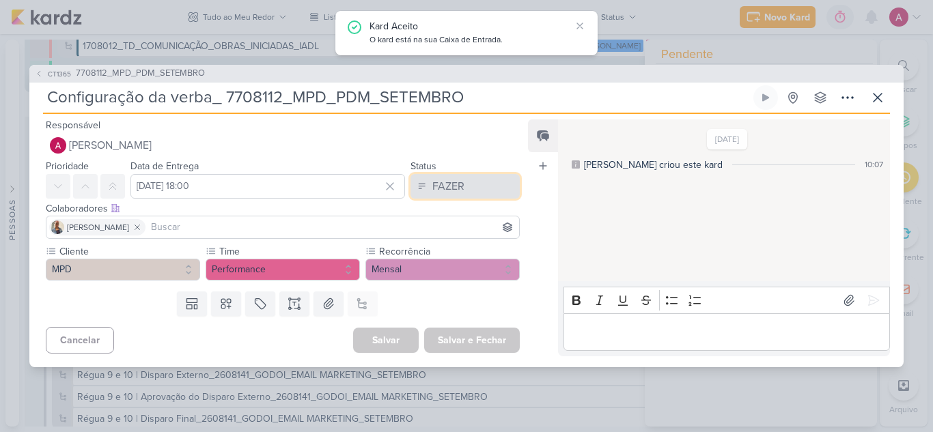
click at [452, 189] on div "FAZER" at bounding box center [448, 186] width 32 height 16
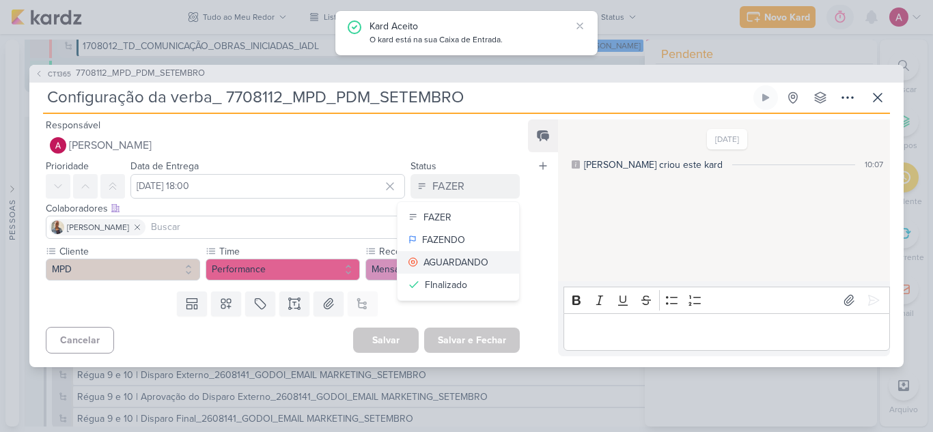
click at [451, 255] on div "AGUARDANDO" at bounding box center [455, 262] width 65 height 14
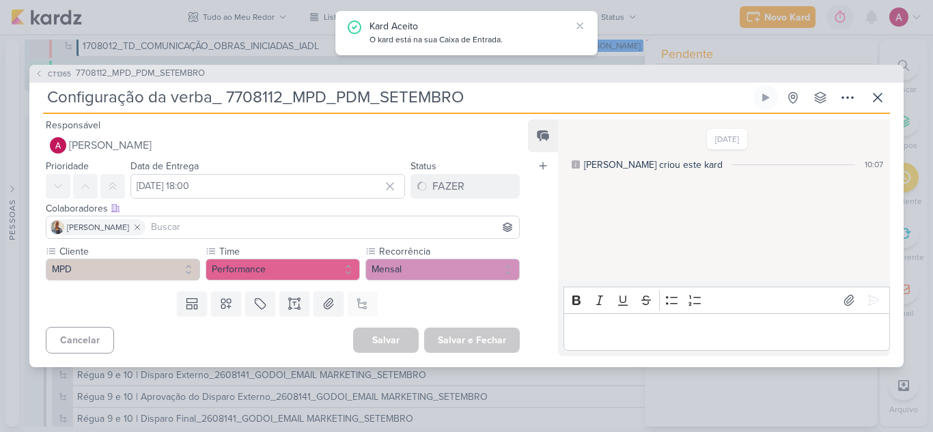
click at [630, 322] on div "Editor editing area: main" at bounding box center [726, 332] width 326 height 38
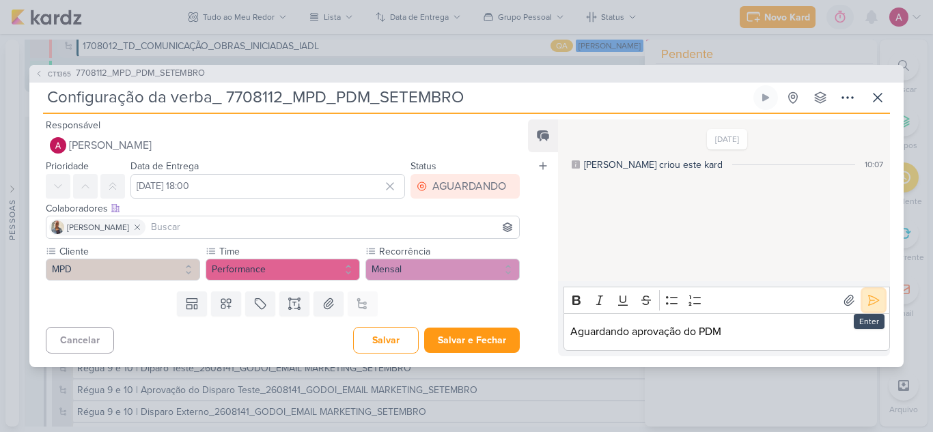
click at [868, 297] on icon at bounding box center [873, 301] width 10 height 10
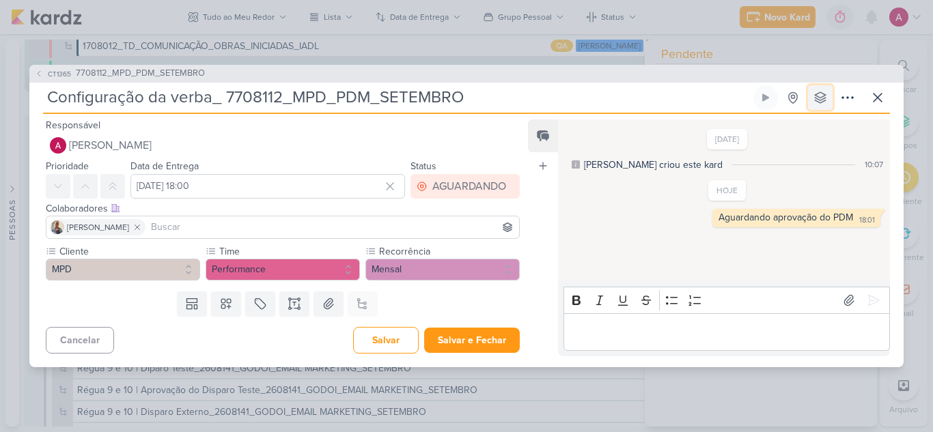
click at [825, 94] on icon at bounding box center [820, 98] width 14 height 14
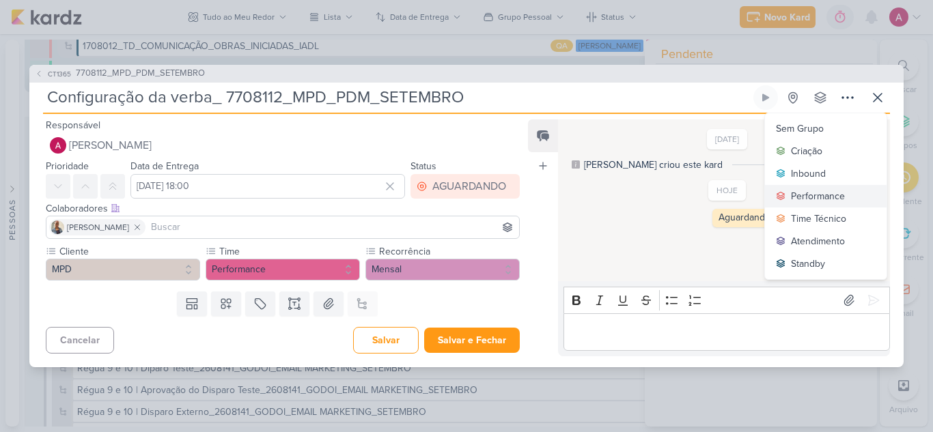
click at [818, 194] on div "Performance" at bounding box center [818, 196] width 54 height 14
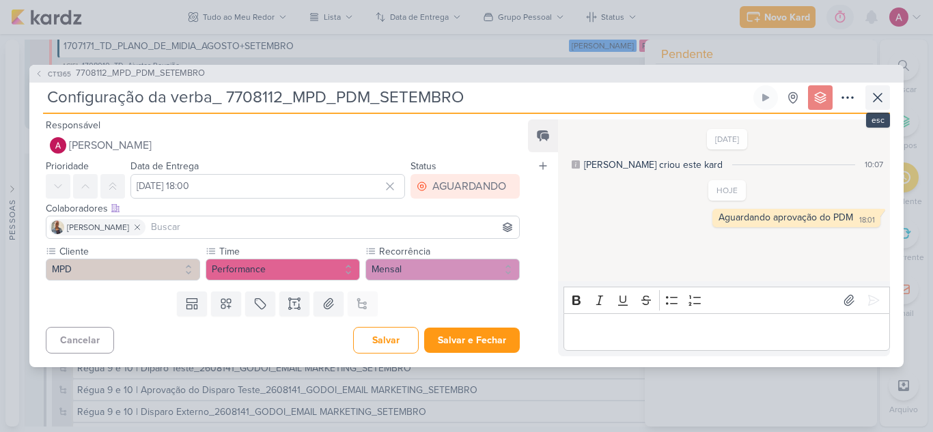
scroll to position [5449, 0]
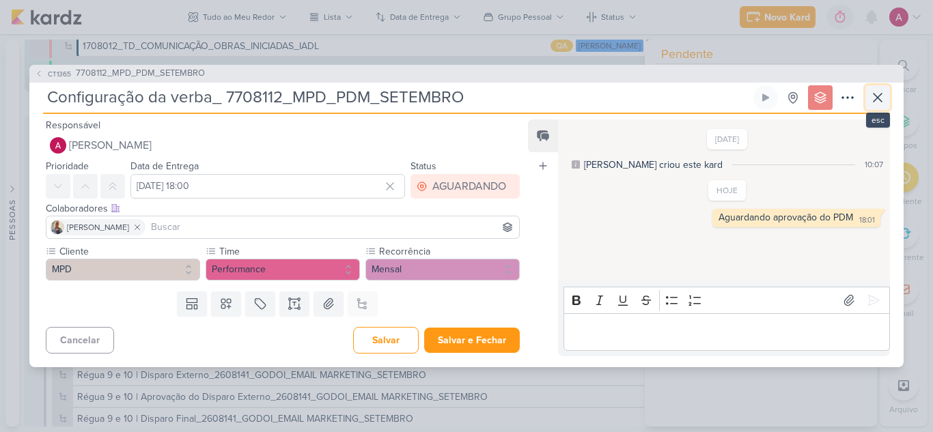
click at [879, 100] on icon at bounding box center [877, 97] width 16 height 16
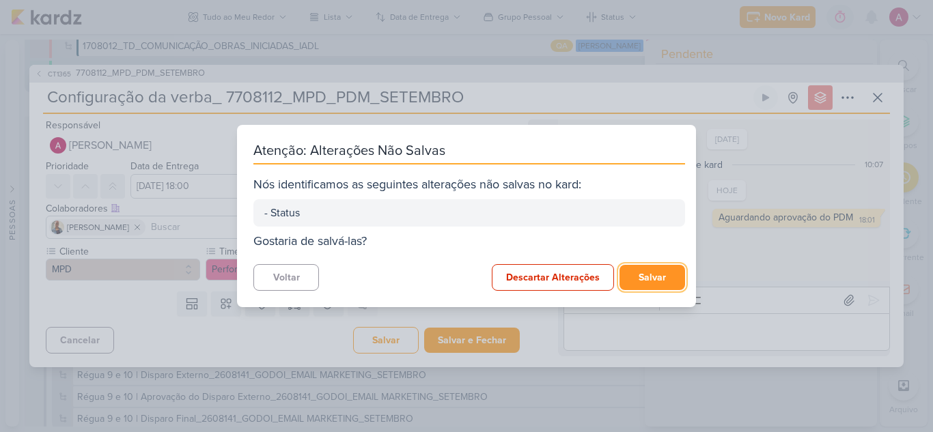
click at [664, 277] on button "Salvar" at bounding box center [652, 277] width 66 height 25
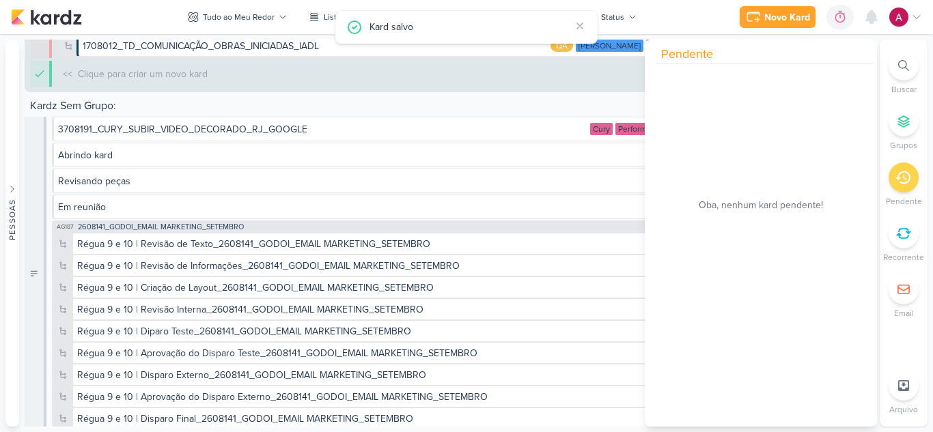
click at [907, 171] on icon at bounding box center [902, 177] width 15 height 15
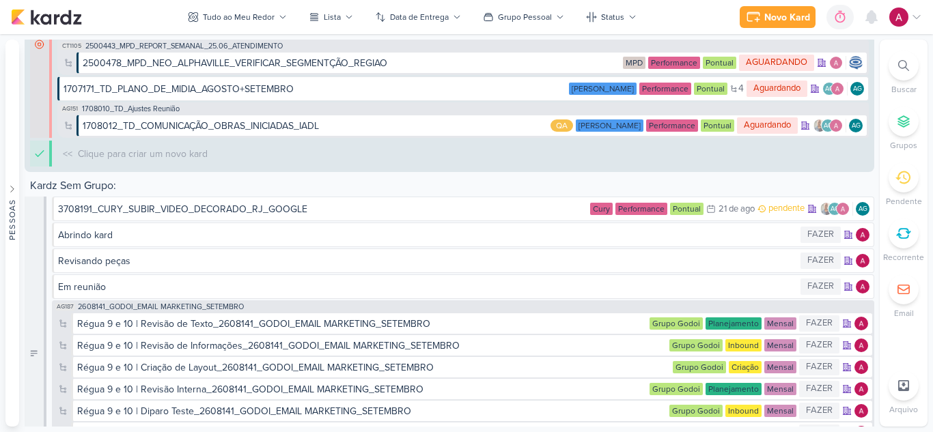
scroll to position [5355, 0]
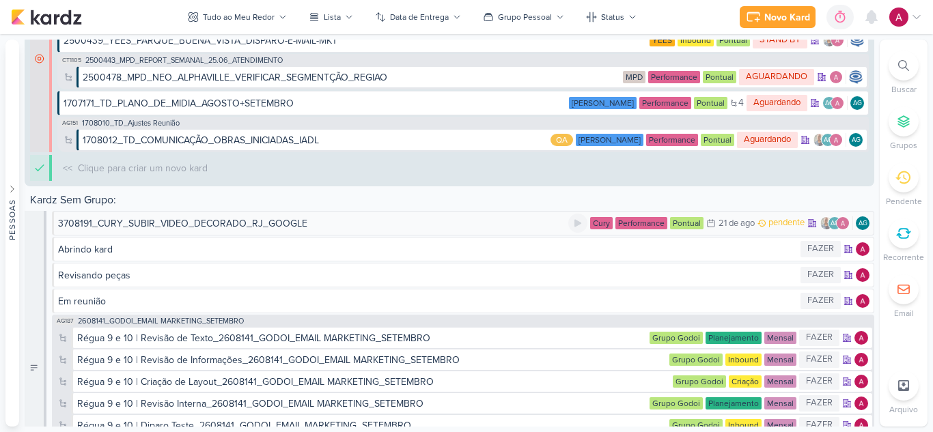
click at [335, 225] on div "3708191_CURY_SUBIR_VIDEO_DECORADO_RJ_GOOGLE" at bounding box center [313, 223] width 510 height 14
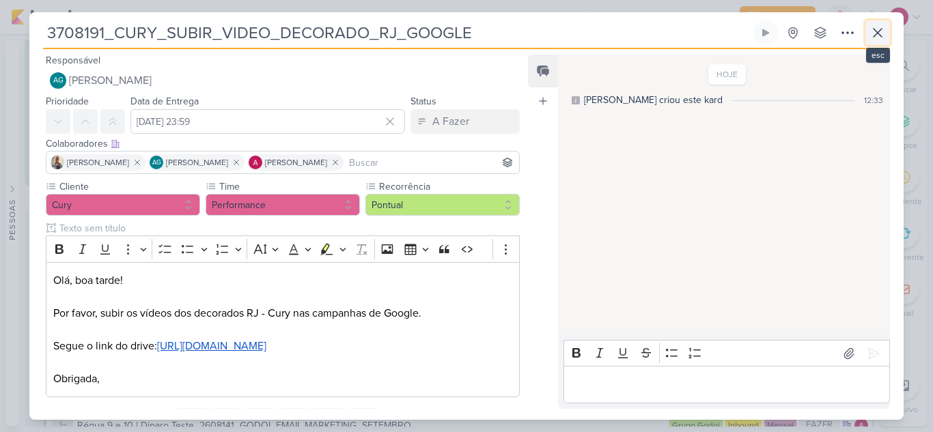
click at [873, 38] on icon at bounding box center [877, 33] width 16 height 16
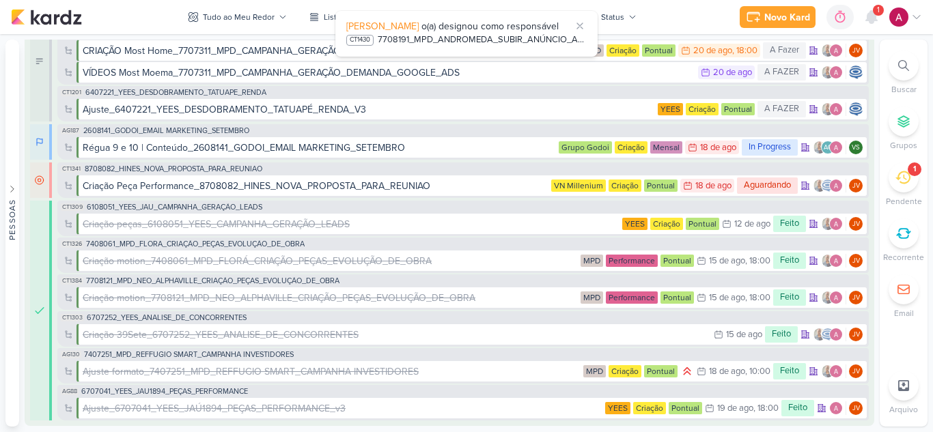
scroll to position [0, 0]
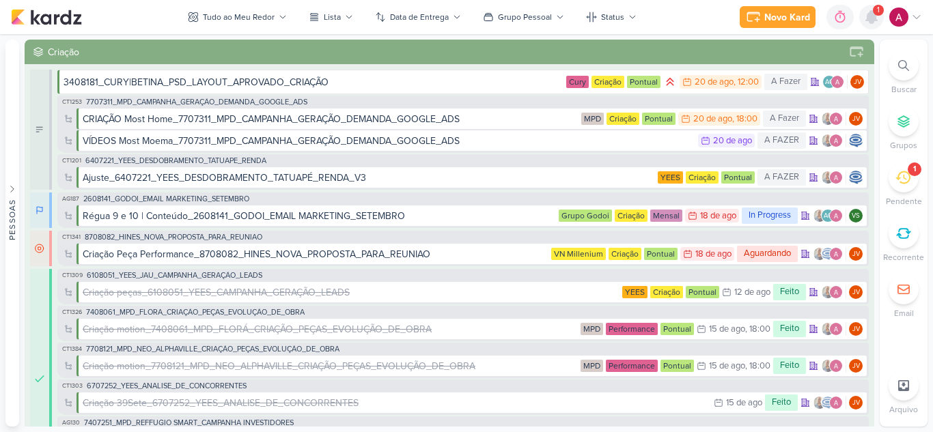
click at [873, 18] on icon at bounding box center [871, 17] width 11 height 12
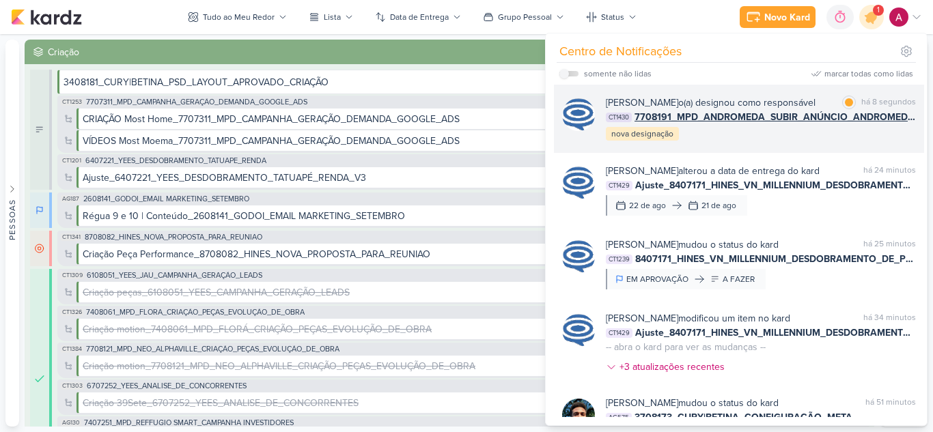
click at [778, 142] on div "[PERSON_NAME] o(a) designou como responsável marcar como lida há 8 segundos CT1…" at bounding box center [761, 119] width 310 height 46
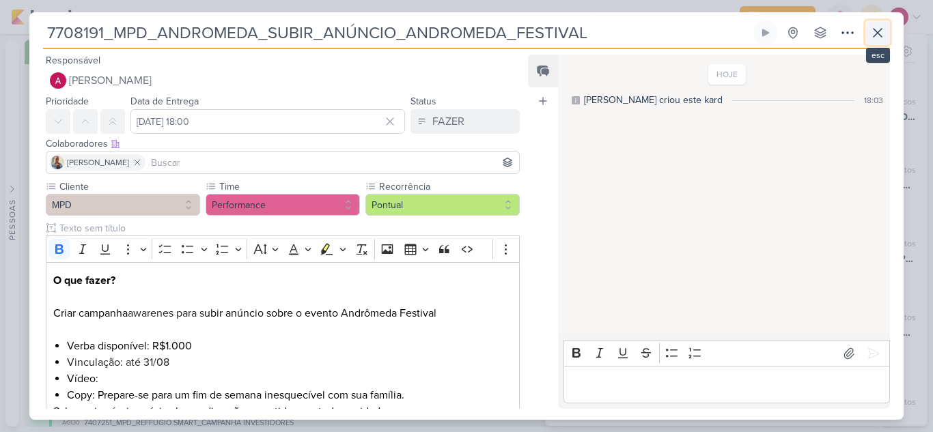
click at [875, 29] on icon at bounding box center [877, 33] width 8 height 8
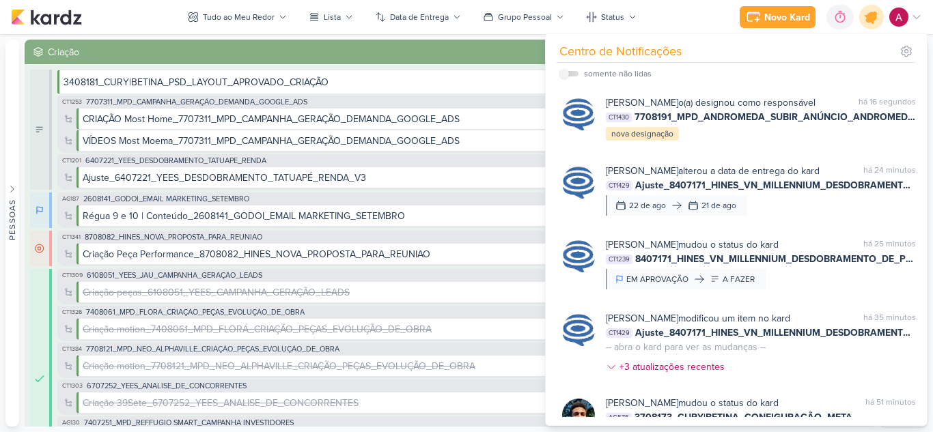
click at [869, 26] on icon at bounding box center [871, 16] width 23 height 23
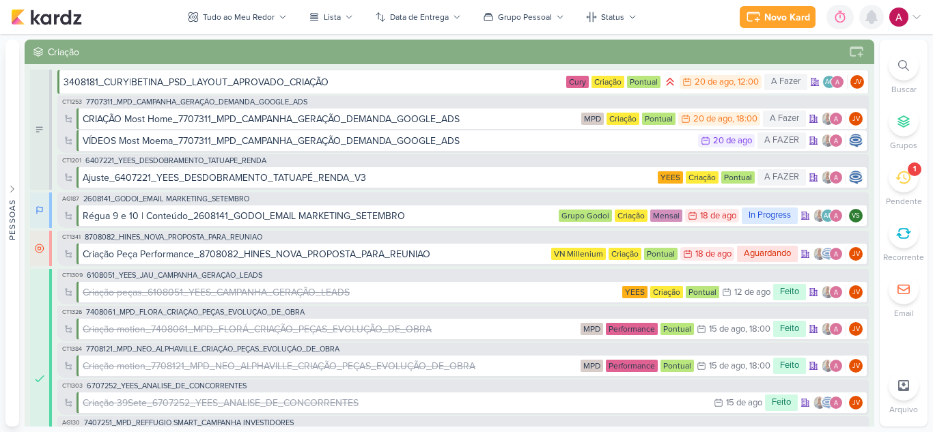
click at [875, 17] on icon at bounding box center [871, 17] width 11 height 12
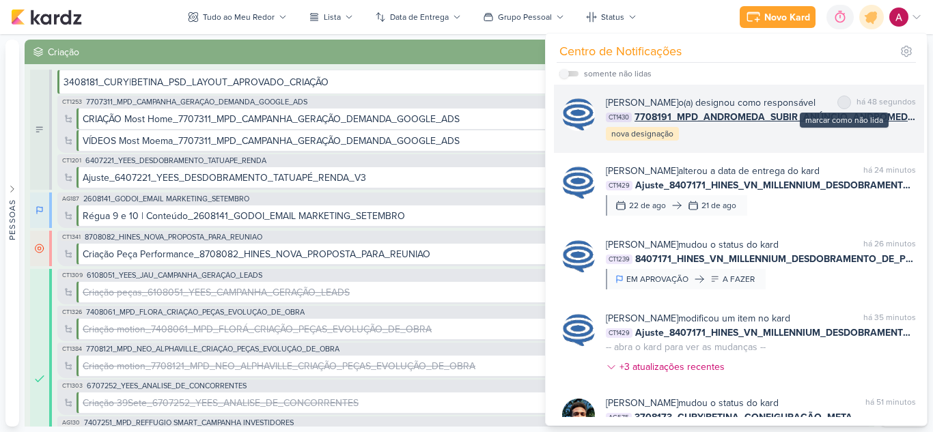
click at [840, 104] on div at bounding box center [844, 102] width 8 height 8
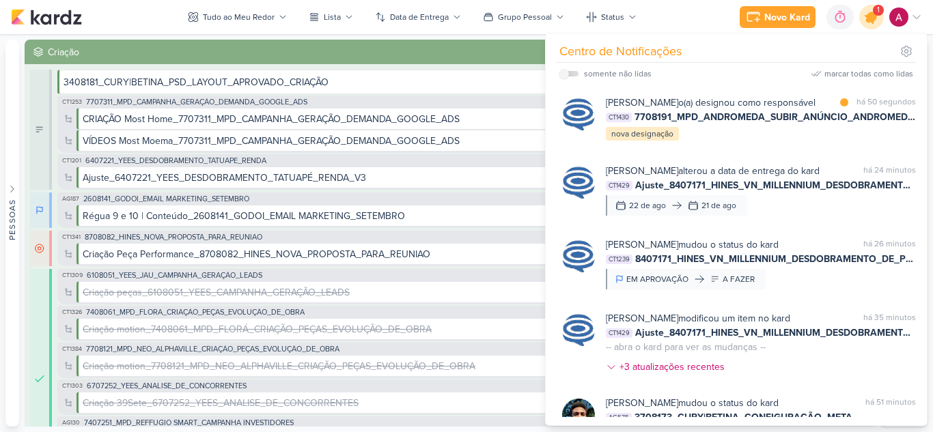
click at [873, 20] on icon at bounding box center [871, 17] width 16 height 16
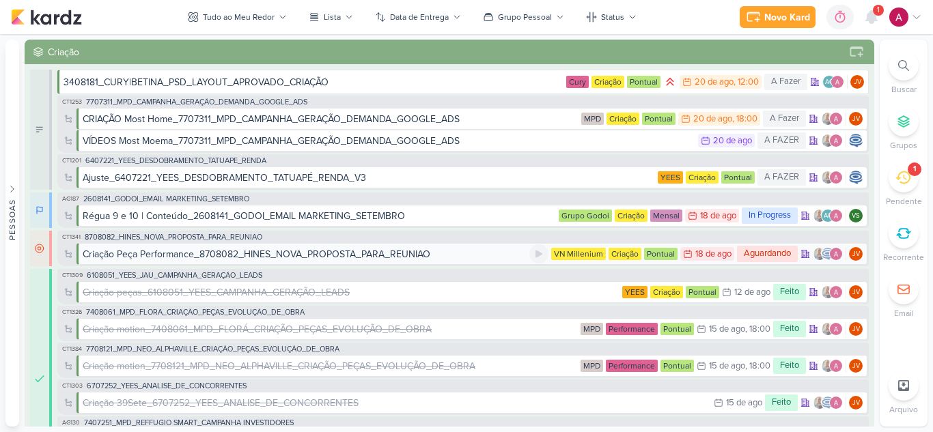
click at [201, 253] on div "Criação Peça Performance_8708082_HINES_NOVA_PROPOSTA_PARA_REUNIAO" at bounding box center [257, 254] width 348 height 14
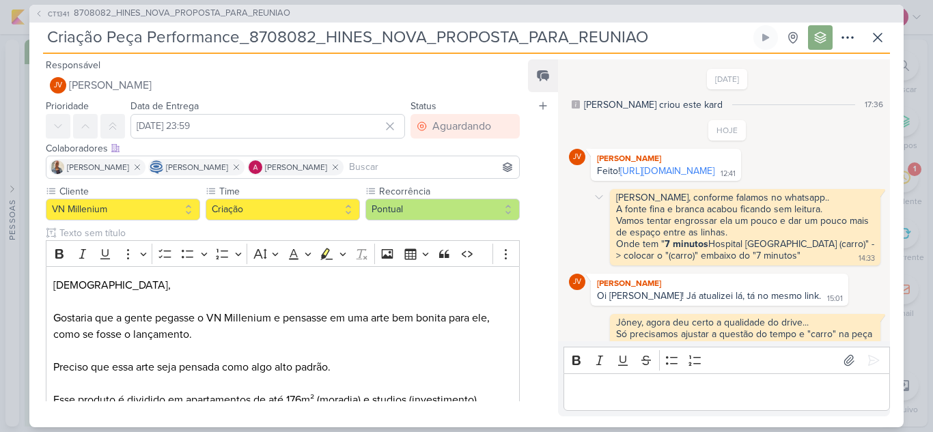
scroll to position [54, 0]
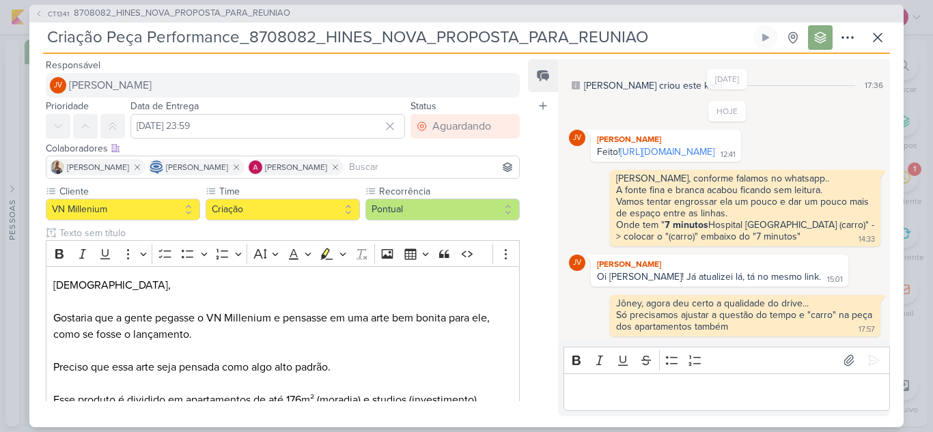
drag, startPoint x: 681, startPoint y: 134, endPoint x: 513, endPoint y: 81, distance: 176.2
click at [681, 146] on link "[URL][DOMAIN_NAME]" at bounding box center [667, 152] width 94 height 12
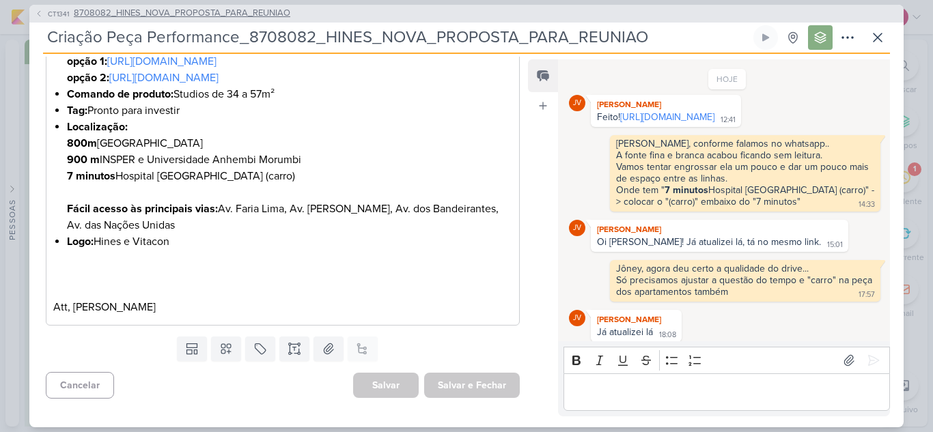
scroll to position [94, 0]
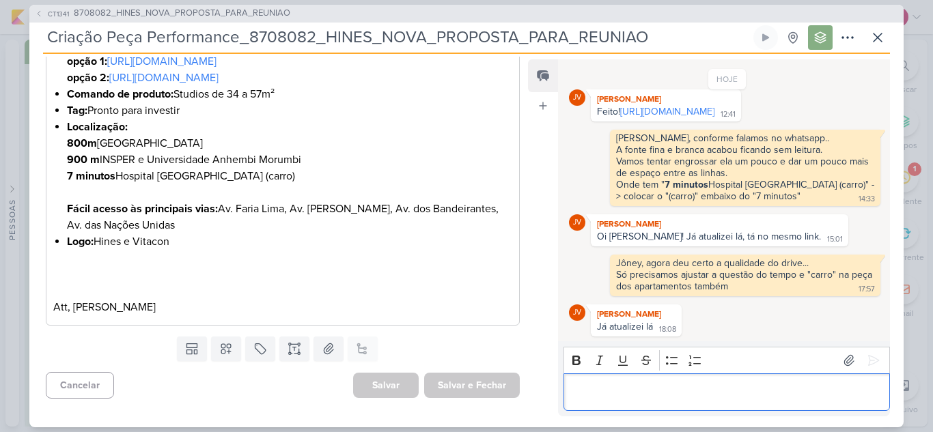
click at [628, 380] on div "Editor editing area: main" at bounding box center [726, 392] width 326 height 38
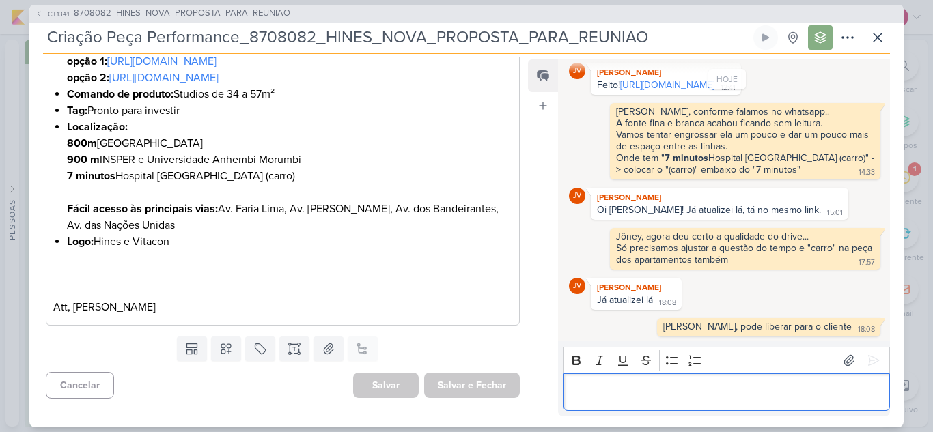
scroll to position [121, 0]
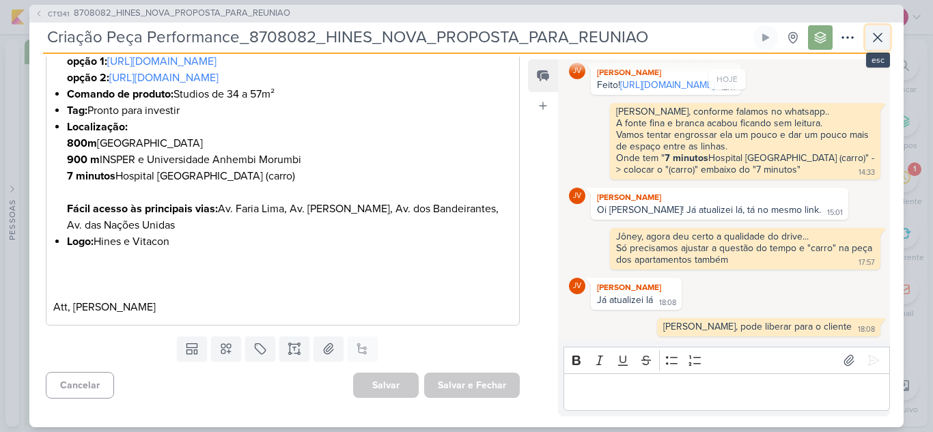
click at [874, 44] on icon at bounding box center [877, 37] width 16 height 16
